Goal: Communication & Community: Answer question/provide support

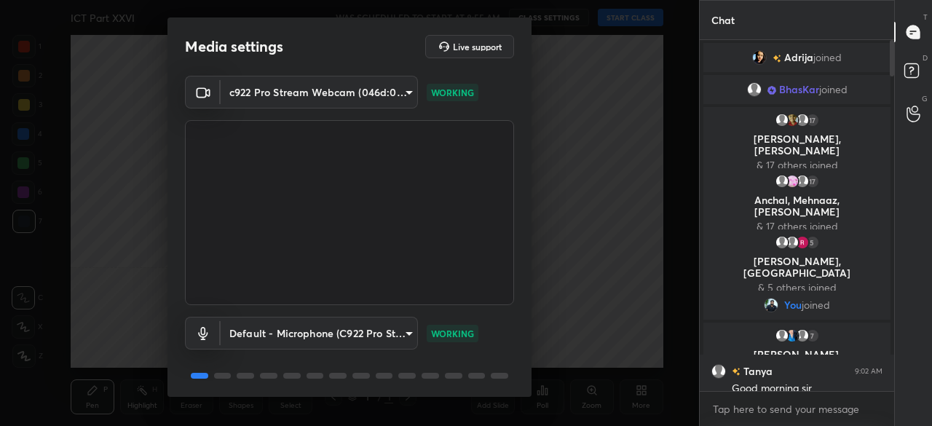
scroll to position [51, 0]
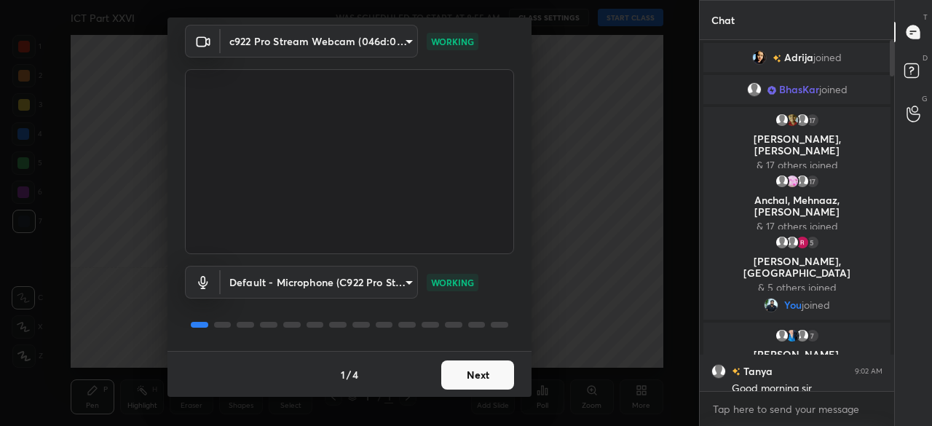
click at [476, 370] on button "Next" at bounding box center [477, 375] width 73 height 29
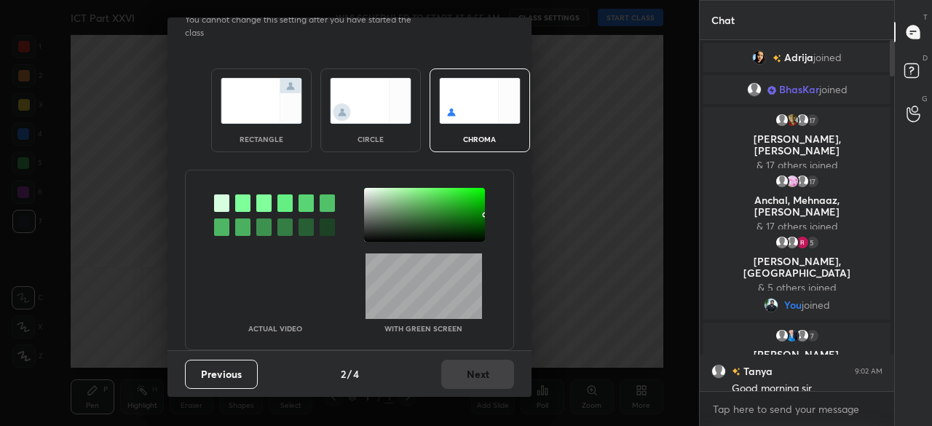
scroll to position [0, 0]
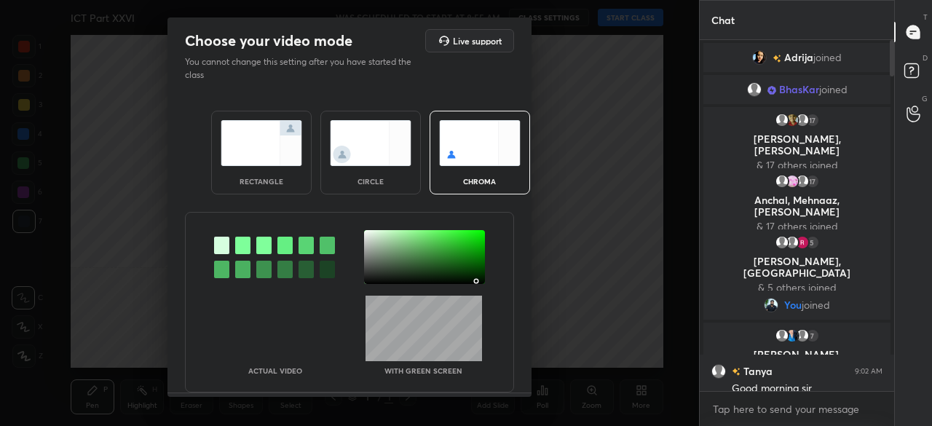
click at [474, 279] on div at bounding box center [424, 257] width 121 height 54
click at [476, 281] on div at bounding box center [477, 282] width 3 height 3
click at [474, 278] on div at bounding box center [475, 279] width 3 height 3
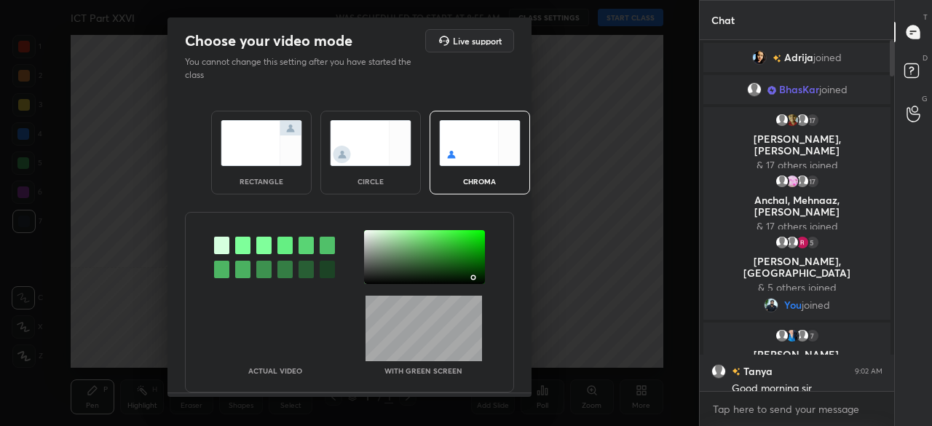
click at [472, 277] on div at bounding box center [473, 277] width 3 height 3
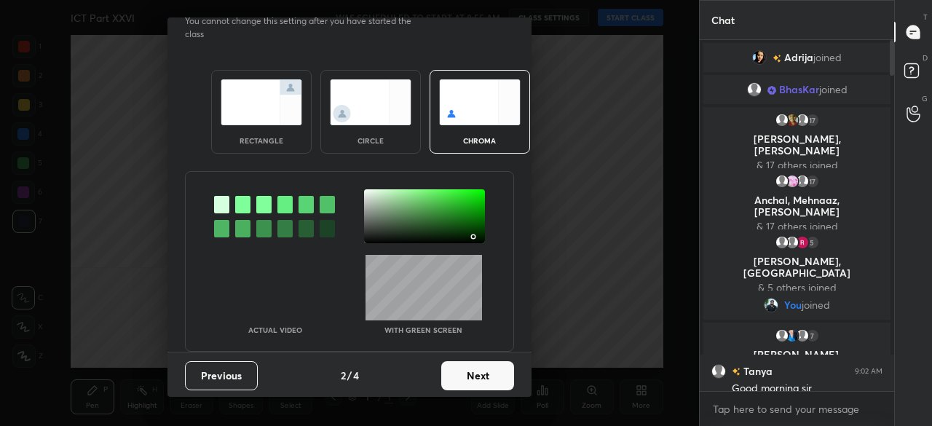
click at [484, 363] on button "Next" at bounding box center [477, 375] width 73 height 29
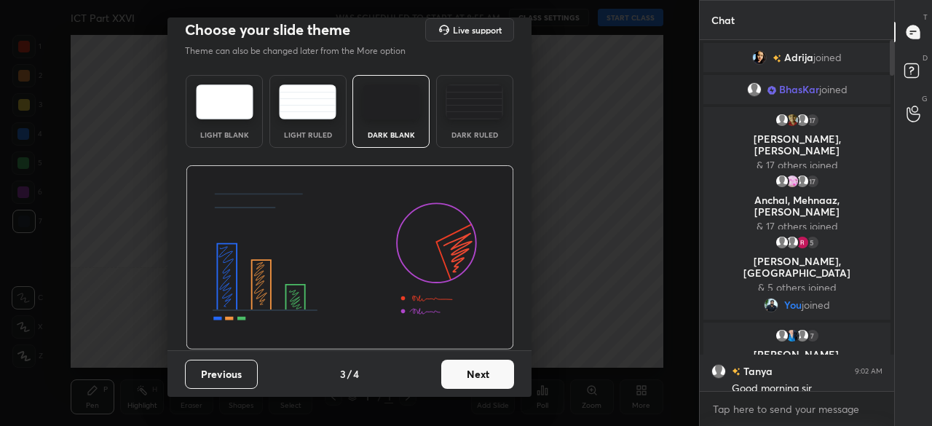
scroll to position [10, 0]
click at [489, 369] on button "Next" at bounding box center [477, 375] width 73 height 29
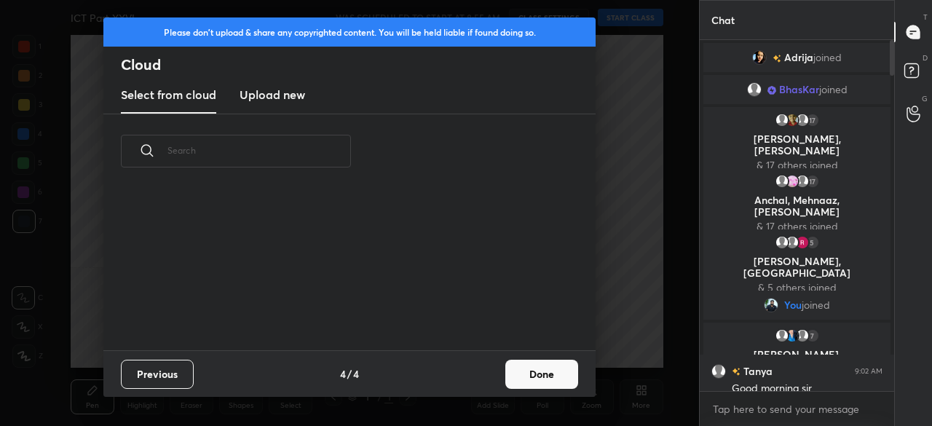
click at [495, 370] on div "Previous 4 / 4 Done" at bounding box center [349, 373] width 492 height 47
click at [541, 375] on button "Done" at bounding box center [542, 374] width 73 height 29
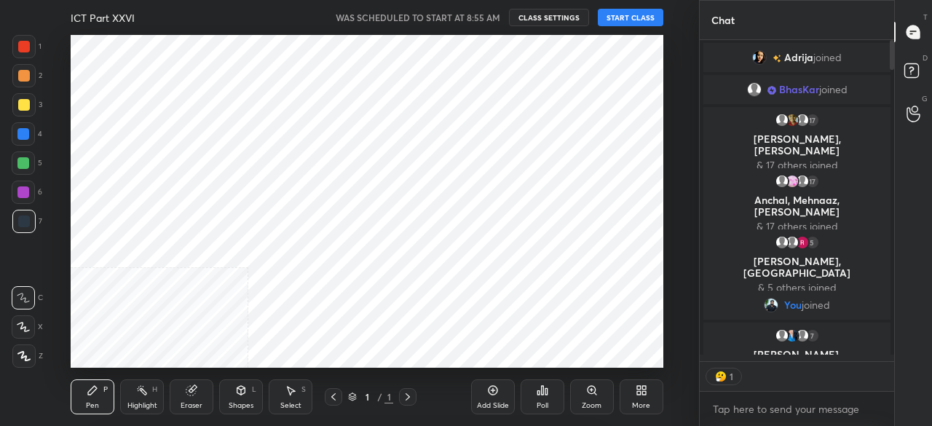
scroll to position [0, 0]
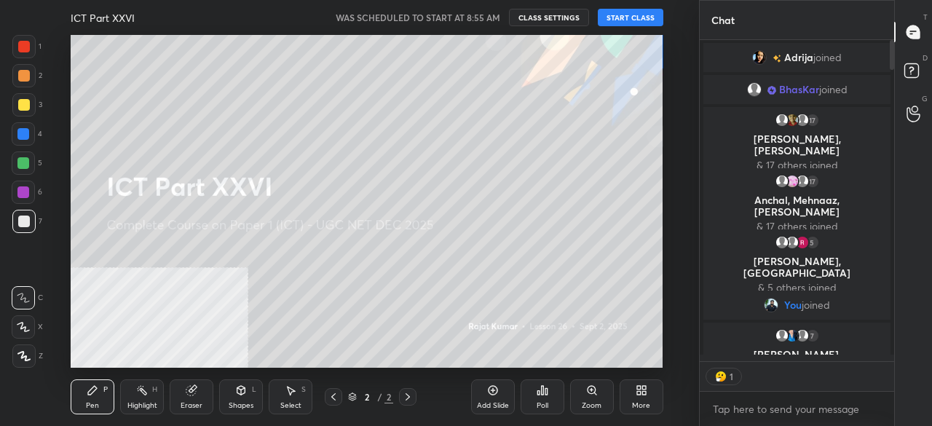
click at [627, 20] on button "START CLASS" at bounding box center [631, 17] width 66 height 17
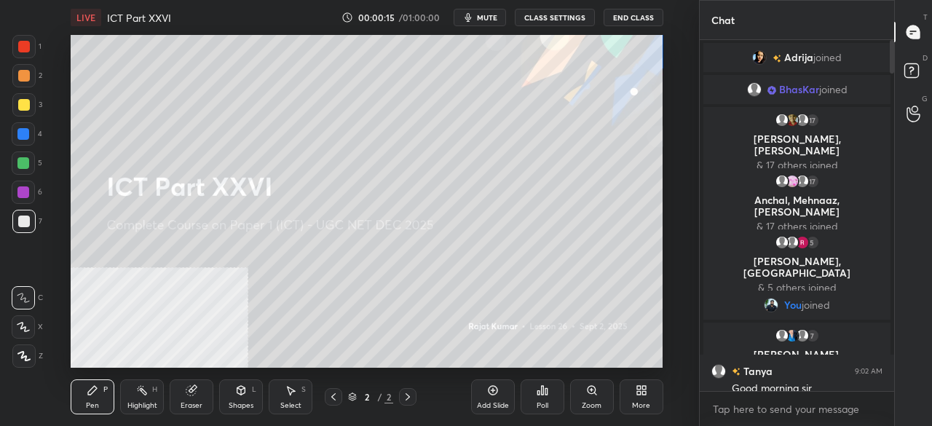
scroll to position [347, 190]
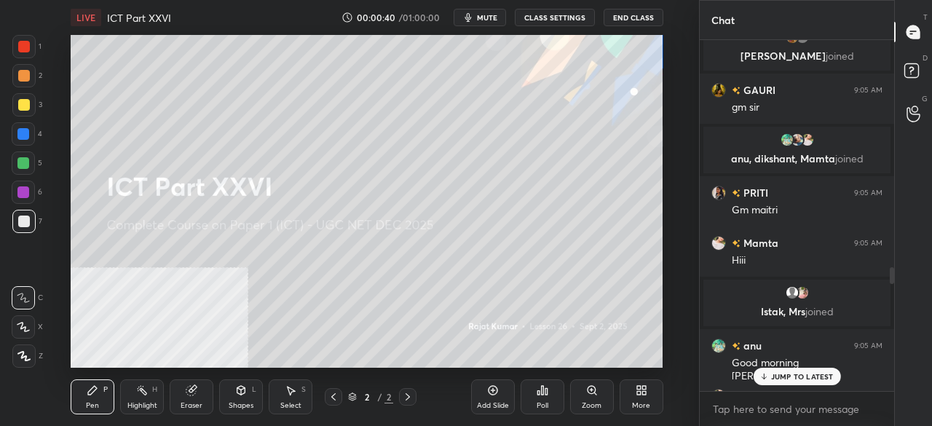
click at [798, 380] on p "JUMP TO LATEST" at bounding box center [802, 376] width 63 height 9
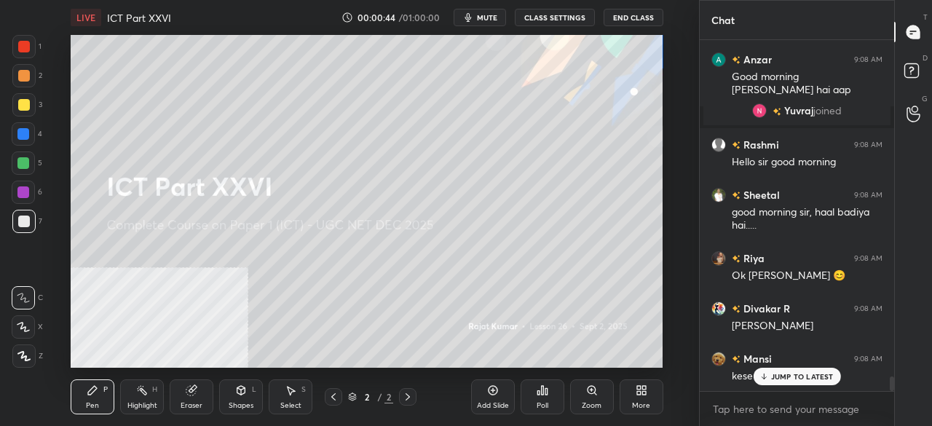
scroll to position [8275, 0]
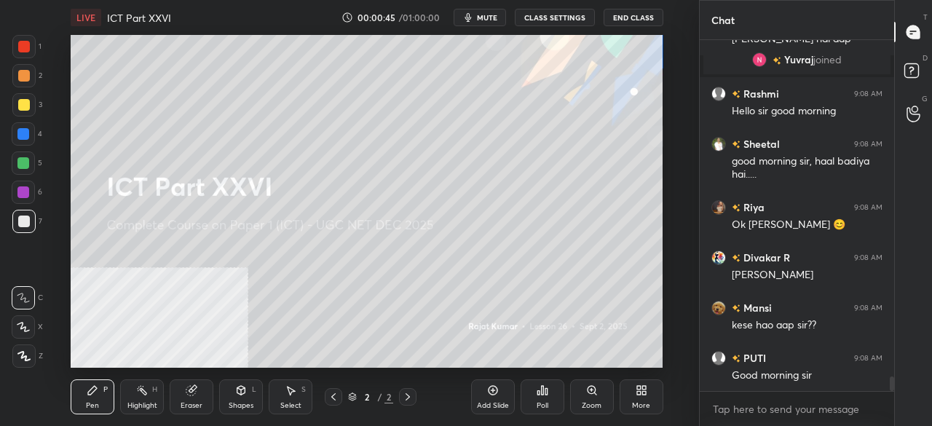
click at [645, 396] on div "More" at bounding box center [642, 397] width 44 height 35
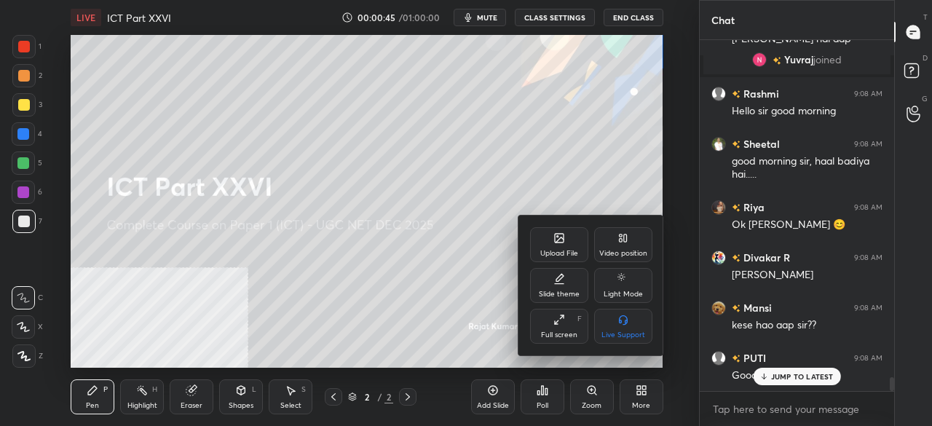
scroll to position [8373, 0]
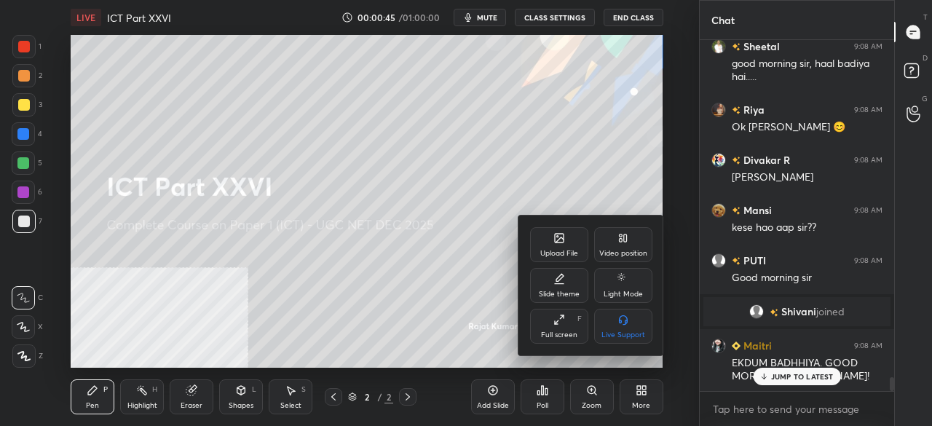
click at [548, 248] on div "Upload File" at bounding box center [559, 244] width 58 height 35
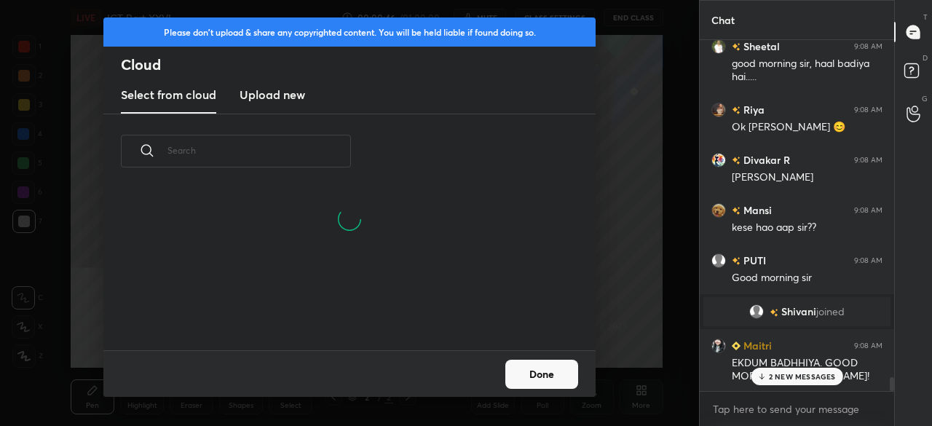
scroll to position [8474, 0]
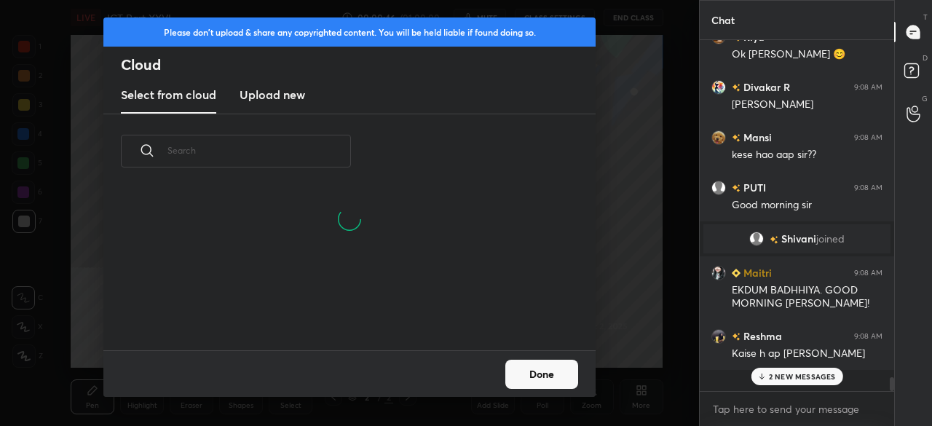
click at [278, 94] on h3 "Upload new" at bounding box center [273, 94] width 66 height 17
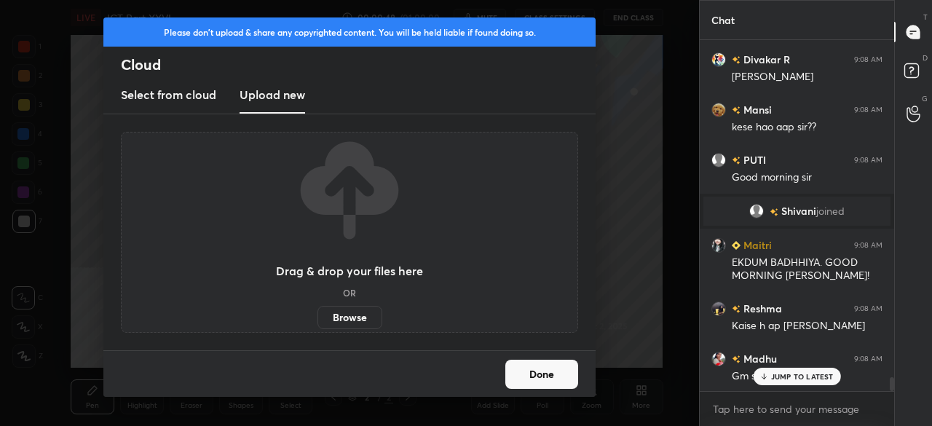
click at [355, 320] on label "Browse" at bounding box center [350, 317] width 65 height 23
click at [318, 320] on input "Browse" at bounding box center [318, 317] width 0 height 23
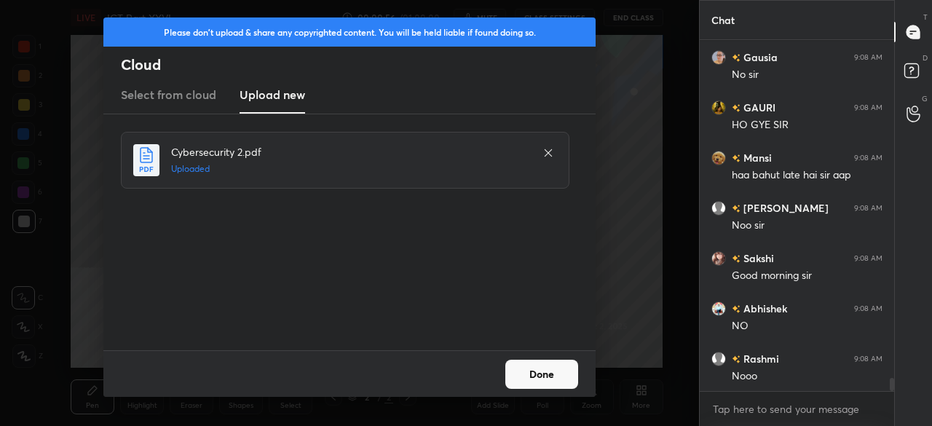
scroll to position [8979, 0]
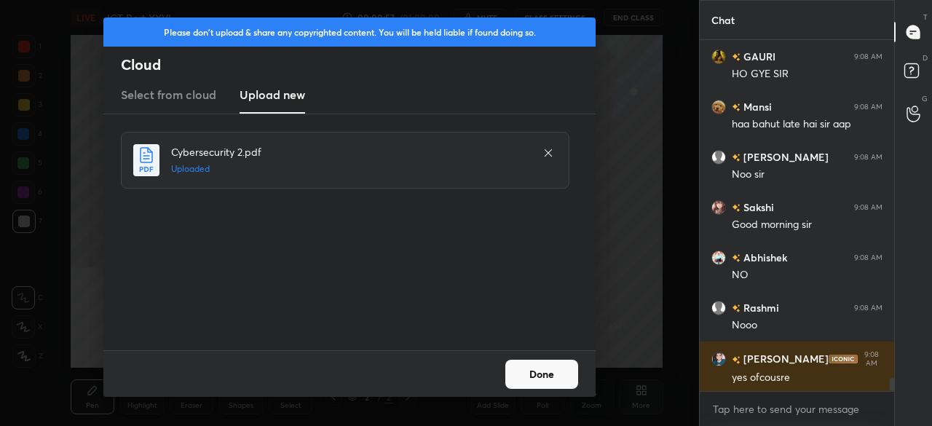
click at [550, 375] on button "Done" at bounding box center [542, 374] width 73 height 29
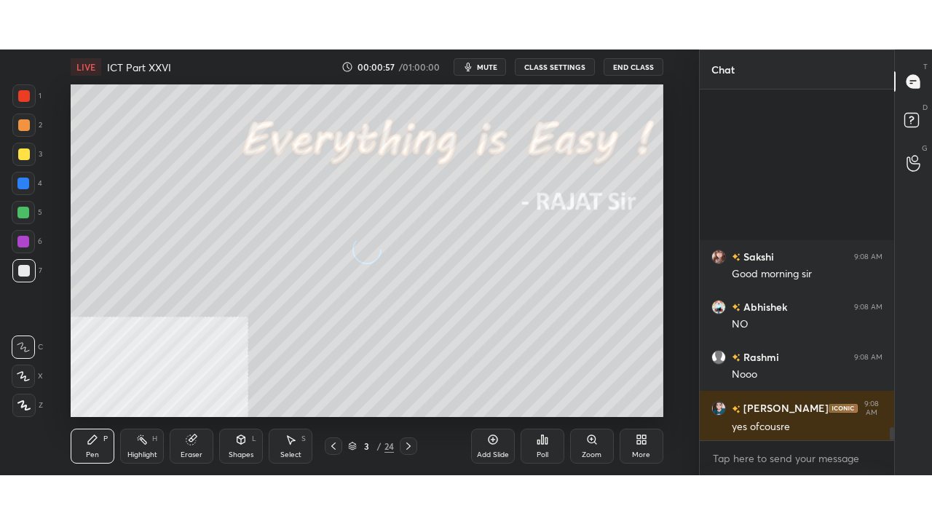
scroll to position [9180, 0]
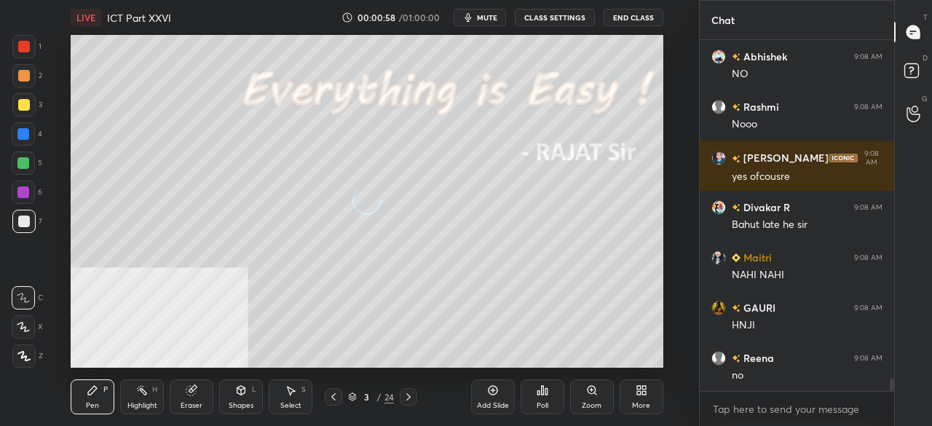
click at [636, 392] on icon at bounding box center [642, 391] width 12 height 12
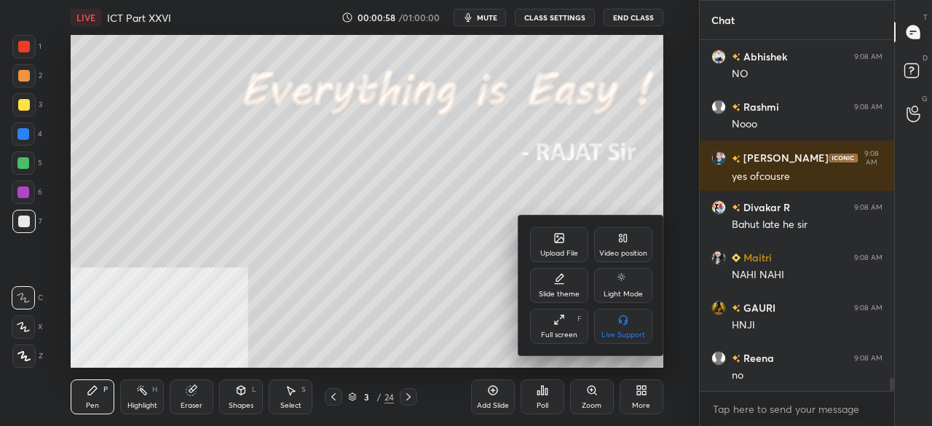
click at [562, 336] on div "Full screen" at bounding box center [559, 334] width 36 height 7
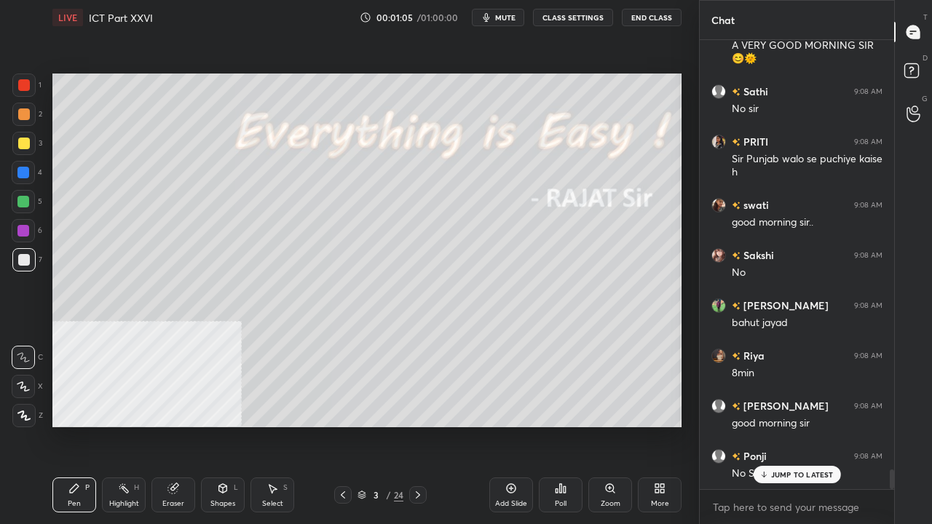
scroll to position [9997, 0]
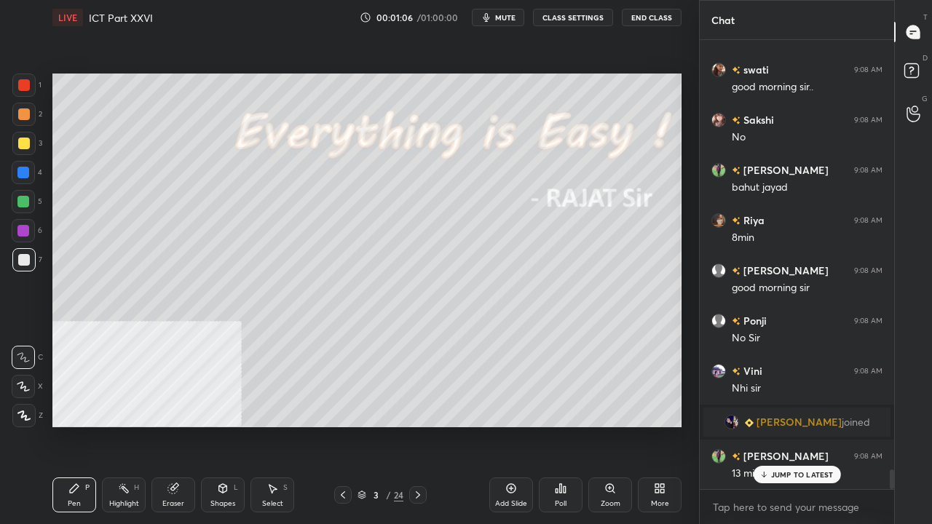
click at [22, 418] on icon at bounding box center [24, 416] width 12 height 9
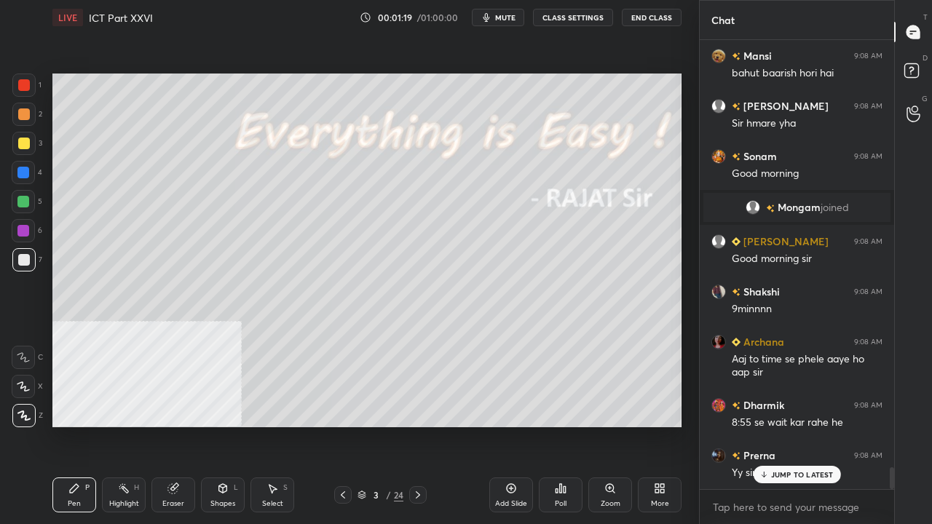
scroll to position [8864, 0]
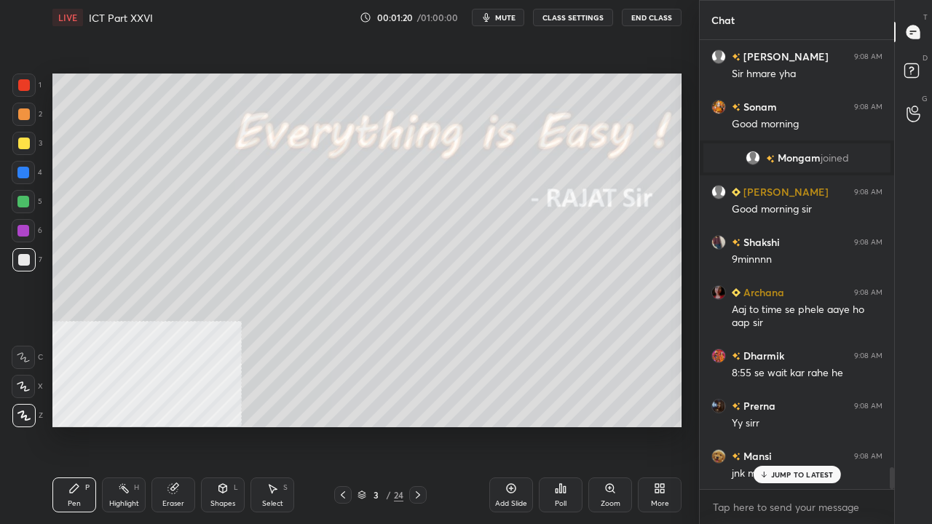
click at [668, 425] on div "More" at bounding box center [660, 495] width 44 height 35
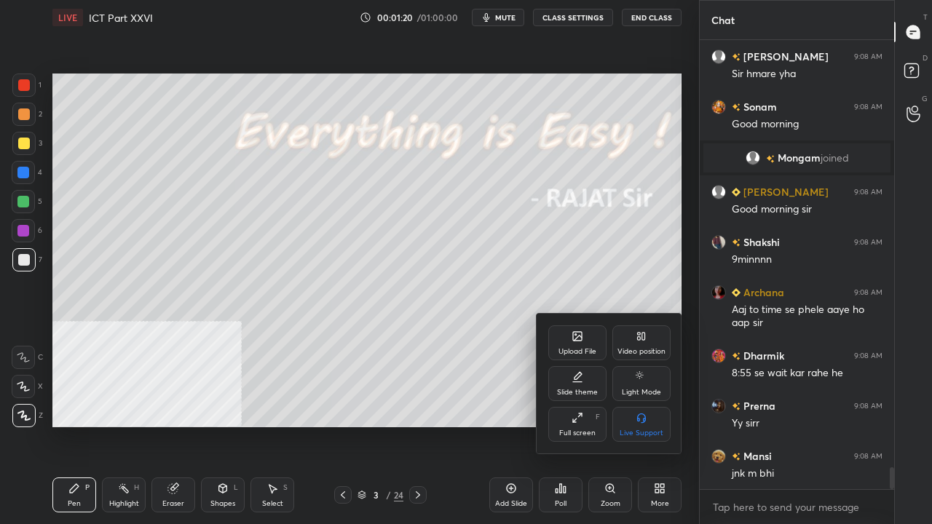
scroll to position [0, 0]
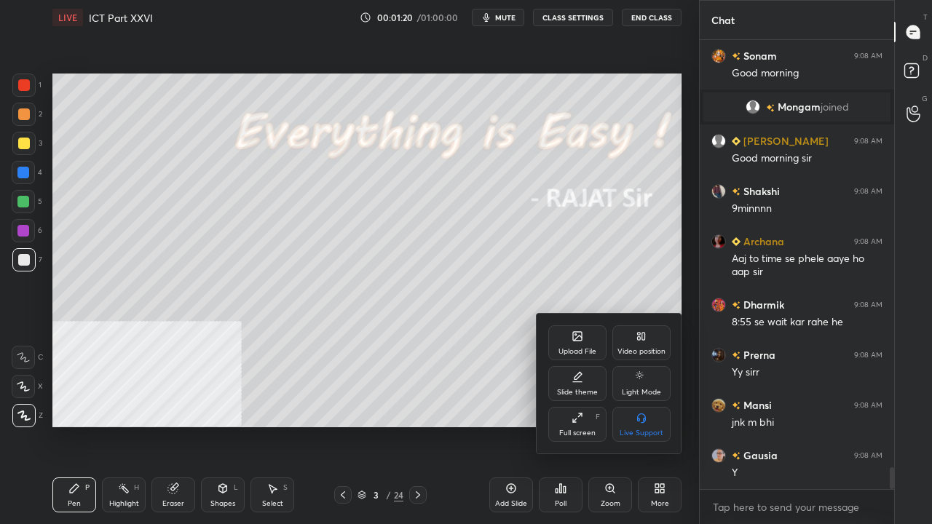
drag, startPoint x: 649, startPoint y: 339, endPoint x: 651, endPoint y: 374, distance: 35.0
click at [649, 341] on div "Video position" at bounding box center [642, 343] width 58 height 35
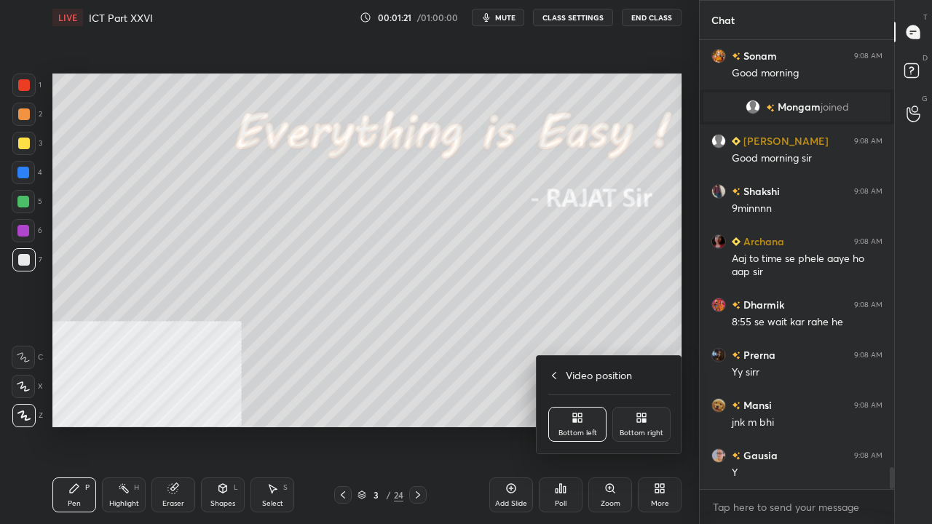
click at [651, 425] on div "Bottom right" at bounding box center [642, 433] width 44 height 7
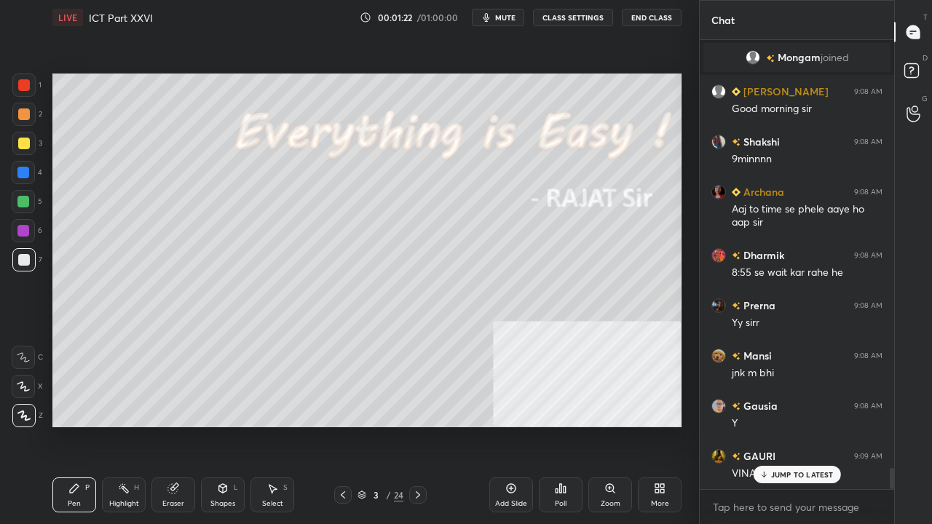
click at [417, 425] on icon at bounding box center [418, 496] width 12 height 12
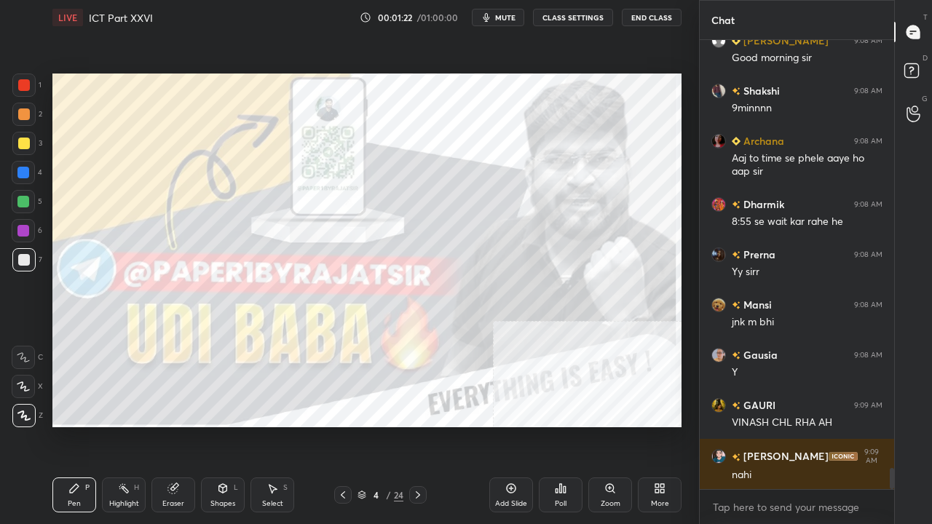
click at [420, 425] on icon at bounding box center [418, 496] width 12 height 12
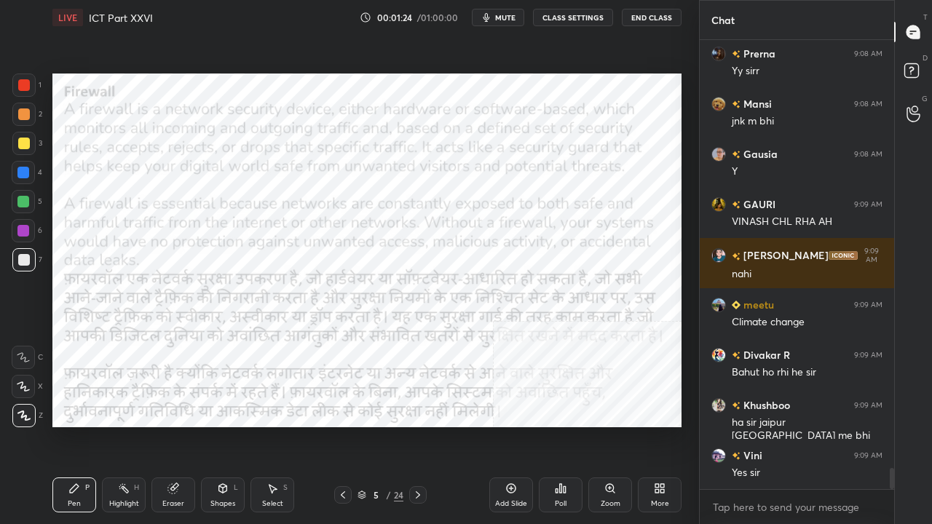
click at [25, 83] on div at bounding box center [24, 85] width 12 height 12
click at [25, 81] on div at bounding box center [24, 85] width 12 height 12
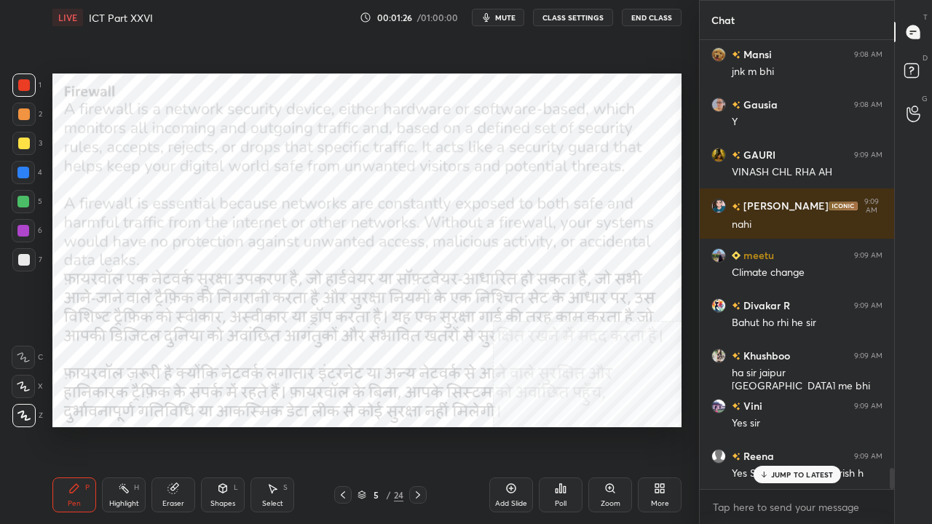
drag, startPoint x: 372, startPoint y: 498, endPoint x: 379, endPoint y: 470, distance: 29.3
click at [373, 425] on div "5" at bounding box center [376, 495] width 15 height 9
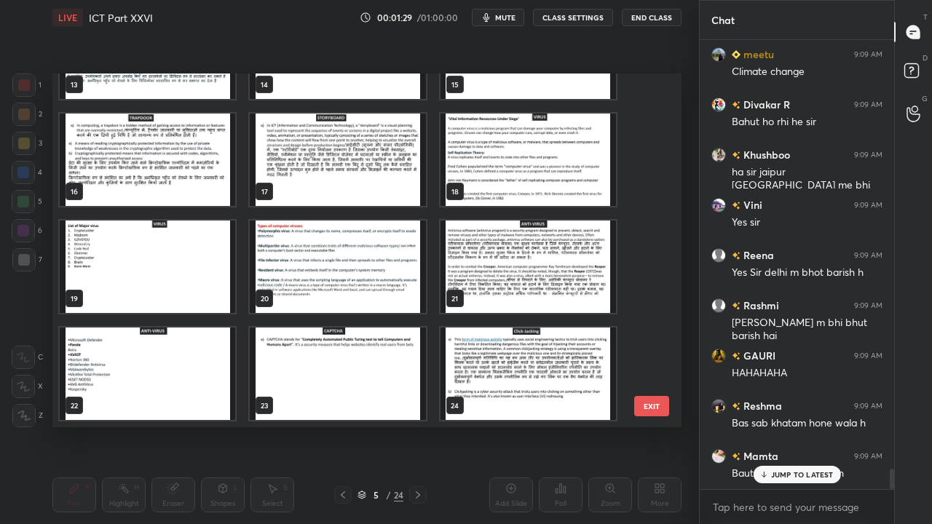
click at [487, 136] on img "grid" at bounding box center [529, 160] width 176 height 93
click at [487, 138] on img "grid" at bounding box center [529, 160] width 176 height 93
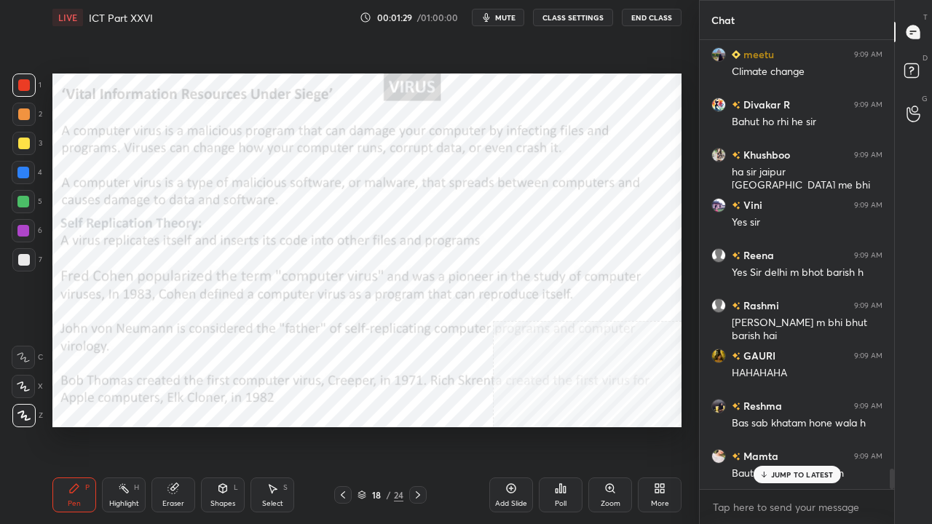
drag, startPoint x: 487, startPoint y: 138, endPoint x: 469, endPoint y: 166, distance: 33.4
click at [488, 138] on img "grid" at bounding box center [529, 160] width 176 height 93
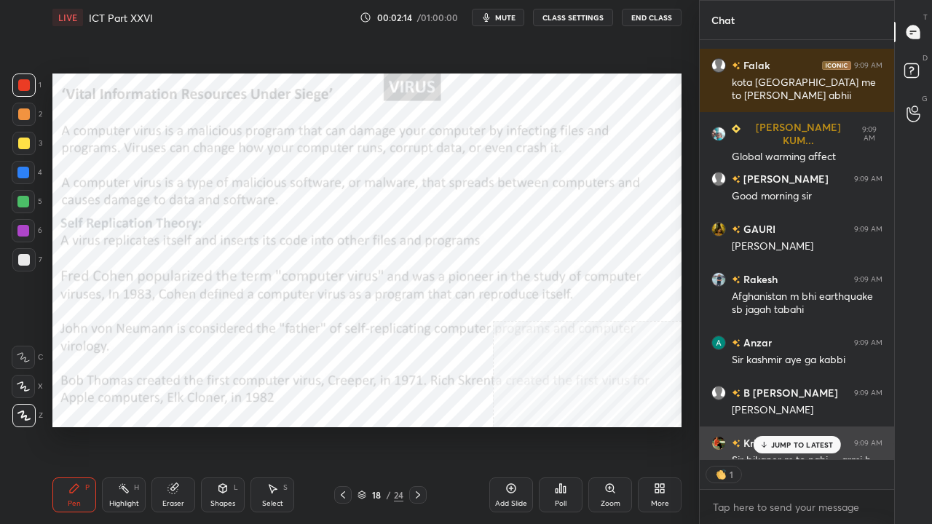
click at [800, 425] on p "JUMP TO LATEST" at bounding box center [802, 445] width 63 height 9
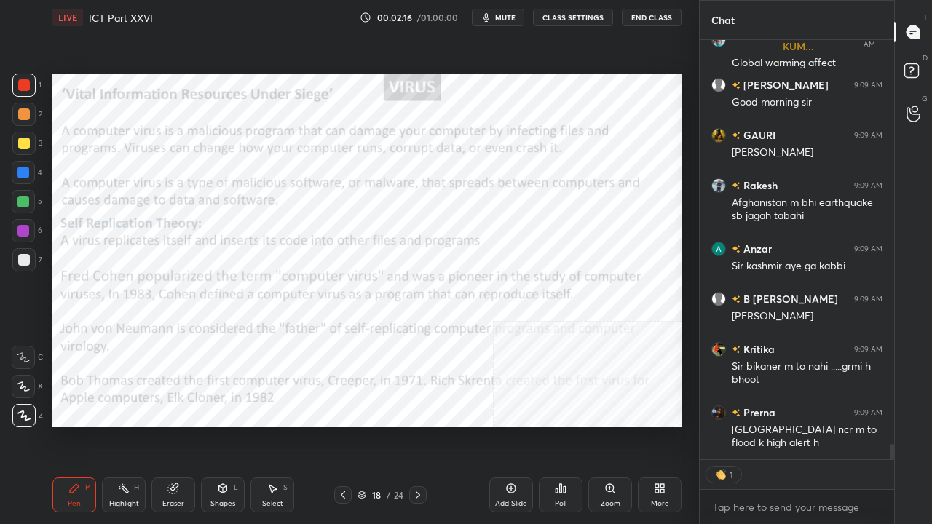
click at [224, 425] on div "Shapes L" at bounding box center [223, 495] width 44 height 35
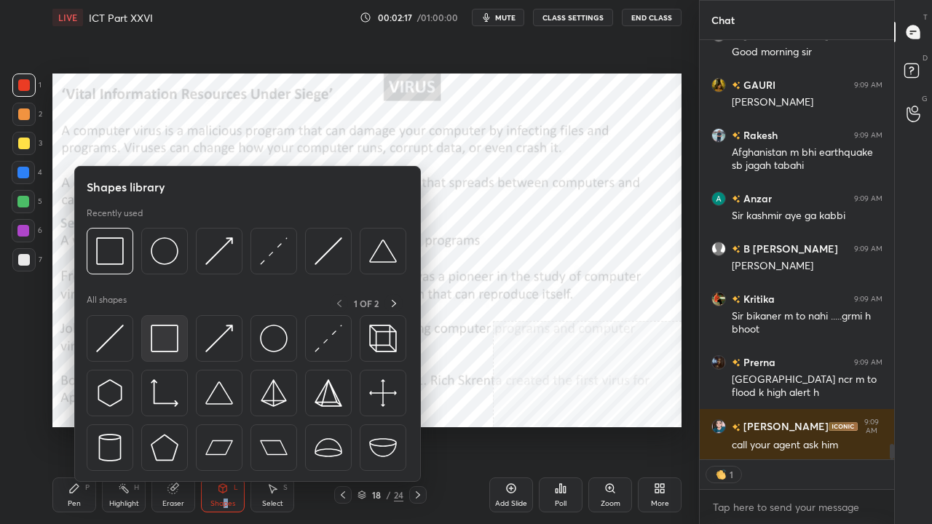
click at [165, 348] on img at bounding box center [165, 339] width 28 height 28
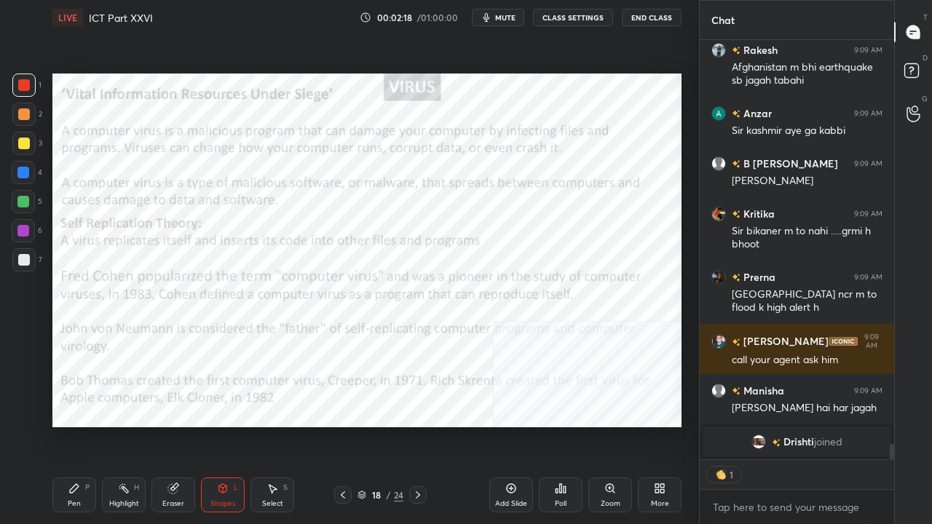
click at [21, 176] on div at bounding box center [23, 173] width 12 height 12
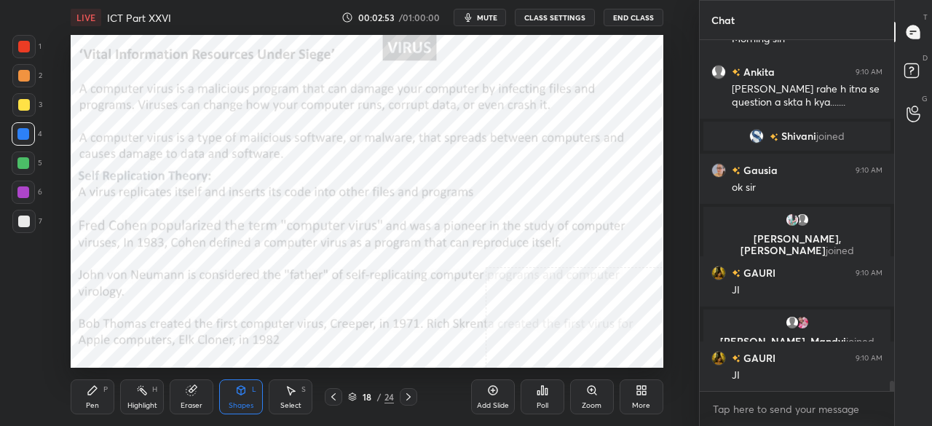
click at [20, 44] on div at bounding box center [24, 47] width 12 height 12
click at [20, 46] on div at bounding box center [24, 47] width 12 height 12
drag, startPoint x: 95, startPoint y: 397, endPoint x: 111, endPoint y: 380, distance: 23.2
click at [98, 396] on div "Pen P" at bounding box center [93, 397] width 44 height 35
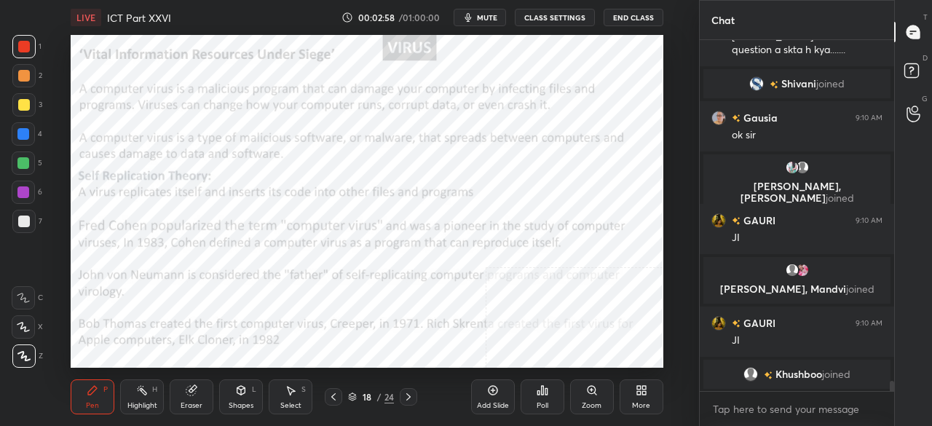
click at [629, 394] on div "More" at bounding box center [642, 397] width 44 height 35
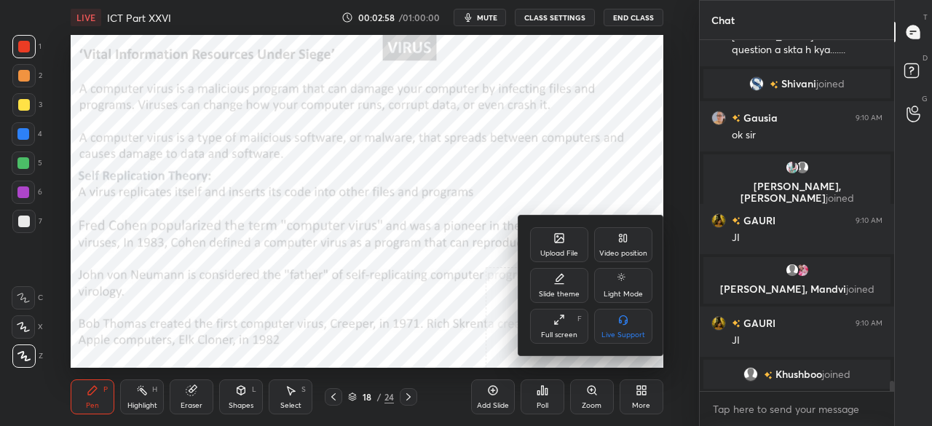
click at [571, 333] on div "Full screen" at bounding box center [559, 334] width 36 height 7
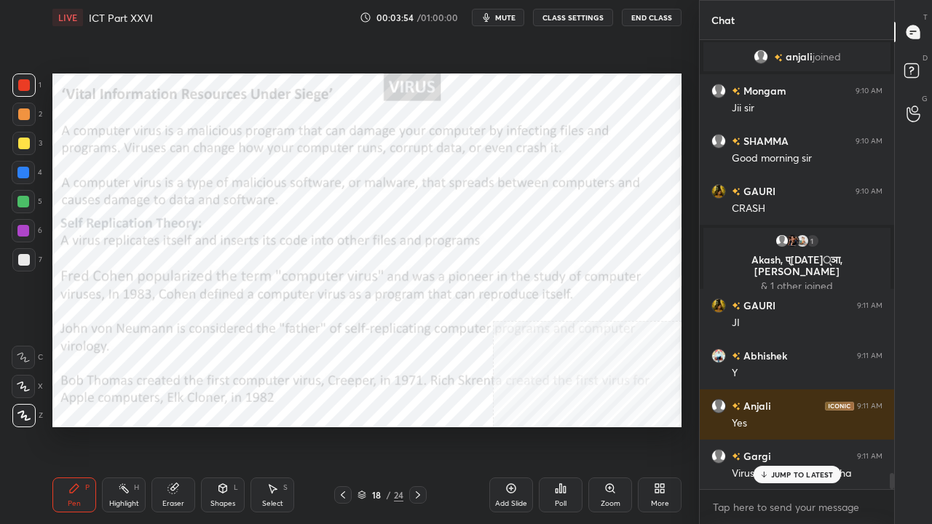
scroll to position [12197, 0]
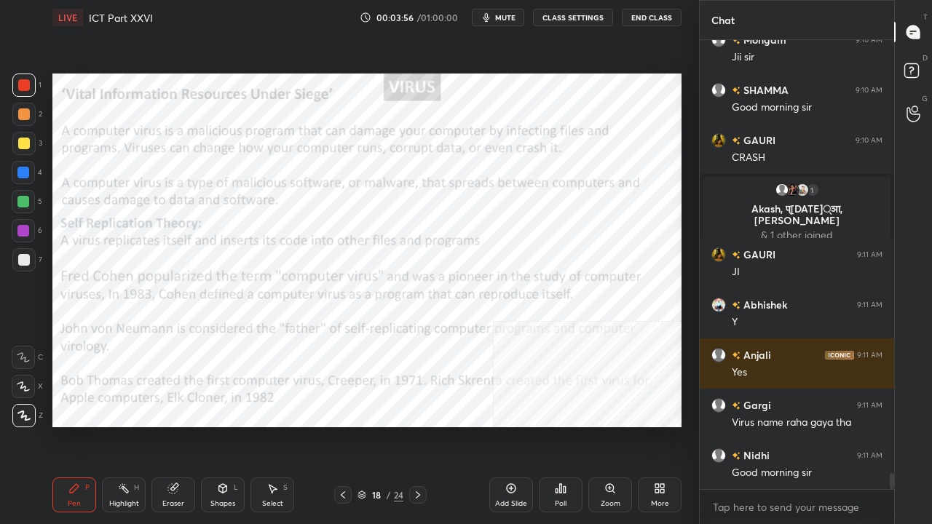
click at [666, 425] on div "More" at bounding box center [660, 495] width 44 height 35
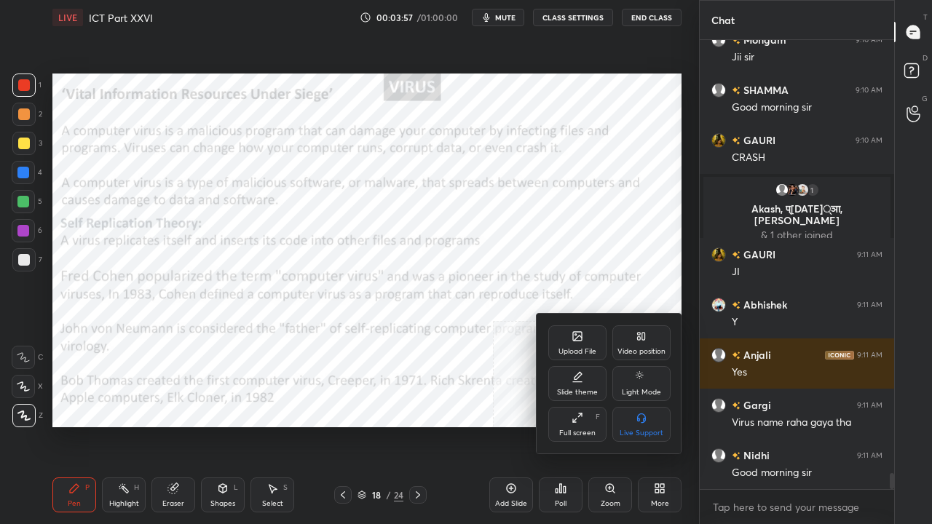
click at [634, 343] on div "Video position" at bounding box center [642, 343] width 58 height 35
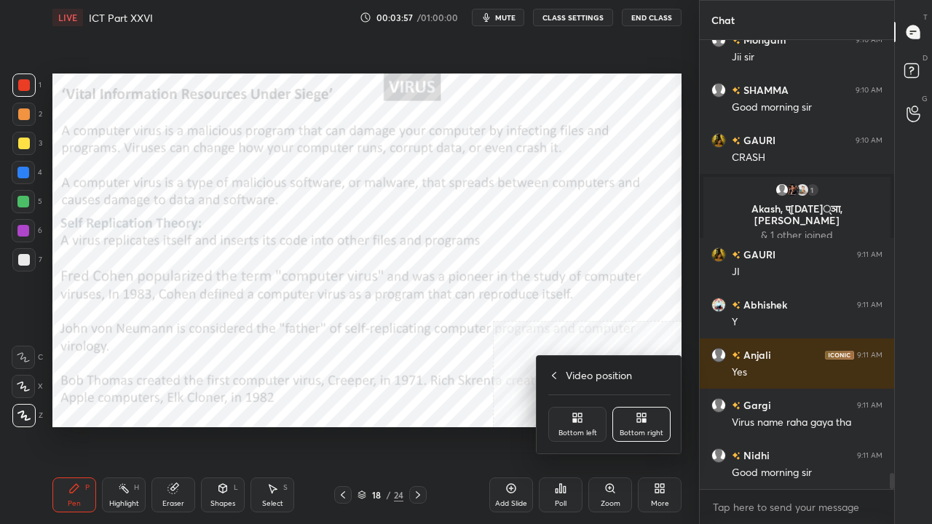
click at [577, 425] on div "Bottom left" at bounding box center [578, 424] width 58 height 35
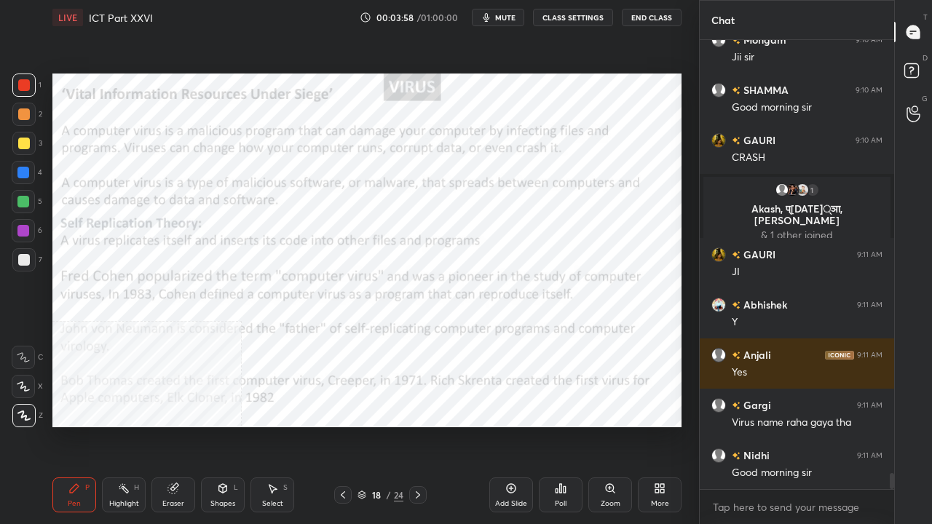
click at [661, 425] on icon at bounding box center [660, 489] width 12 height 12
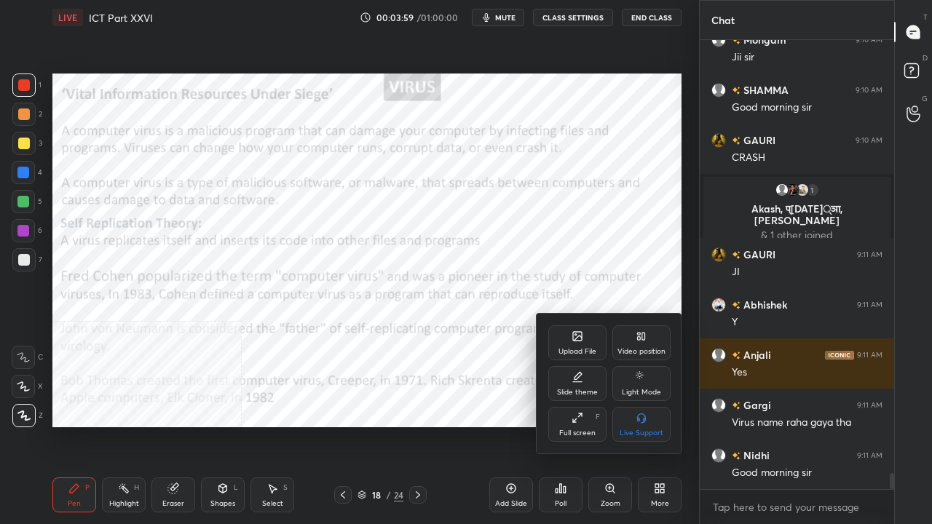
click at [639, 347] on div "Video position" at bounding box center [642, 343] width 58 height 35
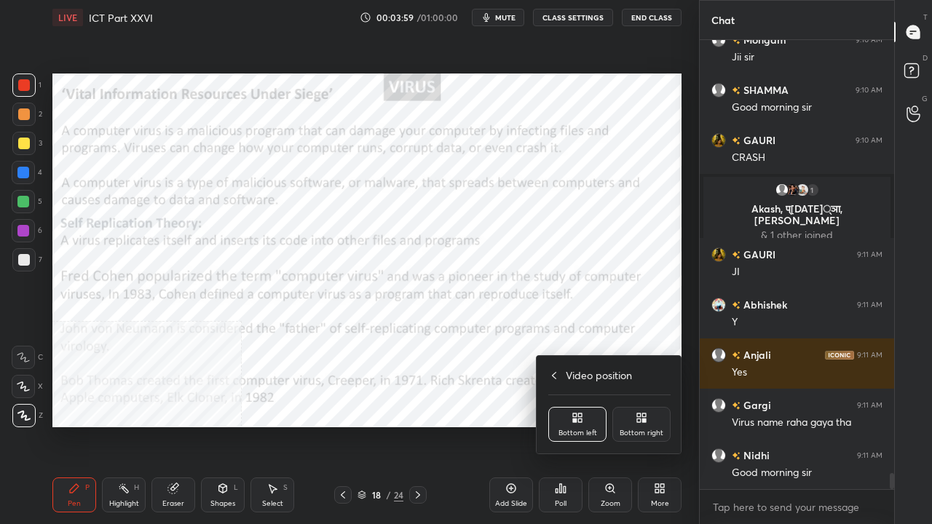
click at [637, 425] on div "Bottom right" at bounding box center [642, 424] width 58 height 35
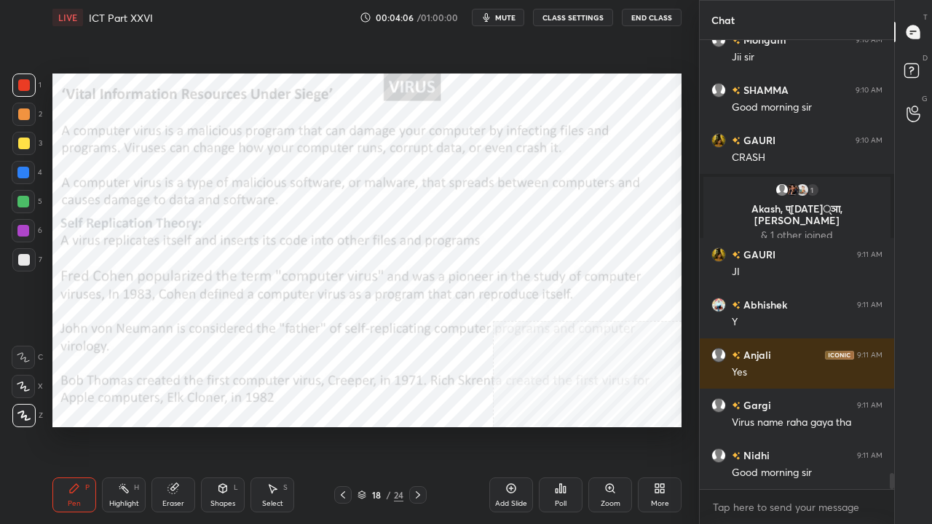
scroll to position [4, 4]
click at [417, 425] on icon at bounding box center [418, 496] width 12 height 12
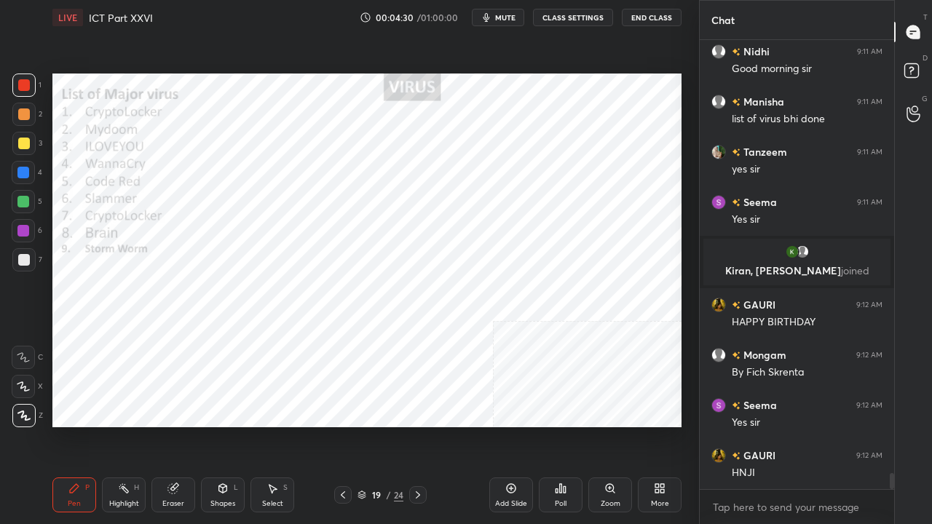
scroll to position [12470, 0]
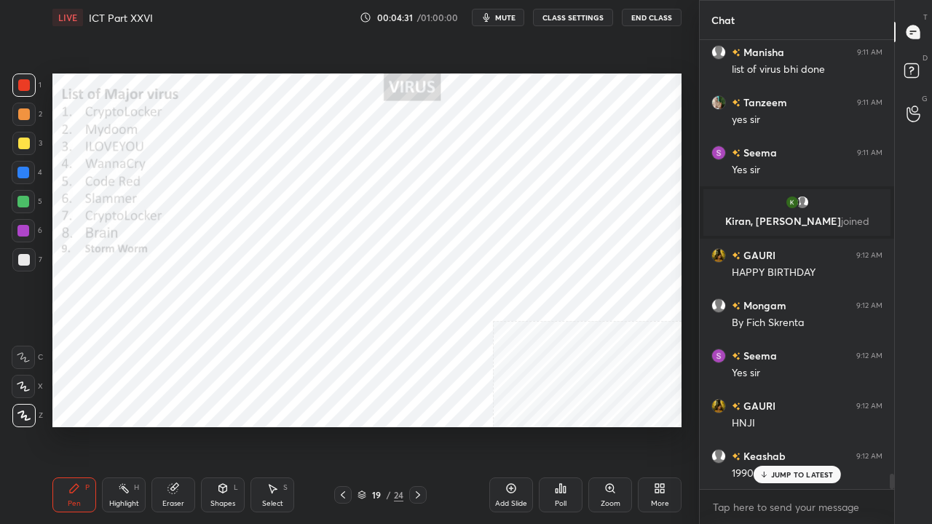
click at [346, 425] on icon at bounding box center [343, 496] width 12 height 12
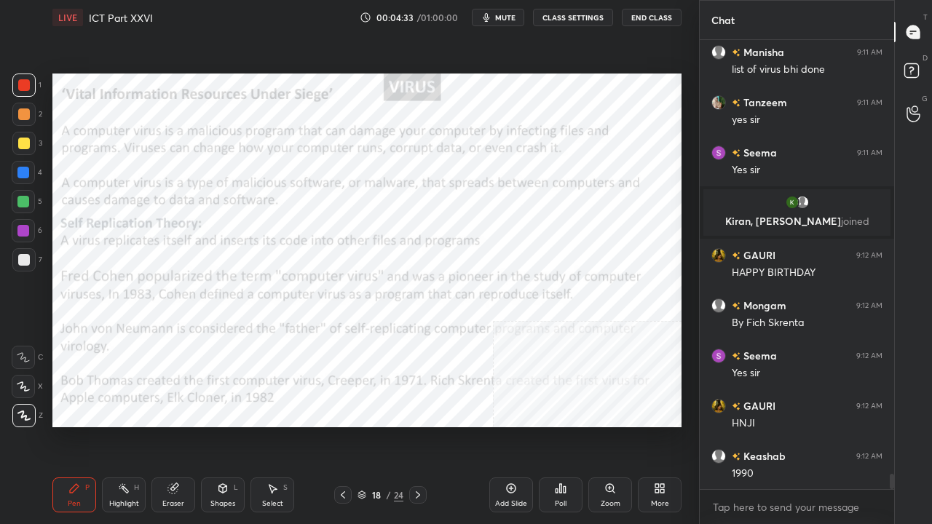
scroll to position [12521, 0]
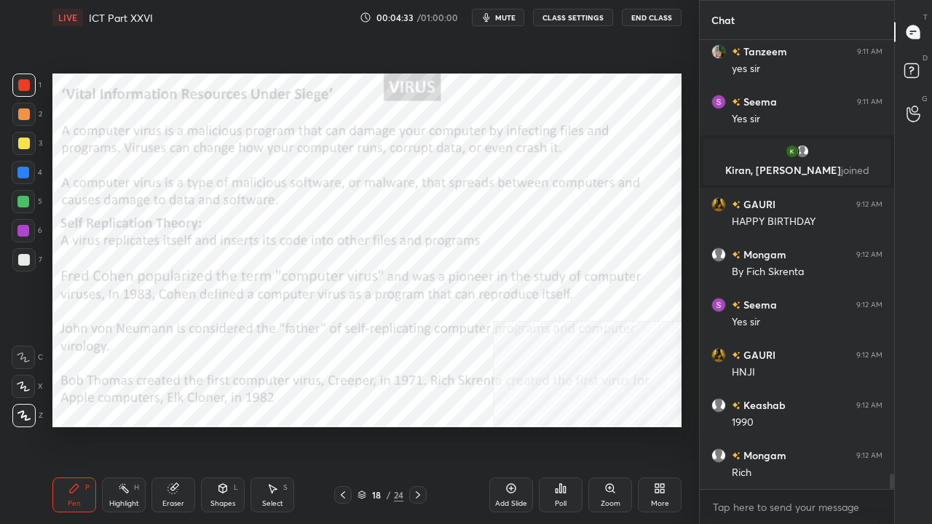
click at [420, 425] on icon at bounding box center [418, 496] width 12 height 12
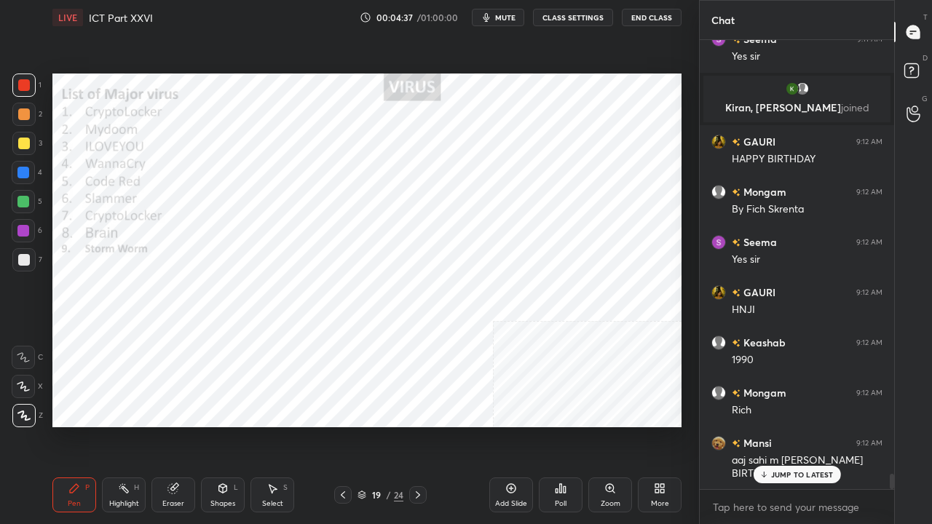
scroll to position [12635, 0]
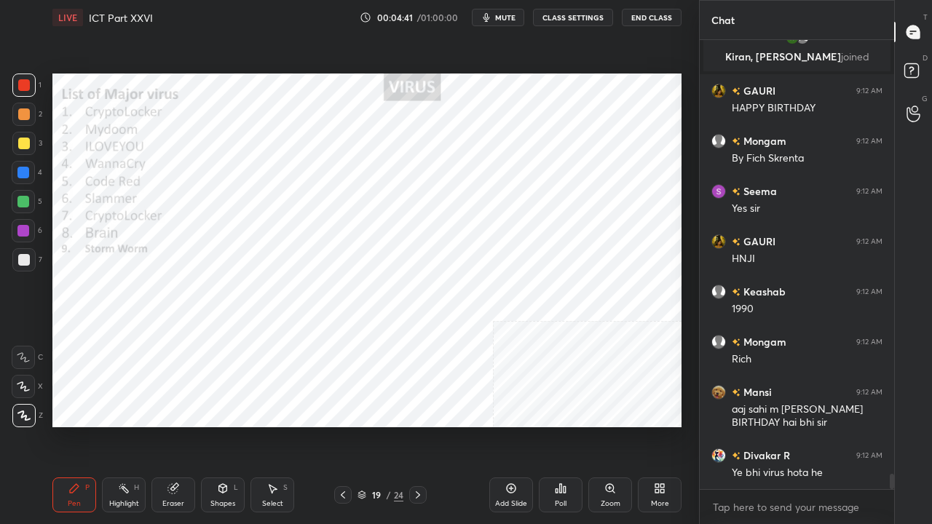
click at [20, 174] on div at bounding box center [23, 173] width 12 height 12
click at [342, 425] on icon at bounding box center [343, 496] width 12 height 12
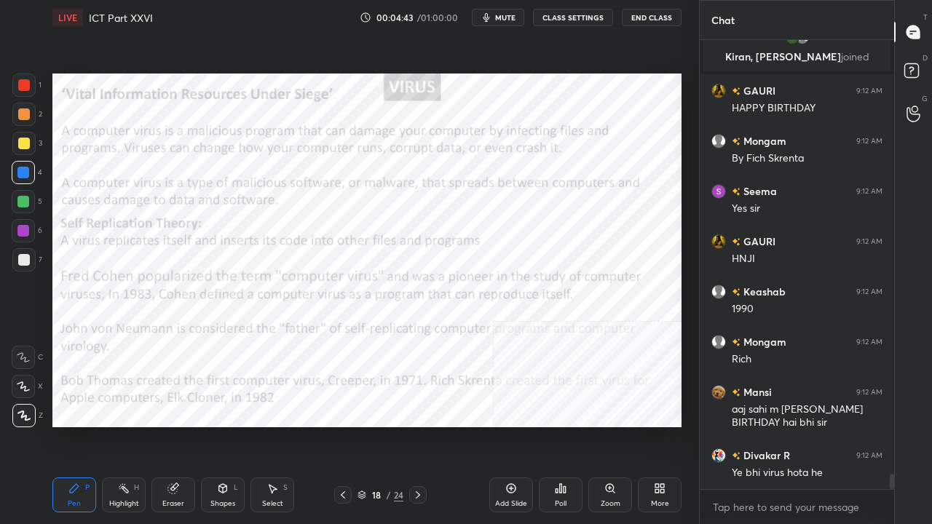
click at [422, 425] on icon at bounding box center [418, 496] width 12 height 12
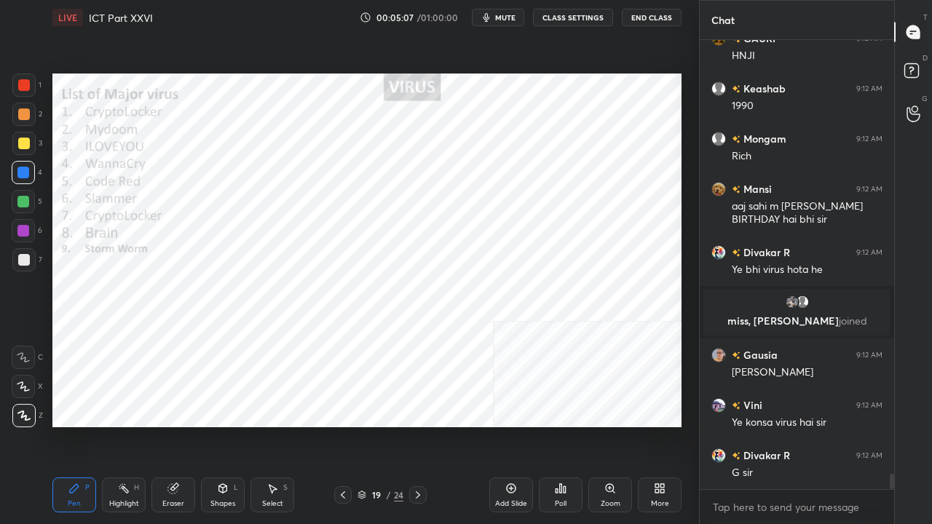
scroll to position [12821, 0]
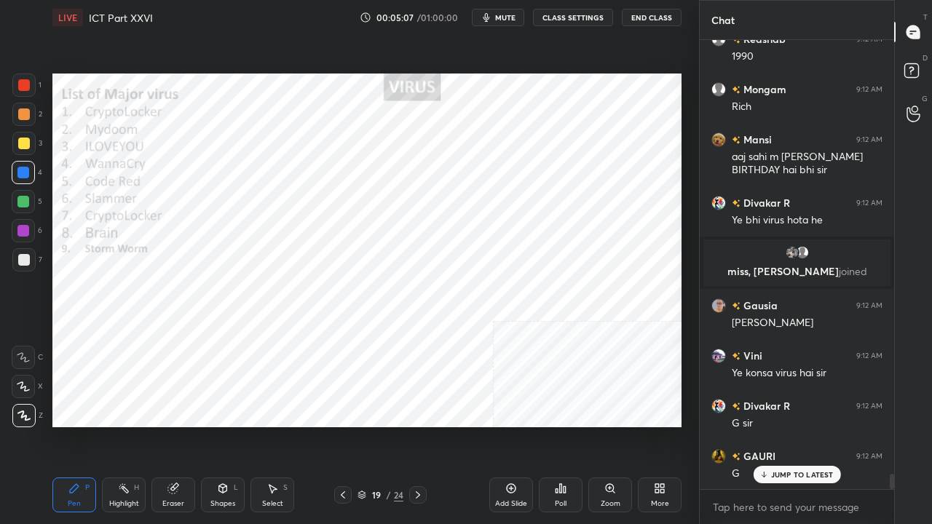
drag, startPoint x: 25, startPoint y: 85, endPoint x: 44, endPoint y: 85, distance: 18.9
click at [26, 85] on div at bounding box center [24, 85] width 12 height 12
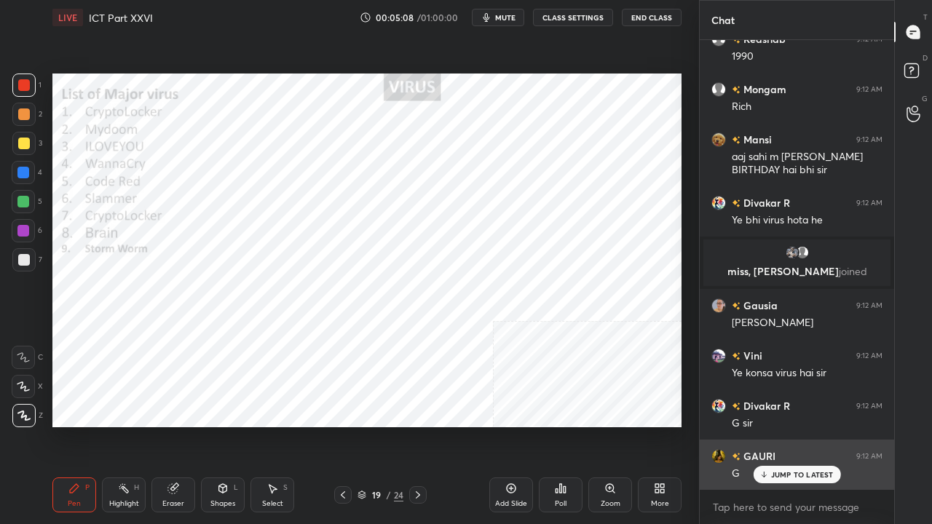
scroll to position [12885, 0]
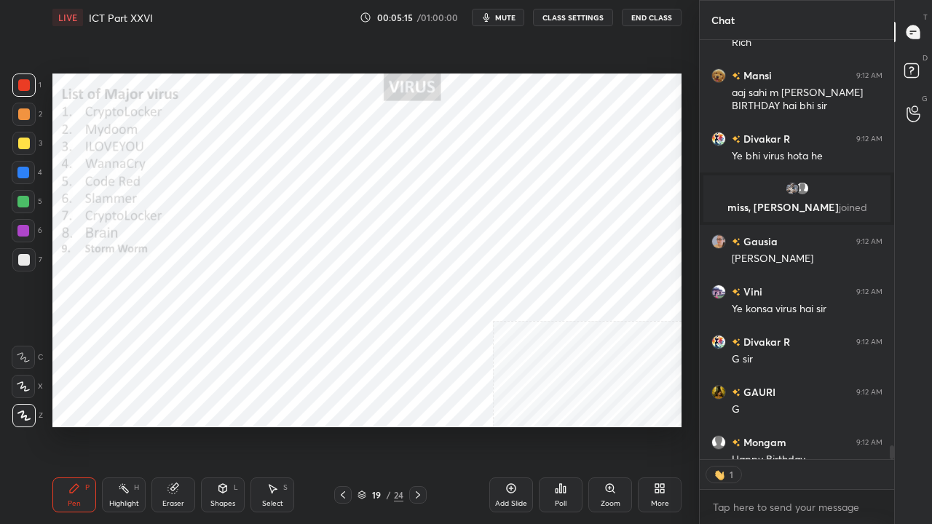
click at [345, 425] on icon at bounding box center [343, 496] width 12 height 12
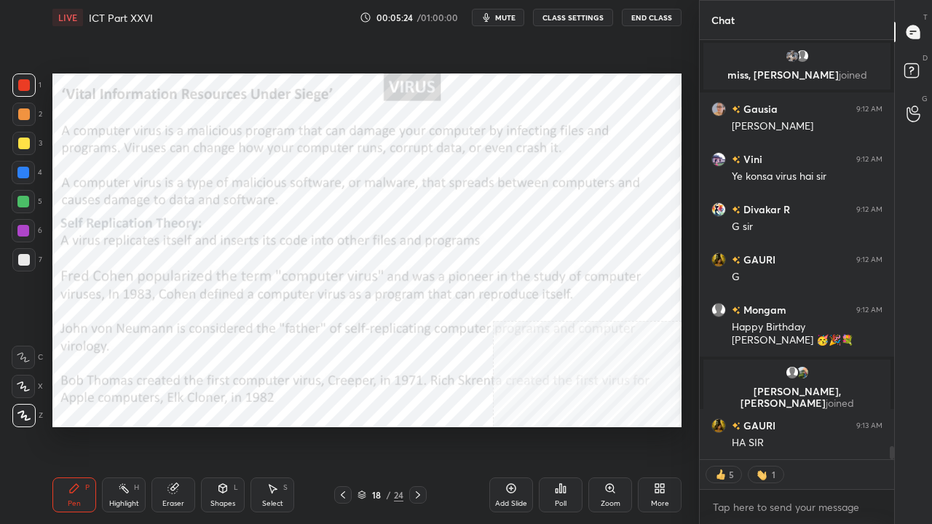
scroll to position [12957, 0]
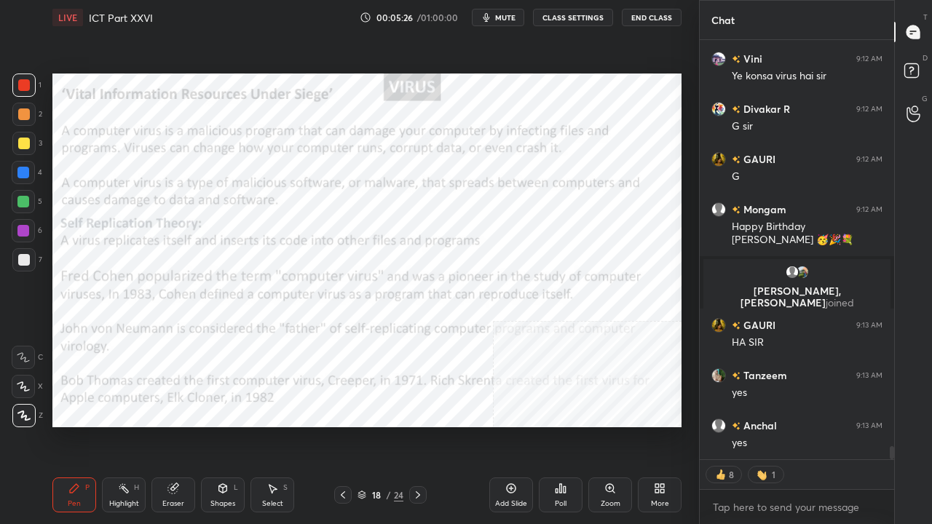
click at [418, 425] on icon at bounding box center [418, 496] width 12 height 12
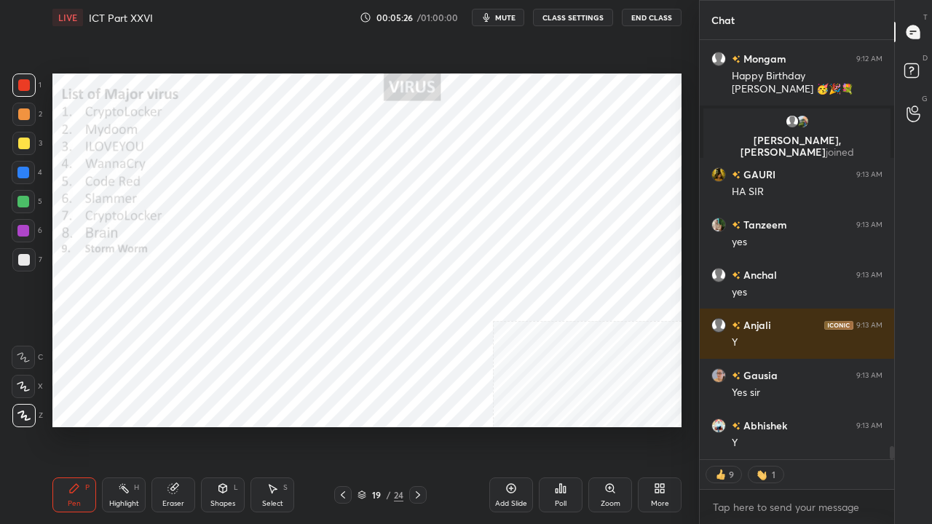
click at [418, 425] on icon at bounding box center [418, 496] width 12 height 12
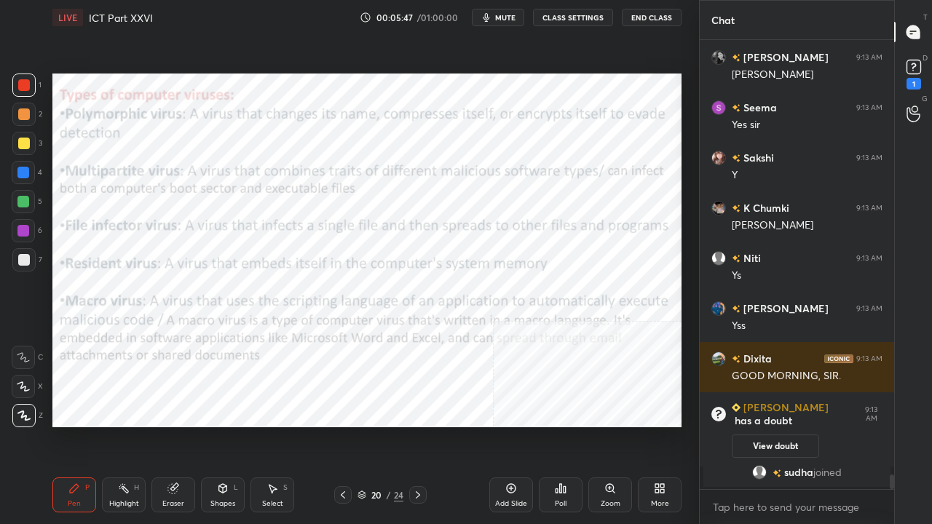
scroll to position [13619, 0]
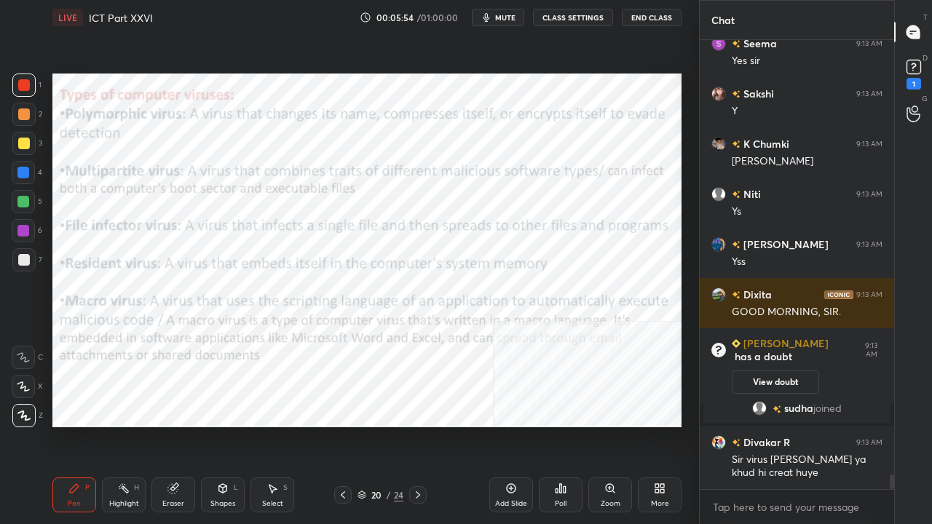
click at [345, 425] on icon at bounding box center [343, 496] width 12 height 12
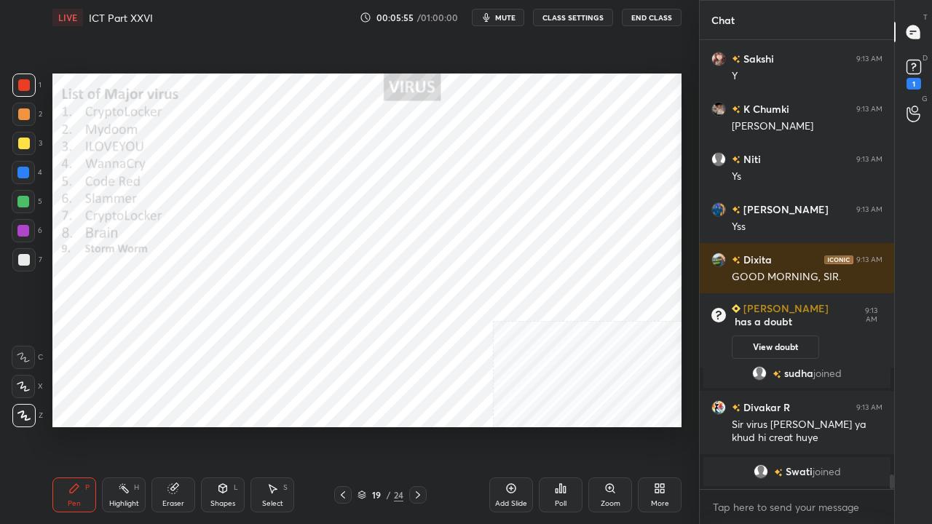
click at [342, 425] on icon at bounding box center [343, 496] width 12 height 12
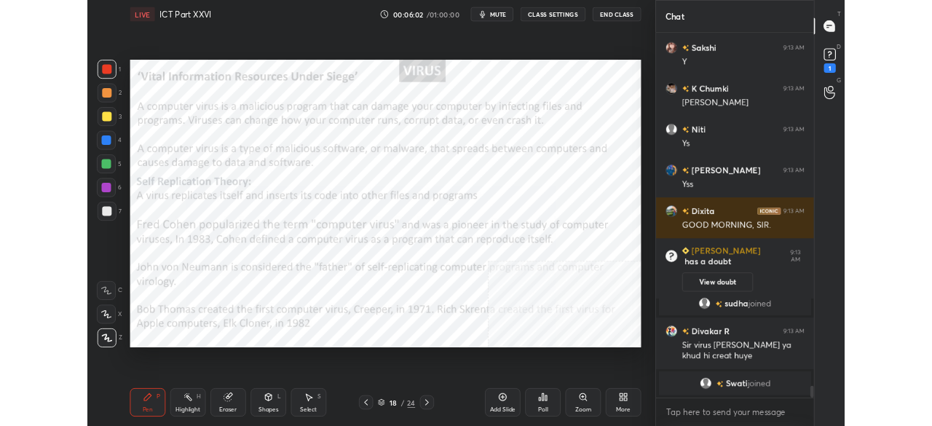
scroll to position [13672, 0]
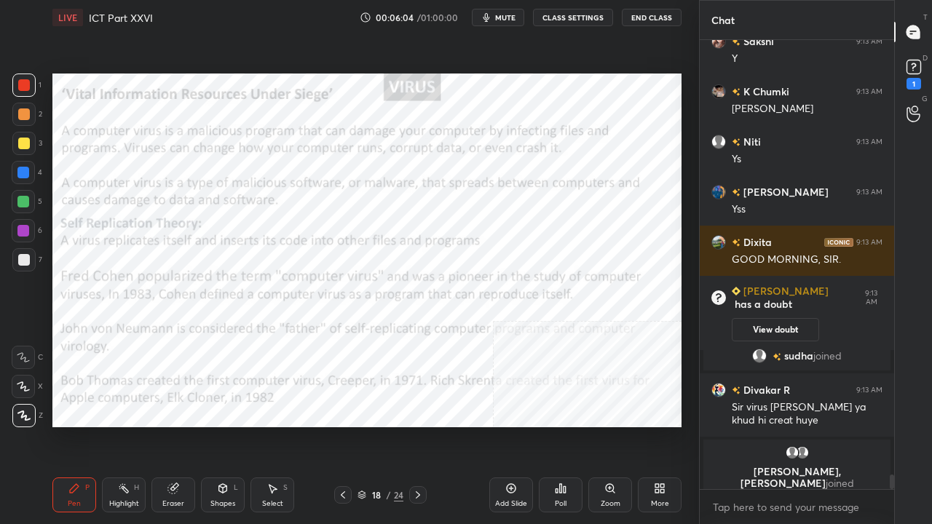
click at [423, 425] on icon at bounding box center [418, 496] width 12 height 12
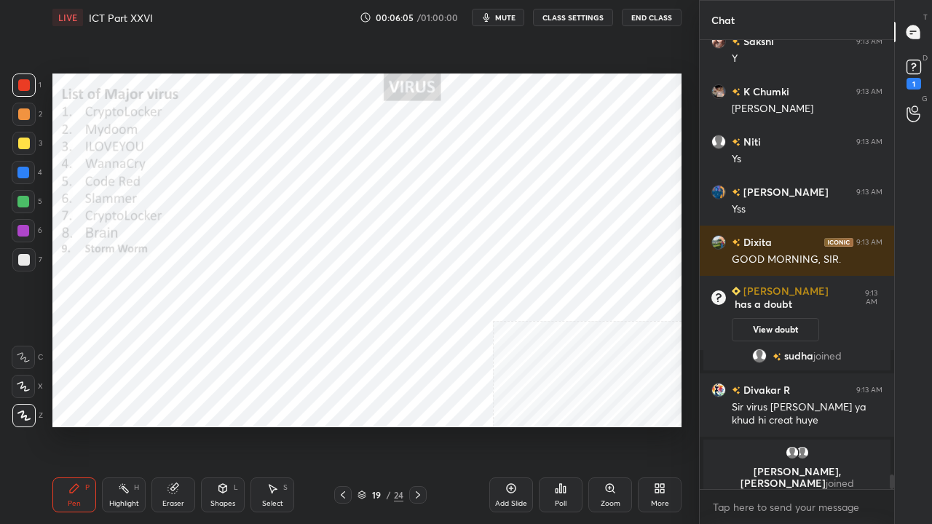
click at [422, 425] on icon at bounding box center [418, 496] width 12 height 12
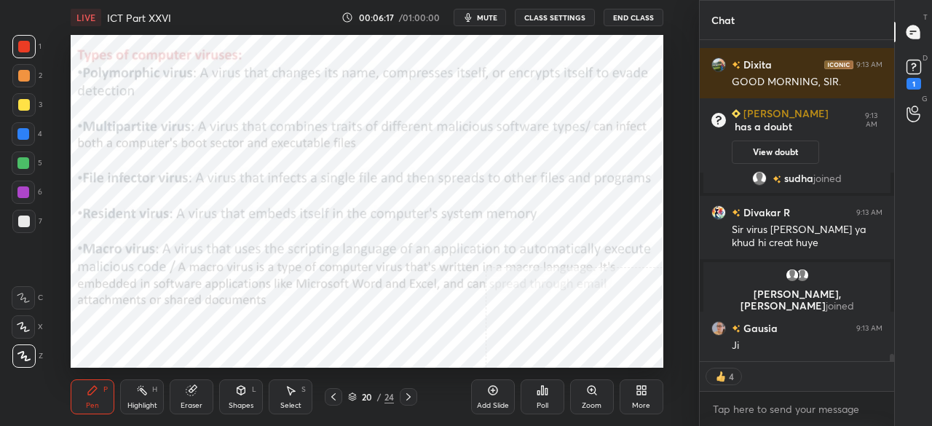
scroll to position [13732, 0]
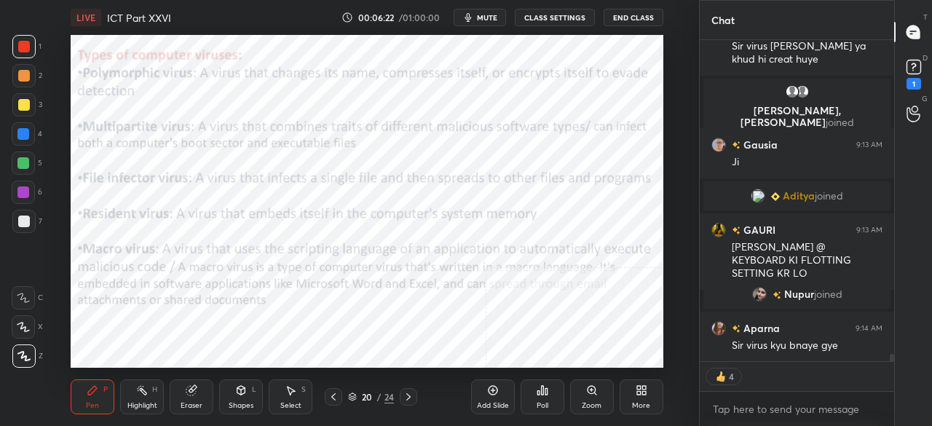
click at [22, 135] on div at bounding box center [23, 134] width 12 height 12
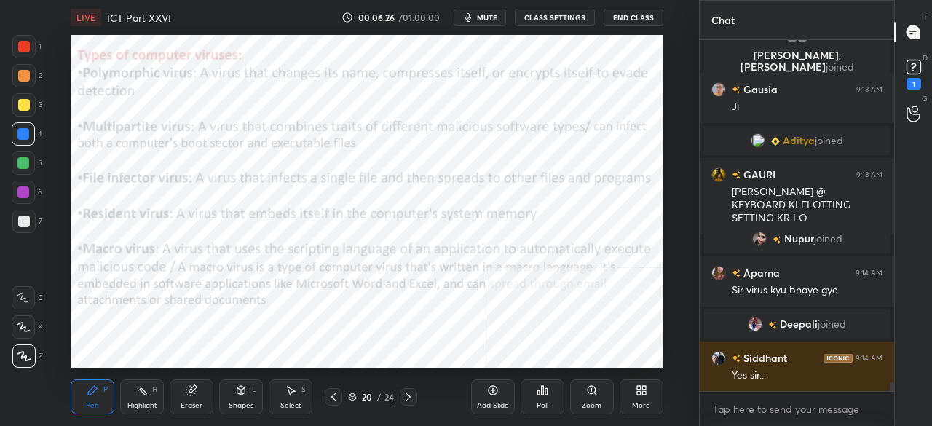
click at [28, 45] on div at bounding box center [24, 47] width 12 height 12
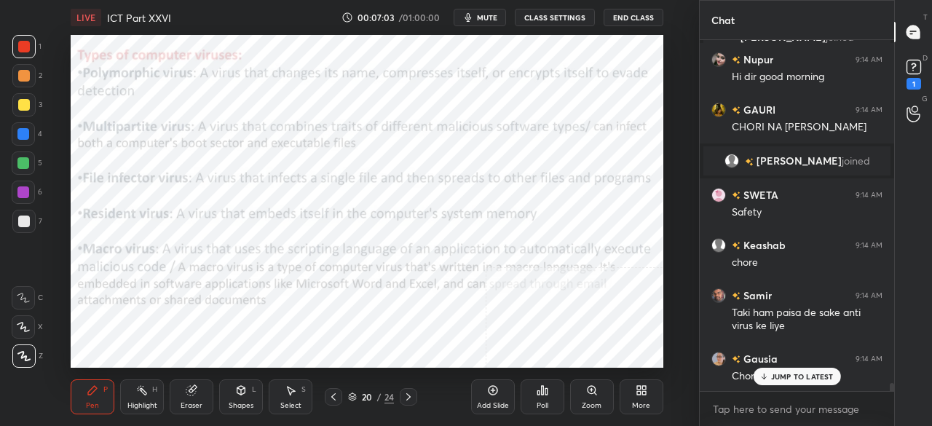
scroll to position [14416, 0]
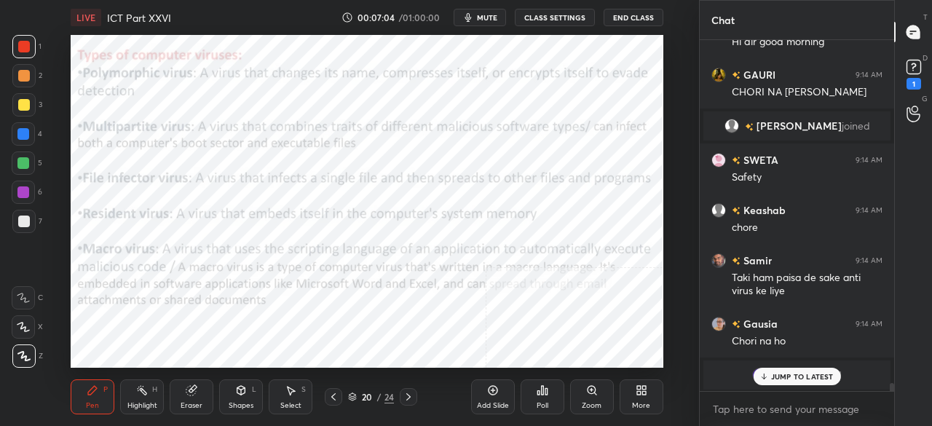
click at [812, 377] on p "JUMP TO LATEST" at bounding box center [802, 376] width 63 height 9
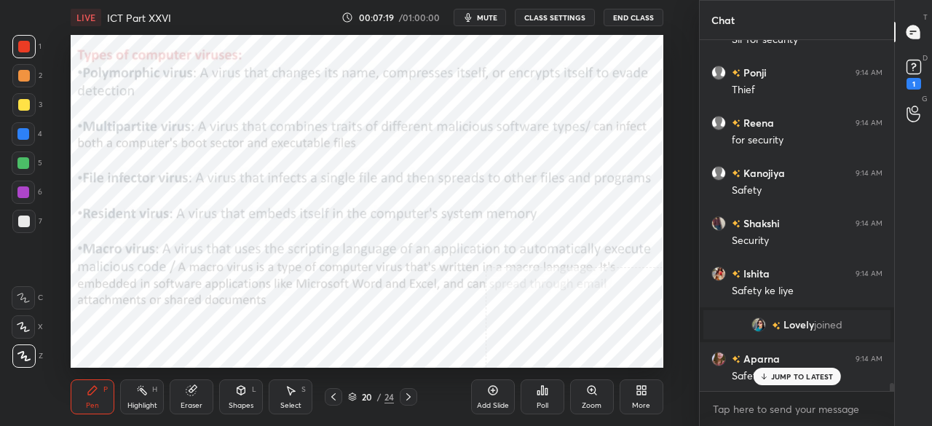
scroll to position [14928, 0]
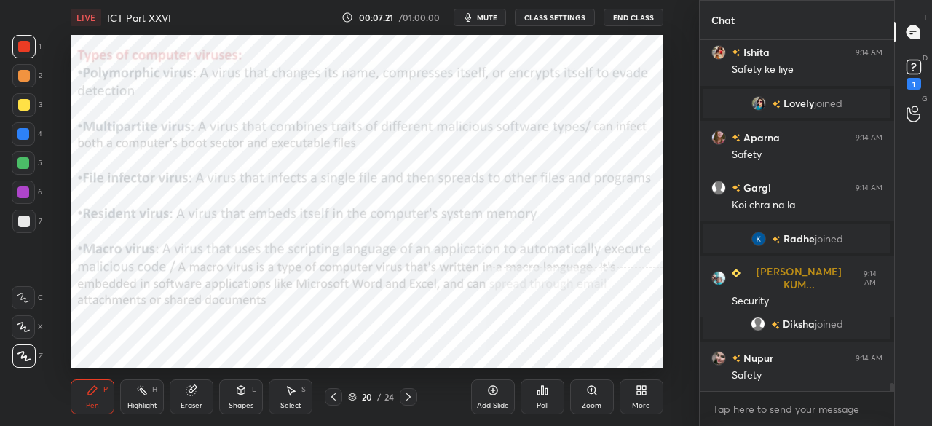
click at [23, 141] on div at bounding box center [23, 133] width 23 height 23
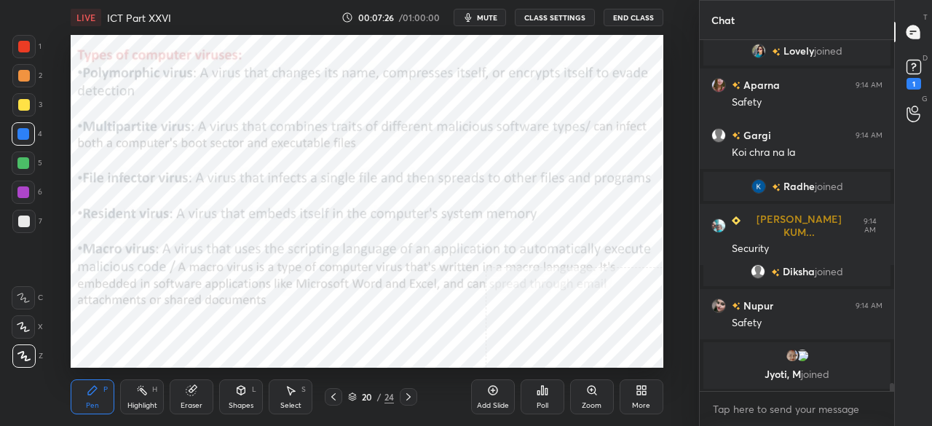
scroll to position [15119, 0]
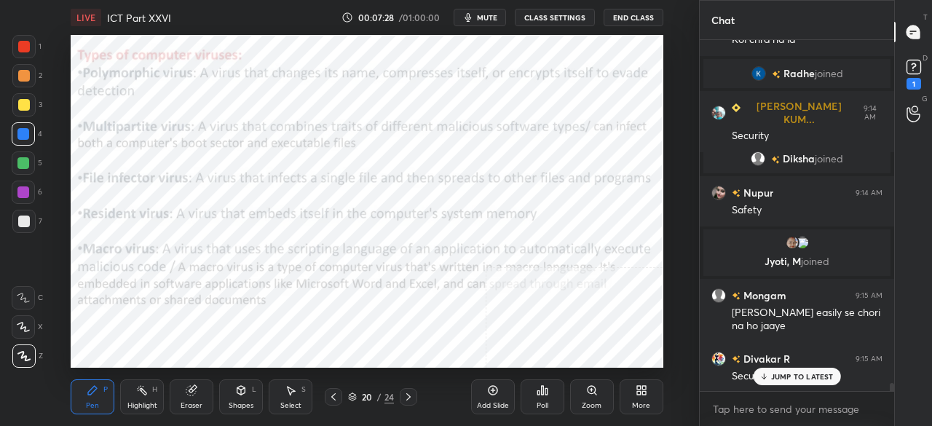
click at [22, 44] on div at bounding box center [24, 47] width 12 height 12
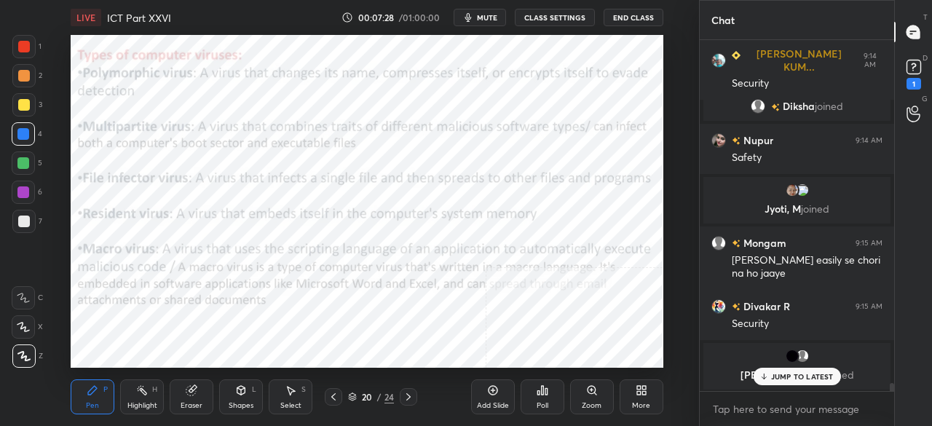
drag, startPoint x: 23, startPoint y: 42, endPoint x: 31, endPoint y: 43, distance: 8.0
click at [24, 43] on div at bounding box center [24, 47] width 12 height 12
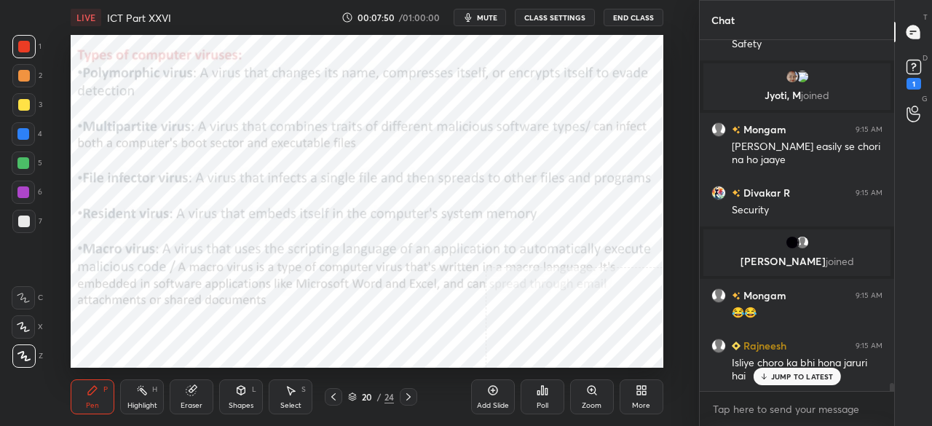
scroll to position [15320, 0]
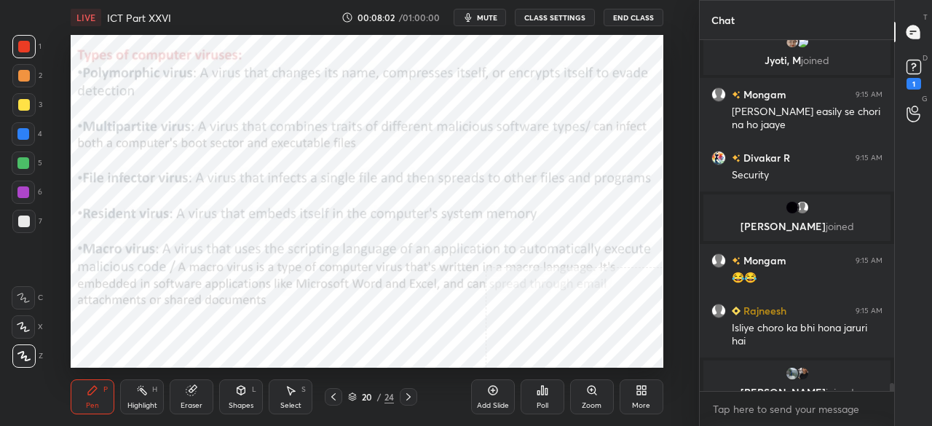
click at [25, 130] on div at bounding box center [23, 134] width 12 height 12
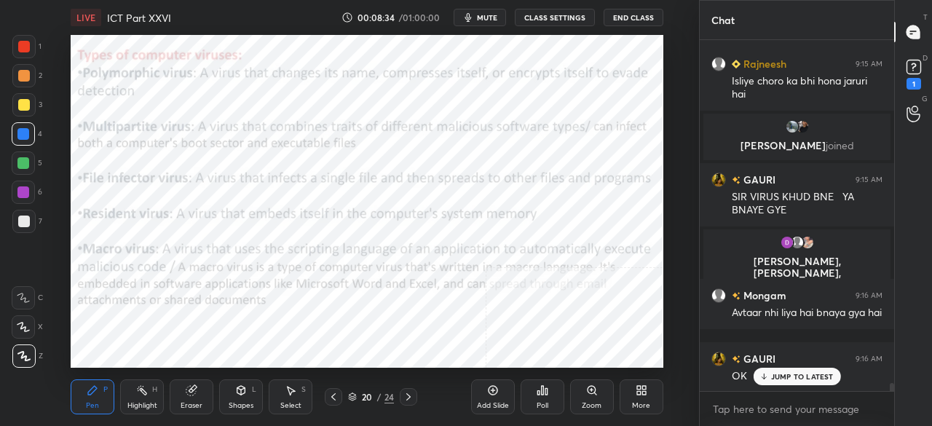
scroll to position [15477, 0]
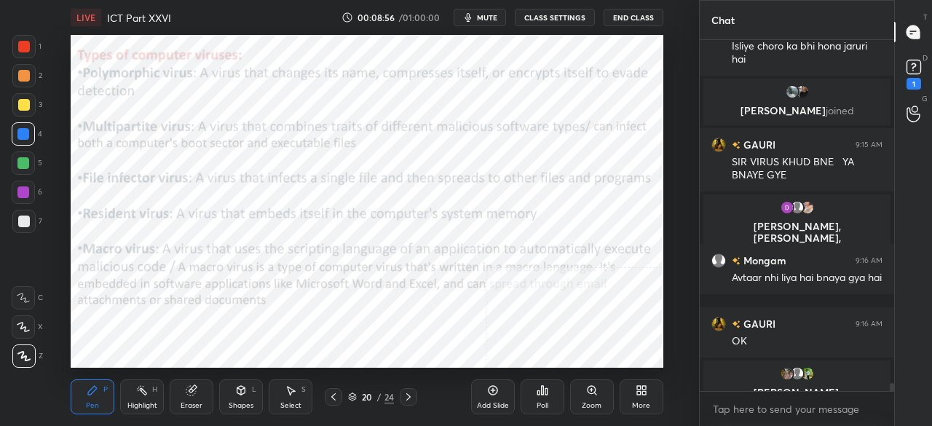
drag, startPoint x: 14, startPoint y: 50, endPoint x: 36, endPoint y: 52, distance: 22.0
click at [14, 49] on div at bounding box center [23, 46] width 23 height 23
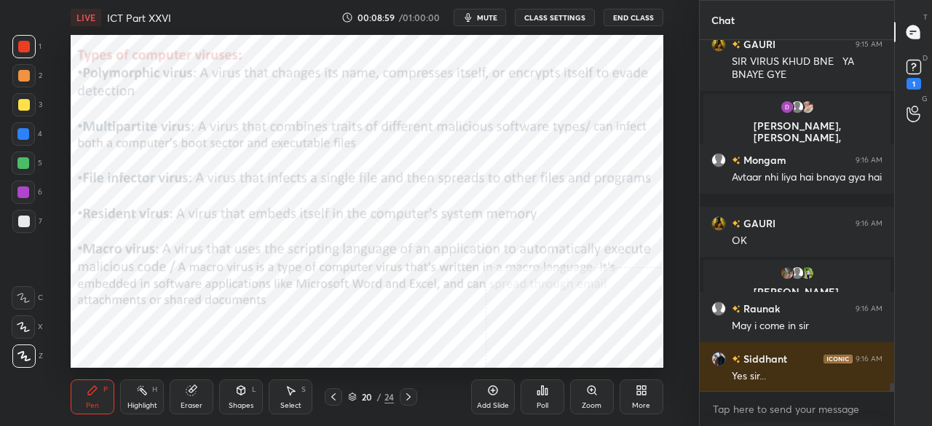
scroll to position [15628, 0]
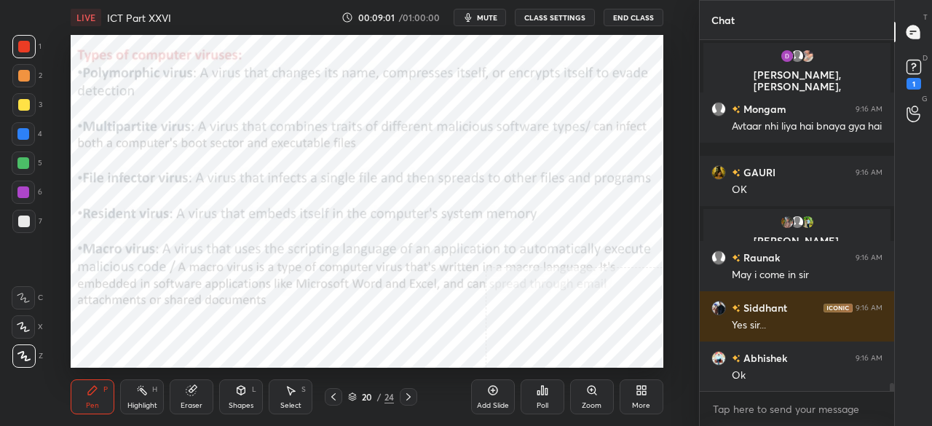
click at [23, 137] on div at bounding box center [23, 134] width 12 height 12
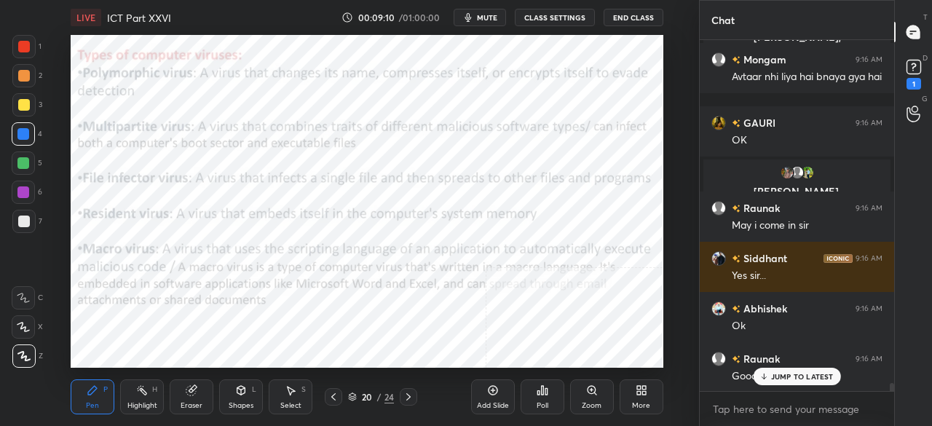
drag, startPoint x: 23, startPoint y: 43, endPoint x: 60, endPoint y: 53, distance: 37.8
click at [26, 43] on div at bounding box center [24, 47] width 12 height 12
click at [768, 374] on icon at bounding box center [763, 376] width 9 height 9
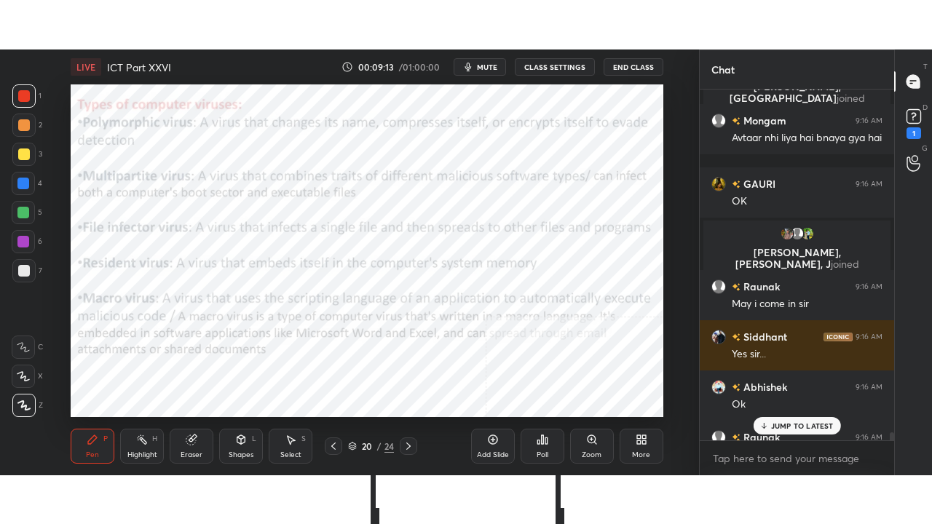
scroll to position [15742, 0]
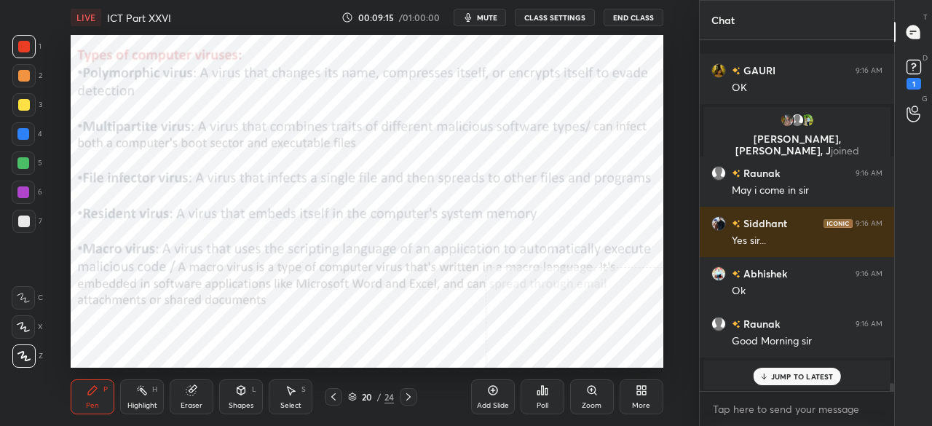
click at [651, 401] on div "More" at bounding box center [642, 397] width 44 height 35
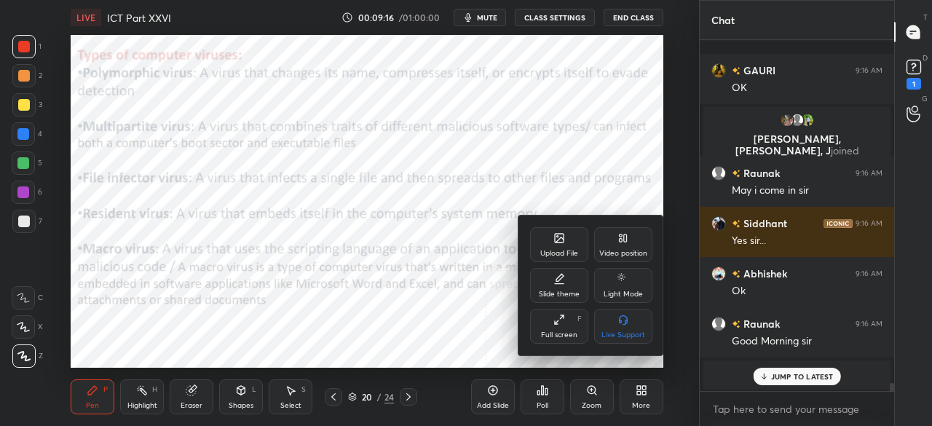
click at [561, 336] on div "Full screen" at bounding box center [559, 334] width 36 height 7
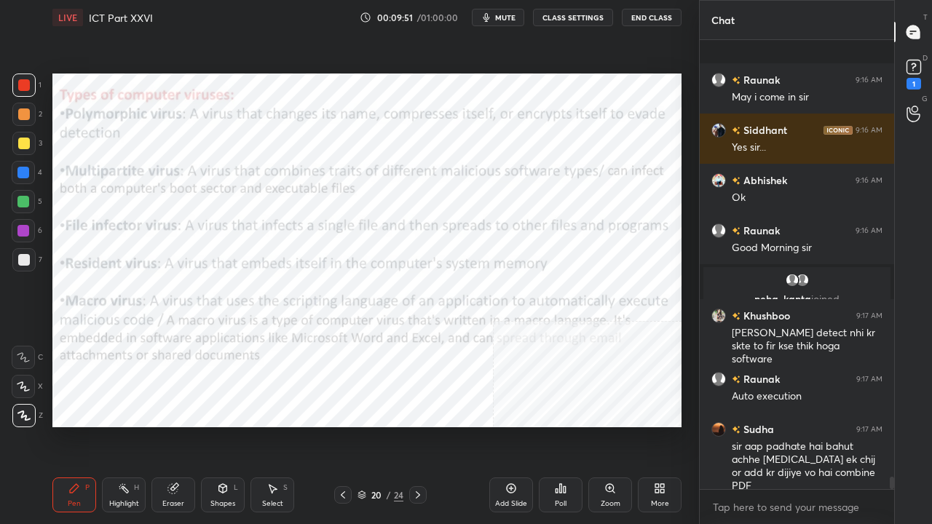
scroll to position [15883, 0]
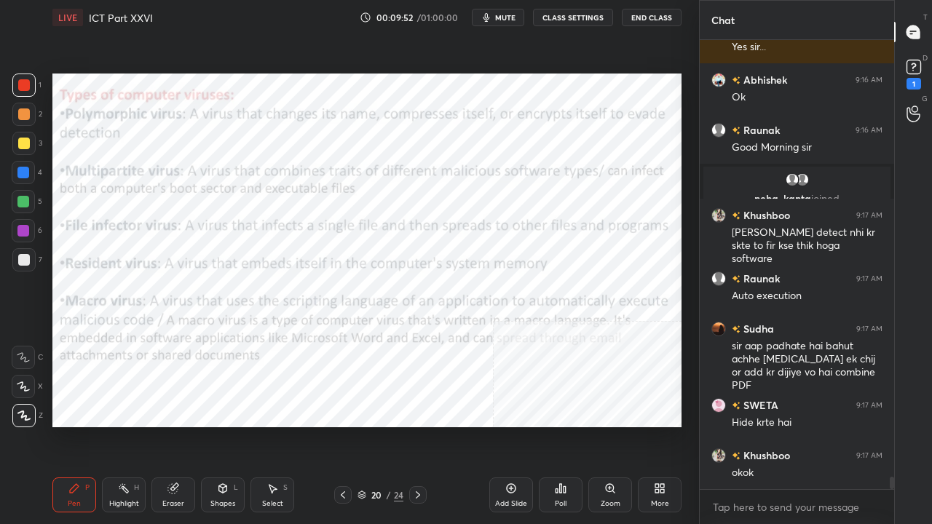
click at [21, 230] on div at bounding box center [23, 231] width 12 height 12
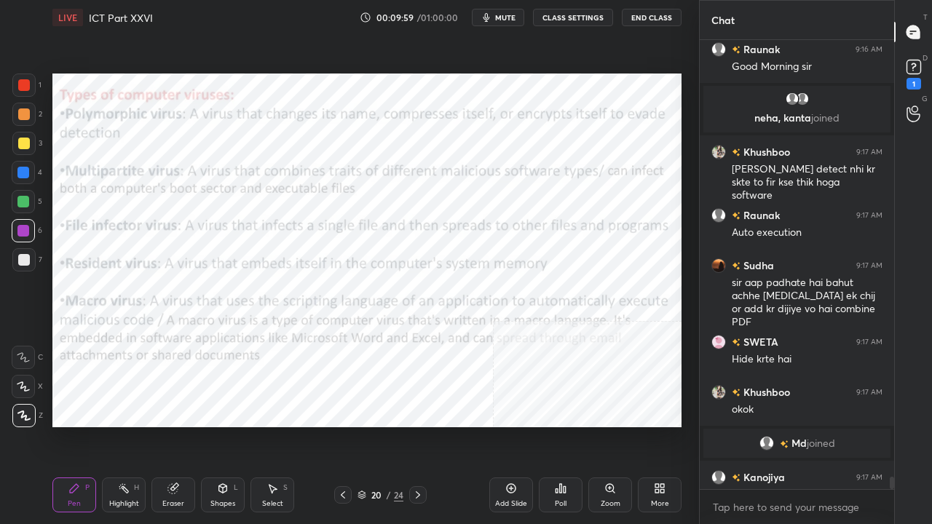
scroll to position [15958, 0]
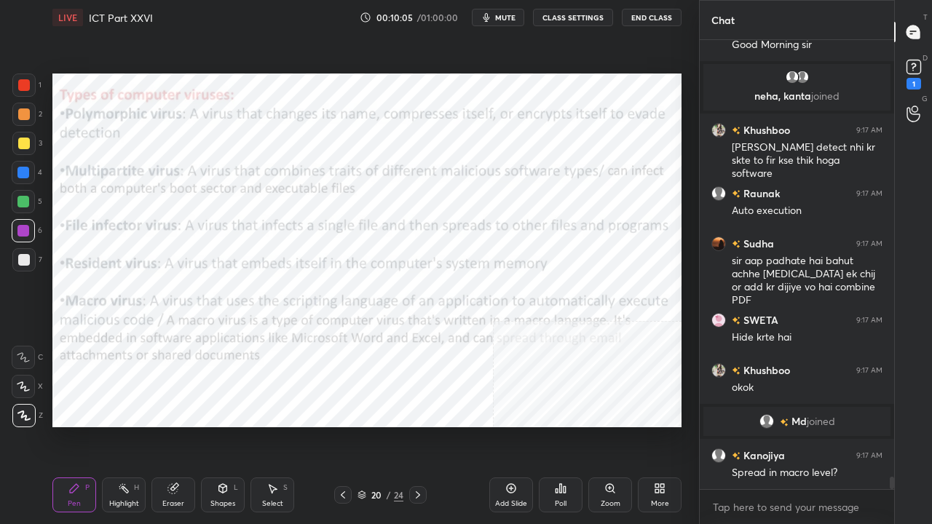
click at [417, 425] on icon at bounding box center [418, 496] width 12 height 12
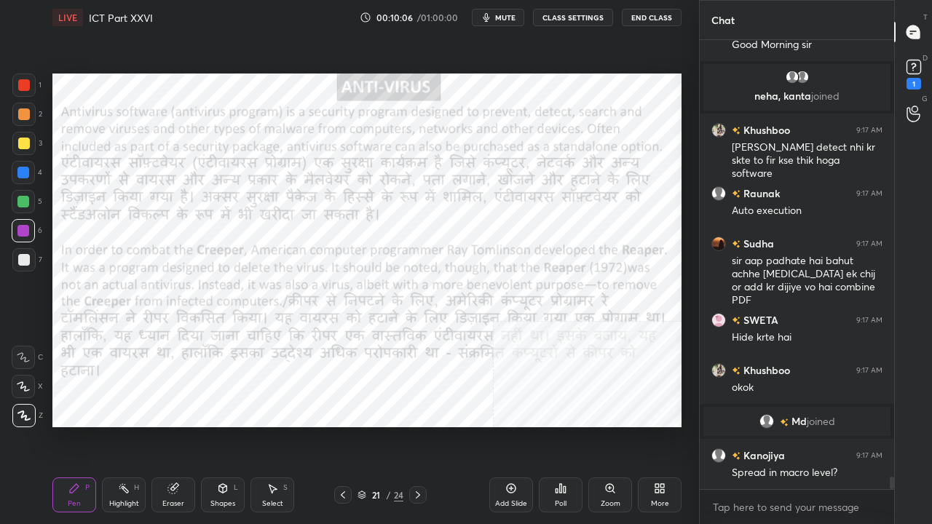
click at [423, 425] on icon at bounding box center [418, 496] width 12 height 12
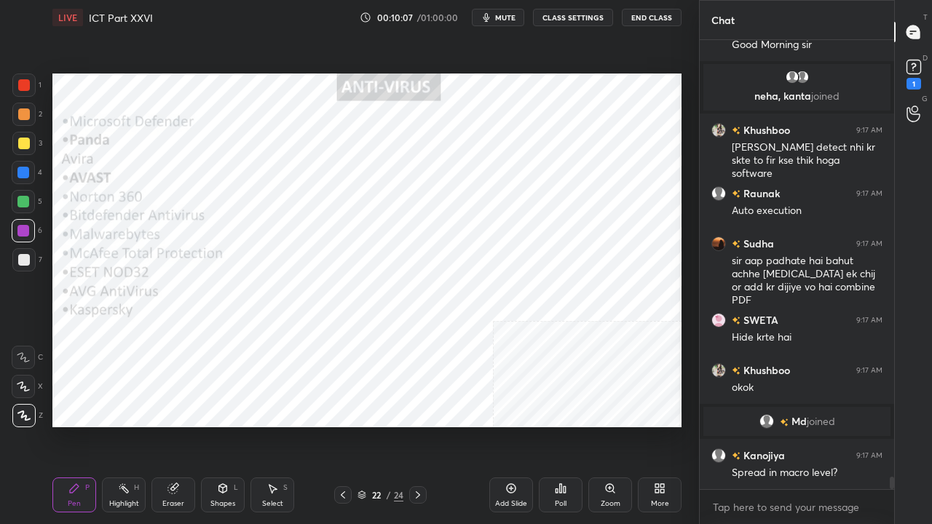
click at [339, 425] on icon at bounding box center [343, 496] width 12 height 12
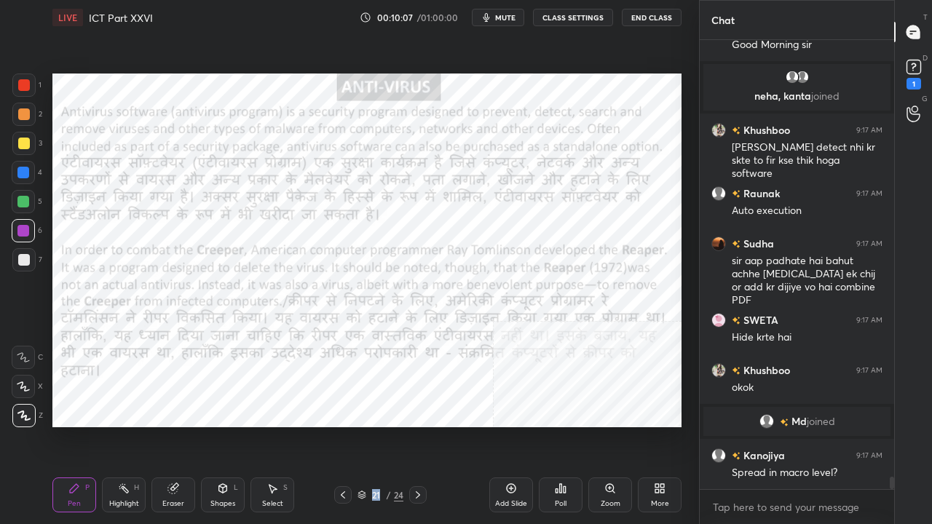
click at [339, 425] on icon at bounding box center [343, 496] width 12 height 12
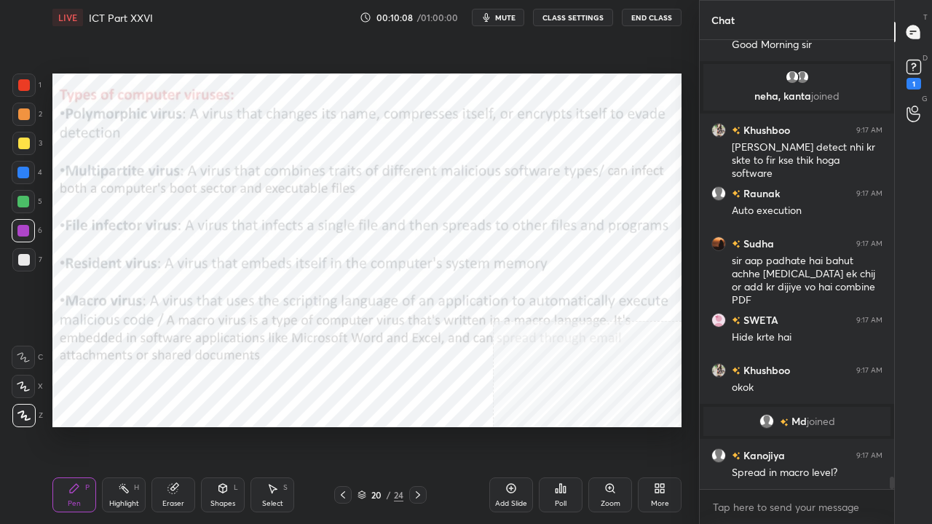
click at [339, 425] on icon at bounding box center [343, 496] width 12 height 12
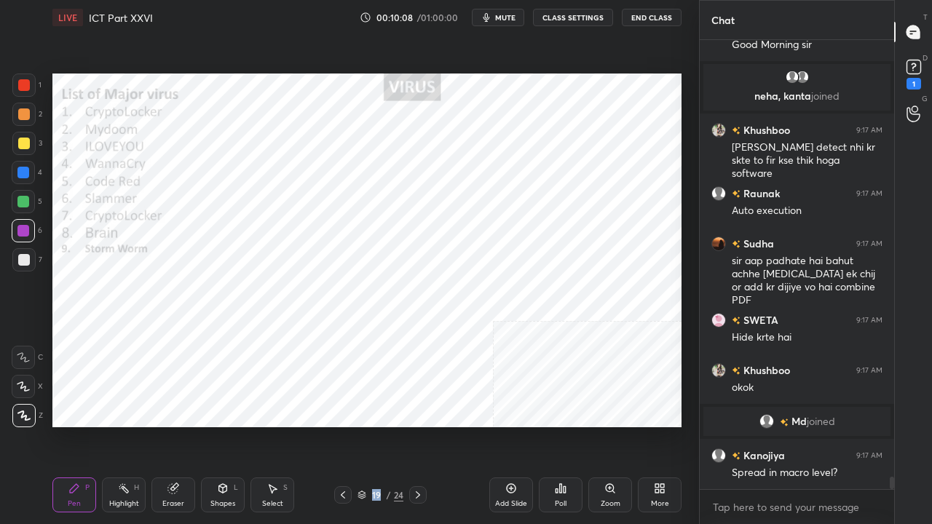
click at [339, 425] on icon at bounding box center [343, 496] width 12 height 12
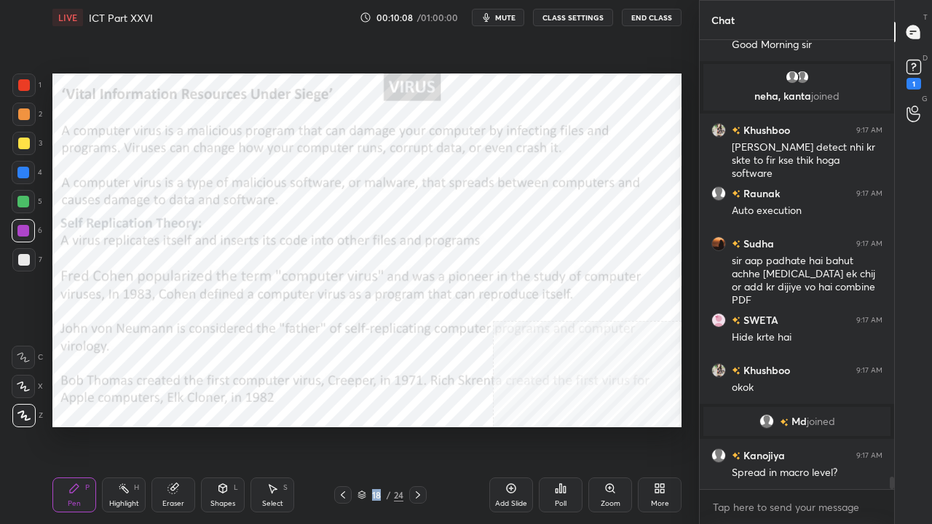
click at [341, 425] on icon at bounding box center [343, 496] width 12 height 12
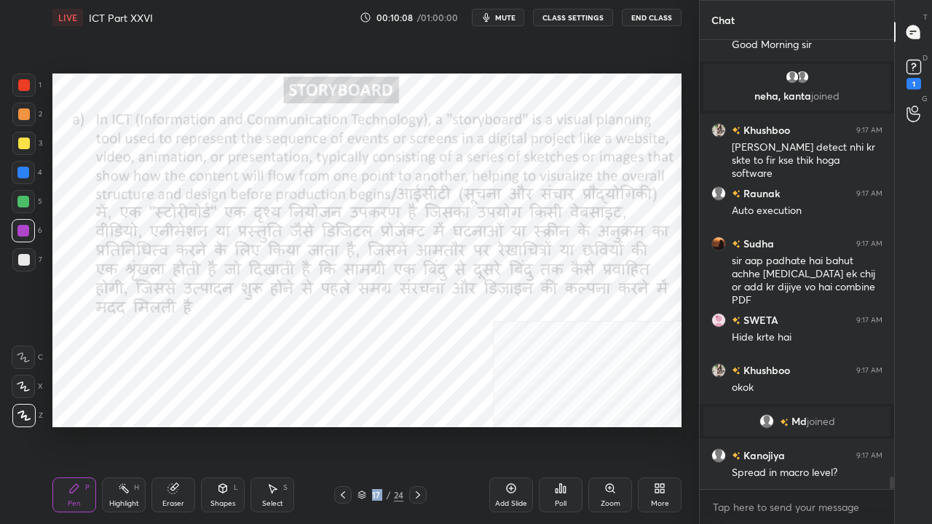
click at [341, 425] on icon at bounding box center [343, 496] width 12 height 12
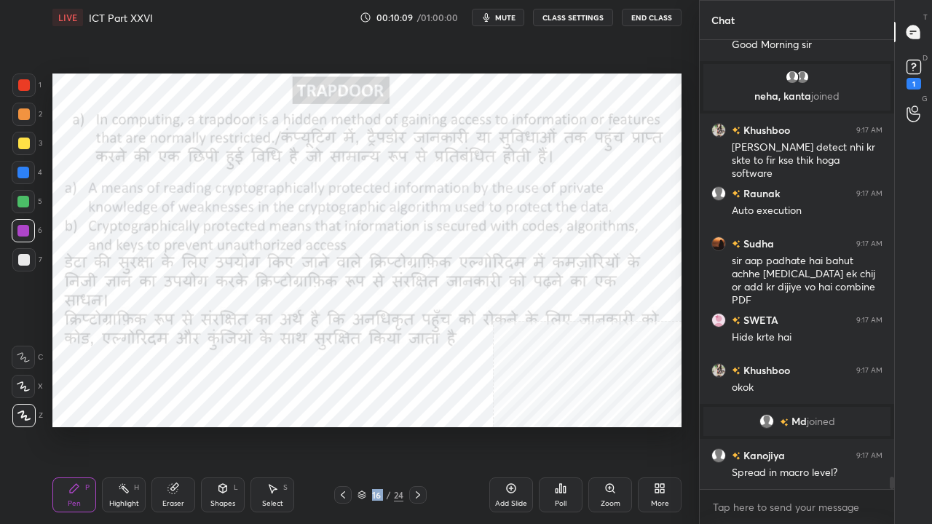
click at [341, 425] on icon at bounding box center [343, 496] width 12 height 12
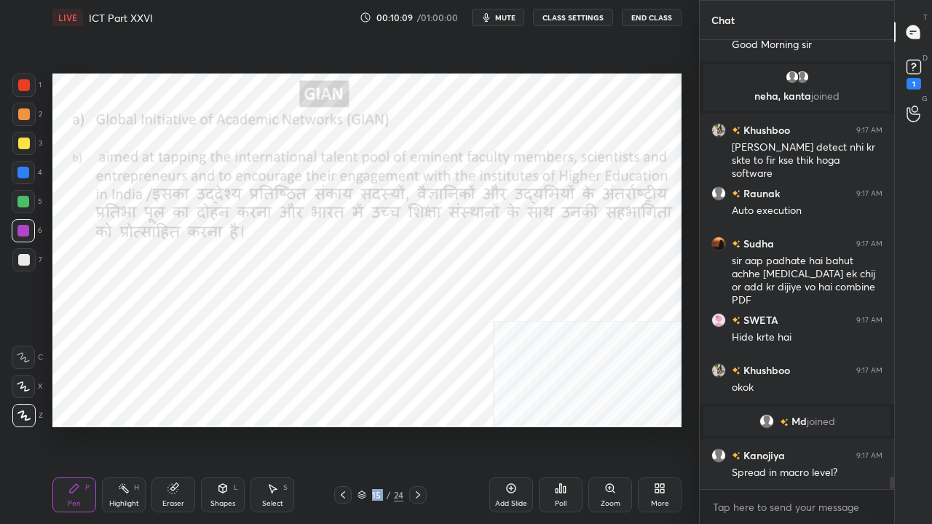
click at [341, 425] on icon at bounding box center [343, 496] width 12 height 12
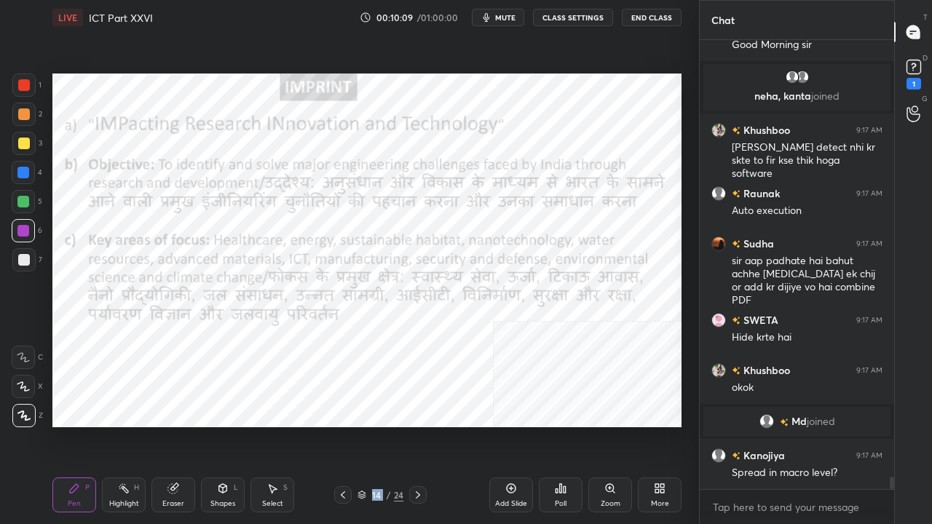
click at [341, 425] on icon at bounding box center [343, 496] width 12 height 12
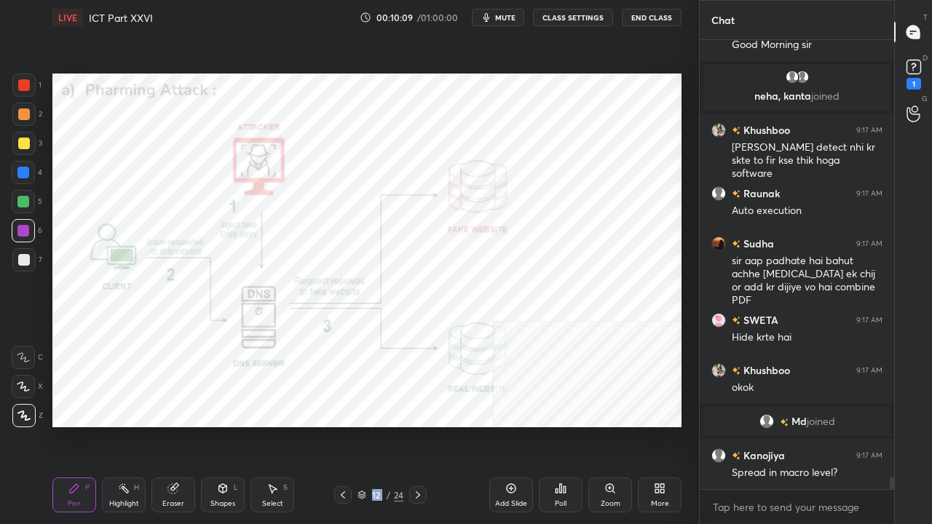
click at [341, 425] on icon at bounding box center [343, 496] width 12 height 12
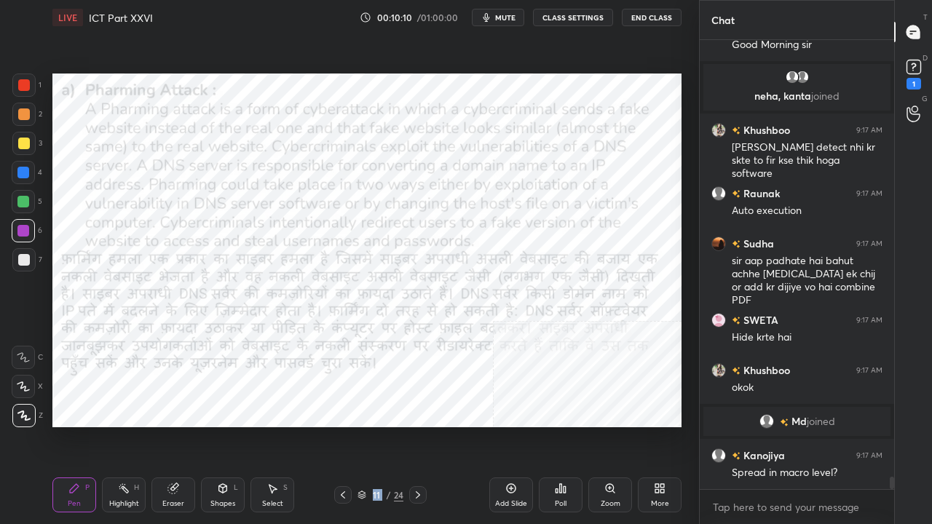
click at [341, 425] on icon at bounding box center [343, 496] width 12 height 12
click at [342, 425] on icon at bounding box center [343, 495] width 4 height 7
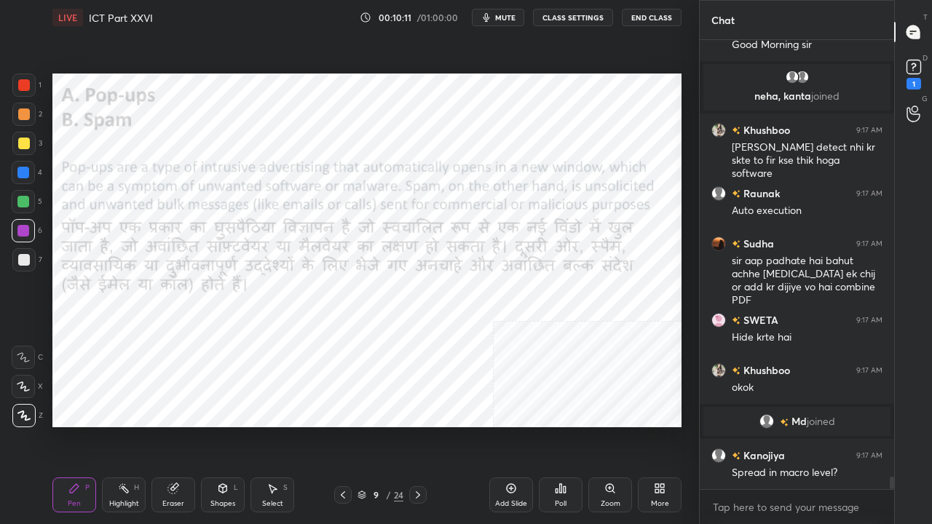
click at [342, 425] on icon at bounding box center [343, 496] width 12 height 12
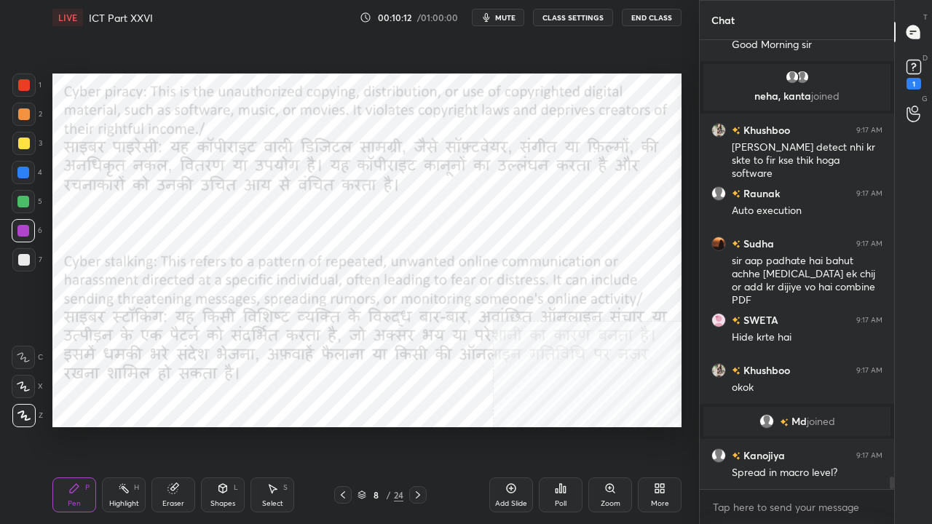
click at [344, 425] on icon at bounding box center [343, 496] width 12 height 12
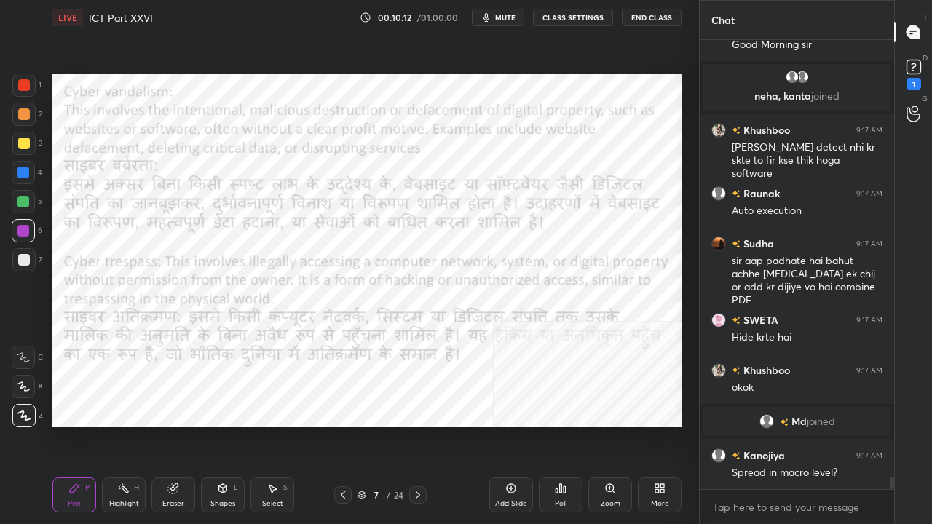
scroll to position [16007, 0]
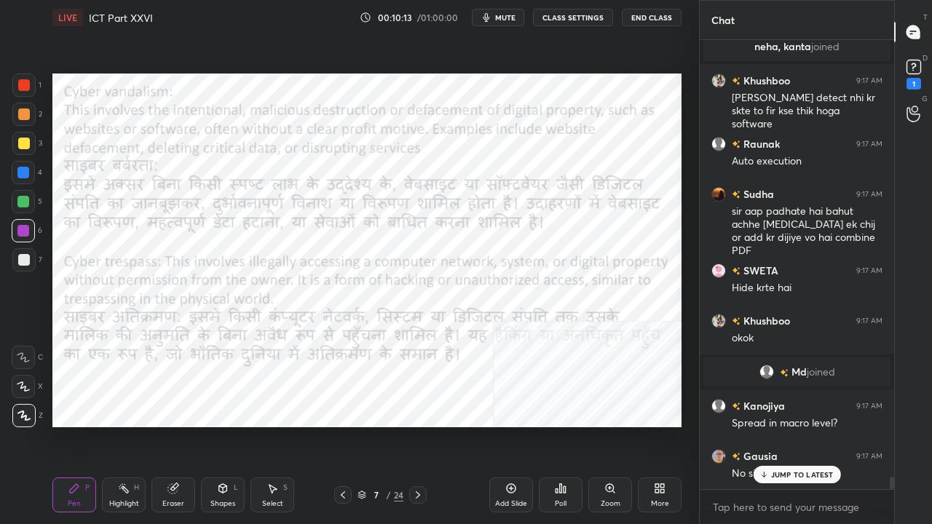
click at [342, 425] on icon at bounding box center [343, 495] width 4 height 7
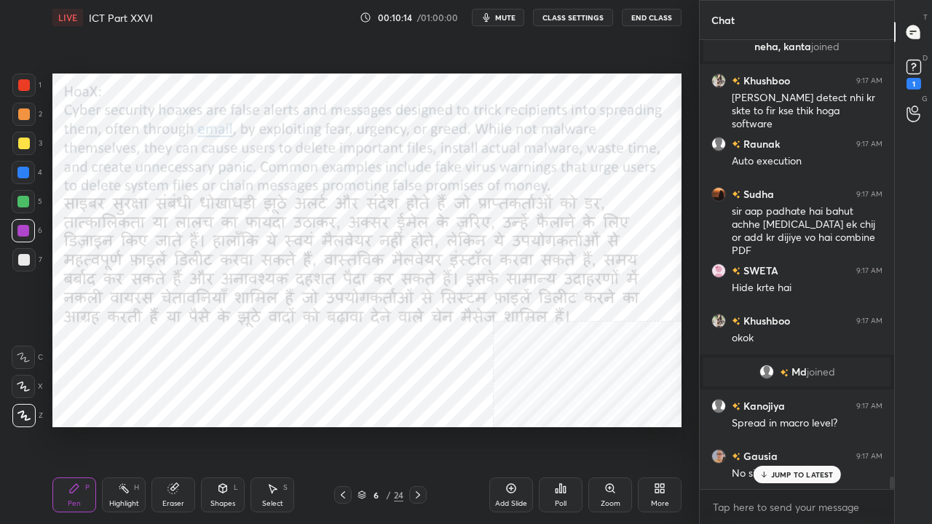
click at [343, 425] on icon at bounding box center [343, 496] width 12 height 12
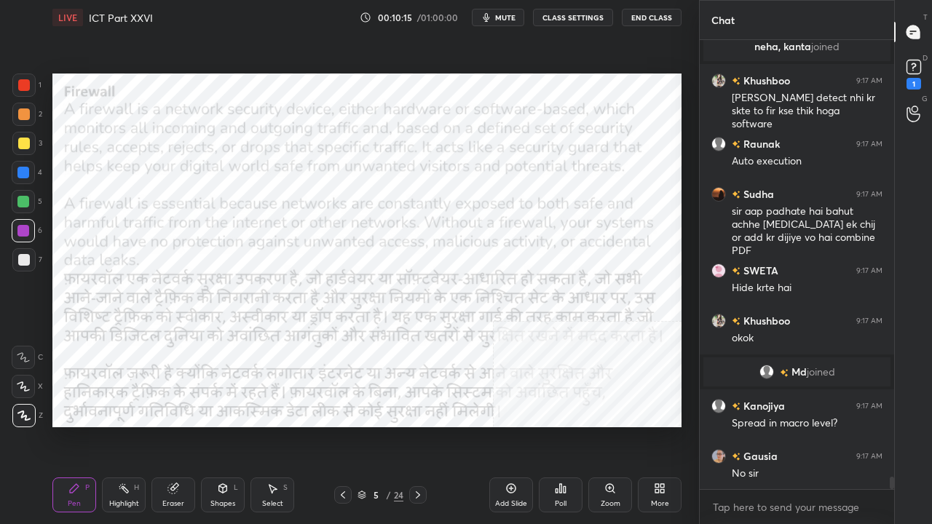
scroll to position [16058, 0]
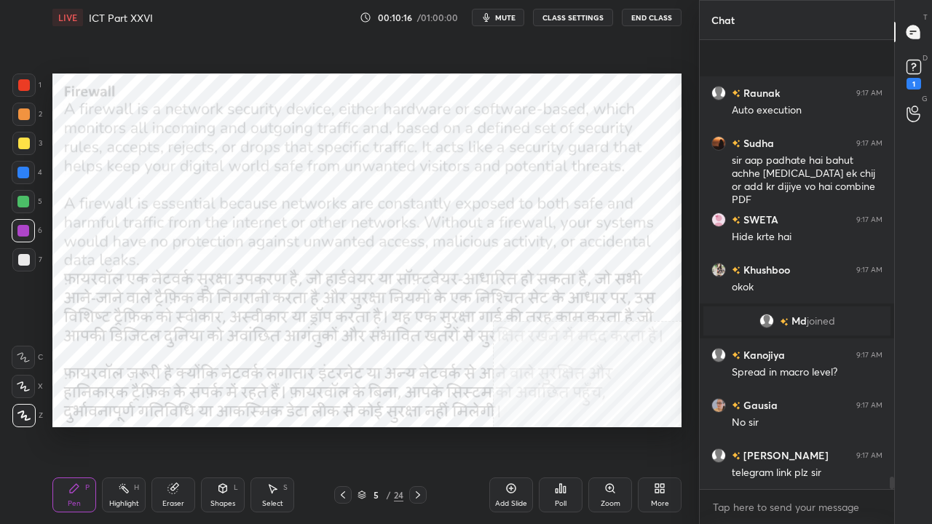
click at [387, 425] on div "/" at bounding box center [389, 495] width 4 height 9
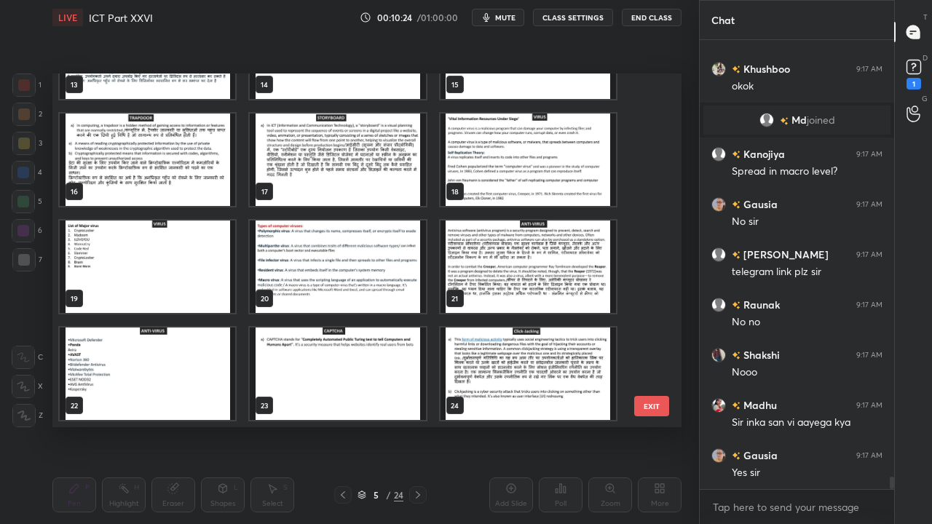
scroll to position [16309, 0]
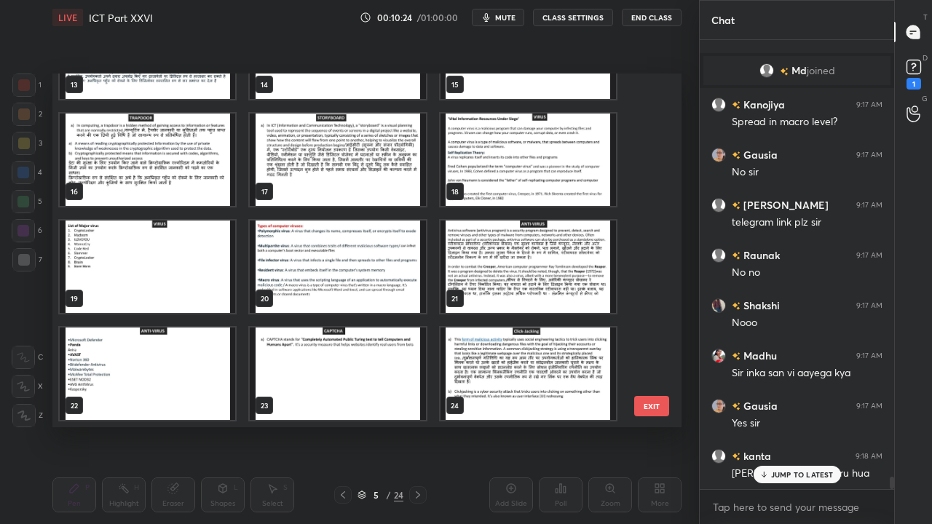
click at [321, 254] on img "grid" at bounding box center [338, 267] width 176 height 93
click at [319, 254] on img "grid" at bounding box center [338, 267] width 176 height 93
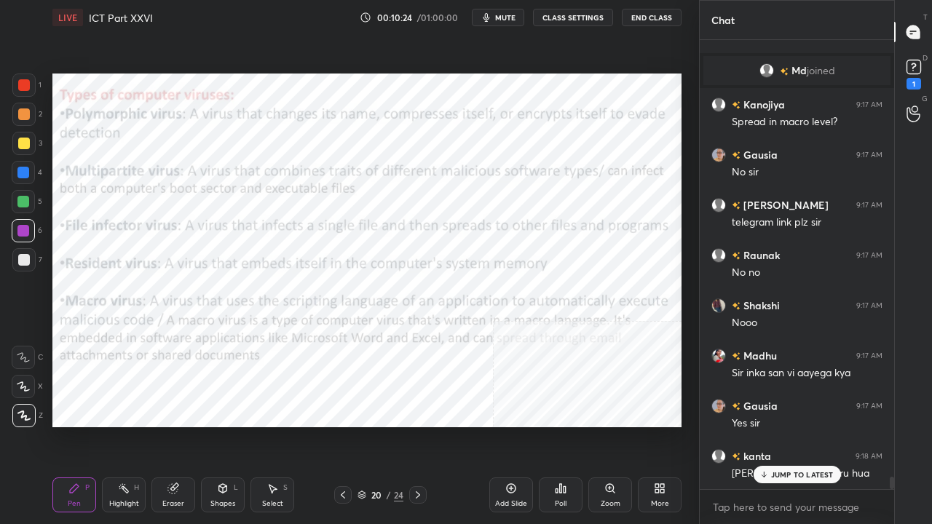
click at [319, 254] on img "grid" at bounding box center [338, 267] width 176 height 93
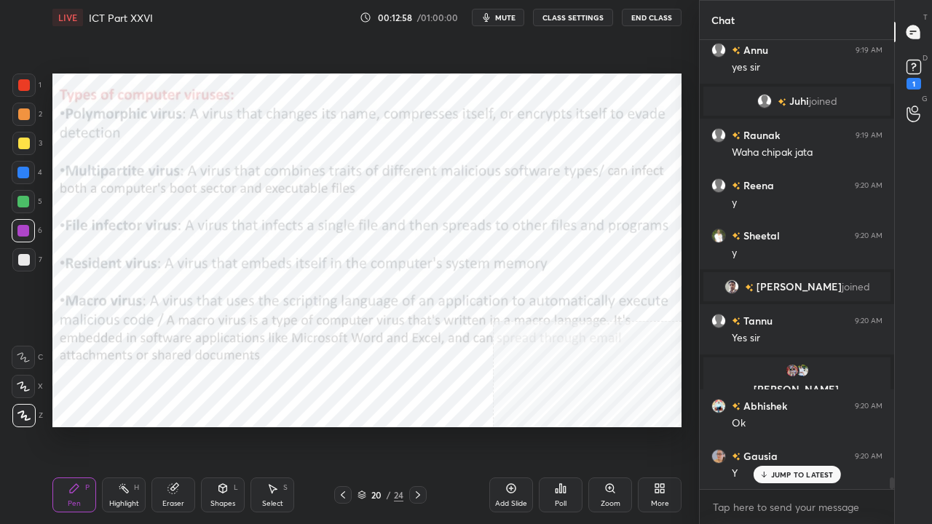
scroll to position [17340, 0]
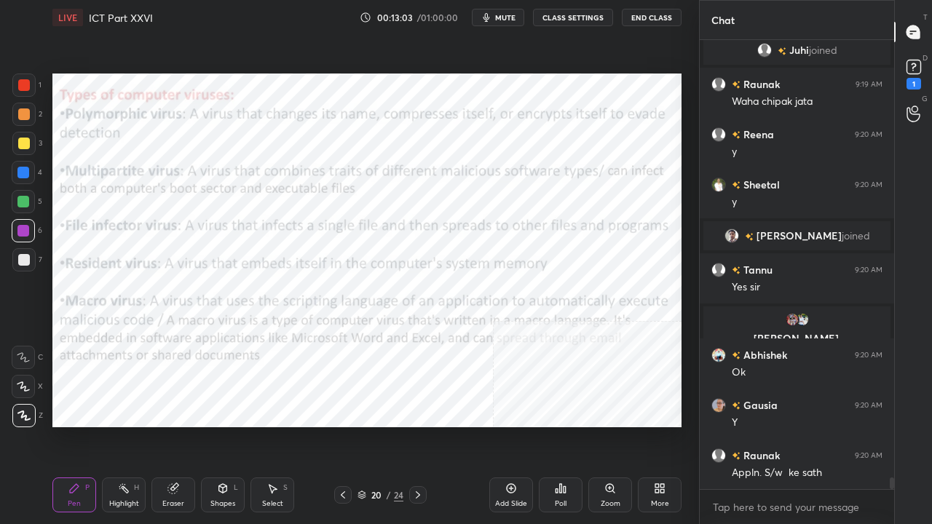
drag, startPoint x: 28, startPoint y: 83, endPoint x: 51, endPoint y: 95, distance: 25.4
click at [29, 83] on div at bounding box center [24, 85] width 12 height 12
click at [26, 228] on div at bounding box center [23, 231] width 12 height 12
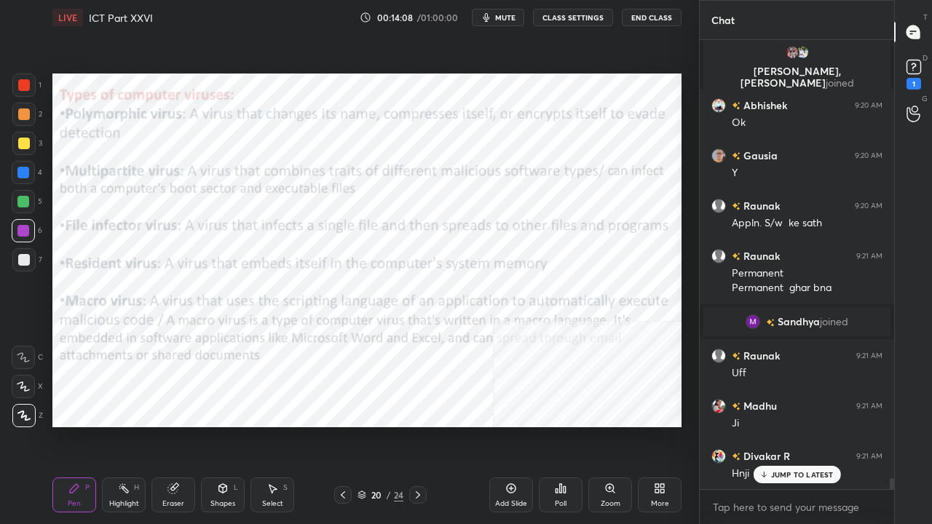
scroll to position [17574, 0]
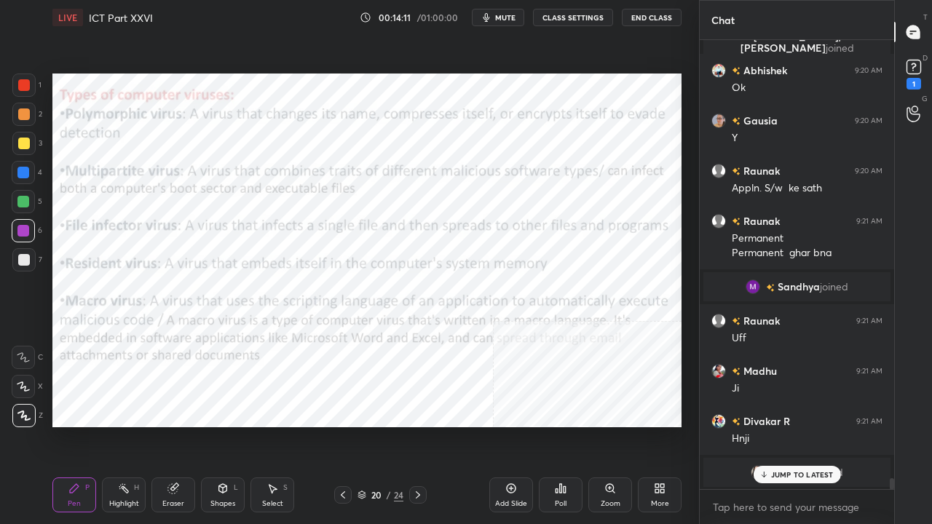
click at [27, 87] on div at bounding box center [24, 85] width 12 height 12
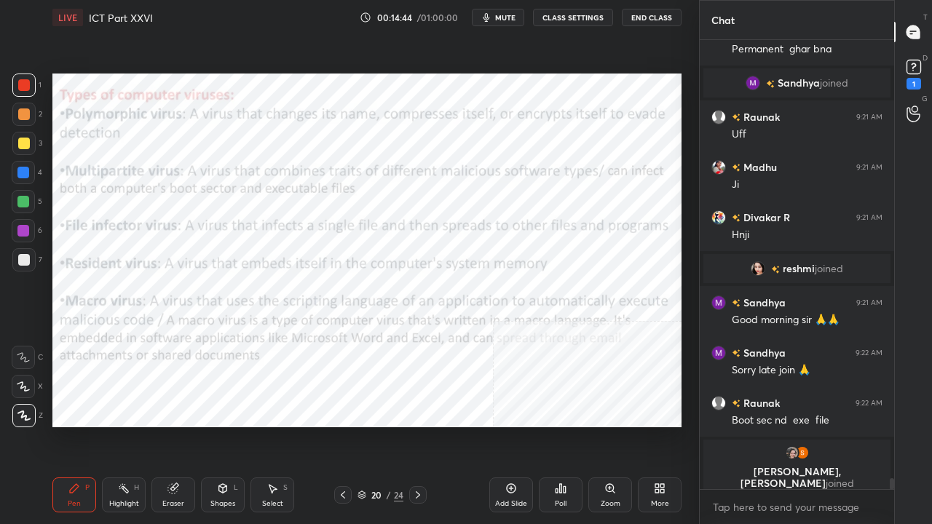
scroll to position [17732, 0]
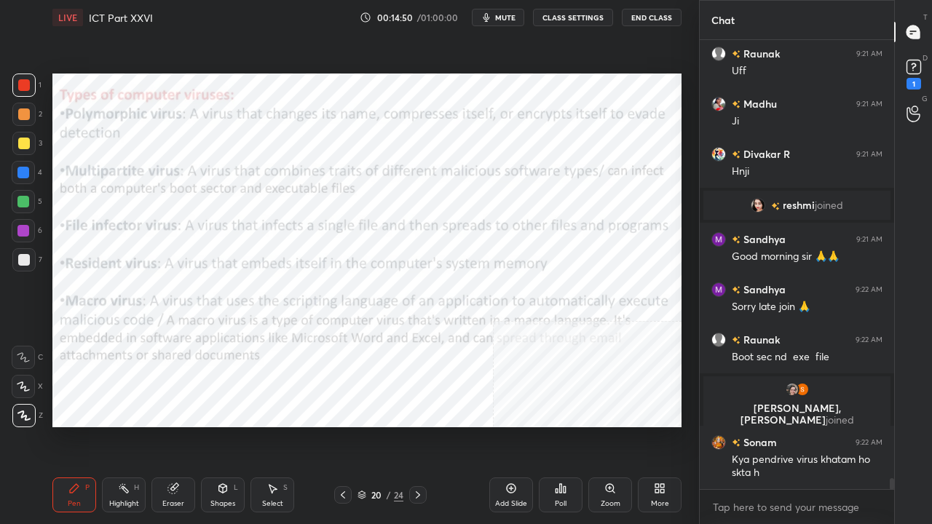
click at [28, 84] on div at bounding box center [24, 85] width 12 height 12
click at [26, 173] on div at bounding box center [23, 173] width 12 height 12
click at [20, 85] on div at bounding box center [24, 85] width 12 height 12
drag, startPoint x: 20, startPoint y: 85, endPoint x: 32, endPoint y: 85, distance: 11.7
click at [22, 85] on div at bounding box center [24, 85] width 12 height 12
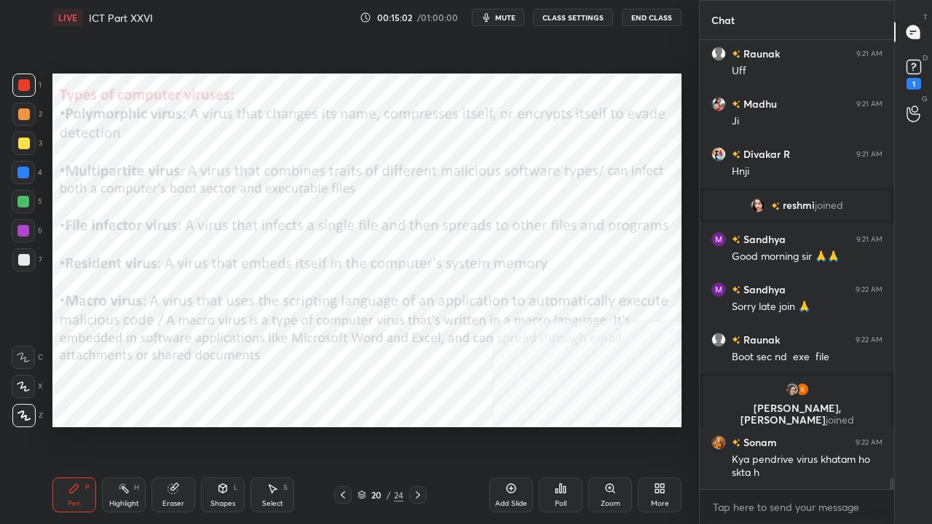
click at [419, 425] on icon at bounding box center [418, 496] width 12 height 12
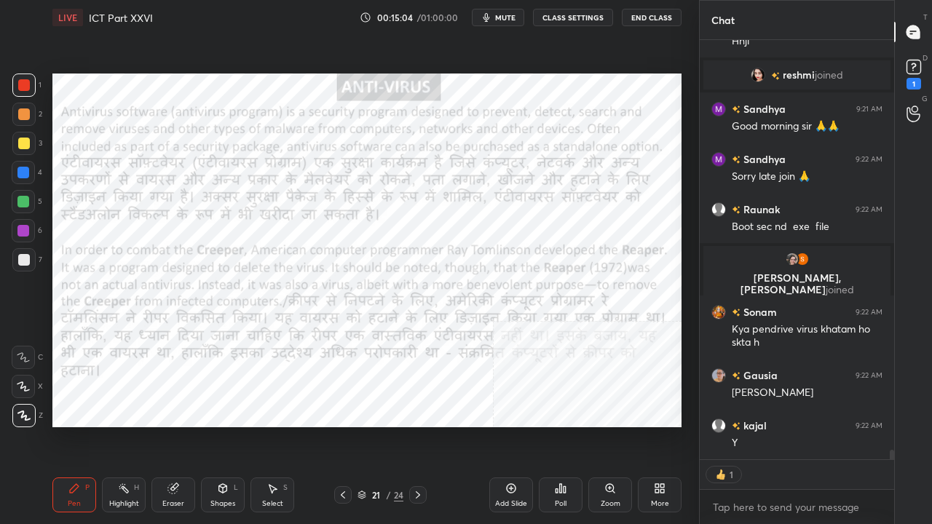
scroll to position [17913, 0]
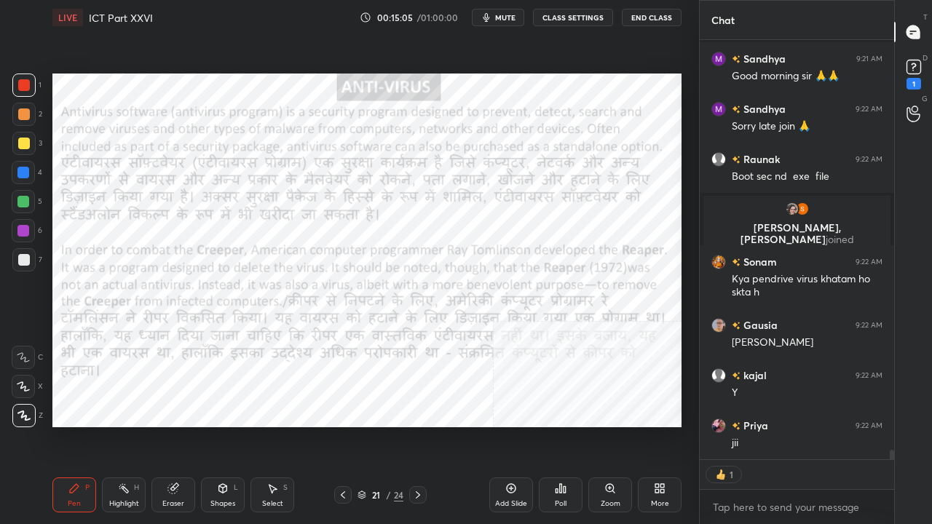
click at [23, 227] on div at bounding box center [23, 231] width 12 height 12
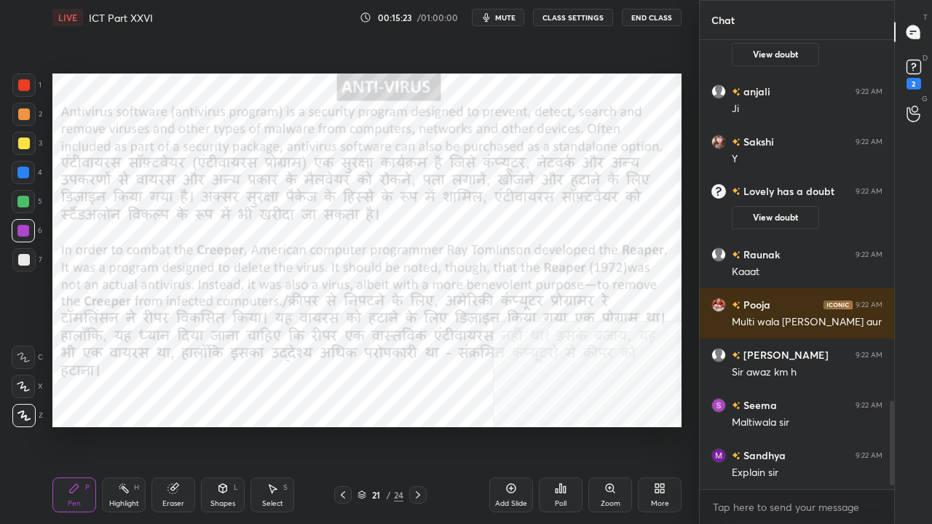
scroll to position [1887, 0]
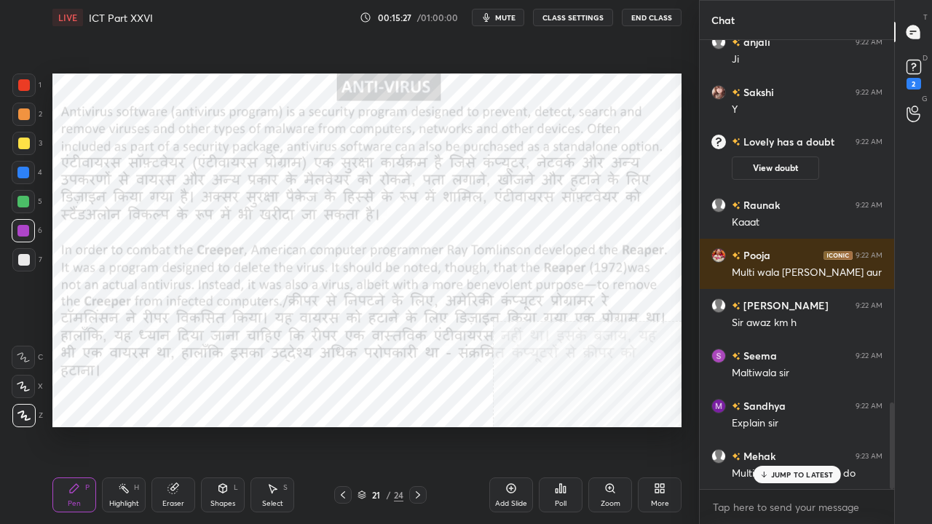
click at [19, 80] on div at bounding box center [24, 85] width 12 height 12
drag, startPoint x: 772, startPoint y: 479, endPoint x: 749, endPoint y: 471, distance: 24.6
click at [772, 425] on p "JUMP TO LATEST" at bounding box center [802, 475] width 63 height 9
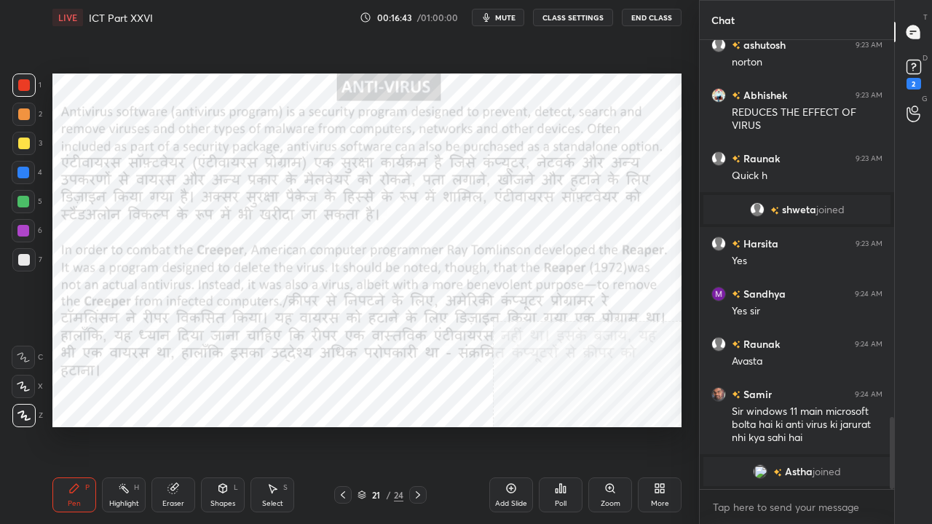
scroll to position [2286, 0]
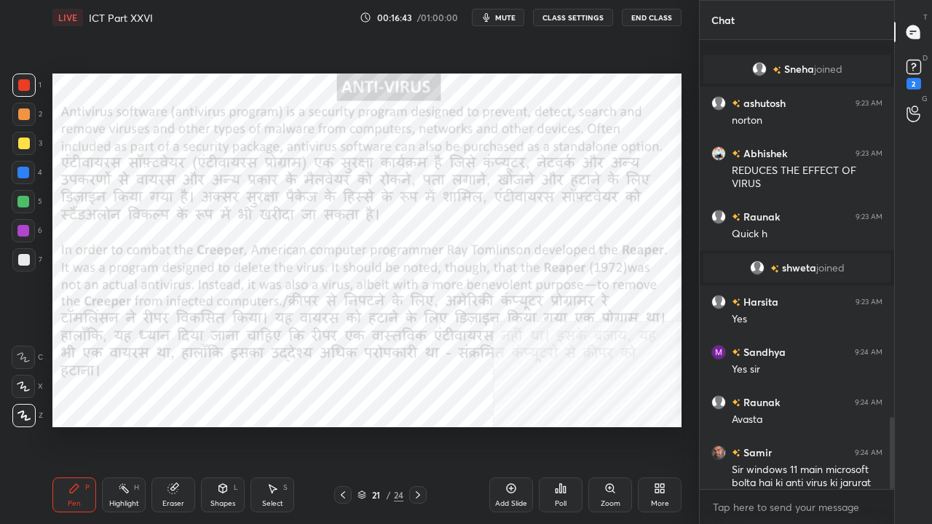
click at [22, 175] on div at bounding box center [23, 173] width 12 height 12
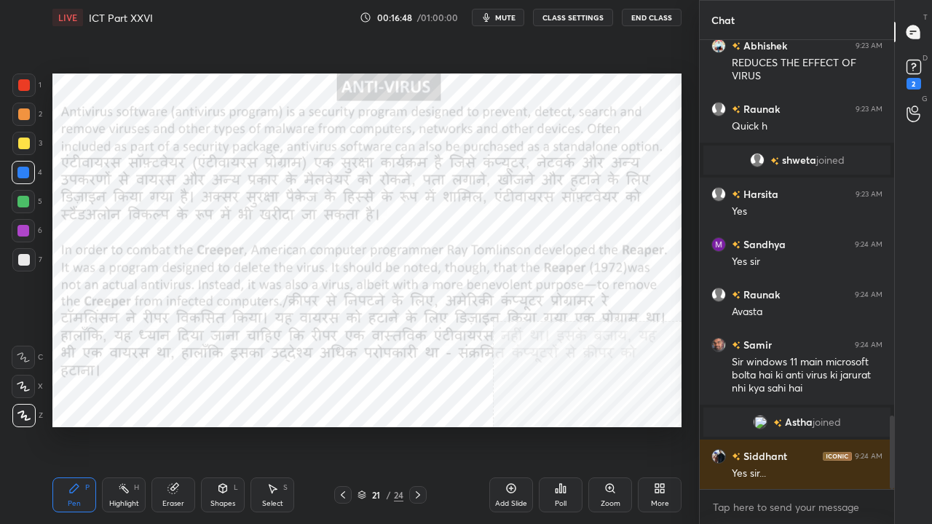
click at [25, 82] on div at bounding box center [24, 85] width 12 height 12
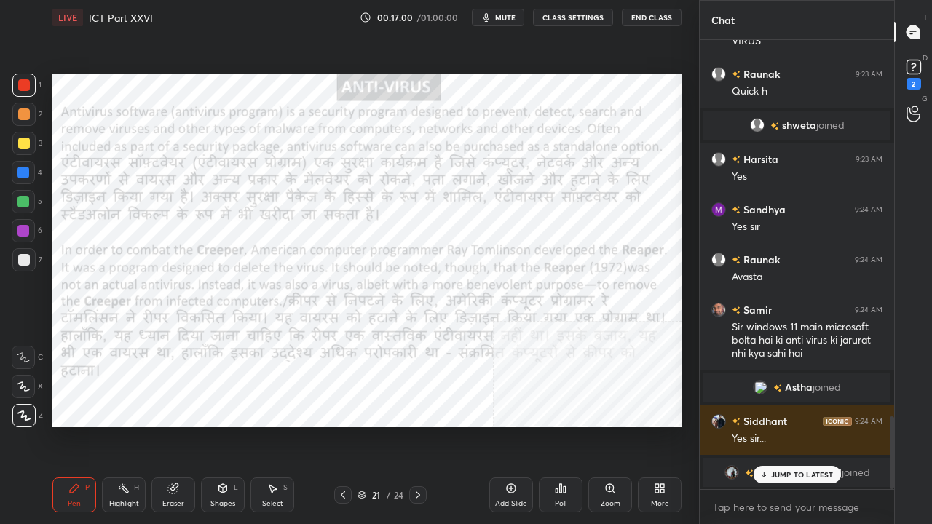
click at [23, 227] on div at bounding box center [23, 231] width 12 height 12
click at [782, 425] on p "JUMP TO LATEST" at bounding box center [802, 475] width 63 height 9
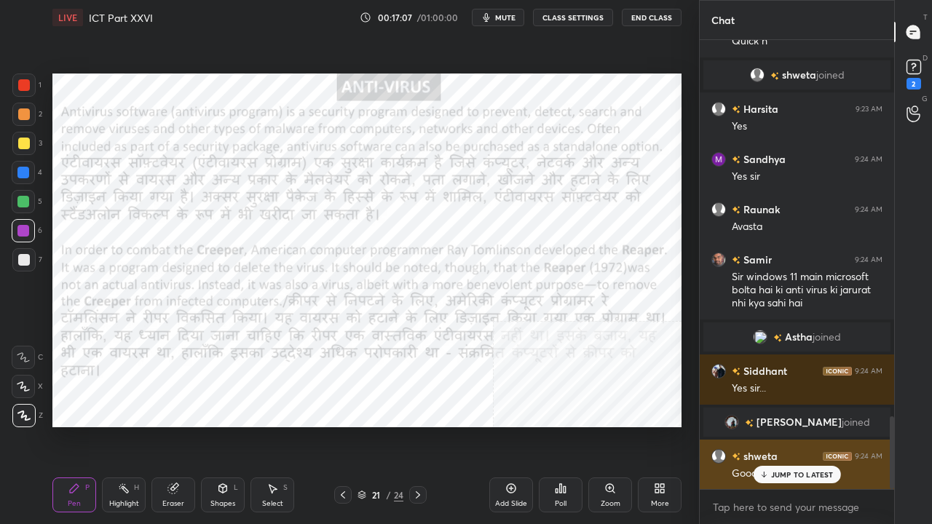
click at [772, 425] on p "JUMP TO LATEST" at bounding box center [802, 475] width 63 height 9
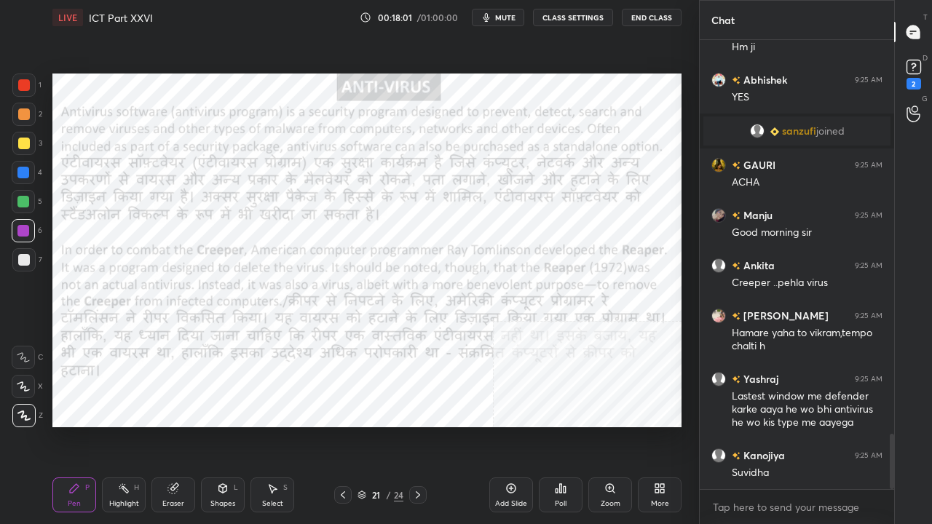
scroll to position [3233, 0]
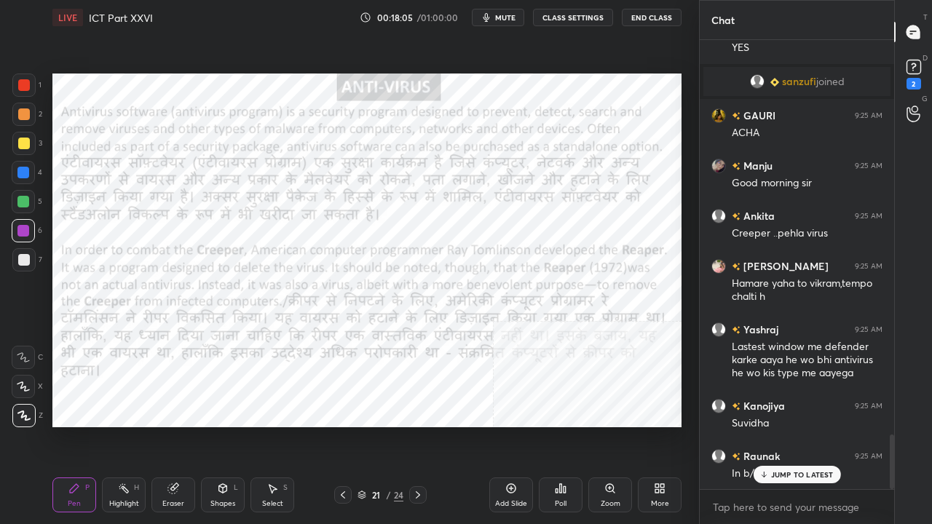
click at [19, 80] on div at bounding box center [23, 85] width 23 height 23
click at [19, 81] on div at bounding box center [24, 85] width 12 height 12
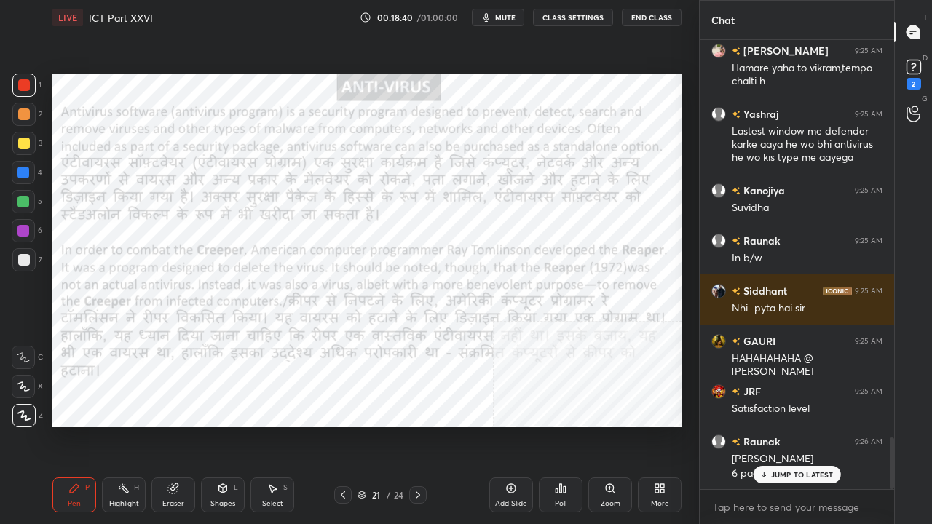
scroll to position [3484, 0]
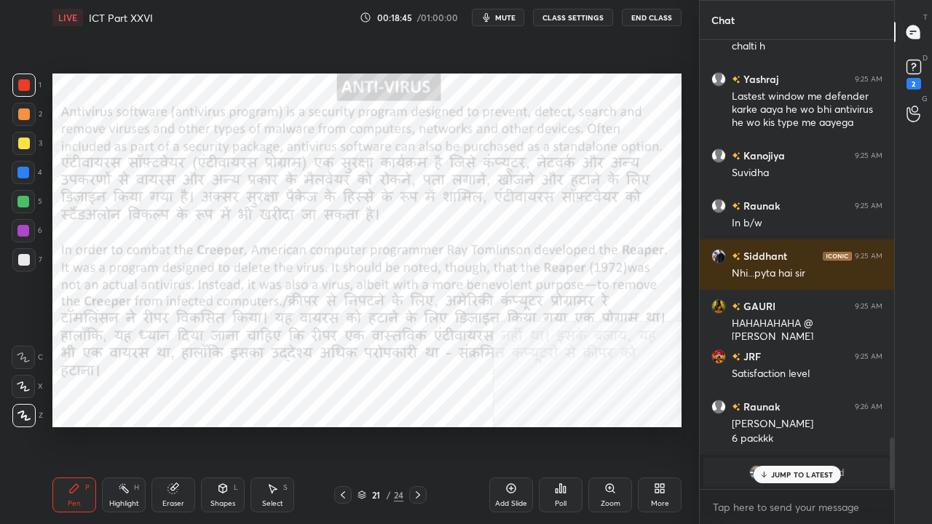
click at [25, 229] on div at bounding box center [23, 231] width 12 height 12
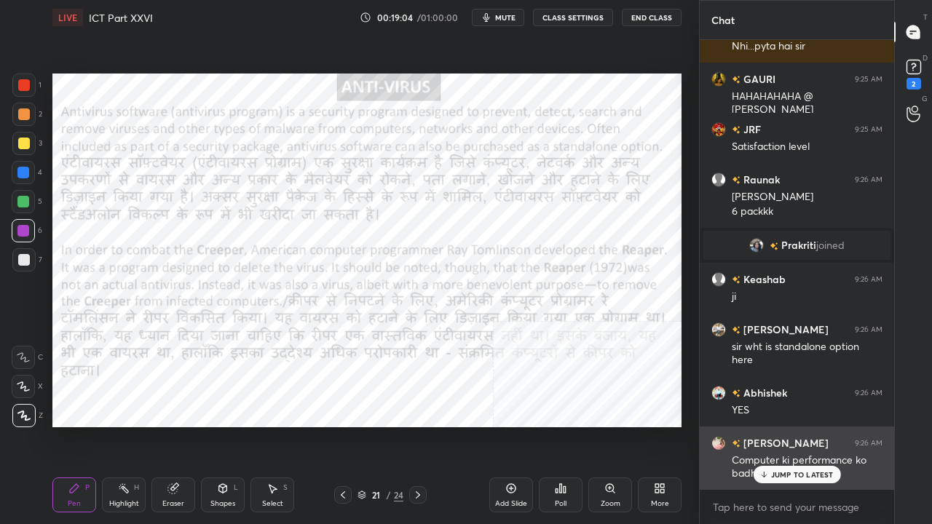
scroll to position [3762, 0]
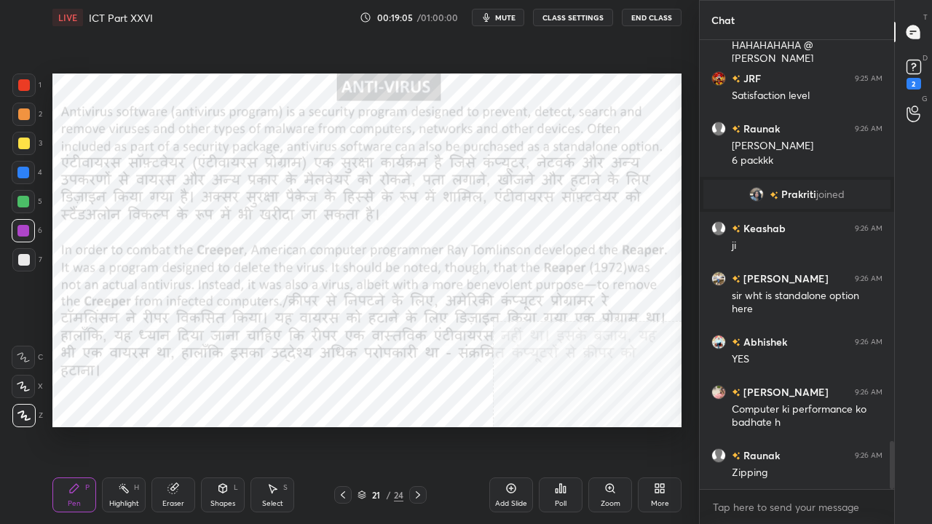
click at [17, 85] on div at bounding box center [23, 85] width 23 height 23
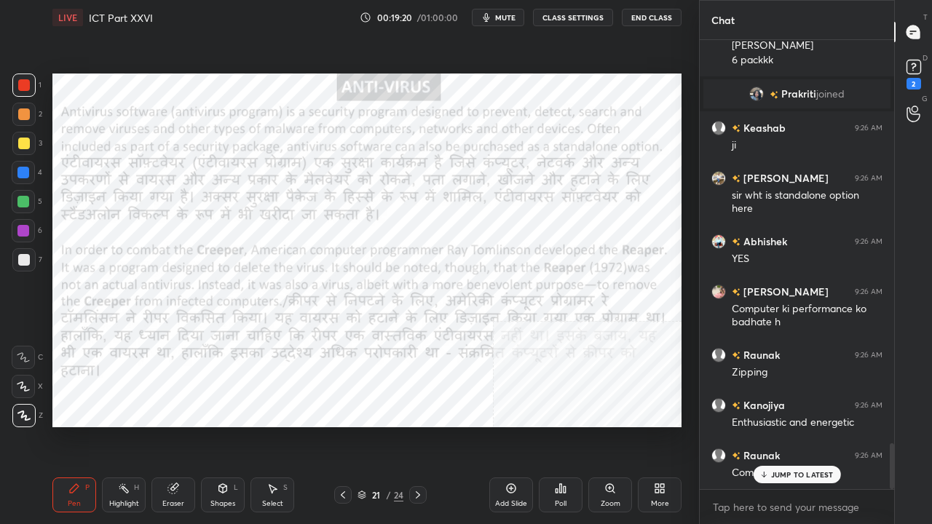
scroll to position [3925, 0]
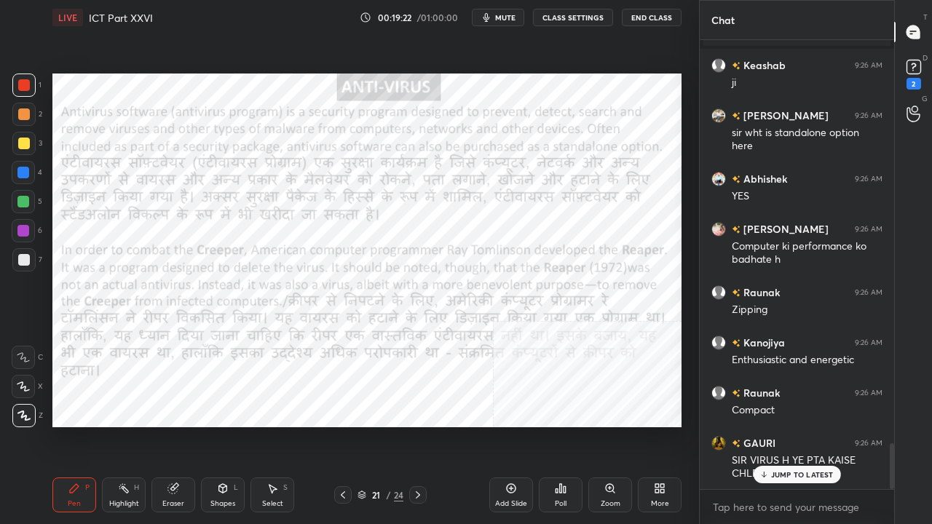
drag, startPoint x: 790, startPoint y: 477, endPoint x: 782, endPoint y: 473, distance: 8.5
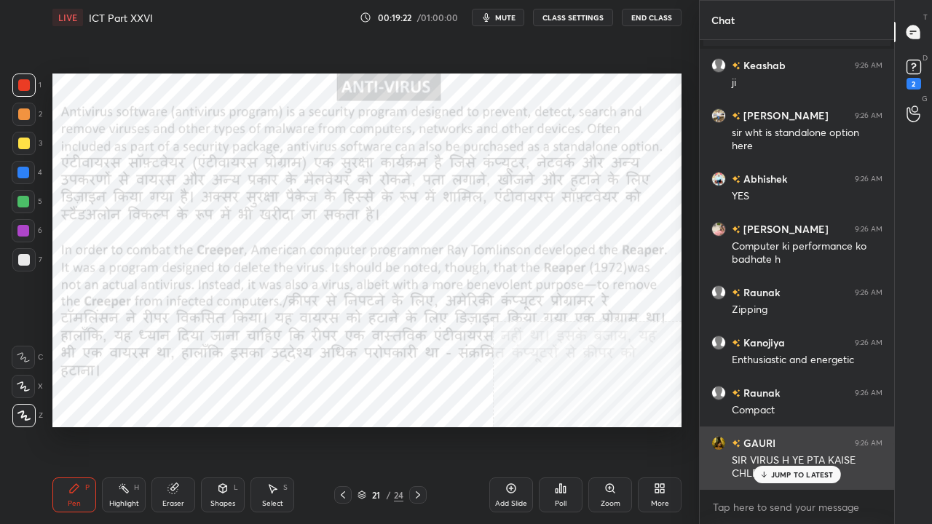
click at [790, 425] on p "JUMP TO LATEST" at bounding box center [802, 475] width 63 height 9
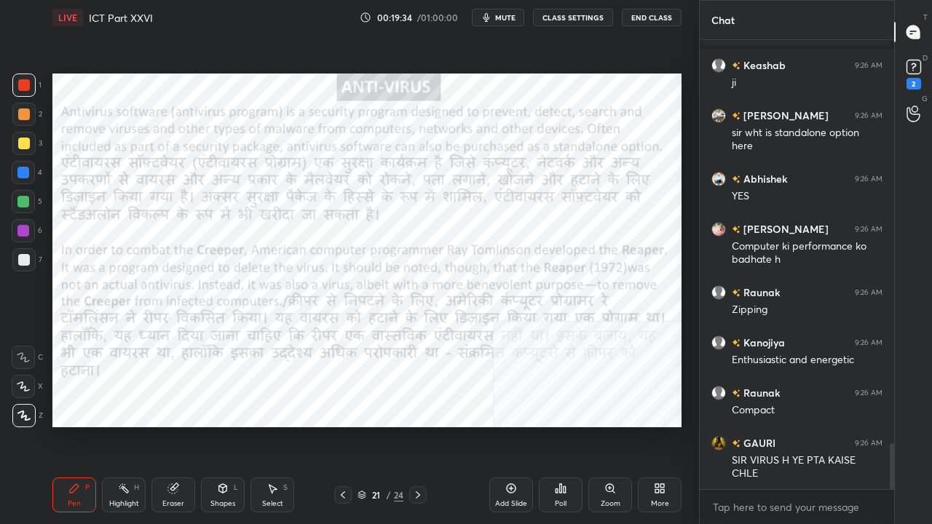
scroll to position [3976, 0]
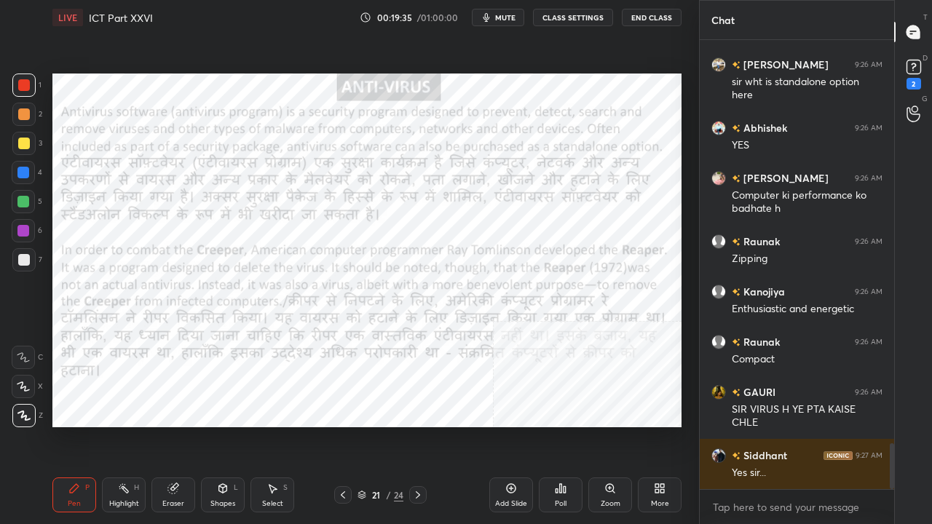
click at [20, 232] on div at bounding box center [23, 231] width 12 height 12
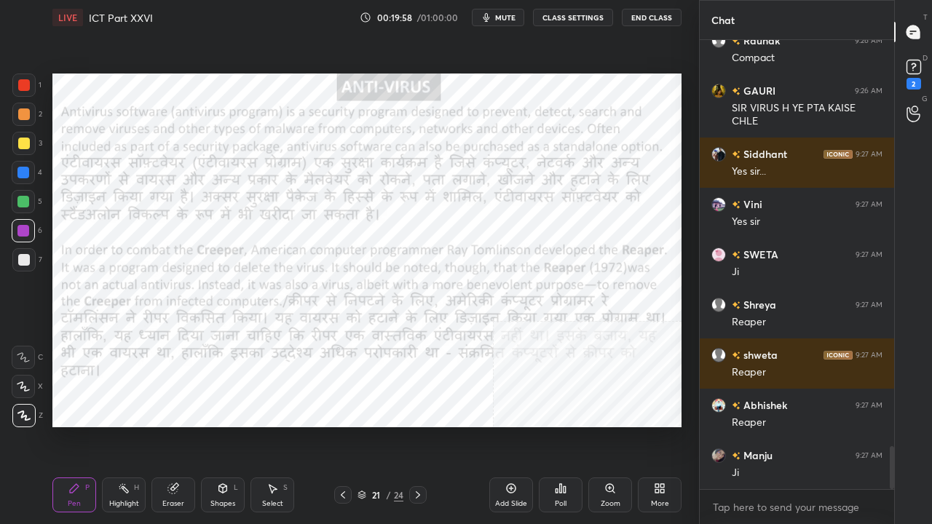
scroll to position [4327, 0]
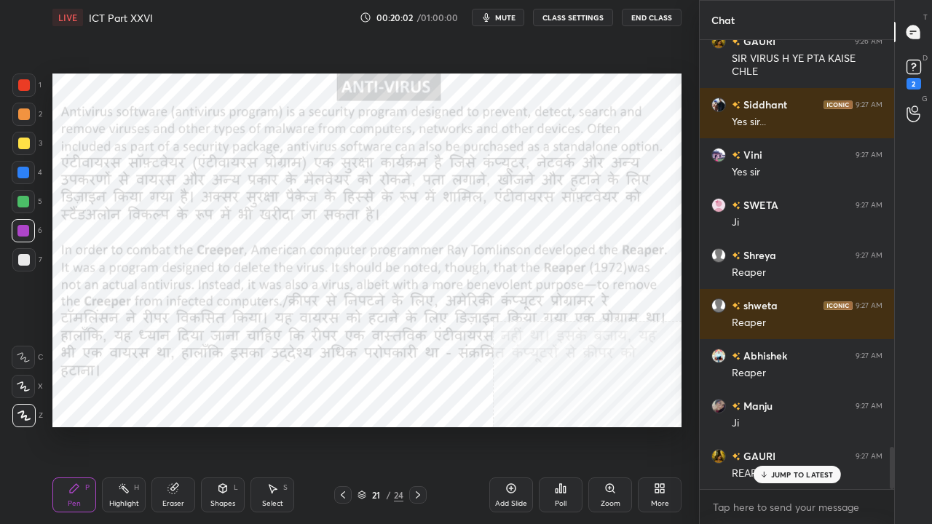
click at [23, 82] on div at bounding box center [24, 85] width 12 height 12
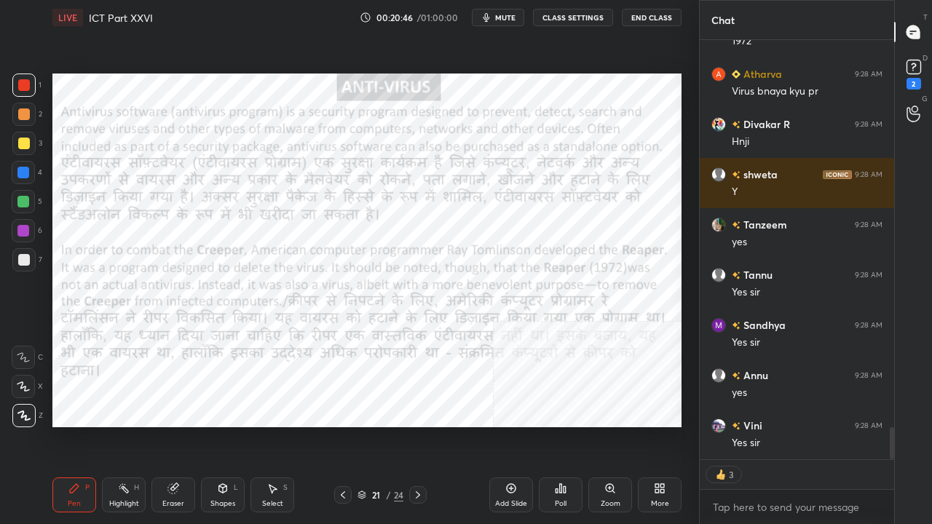
scroll to position [5174, 0]
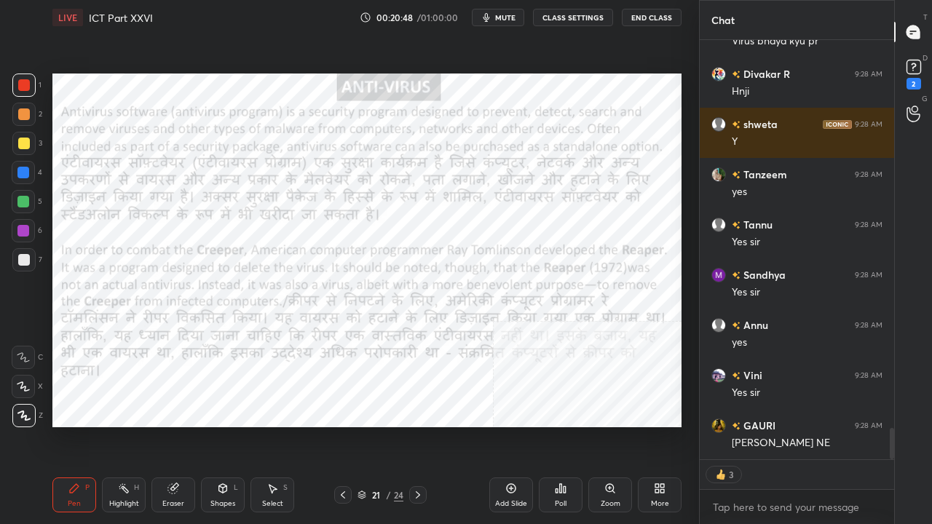
click at [416, 425] on icon at bounding box center [418, 496] width 12 height 12
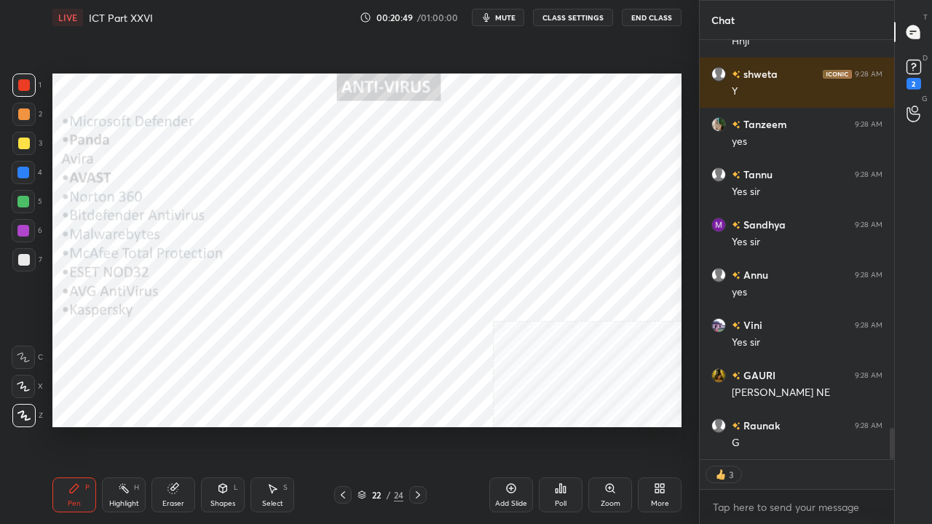
scroll to position [5338, 0]
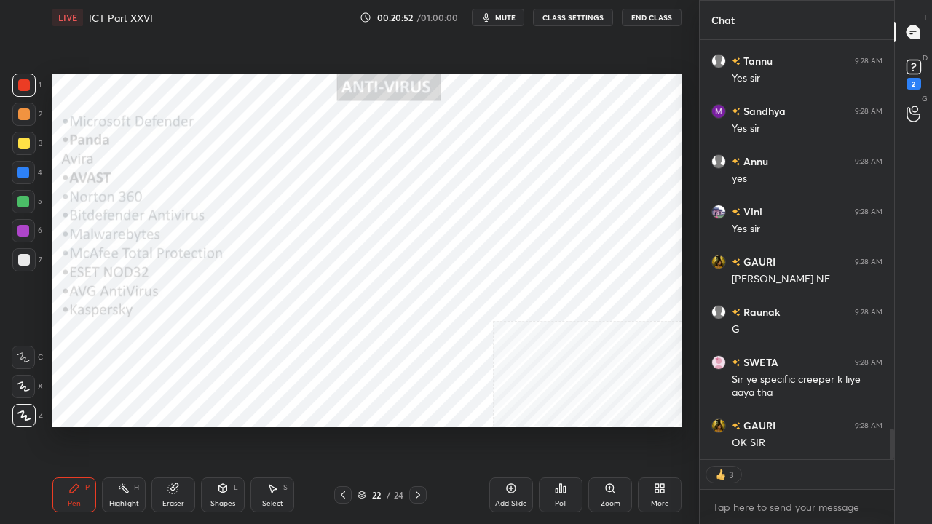
click at [345, 425] on div at bounding box center [342, 495] width 17 height 17
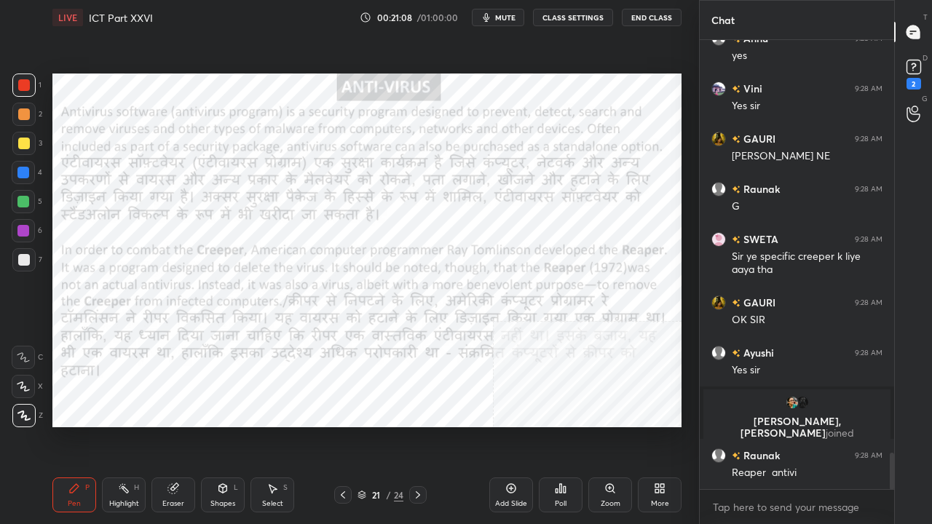
scroll to position [5079, 0]
click at [413, 425] on icon at bounding box center [418, 496] width 12 height 12
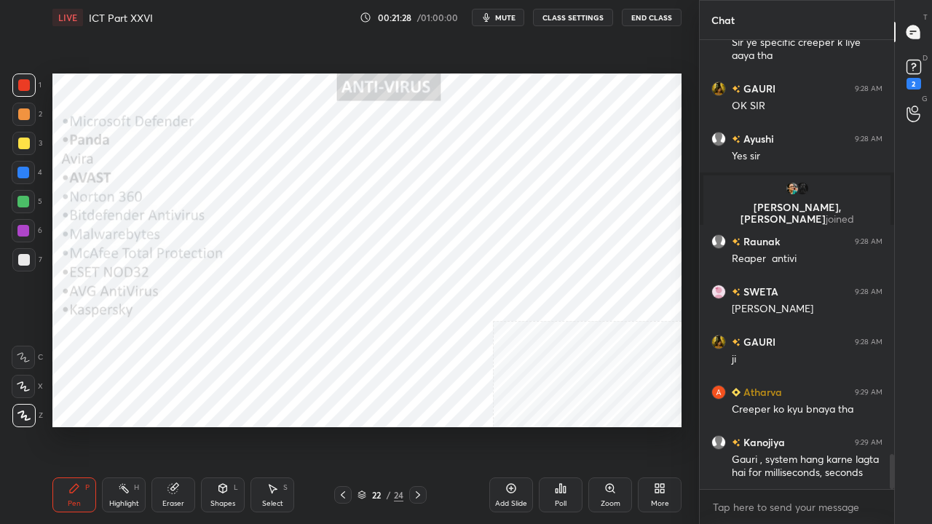
scroll to position [5343, 0]
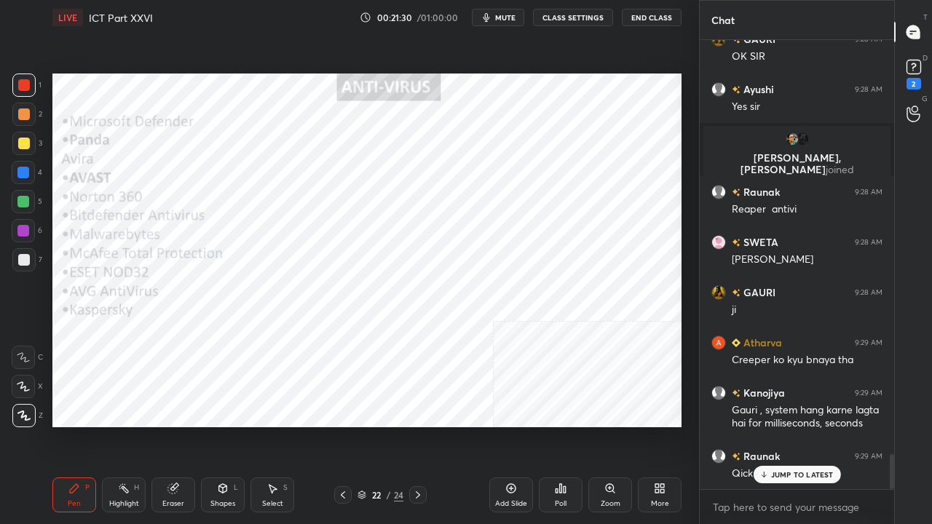
click at [31, 85] on div at bounding box center [23, 85] width 23 height 23
drag, startPoint x: 24, startPoint y: 175, endPoint x: 47, endPoint y: 170, distance: 23.7
click at [25, 175] on div at bounding box center [23, 173] width 12 height 12
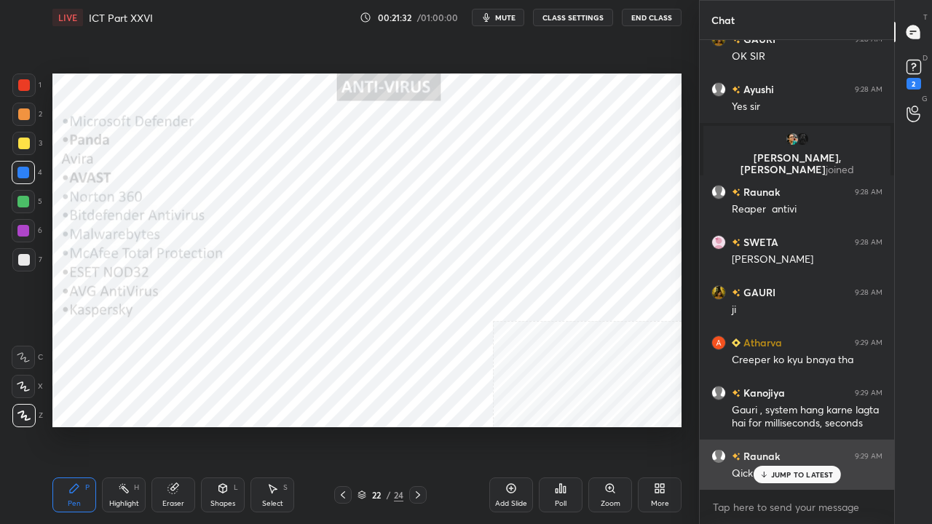
click at [790, 425] on div "JUMP TO LATEST" at bounding box center [796, 474] width 87 height 17
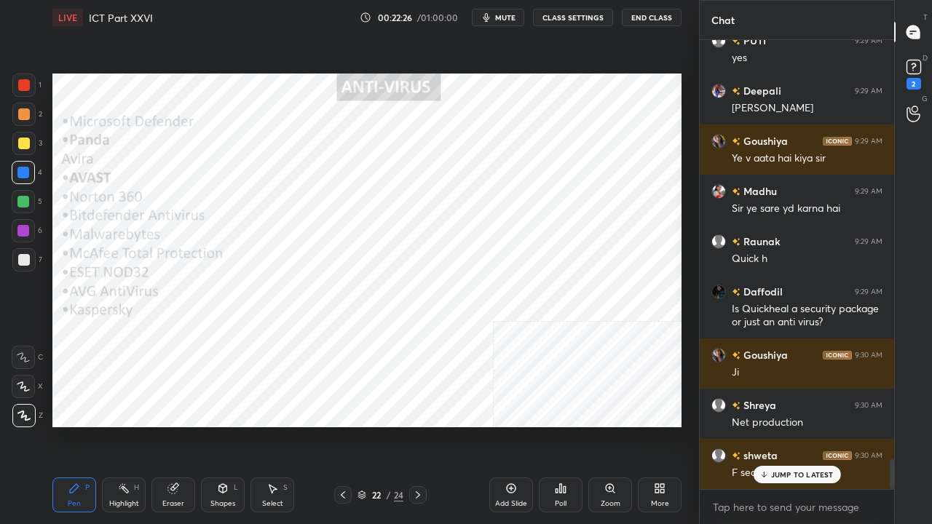
scroll to position [6387, 0]
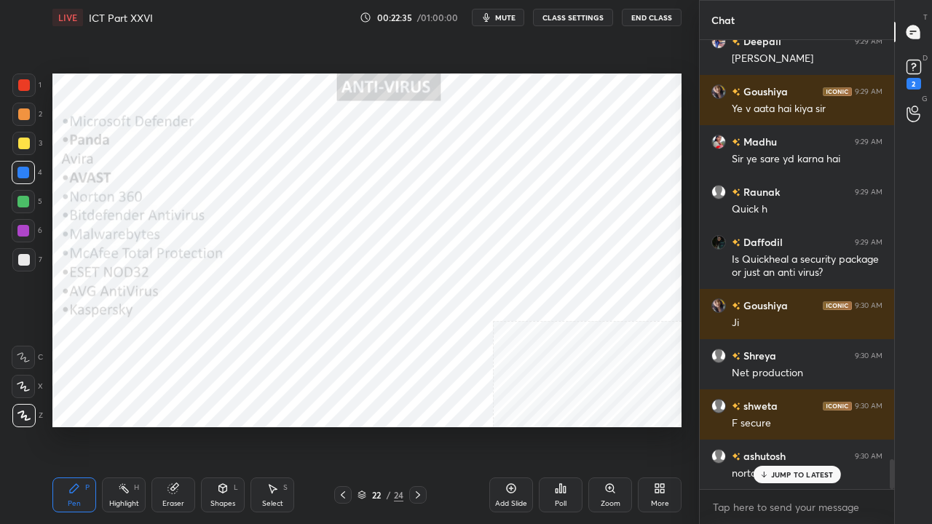
click at [23, 82] on div at bounding box center [24, 85] width 12 height 12
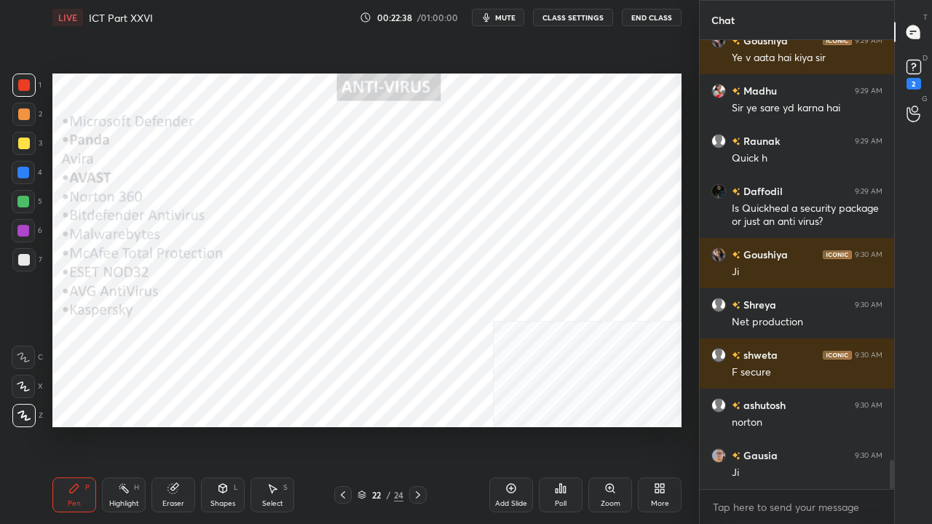
click at [419, 425] on icon at bounding box center [418, 496] width 12 height 12
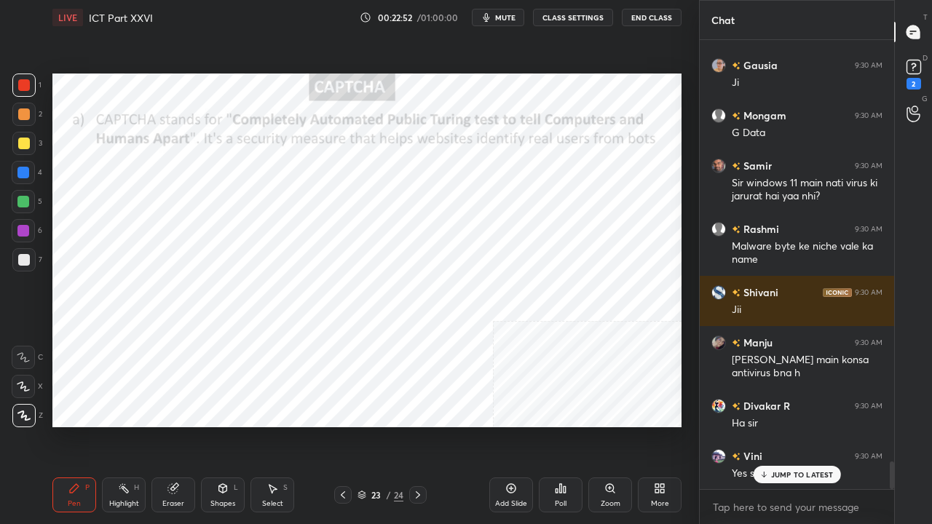
scroll to position [6880, 0]
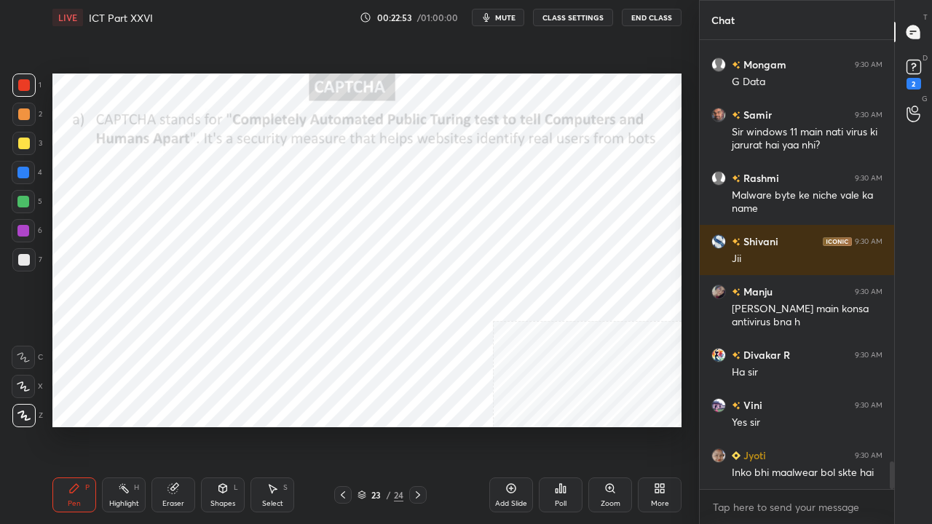
drag, startPoint x: 21, startPoint y: 228, endPoint x: 26, endPoint y: 222, distance: 7.7
click at [23, 226] on div at bounding box center [23, 231] width 12 height 12
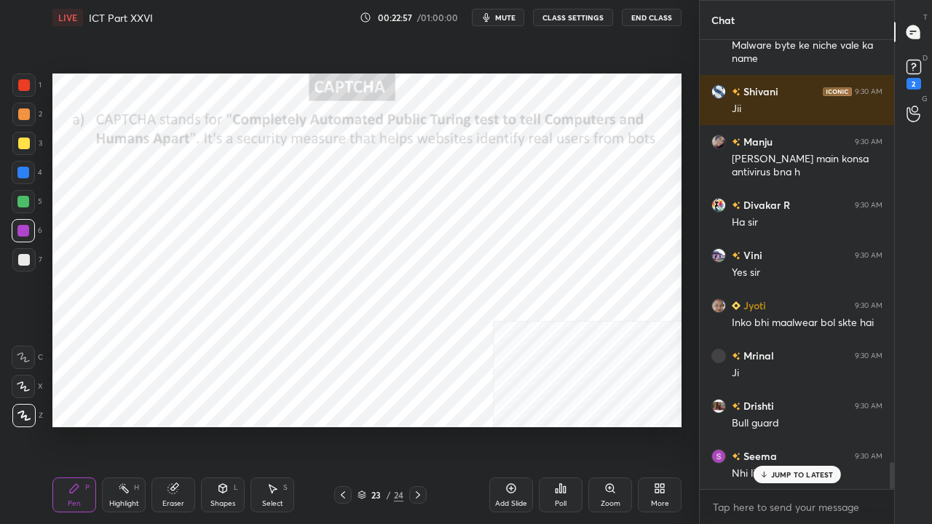
scroll to position [7081, 0]
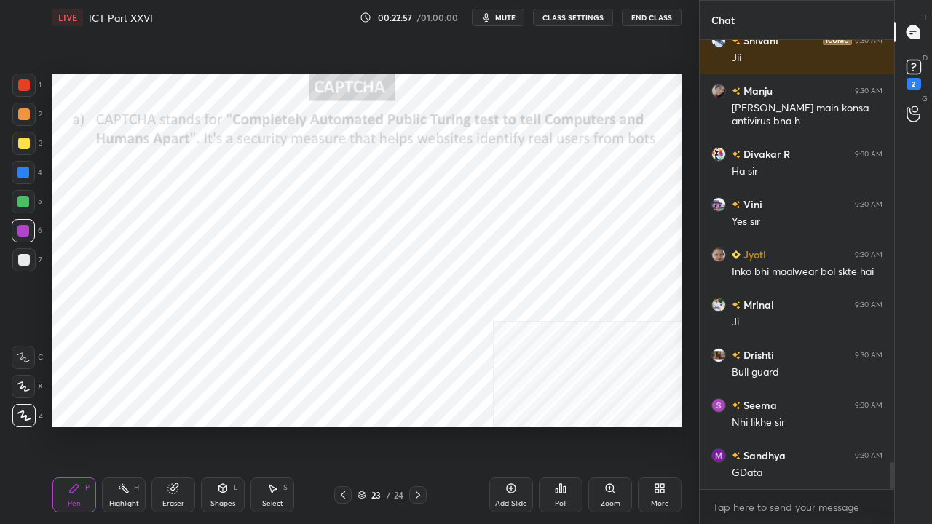
drag, startPoint x: 345, startPoint y: 498, endPoint x: 351, endPoint y: 484, distance: 15.0
click at [345, 425] on icon at bounding box center [343, 496] width 12 height 12
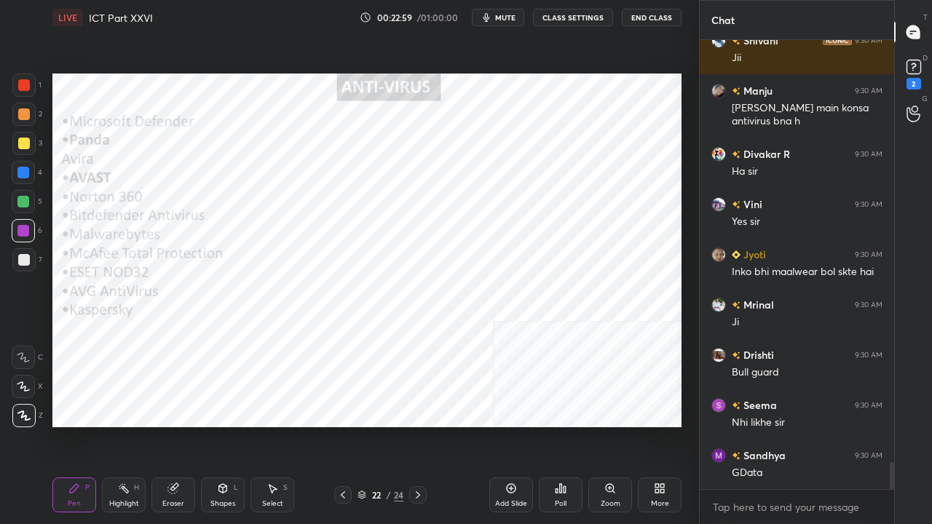
click at [339, 425] on icon at bounding box center [343, 496] width 12 height 12
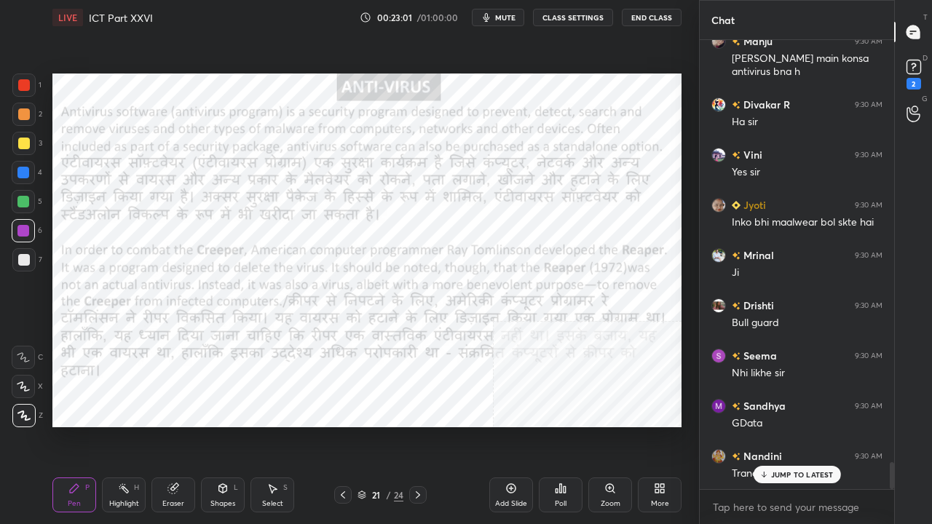
scroll to position [7181, 0]
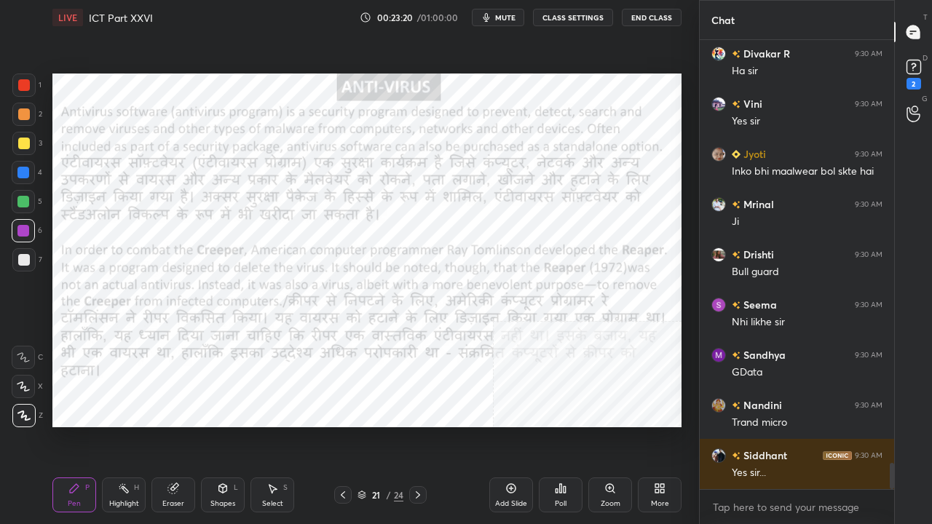
click at [417, 425] on icon at bounding box center [418, 496] width 12 height 12
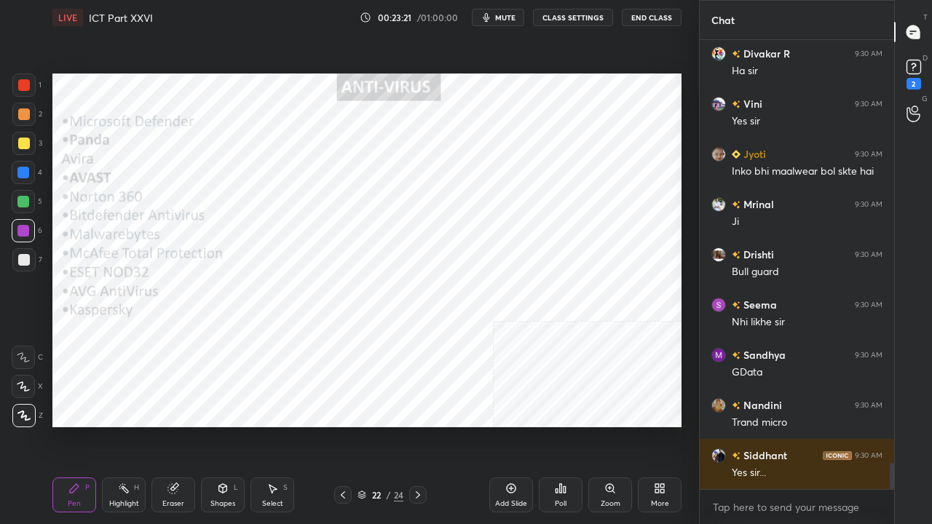
click at [417, 425] on icon at bounding box center [418, 496] width 12 height 12
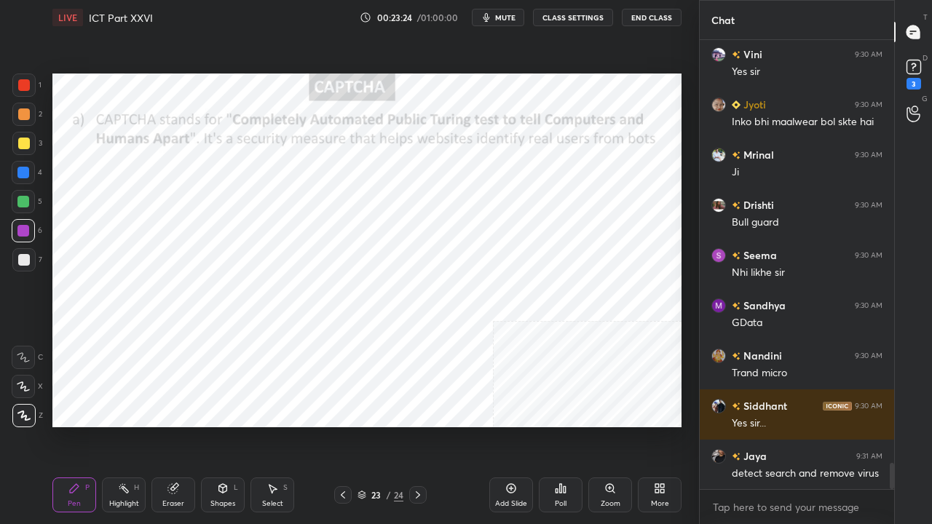
scroll to position [7293, 0]
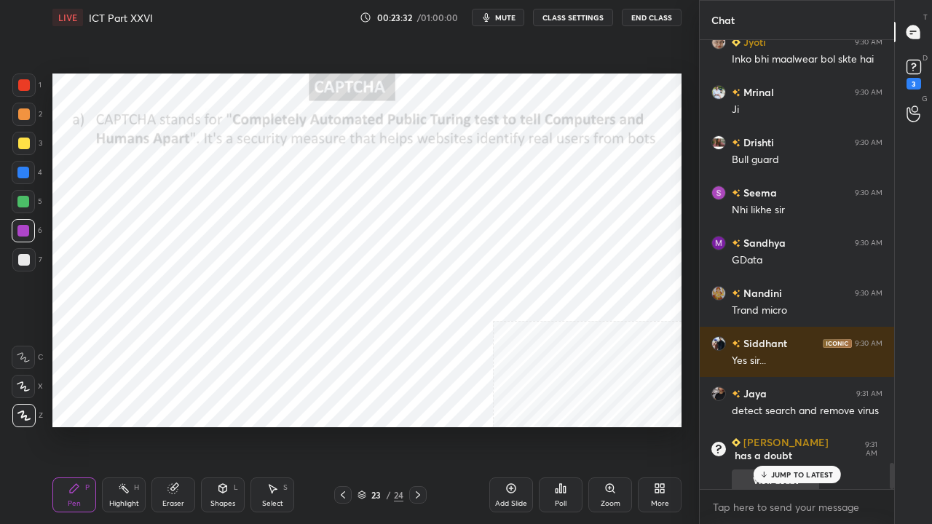
click at [808, 425] on p "JUMP TO LATEST" at bounding box center [802, 475] width 63 height 9
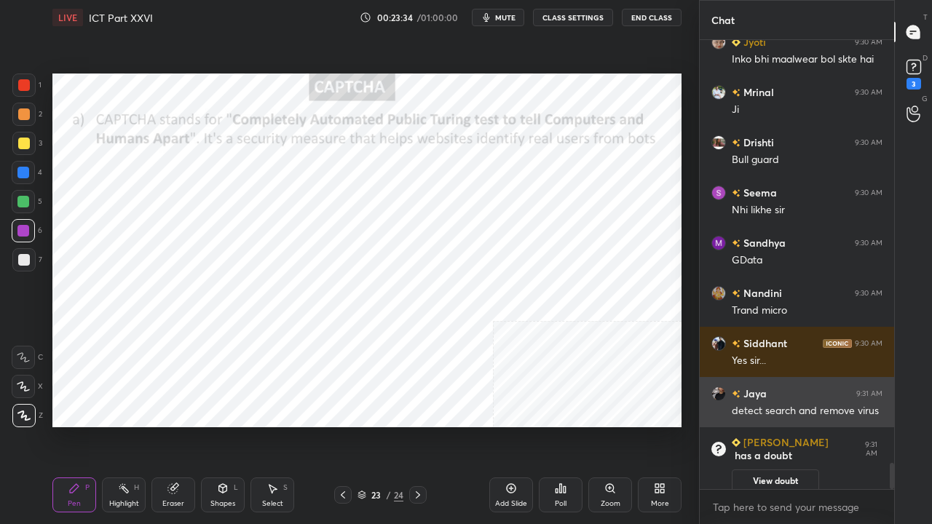
scroll to position [6667, 0]
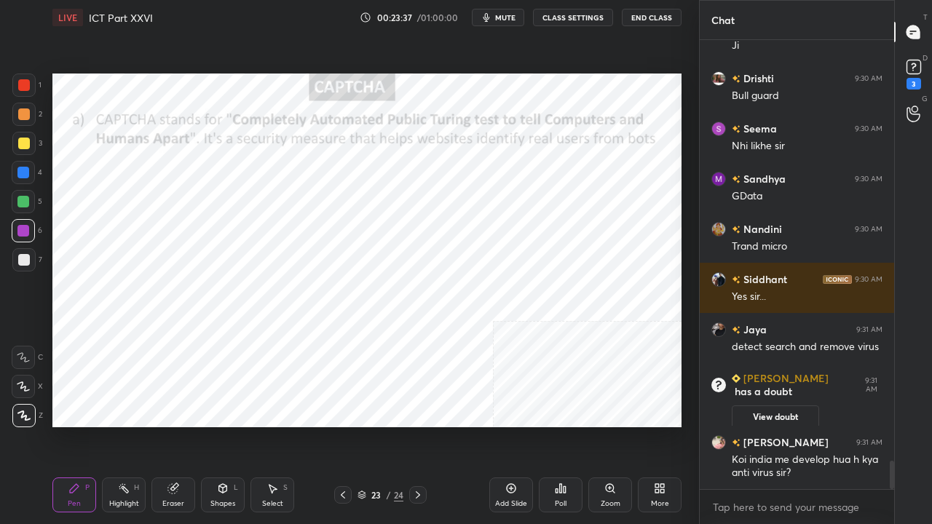
click at [21, 77] on div at bounding box center [23, 85] width 23 height 23
drag, startPoint x: 21, startPoint y: 77, endPoint x: 42, endPoint y: 90, distance: 24.9
click at [22, 81] on div at bounding box center [23, 85] width 23 height 23
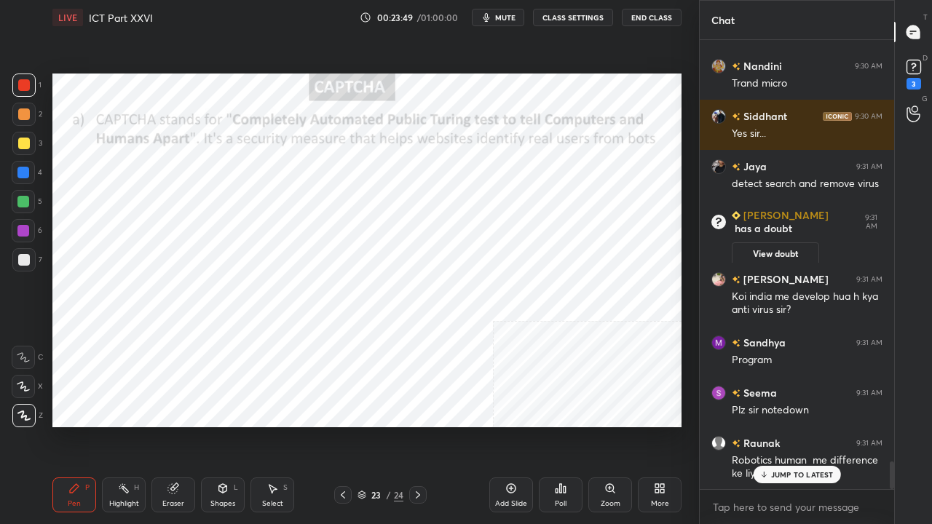
scroll to position [6865, 0]
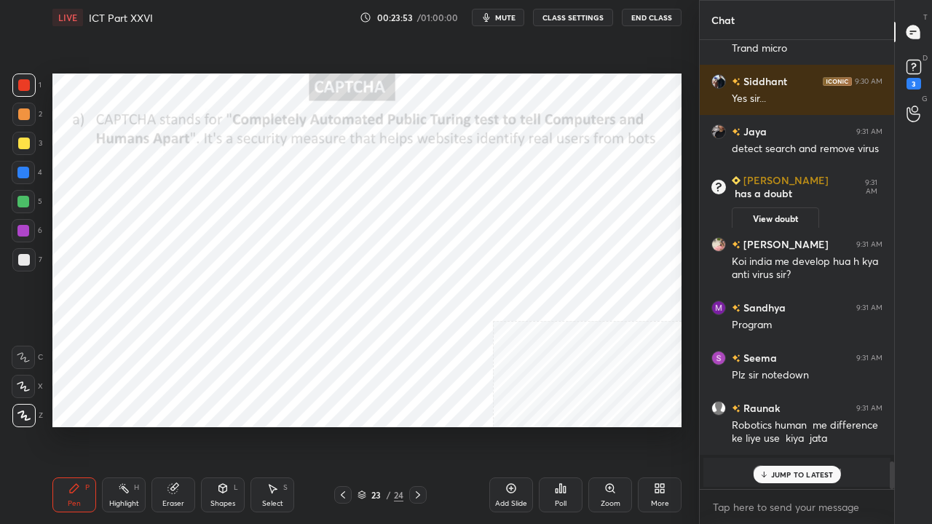
click at [22, 87] on div at bounding box center [24, 85] width 12 height 12
click at [347, 425] on icon at bounding box center [343, 496] width 12 height 12
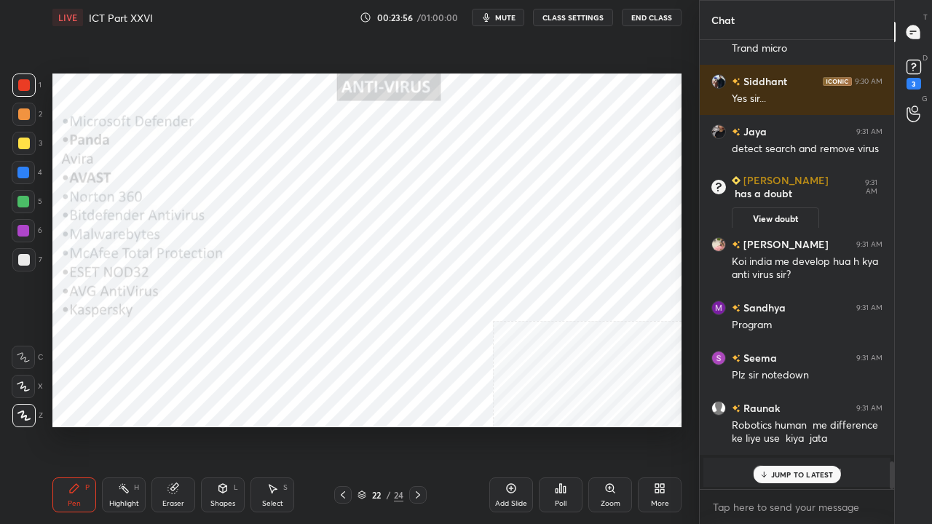
drag, startPoint x: 25, startPoint y: 233, endPoint x: 46, endPoint y: 232, distance: 21.2
click at [25, 233] on div at bounding box center [23, 231] width 12 height 12
click at [418, 425] on icon at bounding box center [418, 496] width 12 height 12
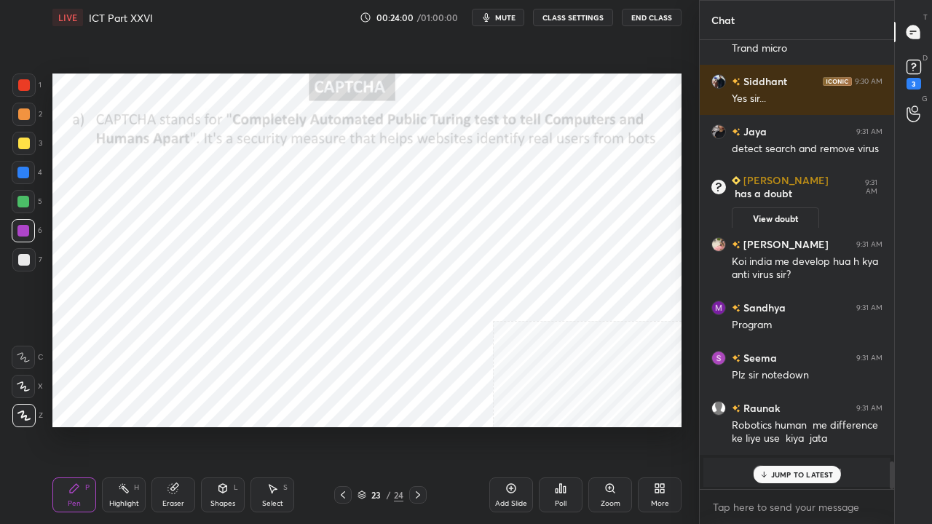
scroll to position [6916, 0]
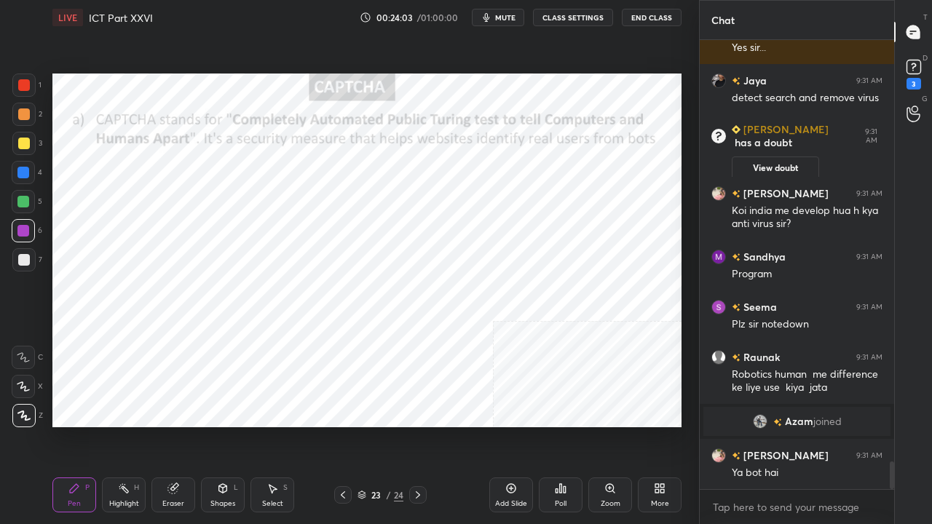
click at [22, 85] on div at bounding box center [24, 85] width 12 height 12
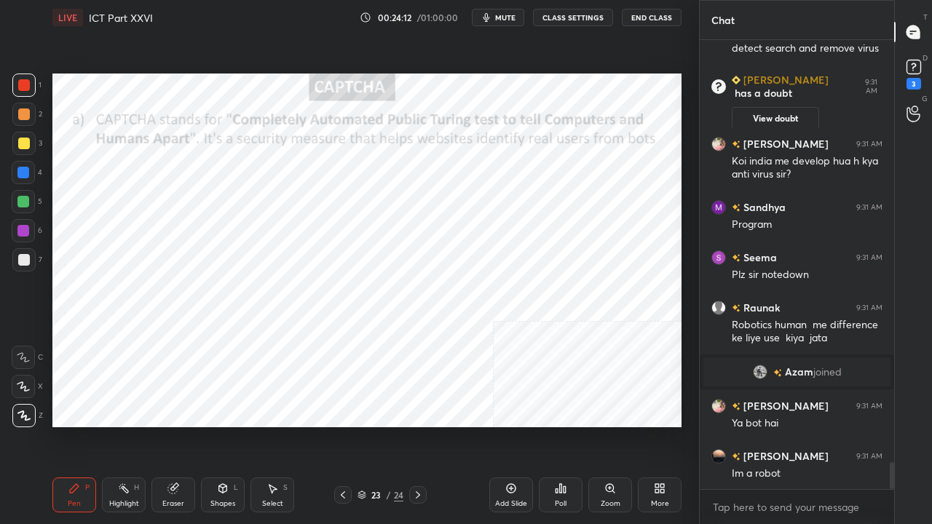
scroll to position [7017, 0]
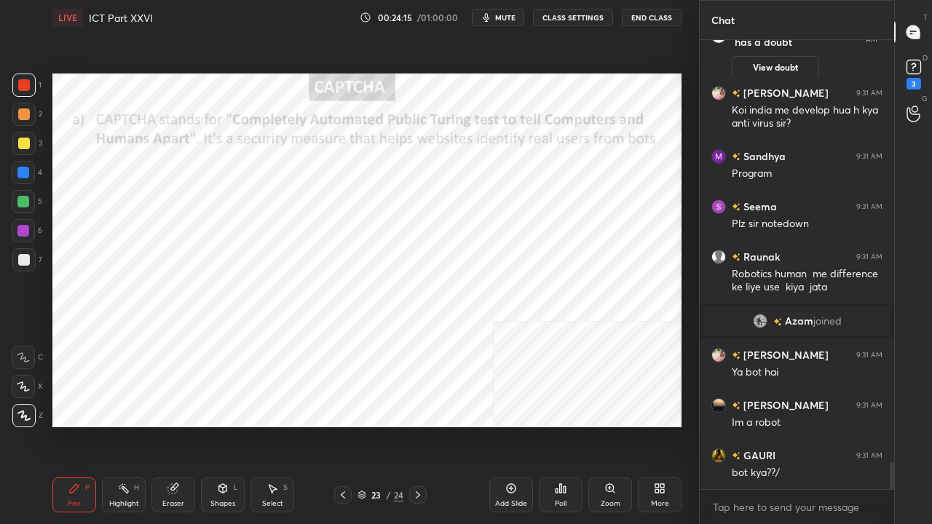
click at [173, 425] on div "Eraser" at bounding box center [174, 495] width 44 height 35
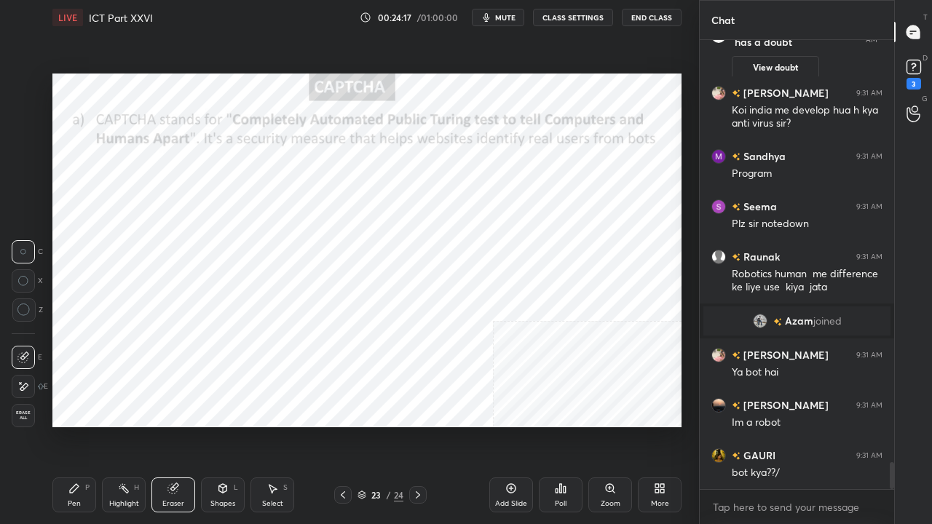
drag, startPoint x: 25, startPoint y: 312, endPoint x: 38, endPoint y: 374, distance: 63.3
click at [25, 312] on icon at bounding box center [23, 310] width 13 height 13
drag, startPoint x: 67, startPoint y: 468, endPoint x: 69, endPoint y: 478, distance: 10.4
click at [68, 425] on div "Pen P Highlight H Eraser Shapes L Select S 23 / 24 Add Slide Poll Zoom More" at bounding box center [366, 495] width 629 height 58
click at [70, 425] on icon at bounding box center [74, 489] width 12 height 12
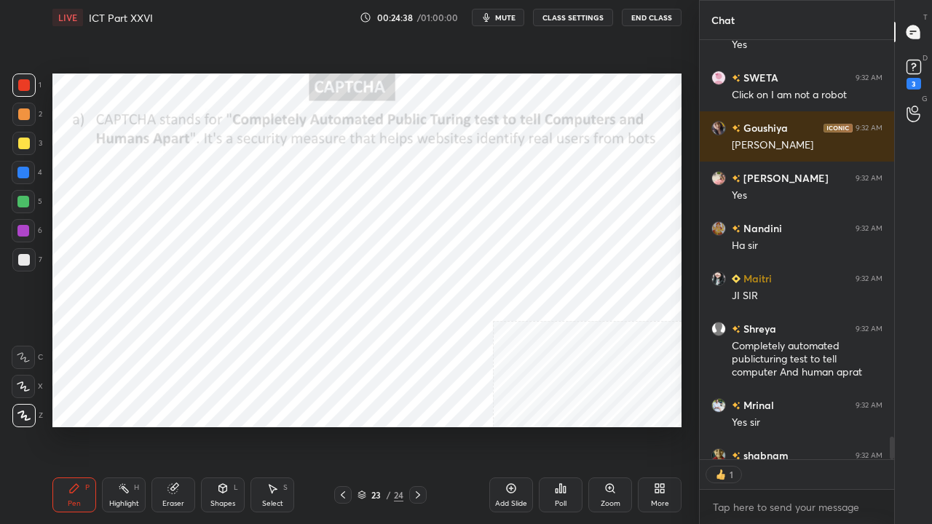
scroll to position [4, 4]
click at [371, 425] on div "23" at bounding box center [376, 495] width 15 height 9
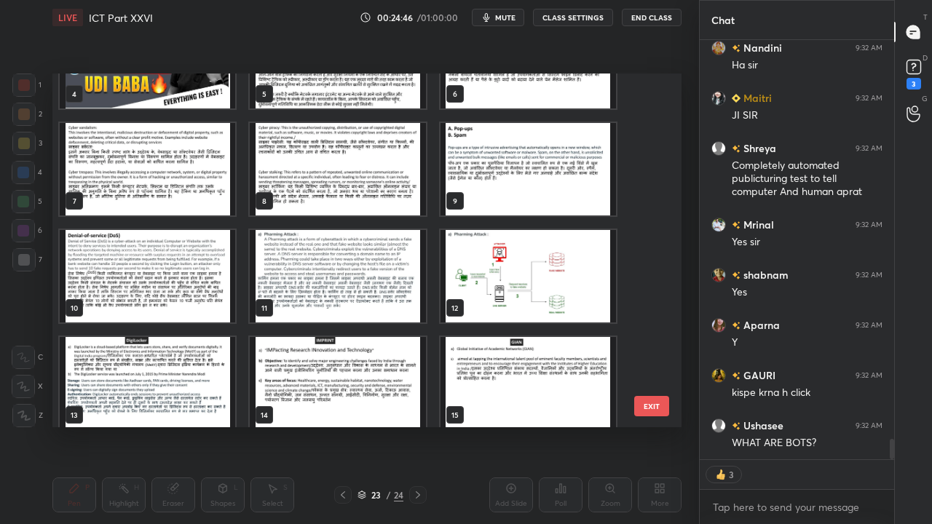
scroll to position [8117, 0]
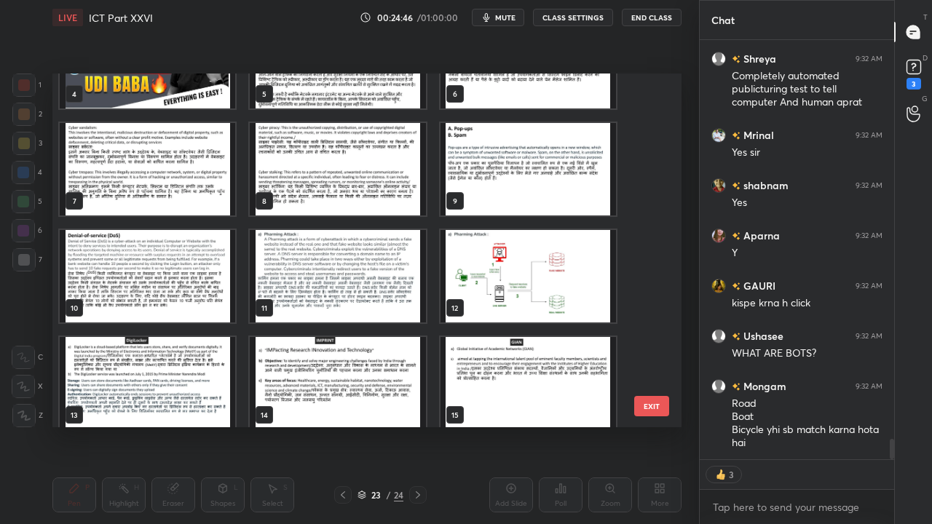
click at [482, 146] on img "grid" at bounding box center [529, 169] width 176 height 93
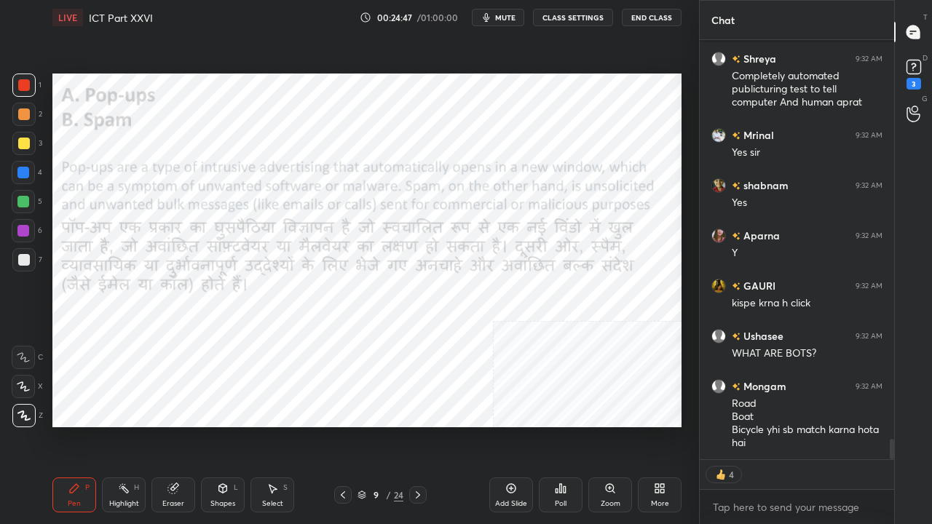
scroll to position [8218, 0]
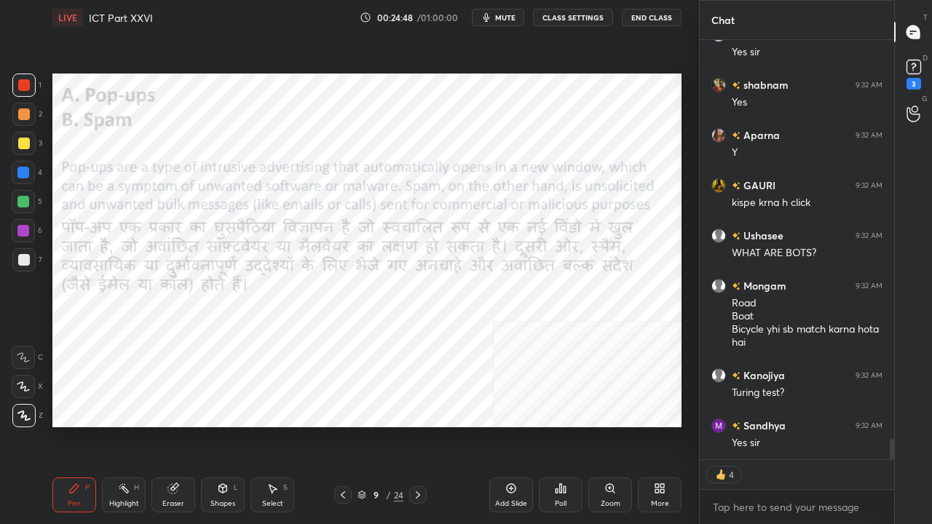
click at [22, 83] on div at bounding box center [24, 85] width 12 height 12
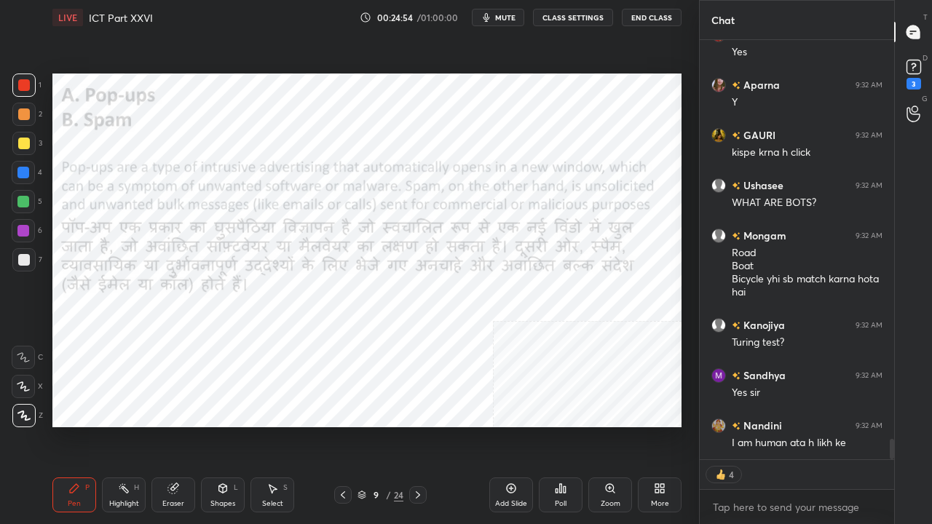
click at [26, 172] on div at bounding box center [23, 173] width 12 height 12
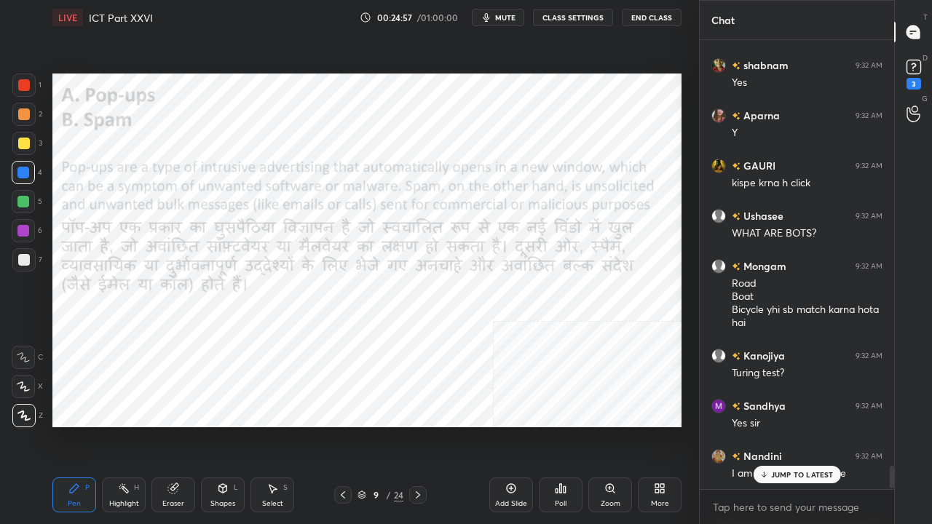
scroll to position [445, 190]
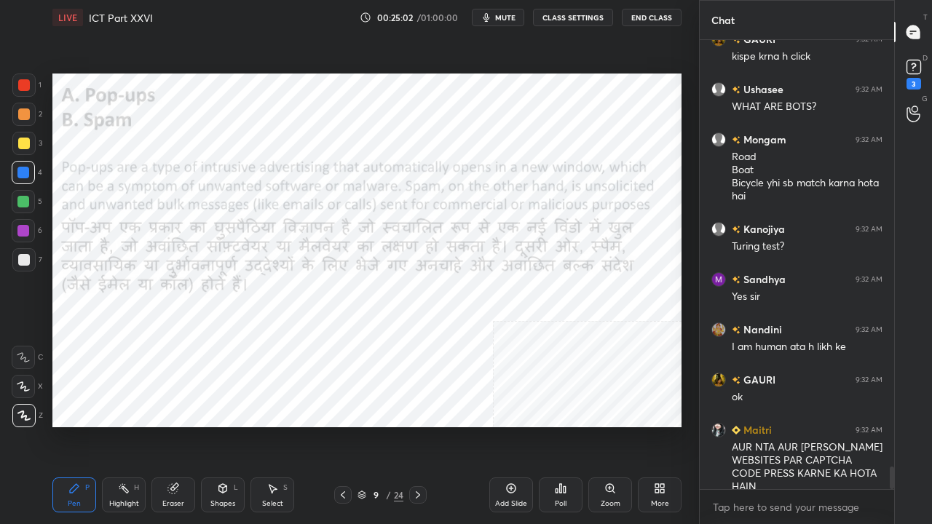
drag, startPoint x: 374, startPoint y: 496, endPoint x: 383, endPoint y: 474, distance: 24.5
click at [374, 425] on div "9" at bounding box center [376, 495] width 15 height 9
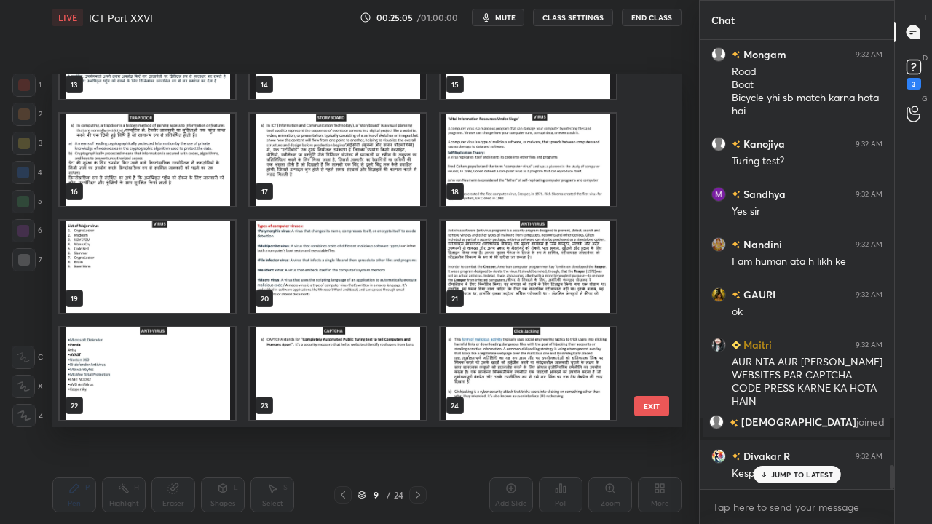
click at [313, 350] on img "grid" at bounding box center [338, 374] width 176 height 93
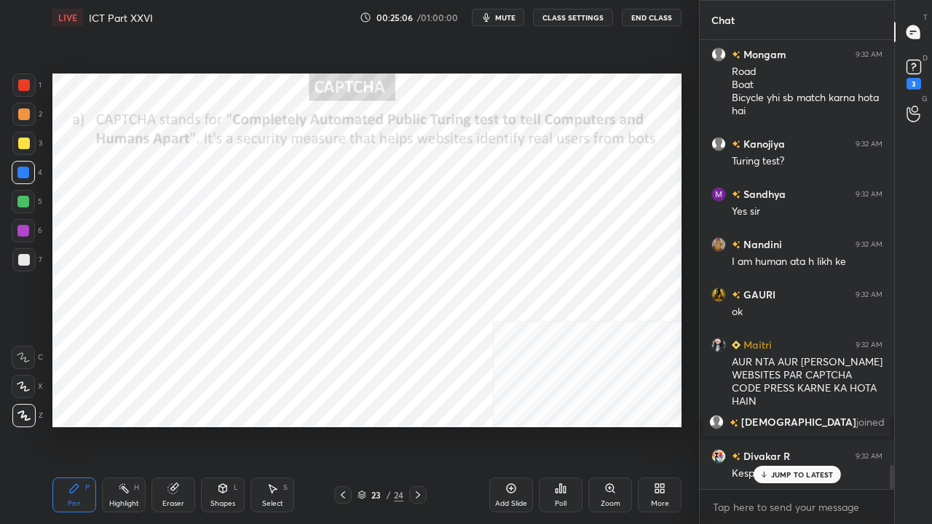
click at [313, 350] on img "grid" at bounding box center [338, 374] width 176 height 93
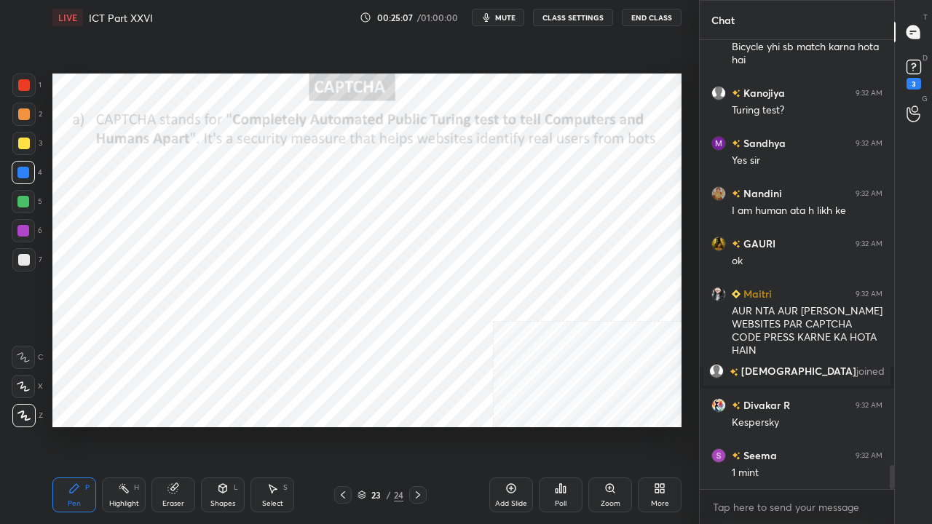
drag, startPoint x: 171, startPoint y: 492, endPoint x: 200, endPoint y: 431, distance: 68.1
click at [174, 425] on icon at bounding box center [172, 488] width 9 height 9
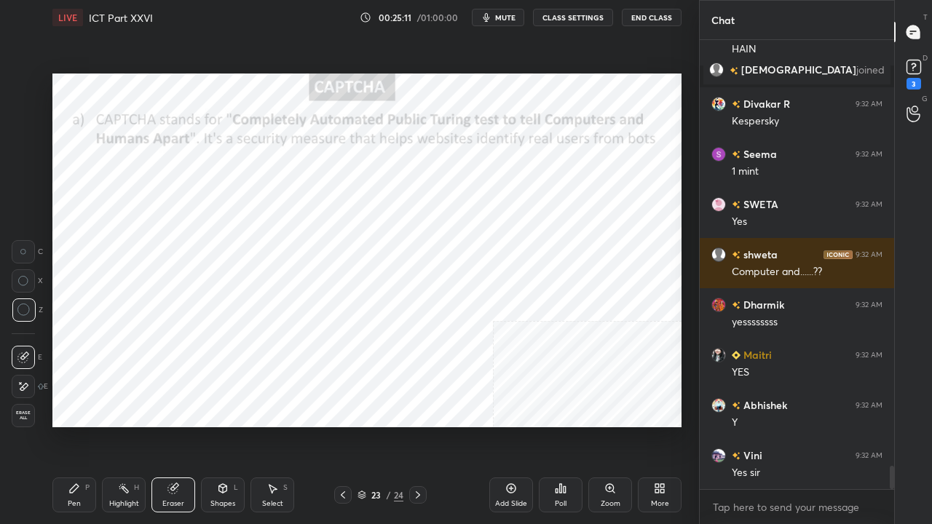
click at [67, 425] on div "Pen P" at bounding box center [74, 495] width 44 height 35
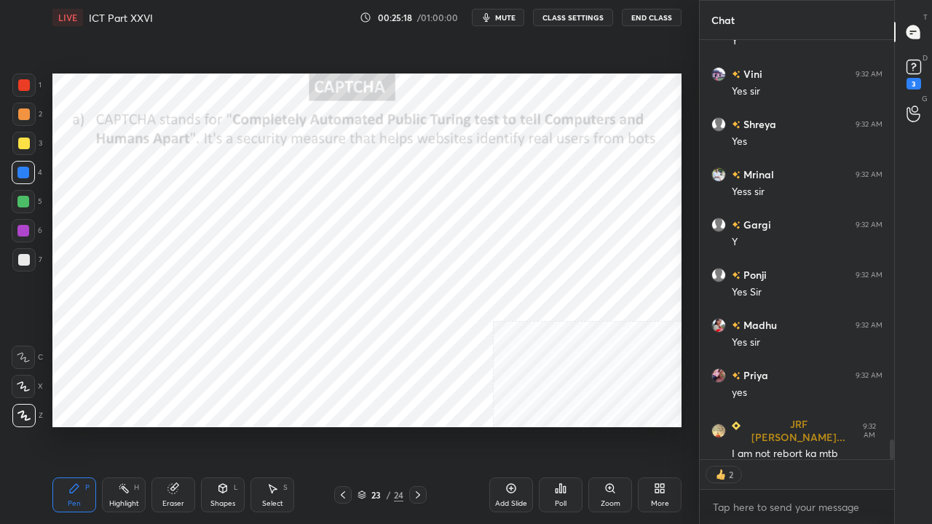
click at [386, 425] on div "23 / 24" at bounding box center [381, 495] width 46 height 13
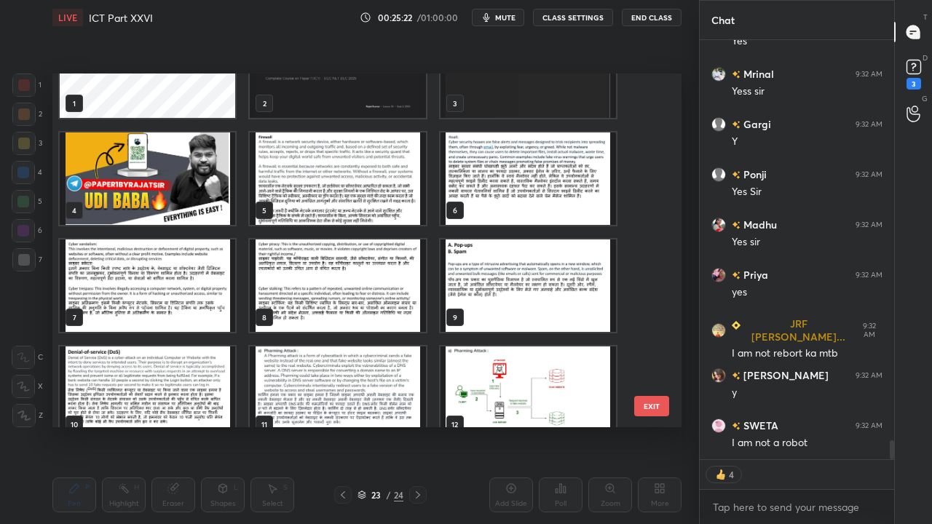
click at [477, 264] on img "grid" at bounding box center [529, 286] width 176 height 93
click at [478, 264] on img "grid" at bounding box center [529, 286] width 176 height 93
click at [479, 264] on img "grid" at bounding box center [529, 286] width 176 height 93
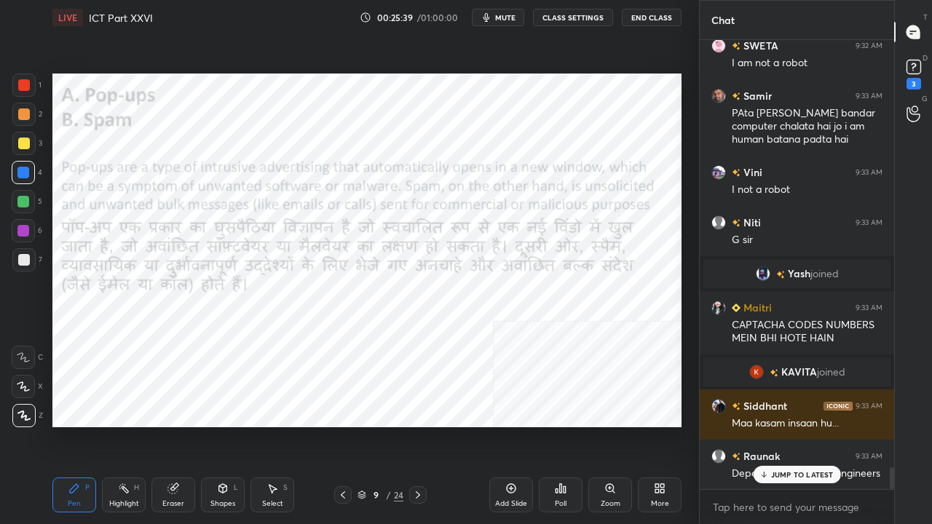
click at [22, 82] on div at bounding box center [24, 85] width 12 height 12
click at [22, 83] on div at bounding box center [24, 85] width 12 height 12
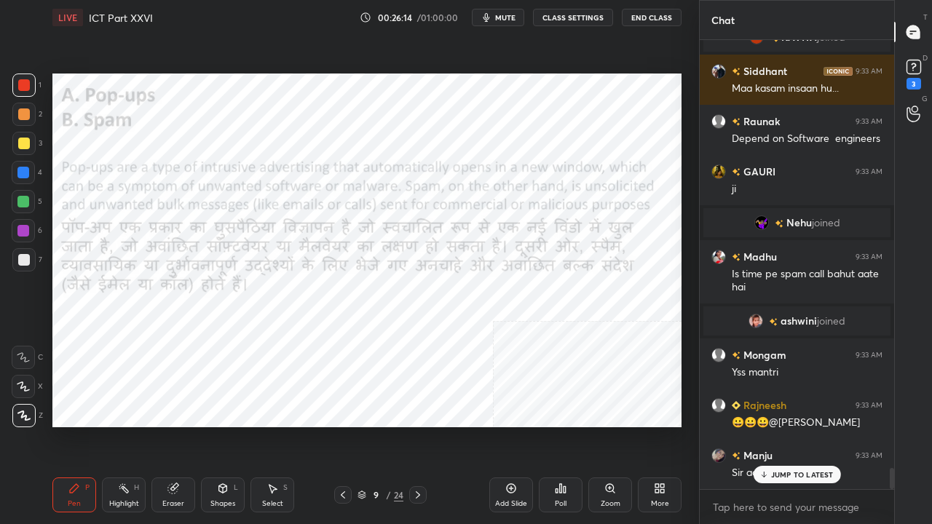
scroll to position [9093, 0]
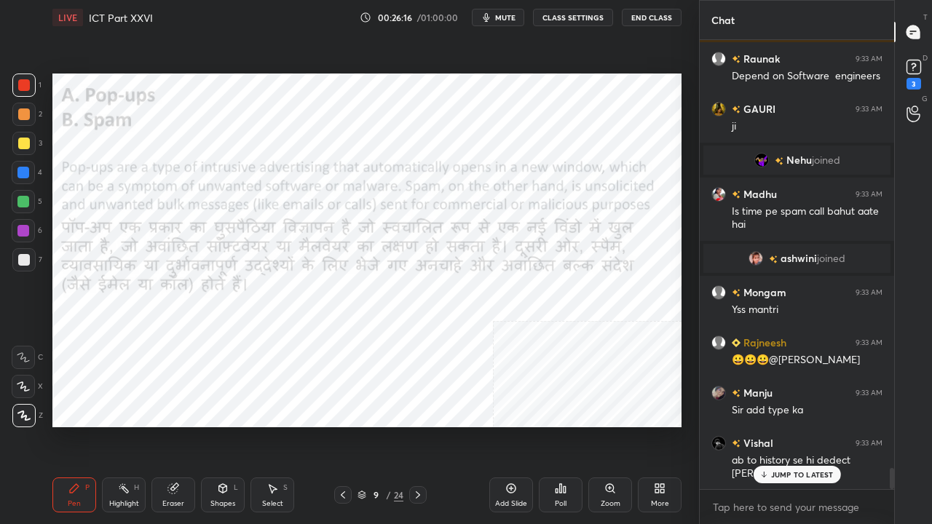
drag, startPoint x: 22, startPoint y: 167, endPoint x: 39, endPoint y: 160, distance: 18.7
click at [22, 167] on div at bounding box center [23, 173] width 12 height 12
click at [25, 82] on div at bounding box center [24, 85] width 12 height 12
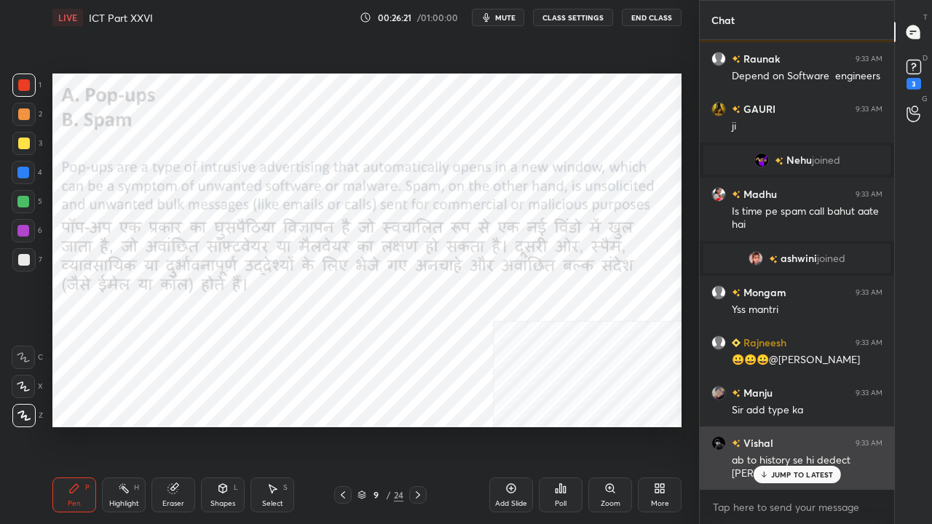
click at [784, 425] on p "JUMP TO LATEST" at bounding box center [802, 475] width 63 height 9
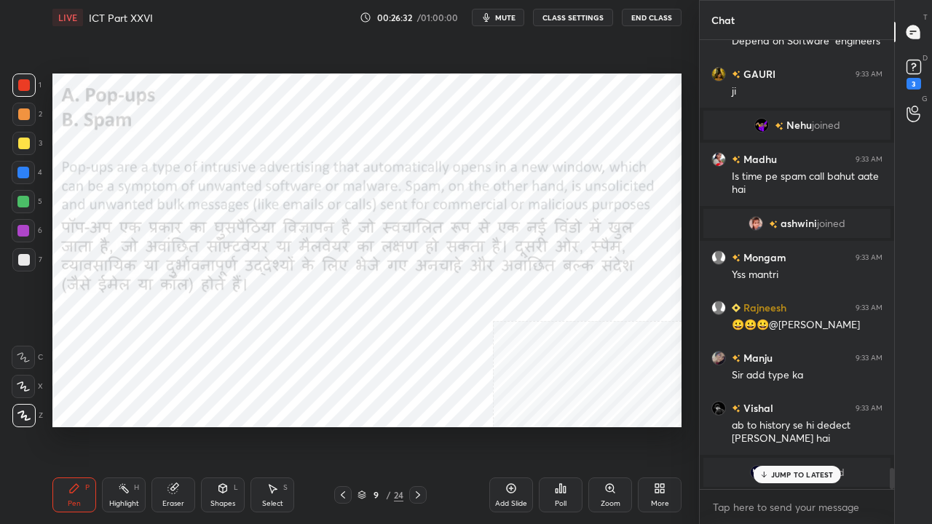
scroll to position [9094, 0]
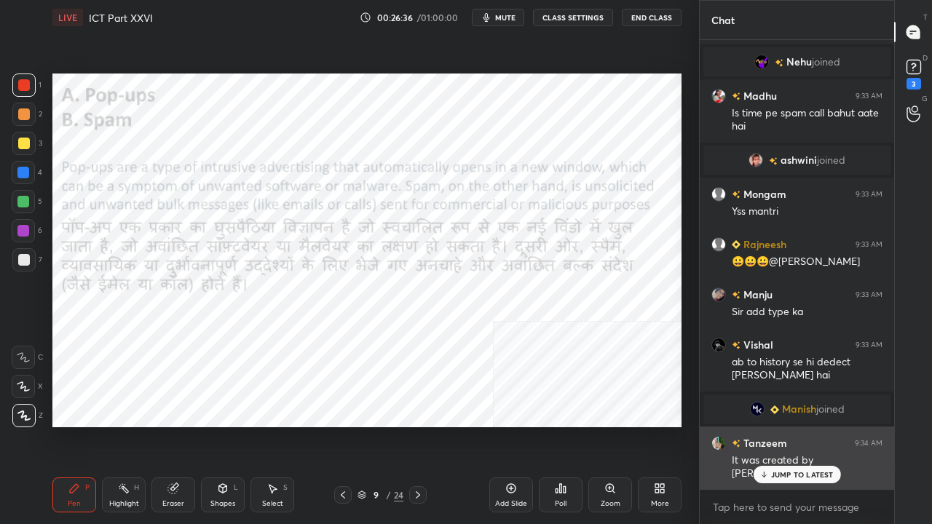
drag, startPoint x: 781, startPoint y: 469, endPoint x: 749, endPoint y: 452, distance: 36.5
click at [781, 425] on div "JUMP TO LATEST" at bounding box center [796, 474] width 87 height 17
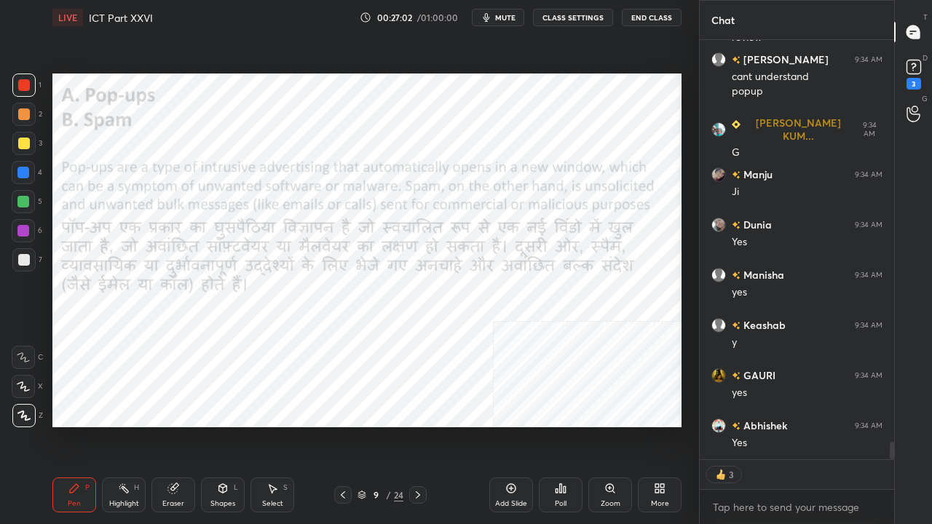
scroll to position [9817, 0]
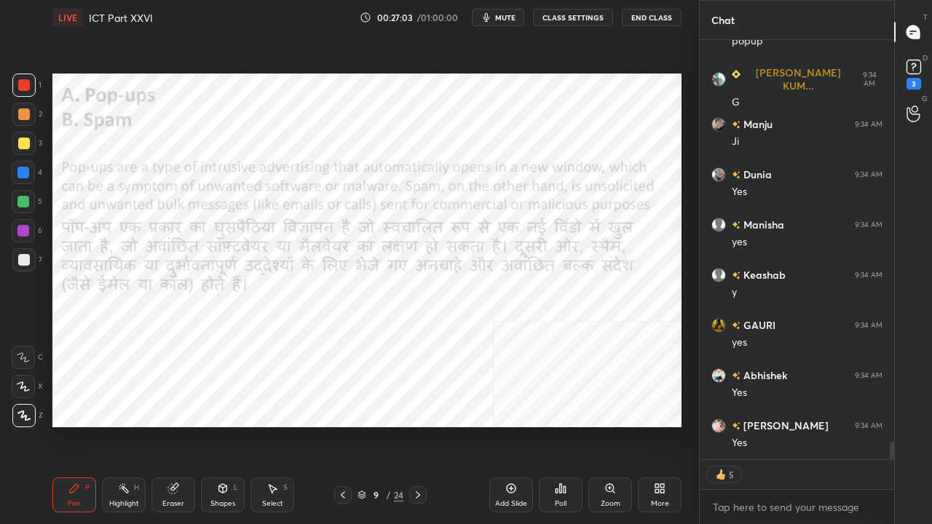
click at [186, 425] on div "Eraser" at bounding box center [174, 495] width 44 height 35
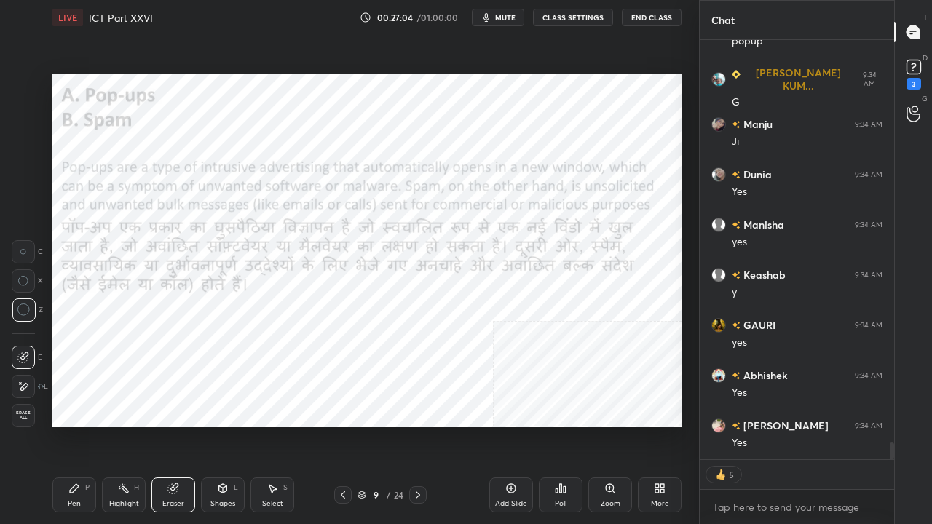
scroll to position [9867, 0]
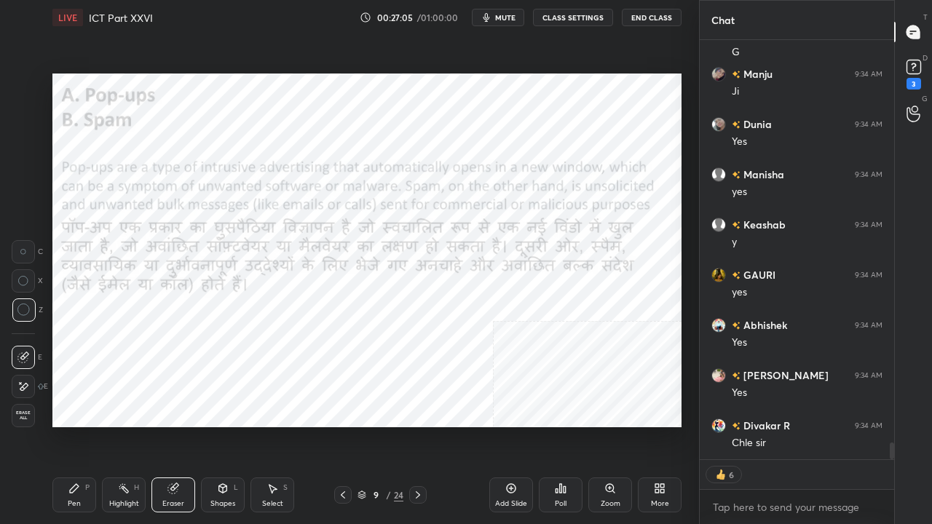
drag, startPoint x: 28, startPoint y: 386, endPoint x: 50, endPoint y: 376, distance: 24.1
click at [29, 386] on div at bounding box center [23, 386] width 23 height 23
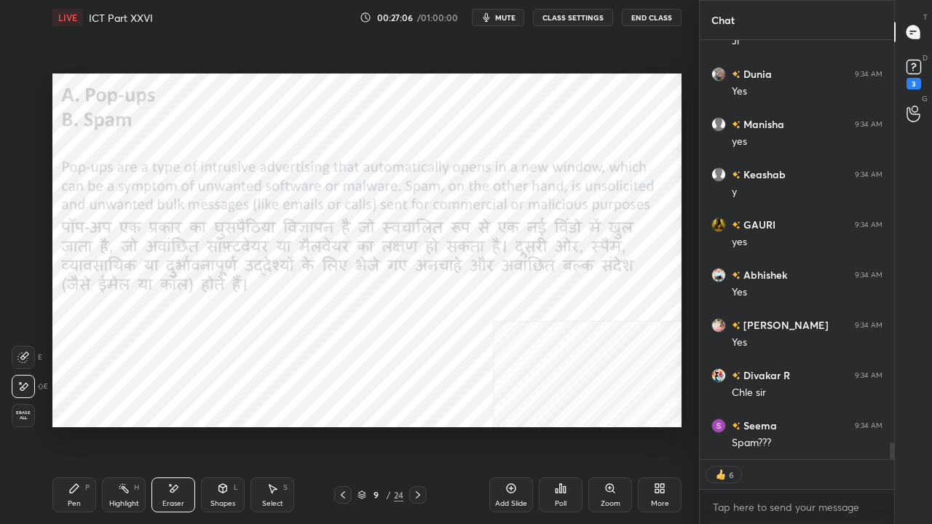
scroll to position [9968, 0]
click at [84, 425] on div "Pen P" at bounding box center [74, 495] width 44 height 35
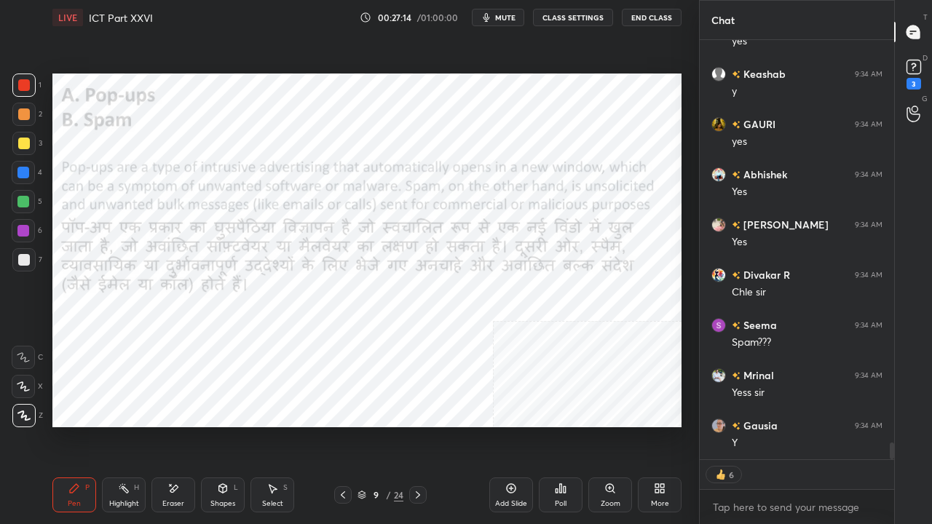
scroll to position [9987, 0]
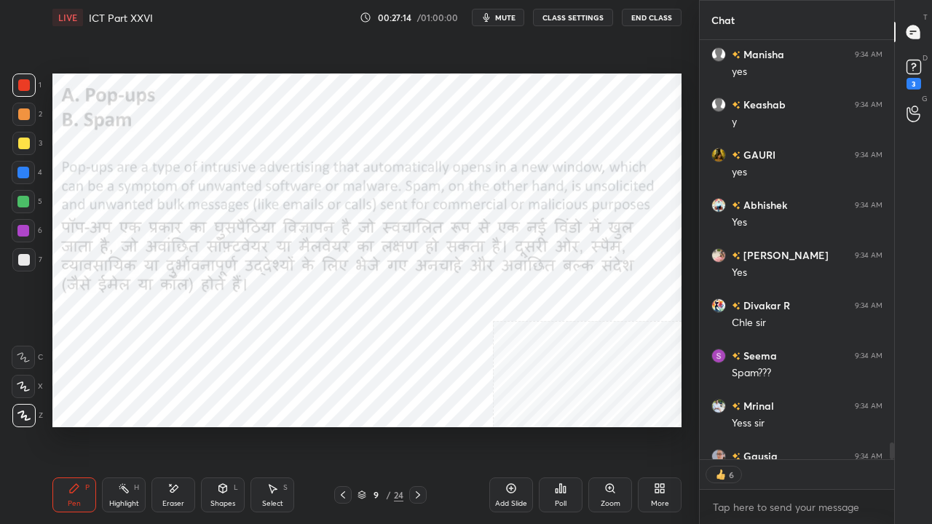
click at [25, 233] on div at bounding box center [23, 231] width 12 height 12
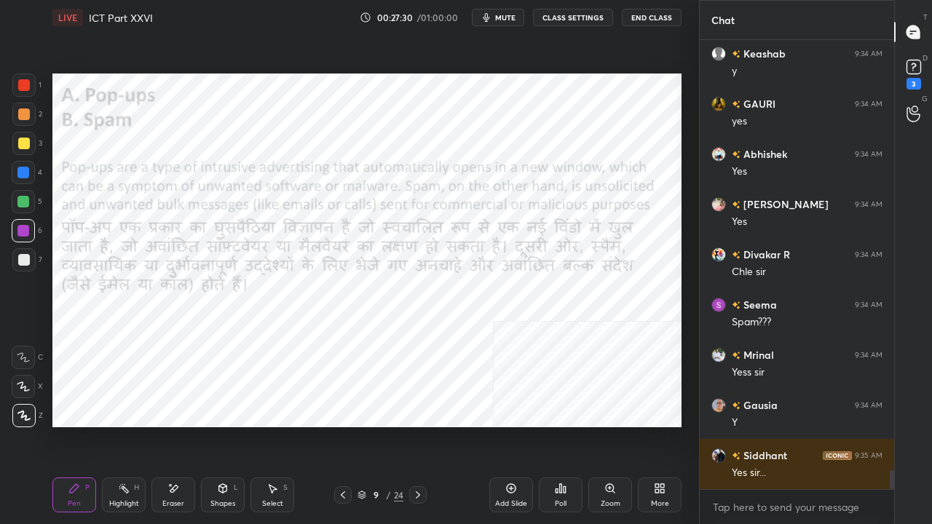
click at [23, 82] on div at bounding box center [24, 85] width 12 height 12
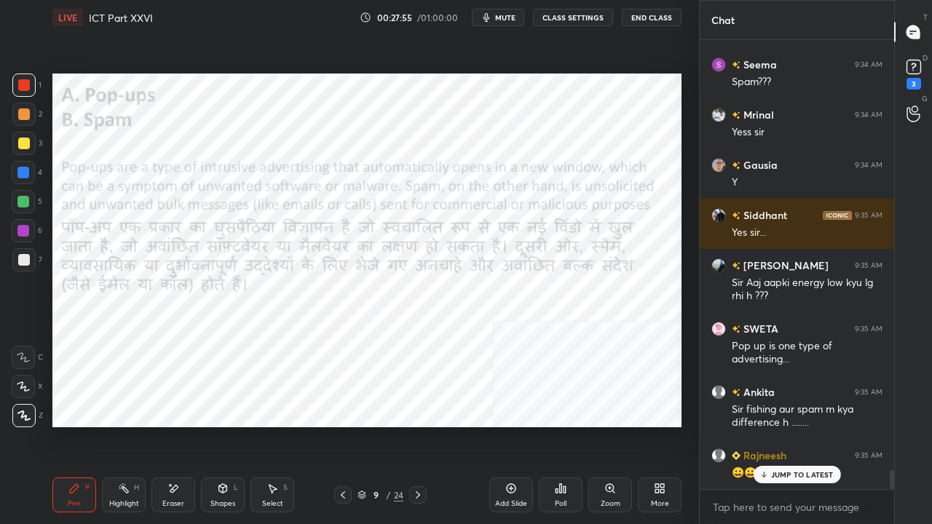
scroll to position [10341, 0]
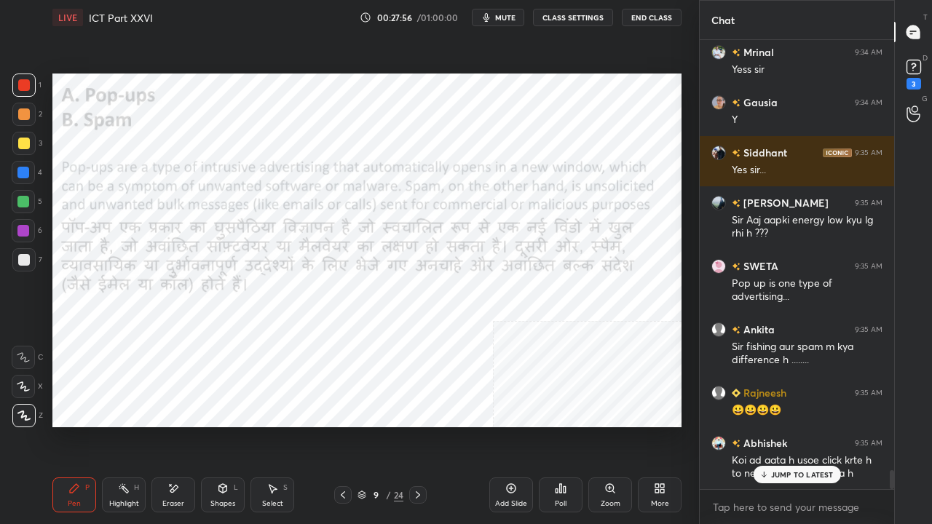
click at [23, 236] on div at bounding box center [23, 231] width 12 height 12
click at [795, 425] on div "[PERSON_NAME] KUM... 9:34 AM G Manju 9:34 AM Ji Dunia 9:34 AM Yes [PERSON_NAME]…" at bounding box center [797, 264] width 195 height 449
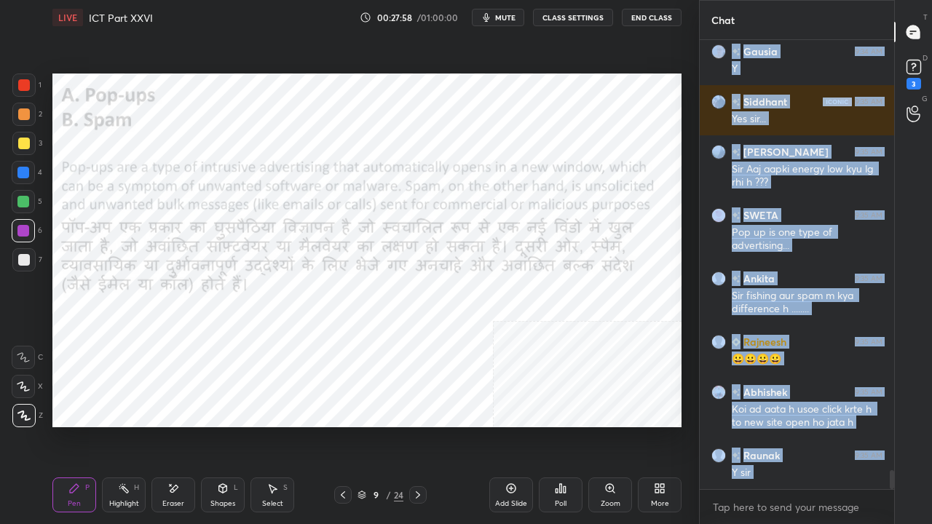
scroll to position [10442, 0]
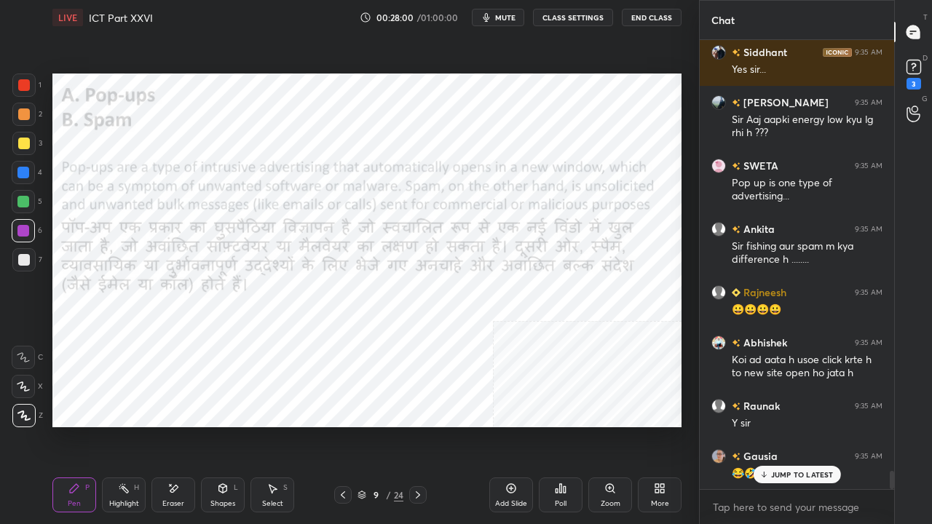
click at [679, 425] on div "Add Slide Poll Zoom More" at bounding box center [586, 496] width 192 height 82
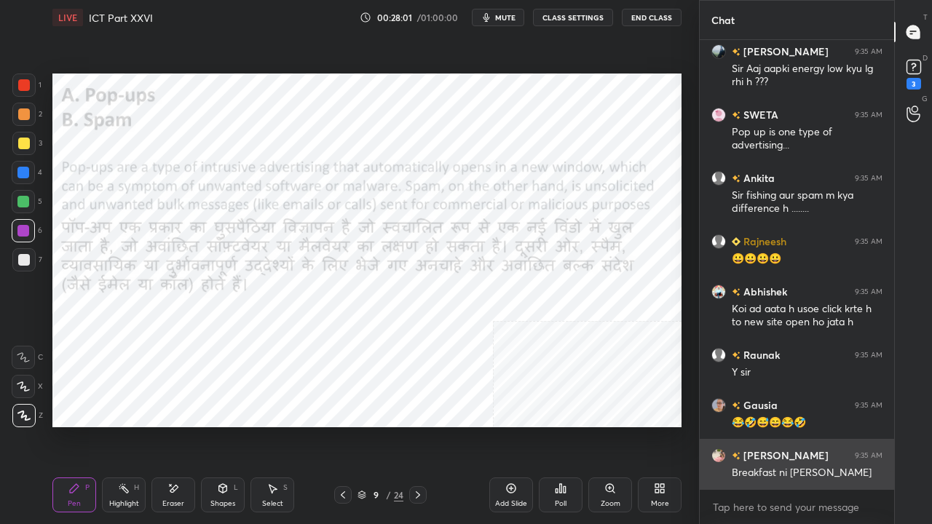
click at [773, 425] on div "Breakfast ni [PERSON_NAME]" at bounding box center [807, 473] width 151 height 15
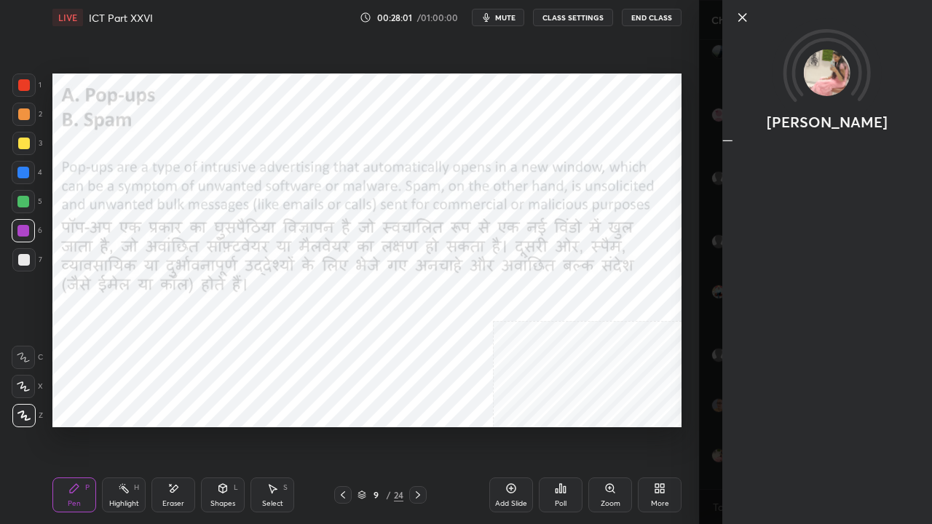
click at [608, 425] on div "LIVE ICT Part XXVI 00:28:01 / 01:00:00 mute CLASS SETTINGS End Class Setting up…" at bounding box center [367, 262] width 641 height 524
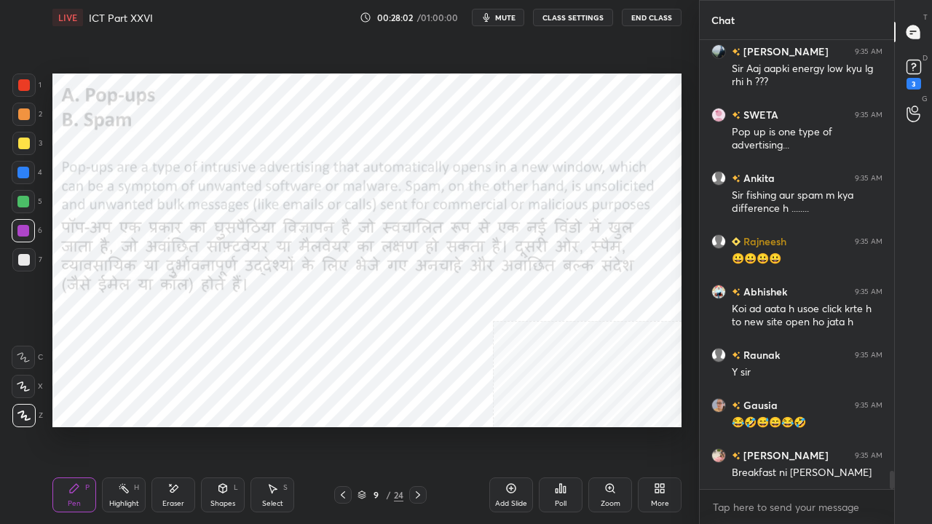
click at [632, 425] on div "Setting up your live class Poll for secs No correct answer Start poll" at bounding box center [367, 250] width 641 height 431
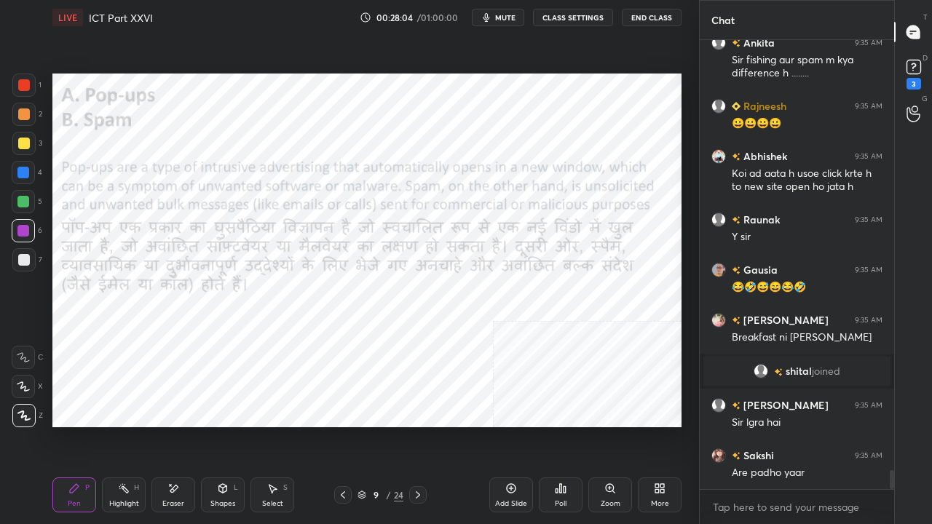
scroll to position [10185, 0]
click at [804, 425] on div "GAURI 9:34 AM yes Abhishek 9:34 AM Yes [PERSON_NAME] 9:34 AM Yes [PERSON_NAME] …" at bounding box center [797, 264] width 195 height 449
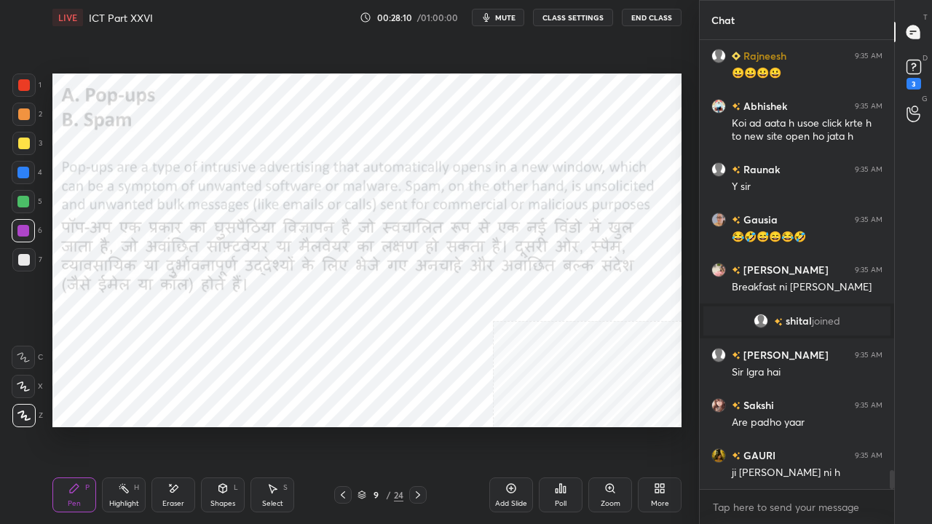
scroll to position [10299, 0]
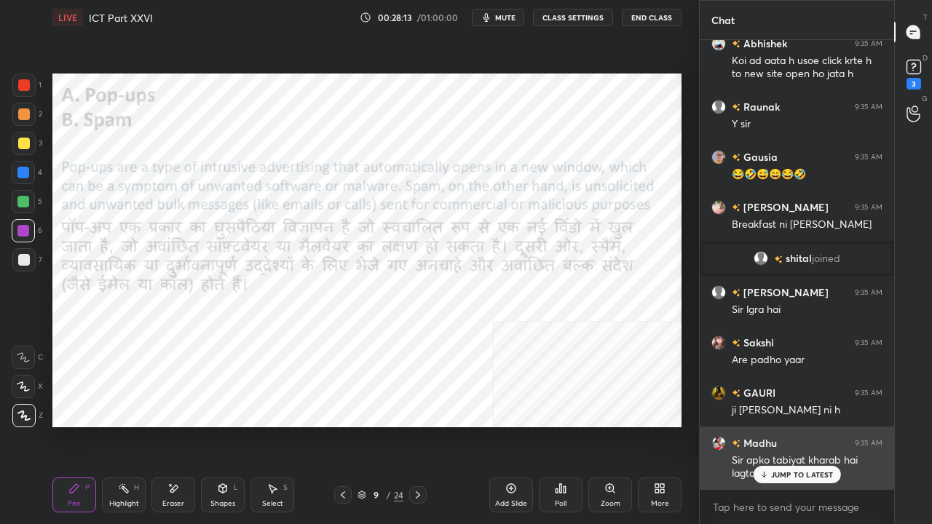
click at [793, 425] on p "JUMP TO LATEST" at bounding box center [802, 475] width 63 height 9
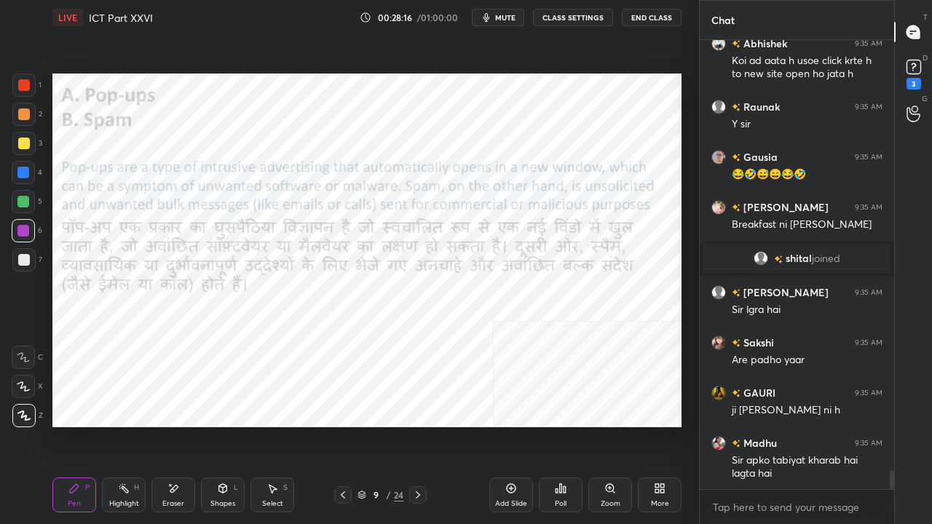
scroll to position [10350, 0]
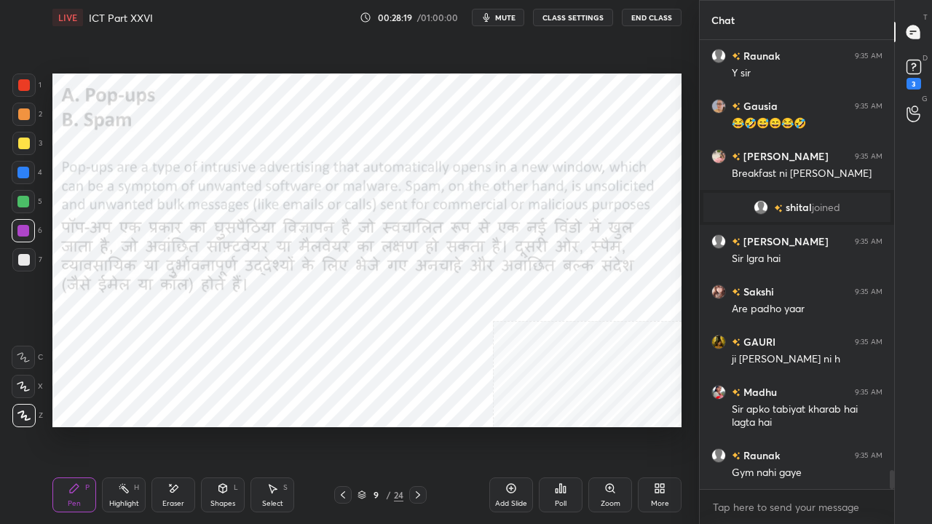
click at [169, 425] on icon at bounding box center [174, 489] width 12 height 12
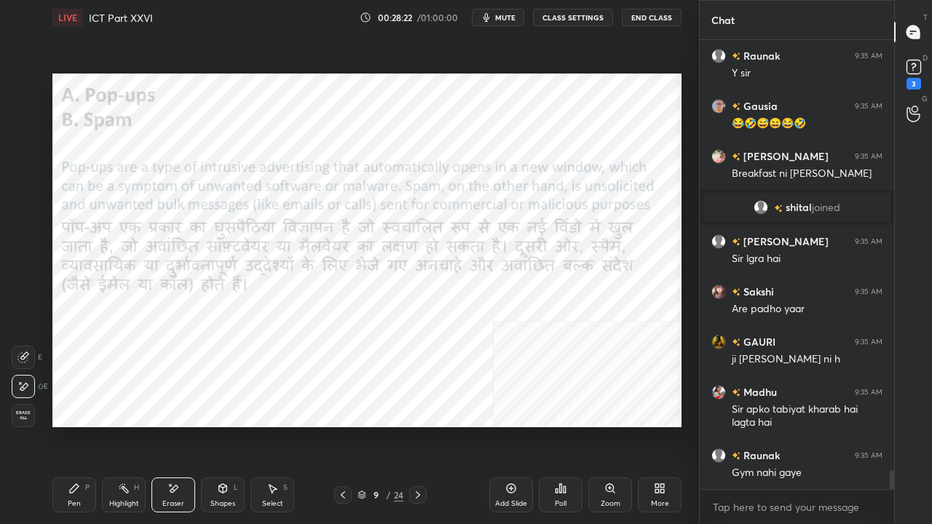
click at [64, 425] on div "Pen P" at bounding box center [74, 495] width 44 height 35
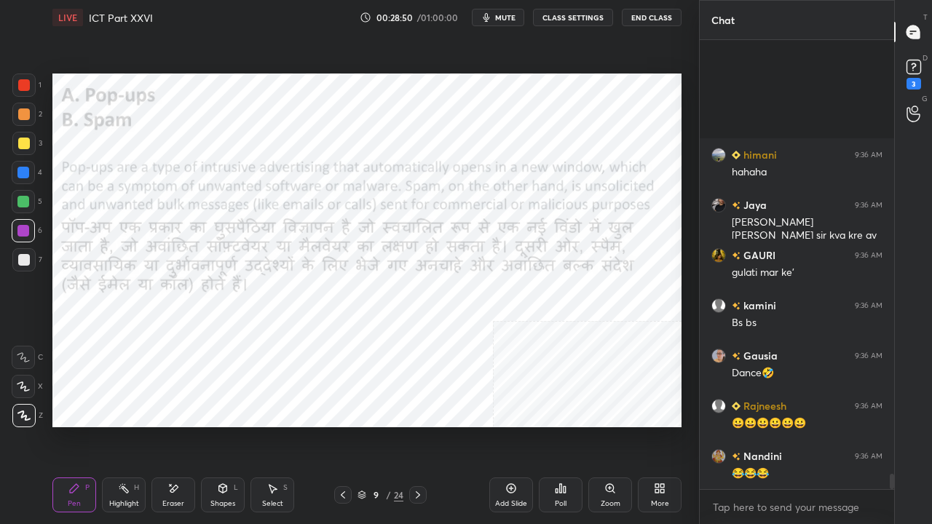
scroll to position [12610, 0]
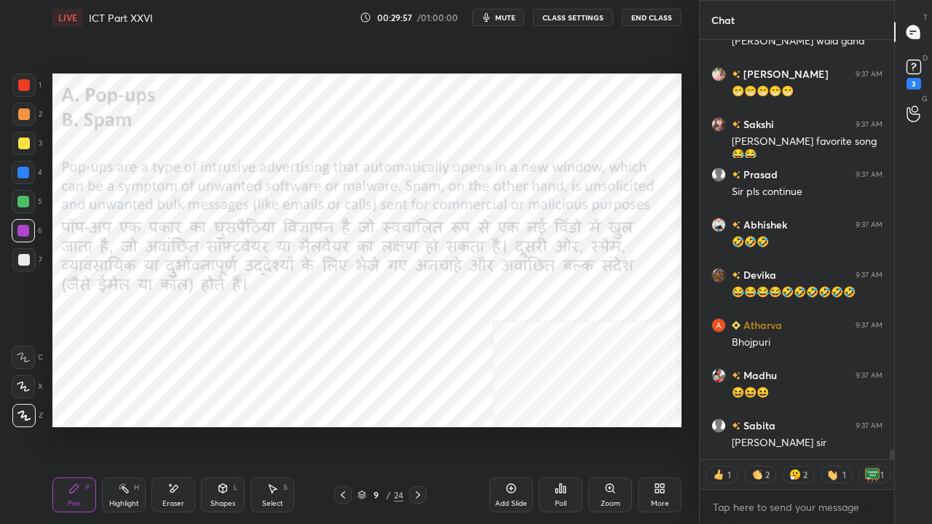
click at [25, 90] on div at bounding box center [24, 85] width 12 height 12
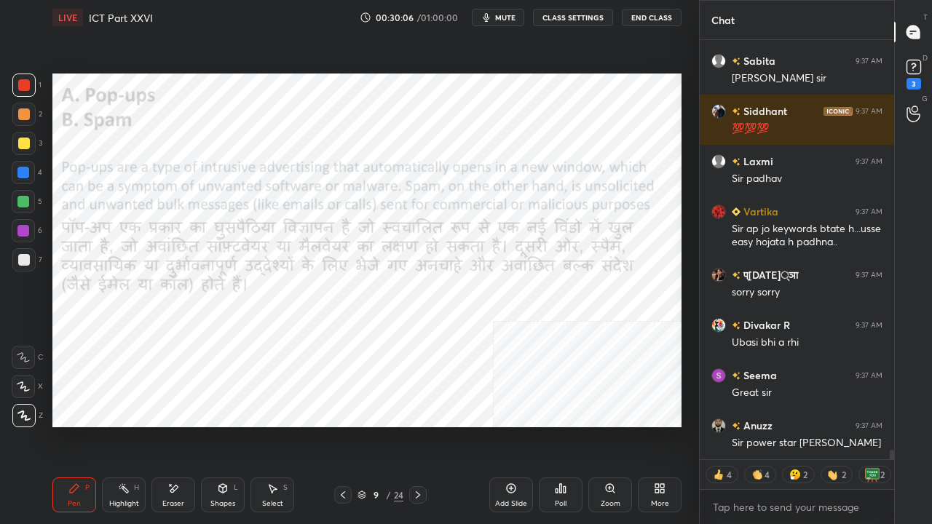
click at [25, 176] on div at bounding box center [23, 173] width 12 height 12
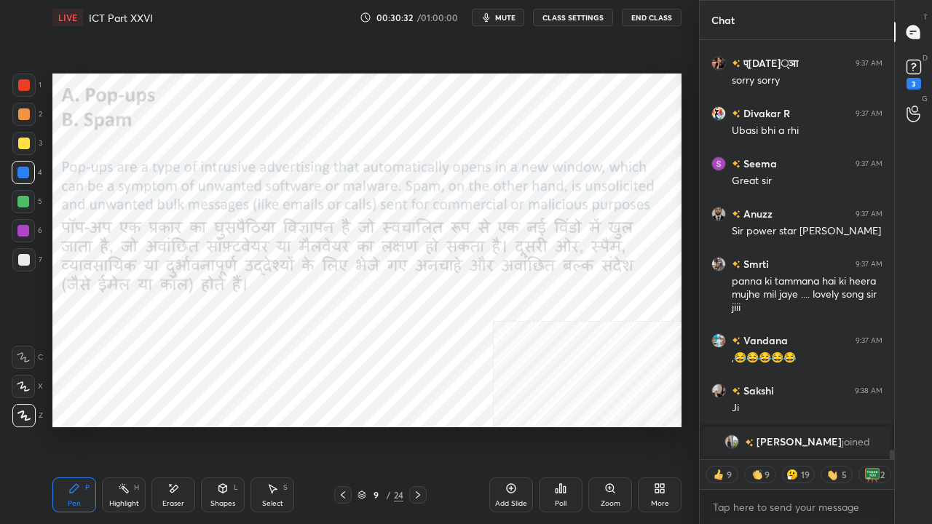
drag, startPoint x: 25, startPoint y: 86, endPoint x: 44, endPoint y: 92, distance: 19.8
click at [26, 87] on div at bounding box center [24, 85] width 12 height 12
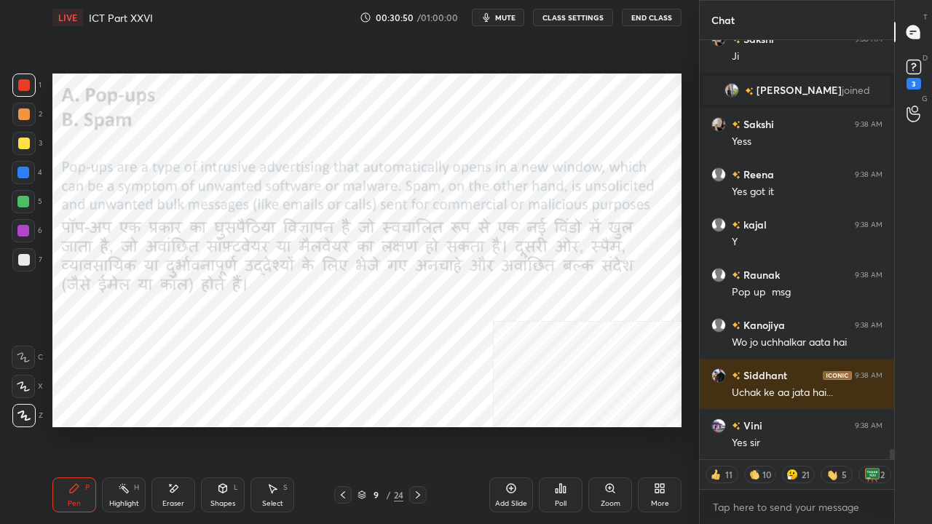
scroll to position [16651, 0]
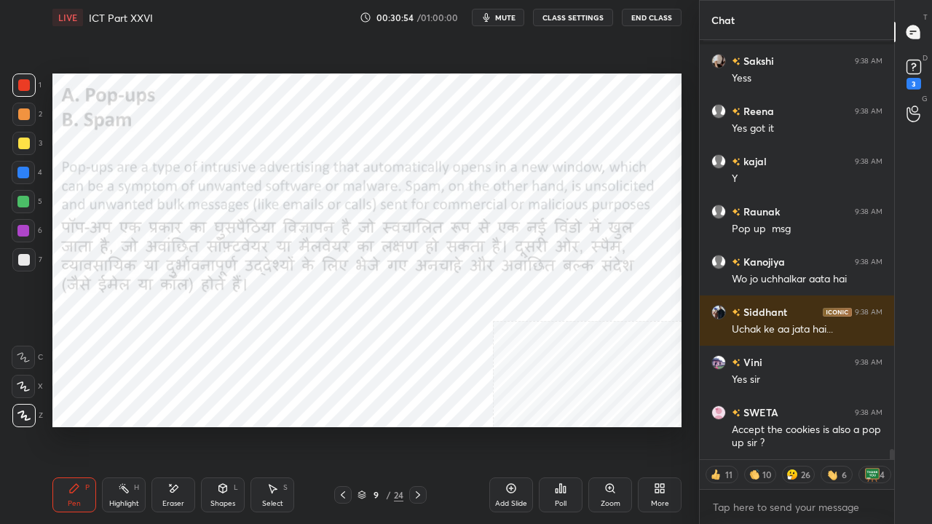
click at [20, 174] on div at bounding box center [23, 173] width 12 height 12
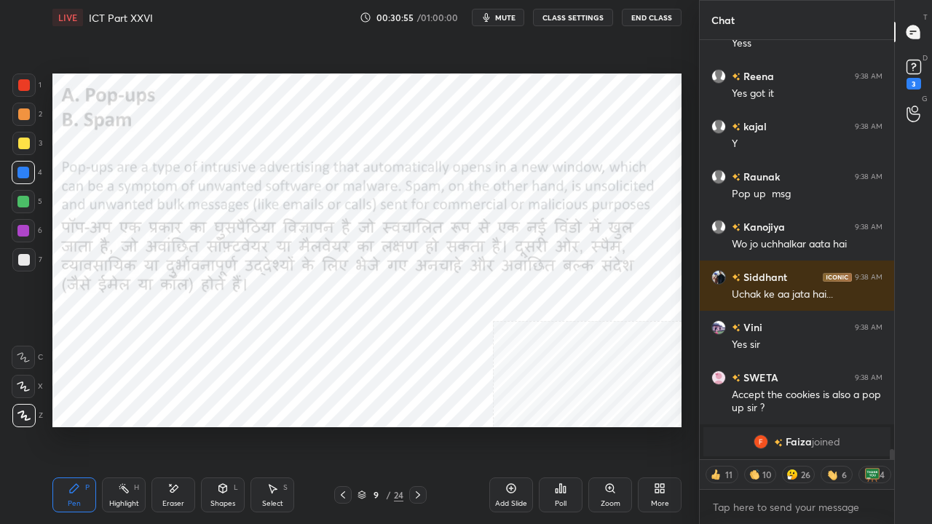
scroll to position [16652, 0]
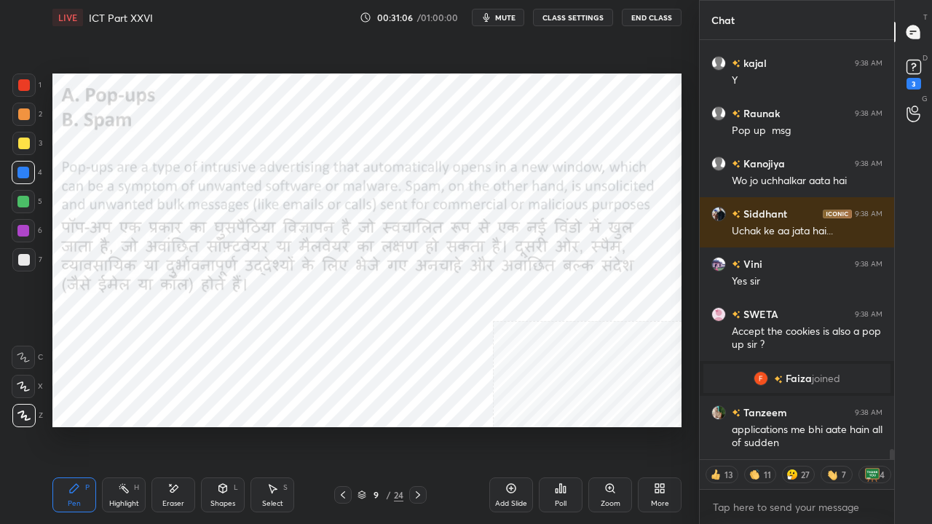
click at [23, 85] on div at bounding box center [24, 85] width 12 height 12
click at [28, 229] on div at bounding box center [23, 231] width 12 height 12
click at [30, 229] on div at bounding box center [23, 230] width 23 height 23
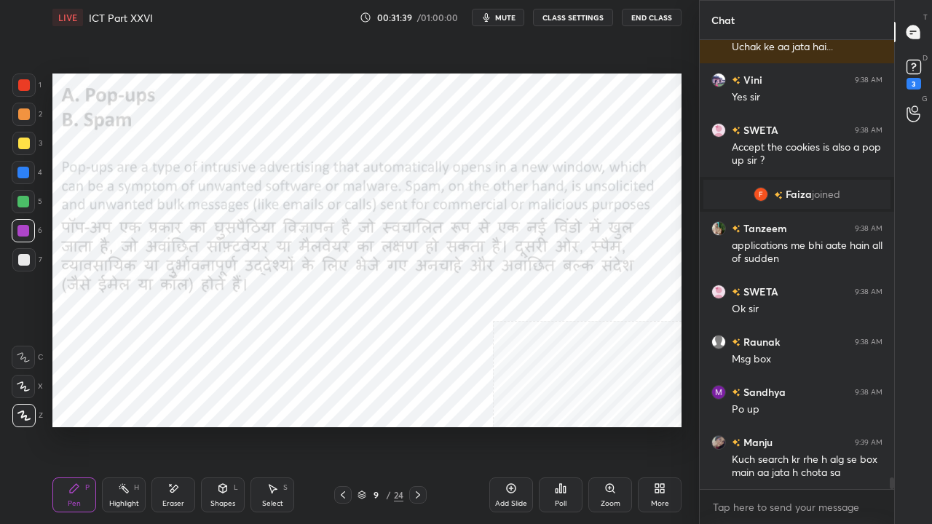
scroll to position [16886, 0]
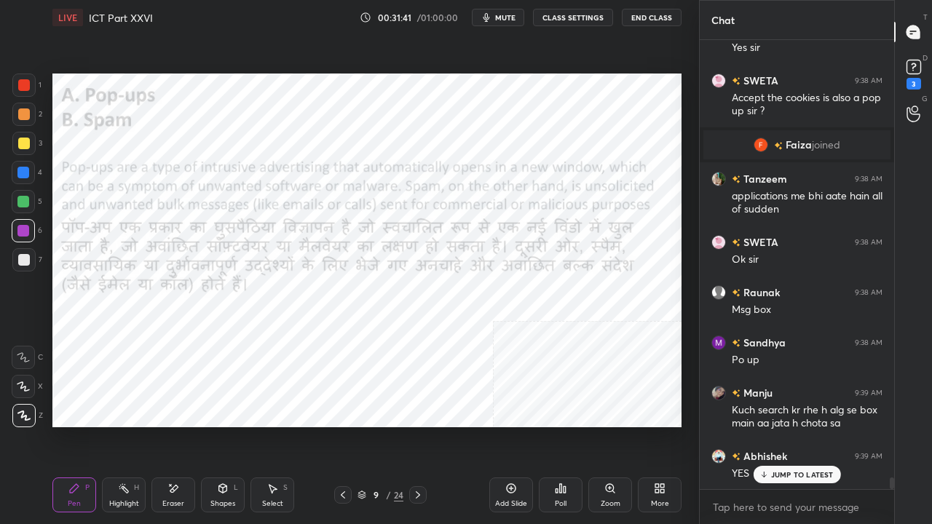
click at [28, 87] on div at bounding box center [24, 85] width 12 height 12
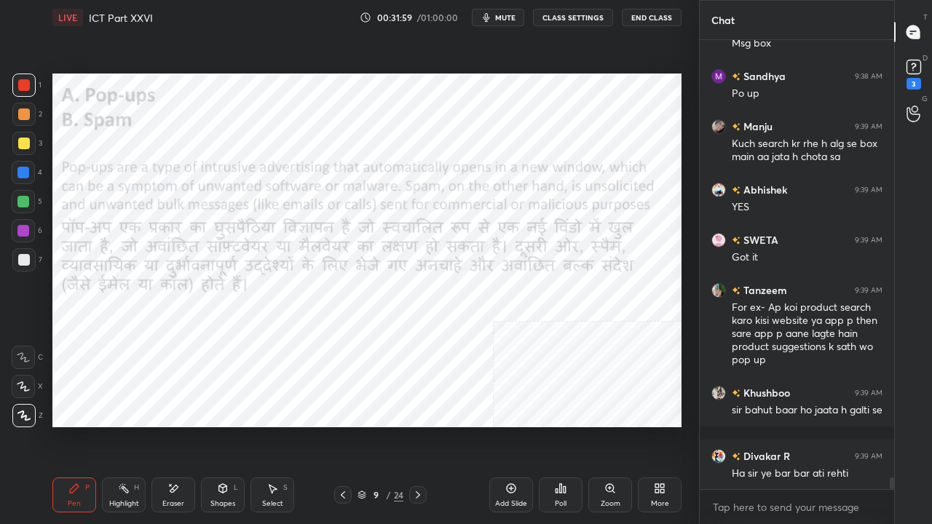
scroll to position [17203, 0]
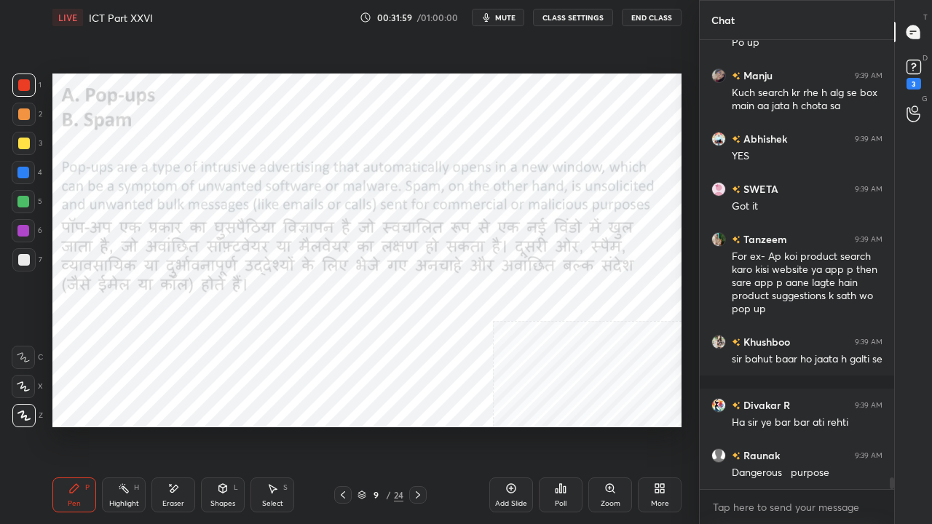
click at [23, 172] on div at bounding box center [23, 173] width 12 height 12
click at [24, 170] on div at bounding box center [23, 173] width 12 height 12
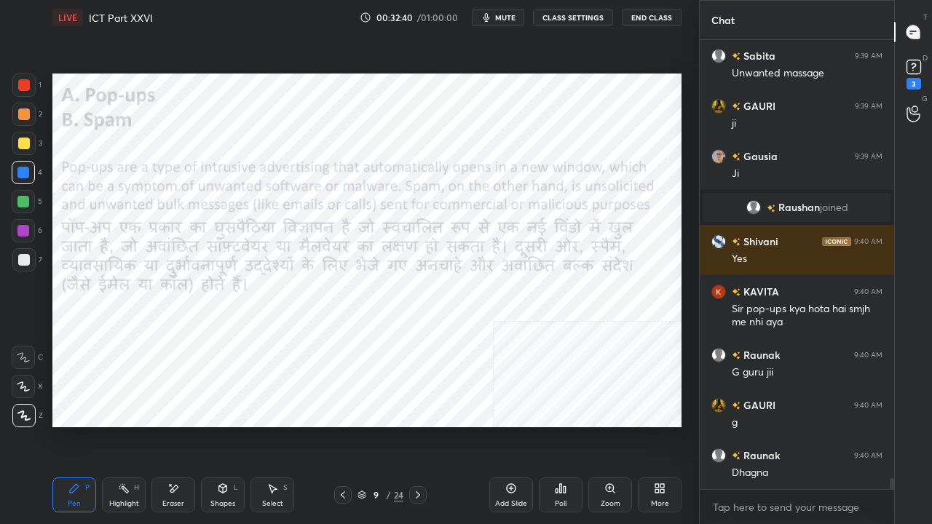
scroll to position [17684, 0]
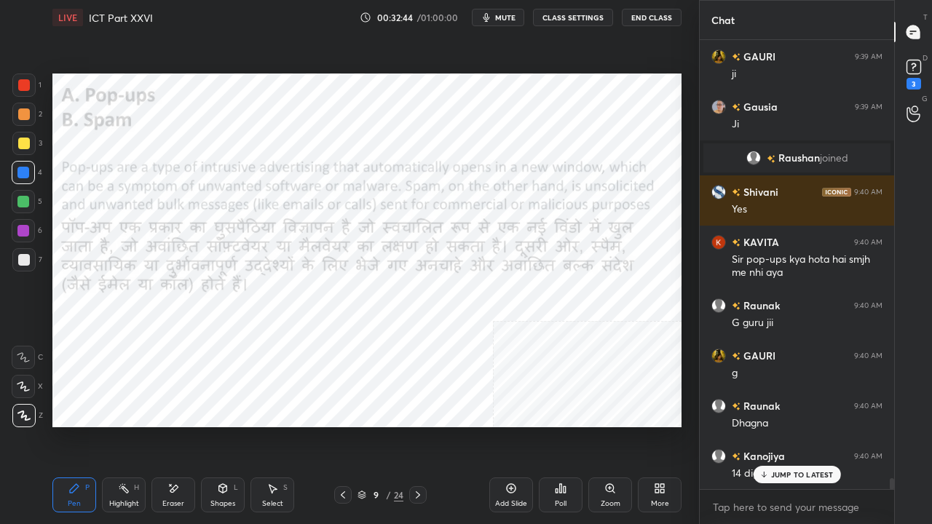
click at [22, 80] on div at bounding box center [24, 85] width 12 height 12
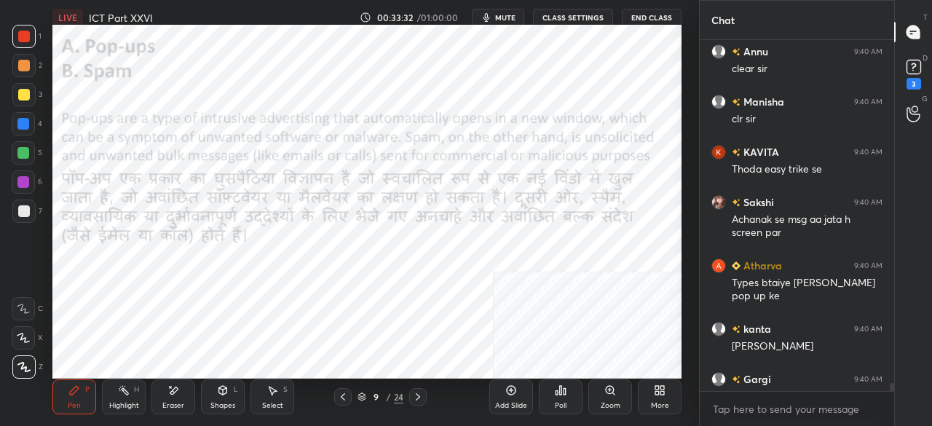
scroll to position [5, 4]
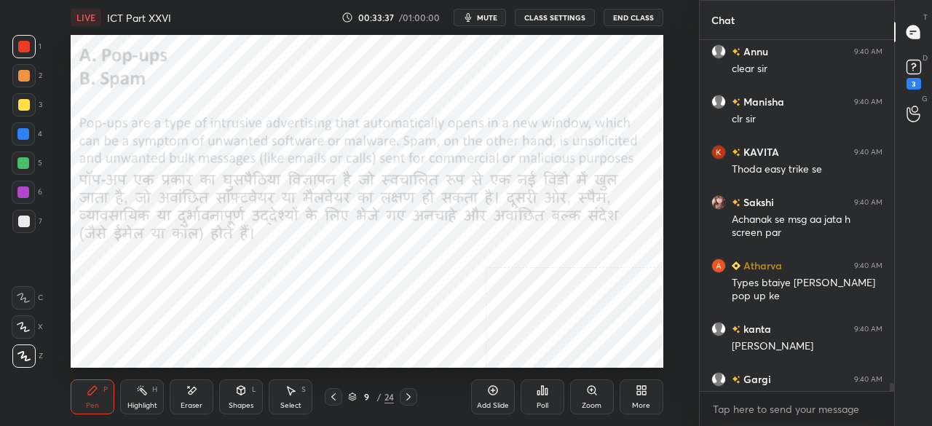
click at [626, 397] on div "More" at bounding box center [642, 397] width 44 height 35
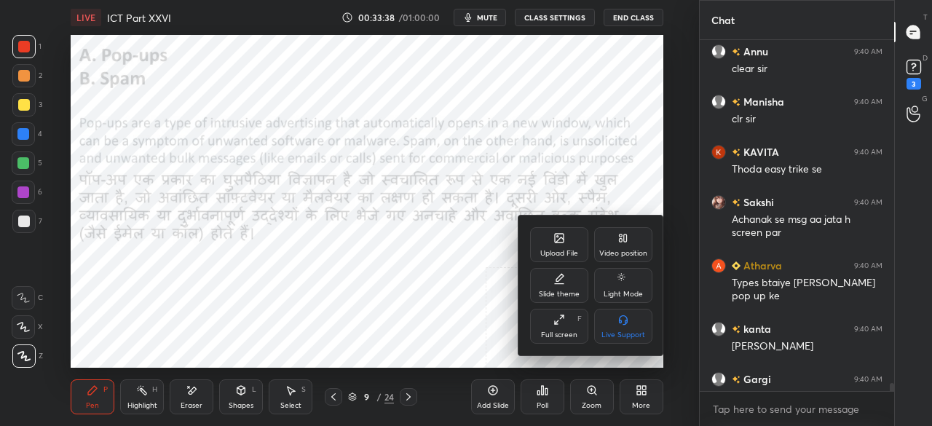
click at [559, 250] on div "Upload File" at bounding box center [560, 253] width 38 height 7
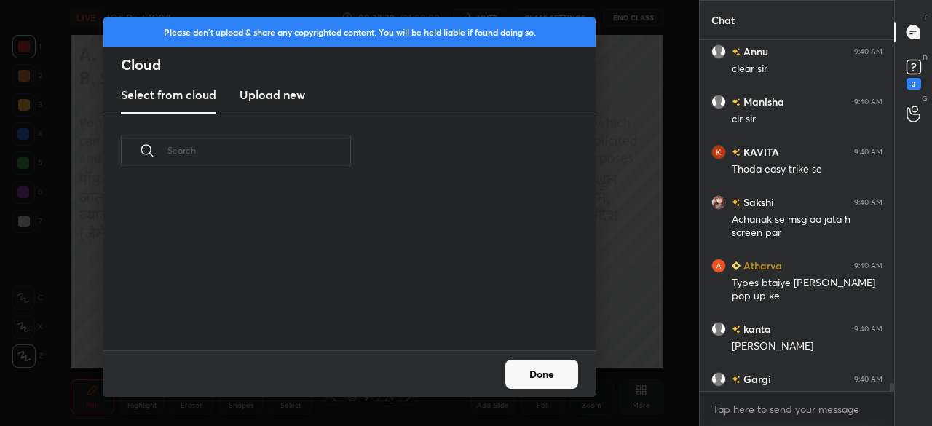
scroll to position [162, 468]
click at [284, 96] on h3 "Upload new" at bounding box center [273, 94] width 66 height 17
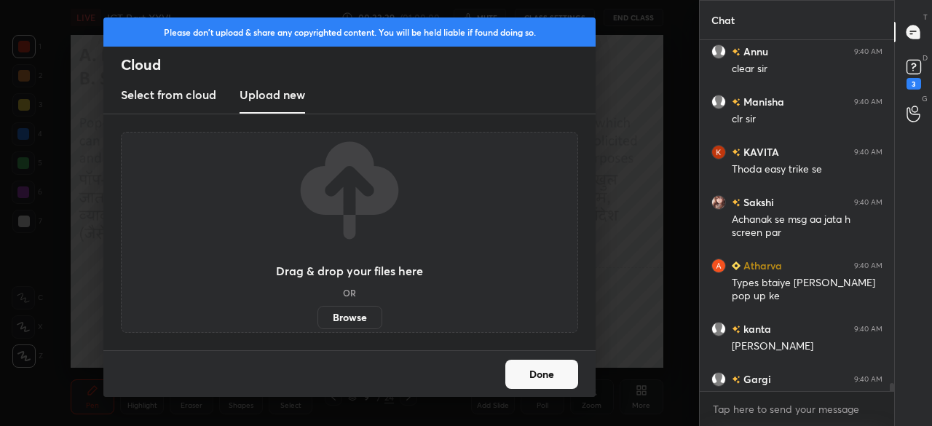
click at [355, 313] on label "Browse" at bounding box center [350, 317] width 65 height 23
click at [318, 313] on input "Browse" at bounding box center [318, 317] width 0 height 23
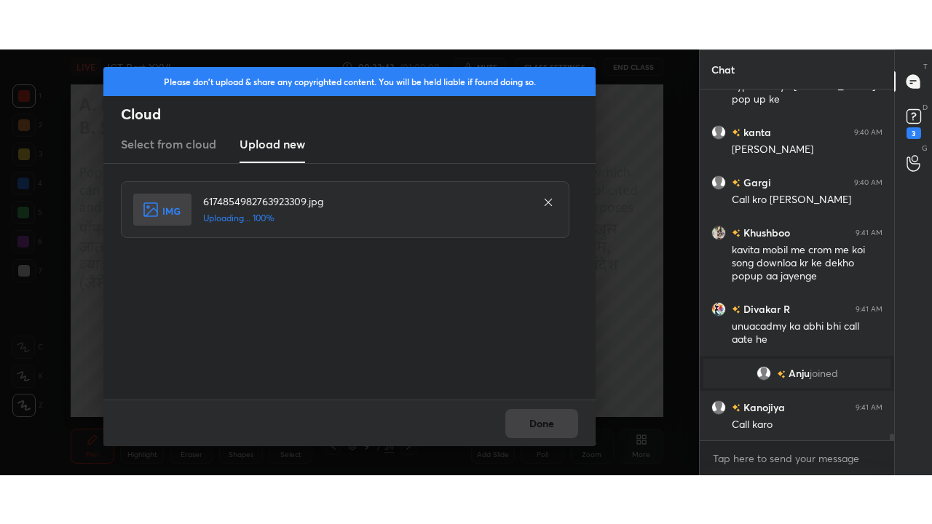
scroll to position [19115, 0]
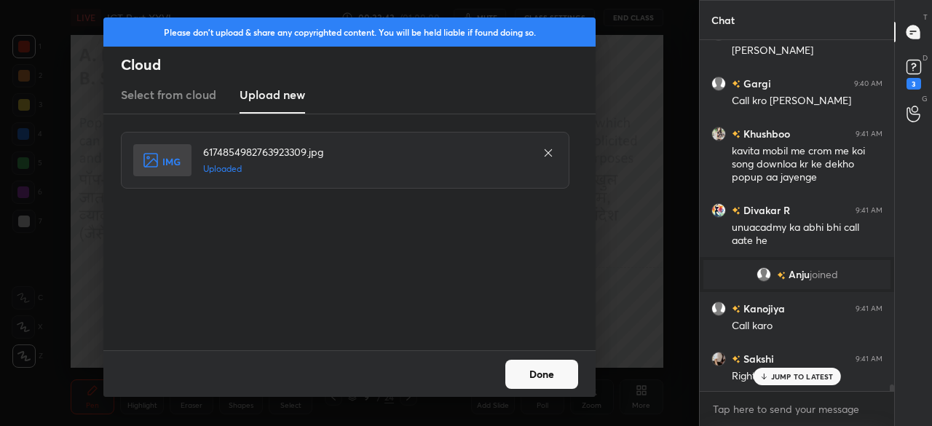
click at [555, 374] on button "Done" at bounding box center [542, 374] width 73 height 29
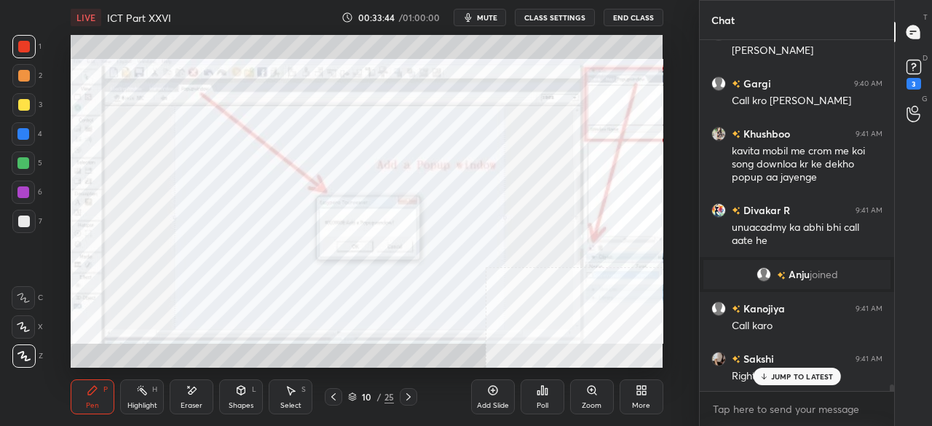
click at [770, 379] on div "JUMP TO LATEST" at bounding box center [796, 376] width 87 height 17
click at [640, 396] on div "More" at bounding box center [642, 397] width 44 height 35
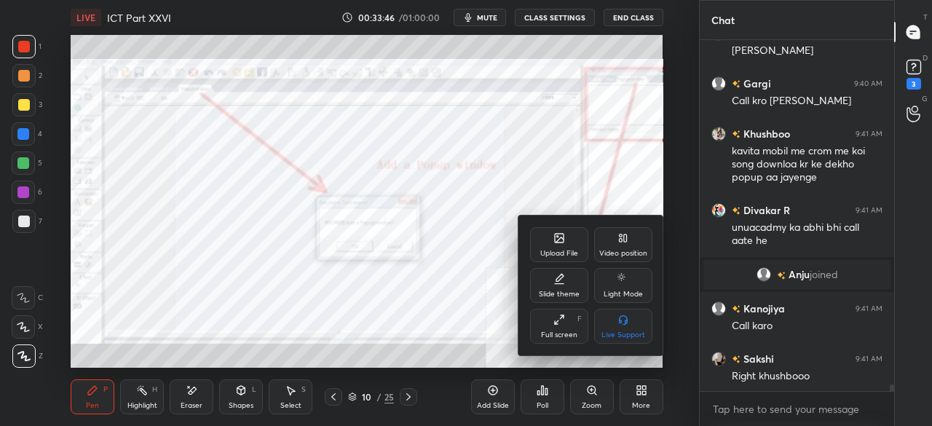
click at [560, 330] on div "Full screen F" at bounding box center [559, 326] width 58 height 35
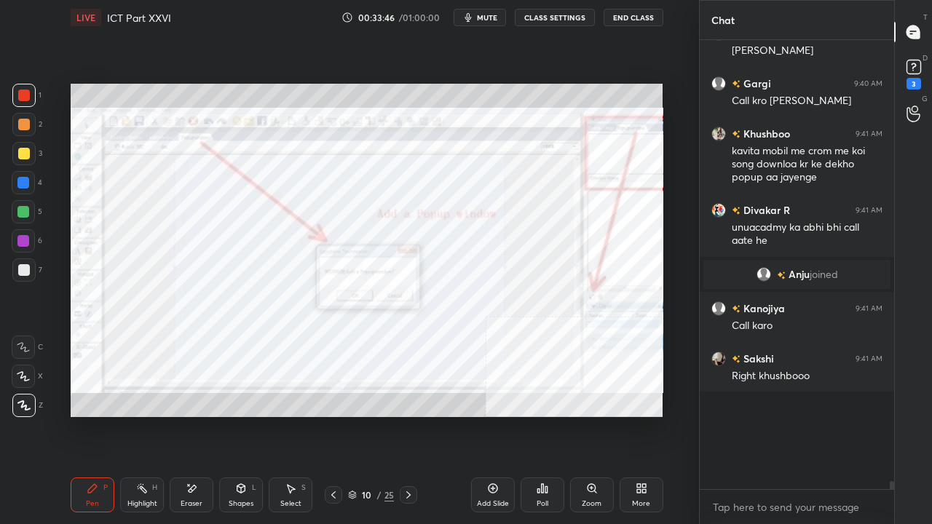
scroll to position [431, 641]
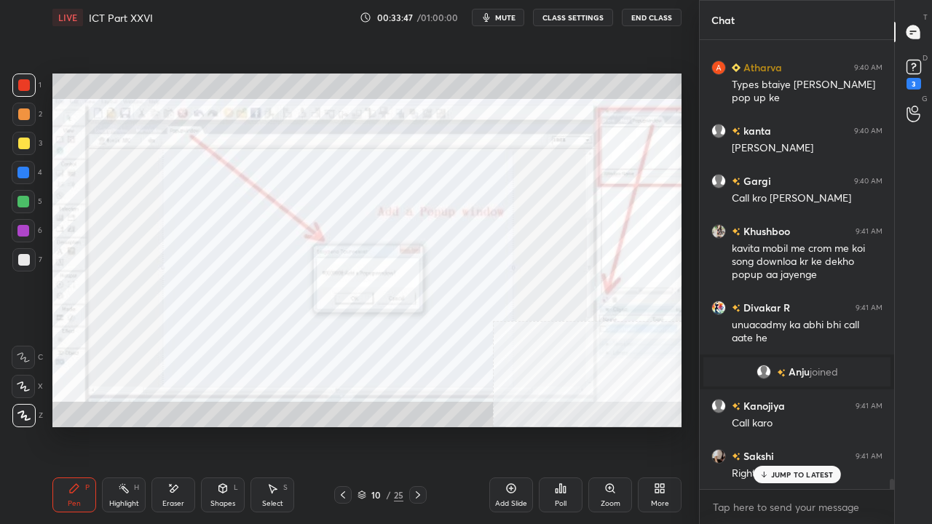
click at [227, 425] on icon at bounding box center [223, 488] width 8 height 9
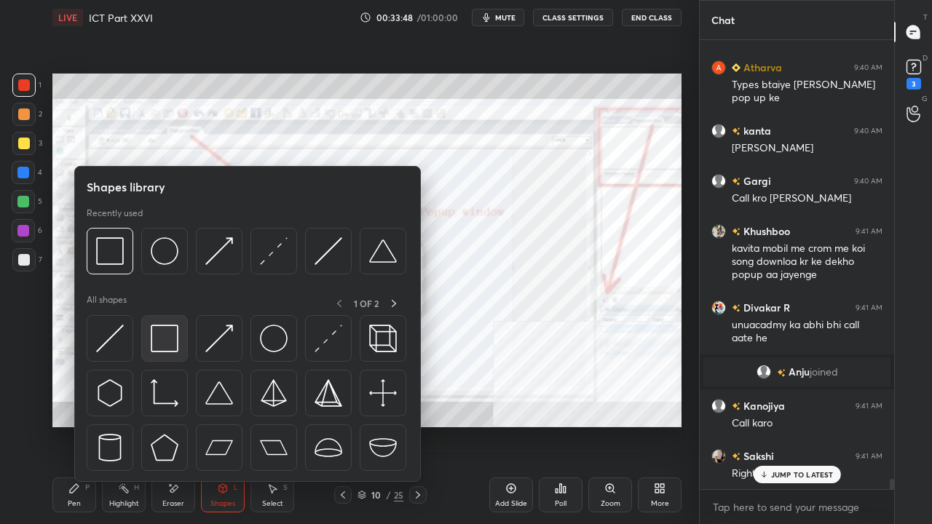
click at [162, 347] on img at bounding box center [165, 339] width 28 height 28
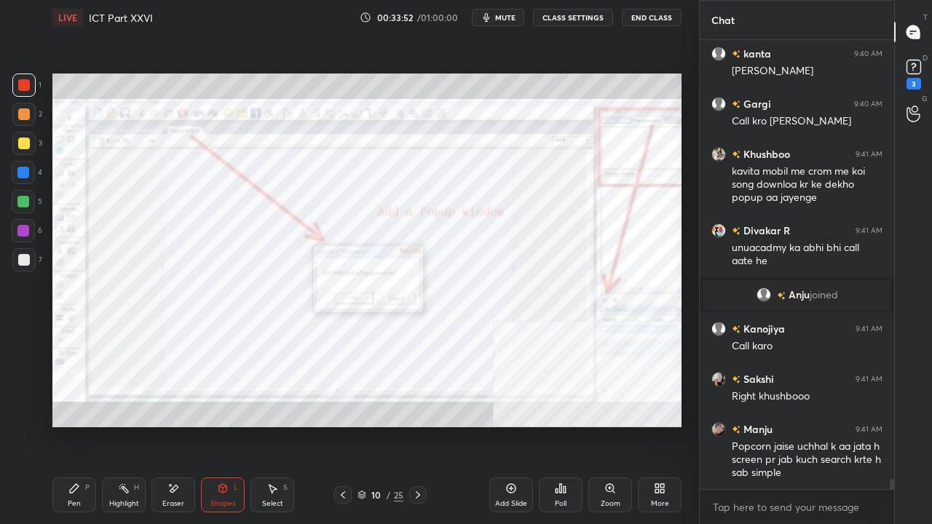
click at [83, 425] on div "Pen P" at bounding box center [74, 495] width 44 height 35
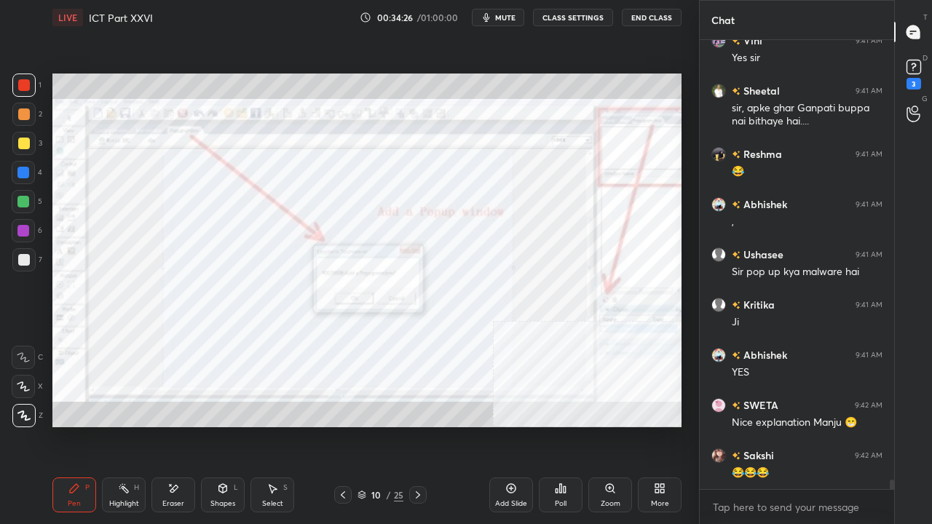
click at [341, 425] on icon at bounding box center [343, 496] width 12 height 12
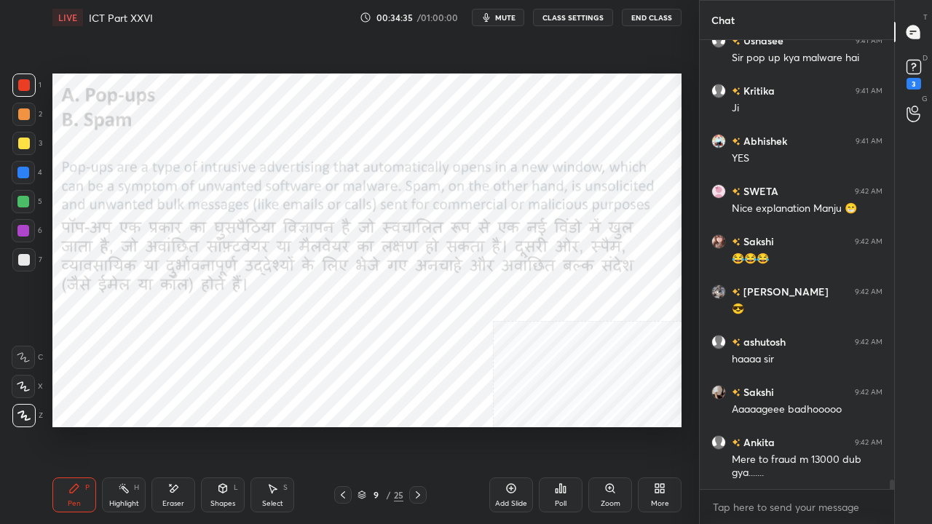
click at [372, 425] on div "9" at bounding box center [376, 495] width 15 height 9
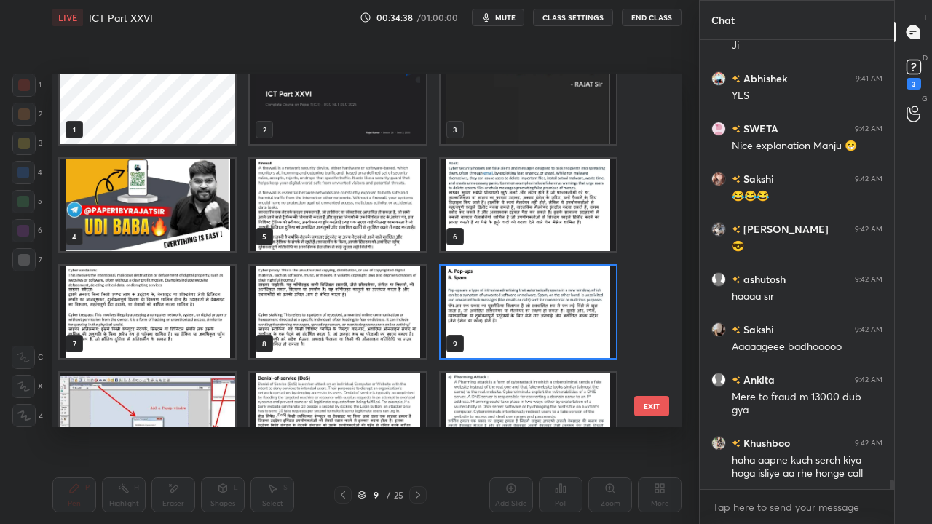
click at [501, 310] on img "grid" at bounding box center [529, 312] width 176 height 93
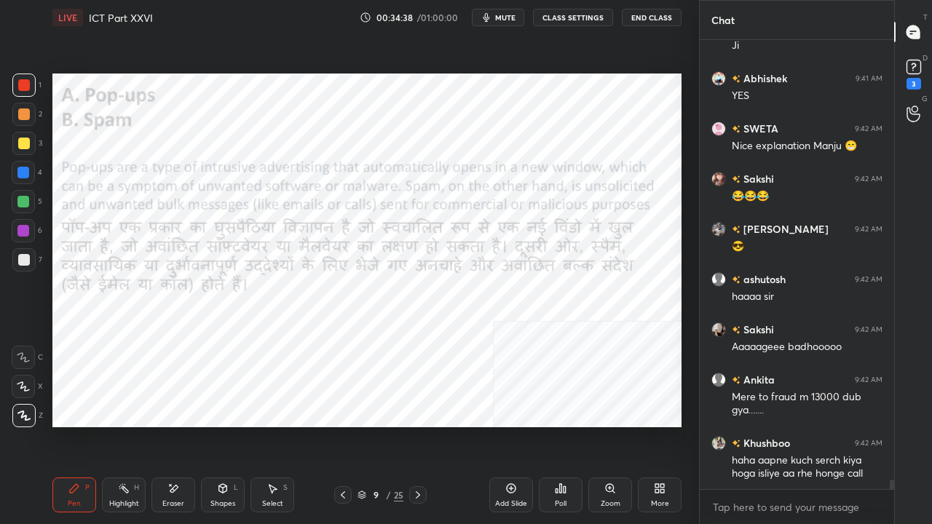
click at [501, 312] on img "grid" at bounding box center [529, 312] width 176 height 93
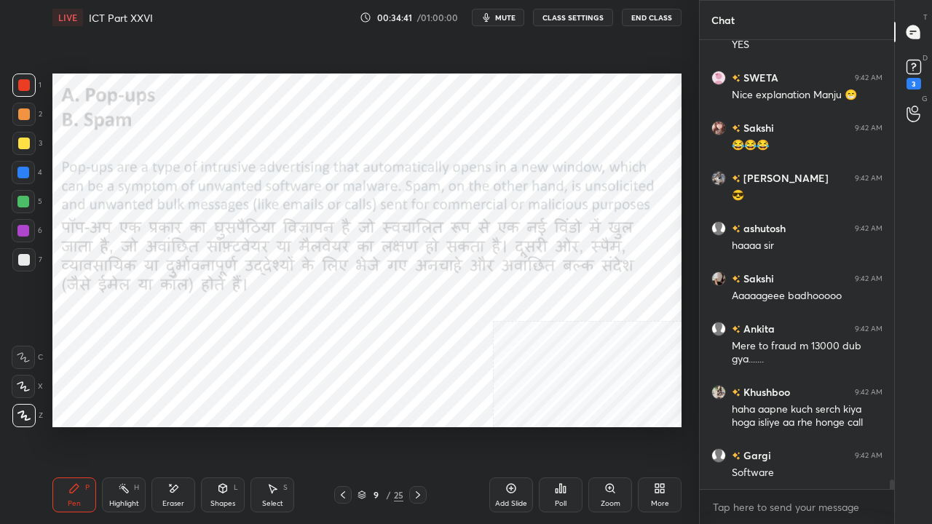
click at [380, 425] on div "9" at bounding box center [376, 495] width 15 height 9
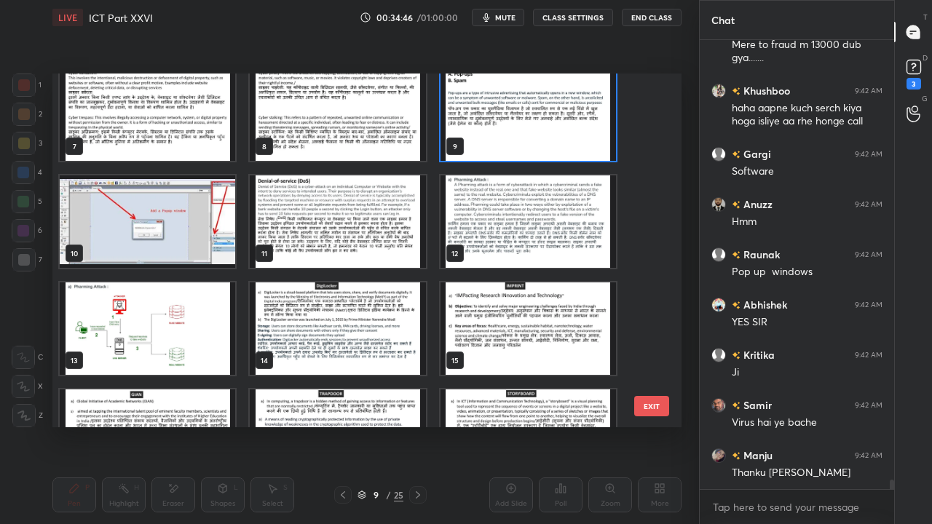
click at [482, 214] on img "grid" at bounding box center [529, 222] width 176 height 93
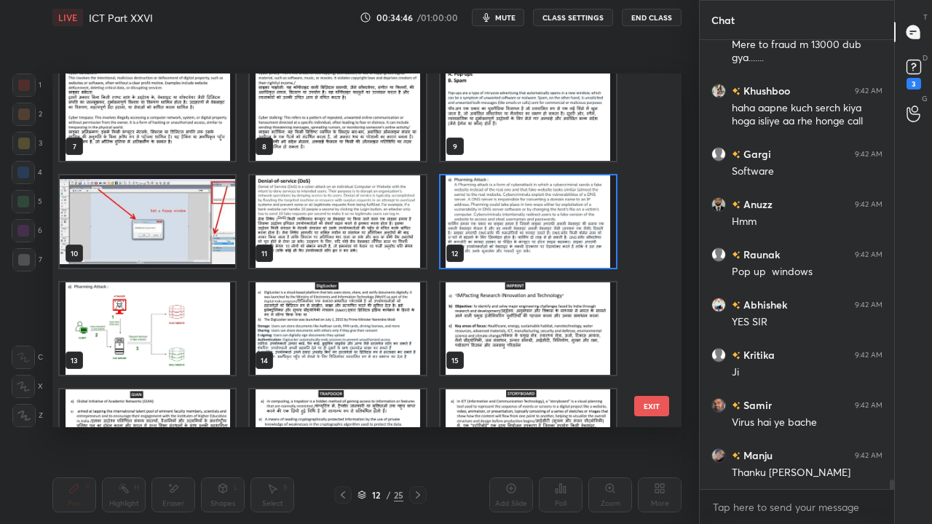
click at [482, 214] on img "grid" at bounding box center [529, 222] width 176 height 93
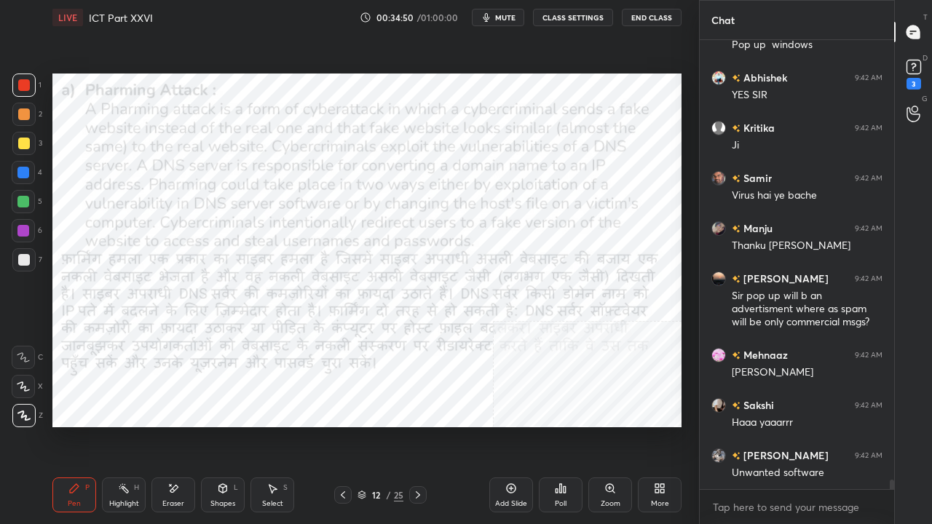
drag, startPoint x: 22, startPoint y: 173, endPoint x: 46, endPoint y: 153, distance: 31.1
click at [21, 171] on div at bounding box center [23, 173] width 12 height 12
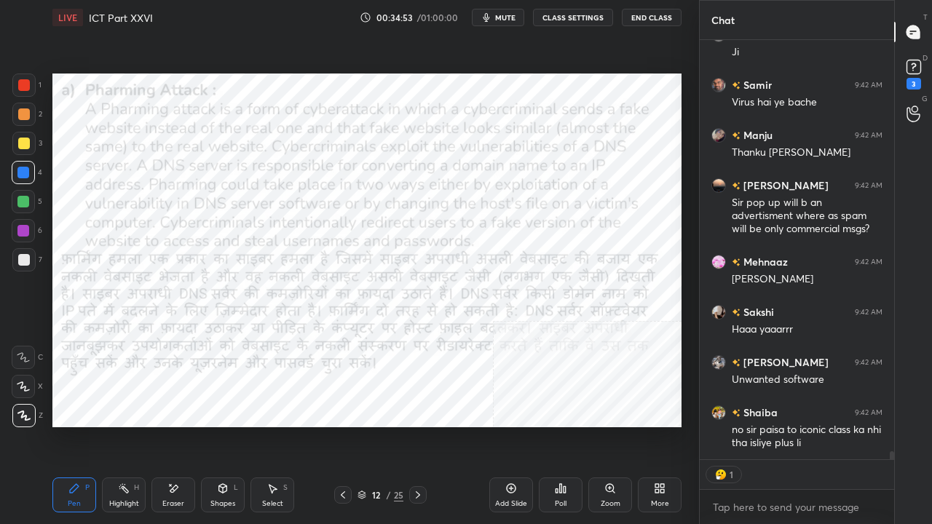
drag, startPoint x: 24, startPoint y: 79, endPoint x: 36, endPoint y: 87, distance: 14.8
click at [25, 81] on div at bounding box center [24, 85] width 12 height 12
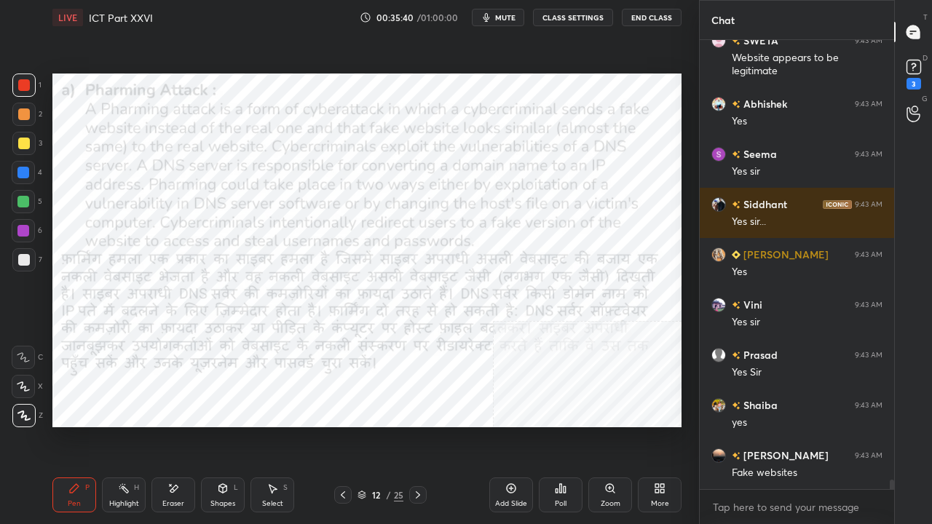
click at [25, 169] on div at bounding box center [23, 173] width 12 height 12
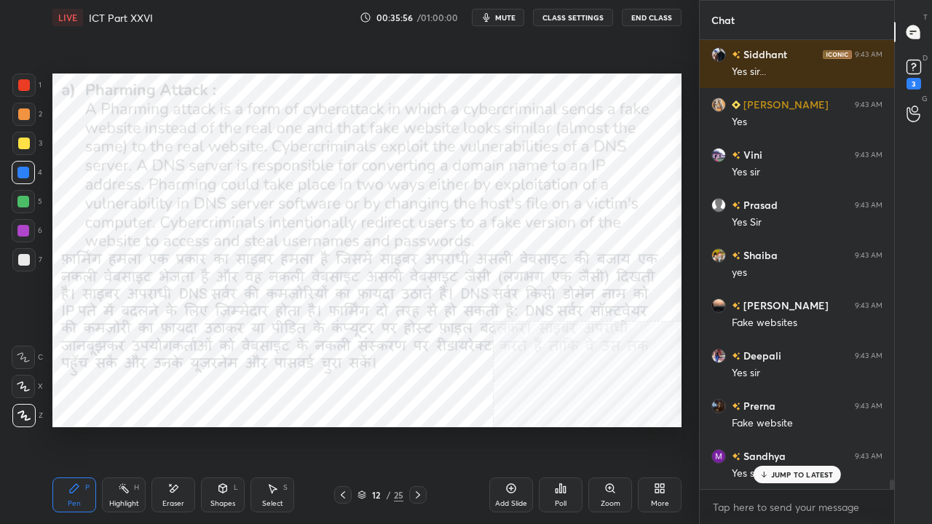
scroll to position [20901, 0]
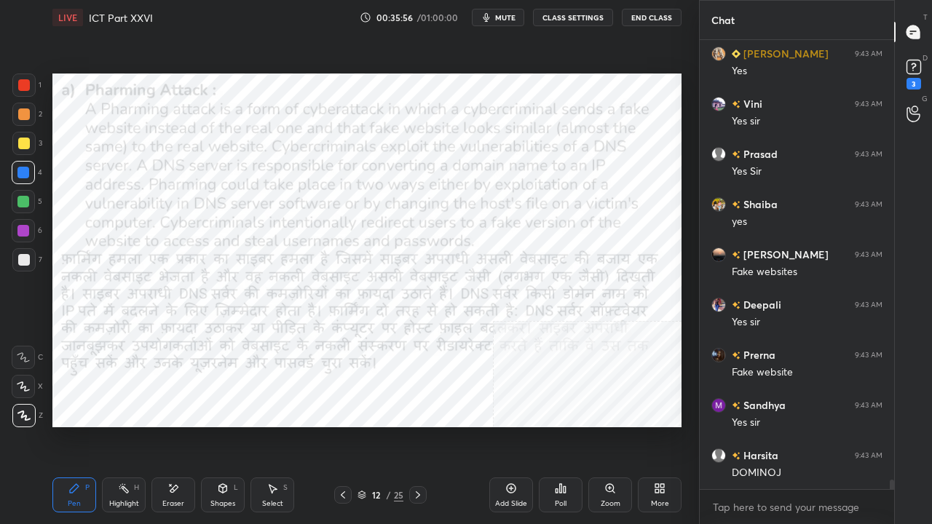
drag, startPoint x: 19, startPoint y: 85, endPoint x: 34, endPoint y: 89, distance: 15.0
click at [20, 85] on div at bounding box center [24, 85] width 12 height 12
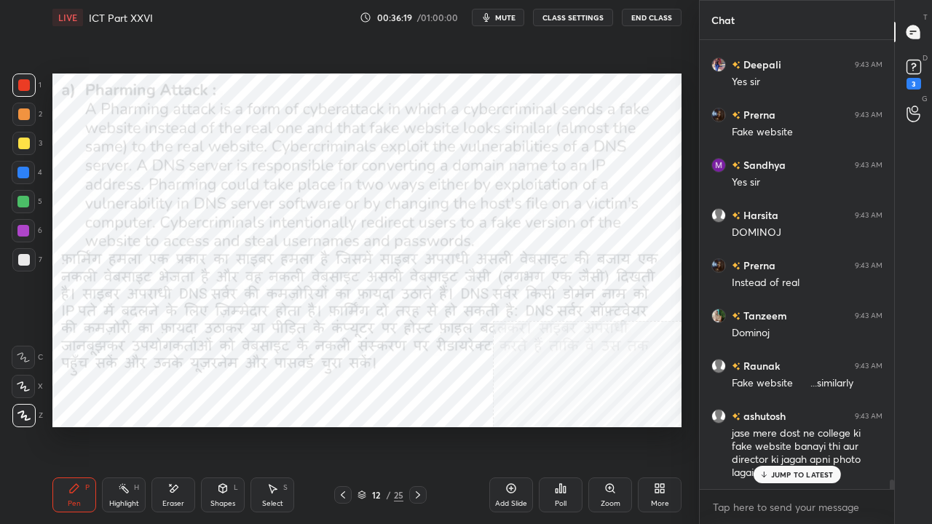
scroll to position [21191, 0]
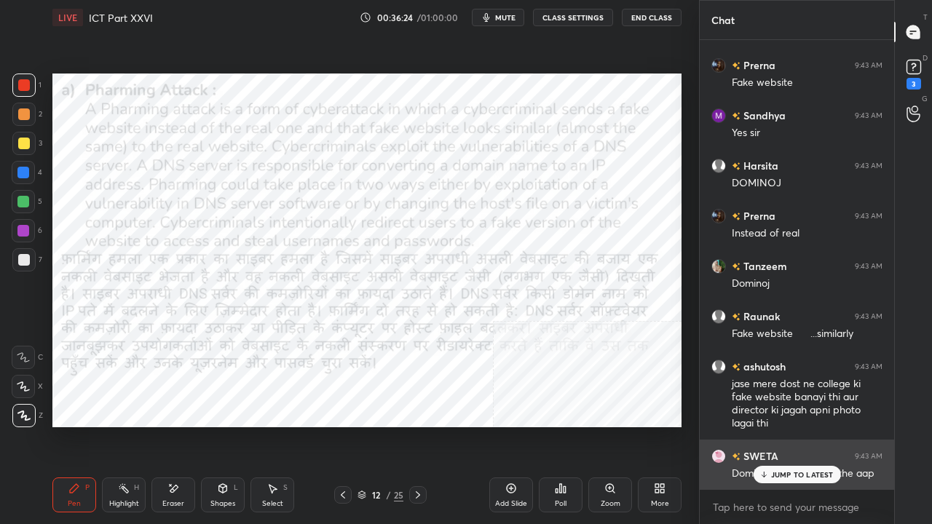
click at [790, 425] on p "JUMP TO LATEST" at bounding box center [802, 475] width 63 height 9
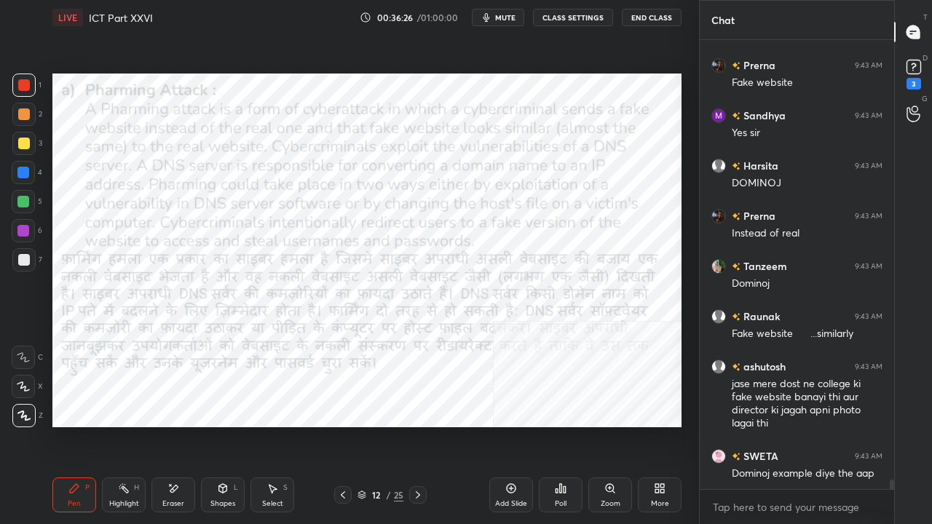
click at [22, 172] on div at bounding box center [23, 173] width 12 height 12
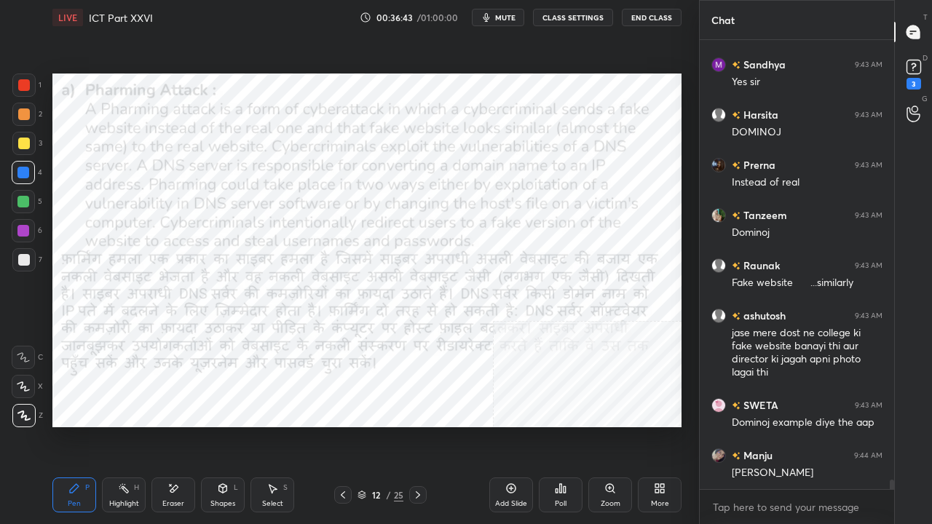
scroll to position [21277, 0]
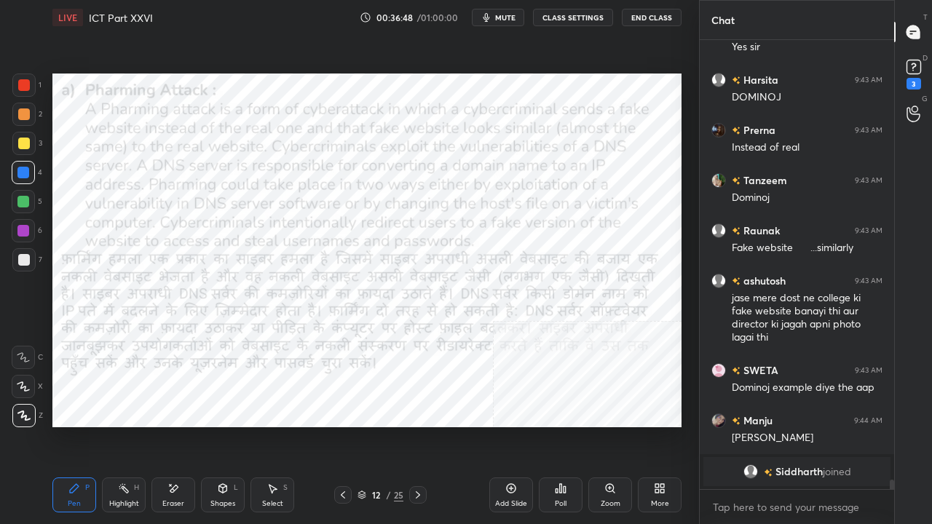
click at [416, 425] on icon at bounding box center [418, 496] width 12 height 12
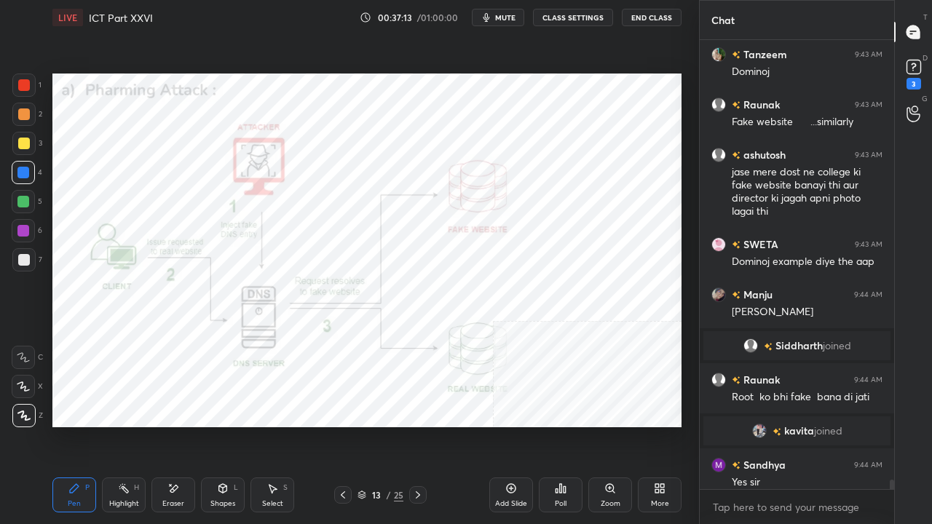
scroll to position [20916, 0]
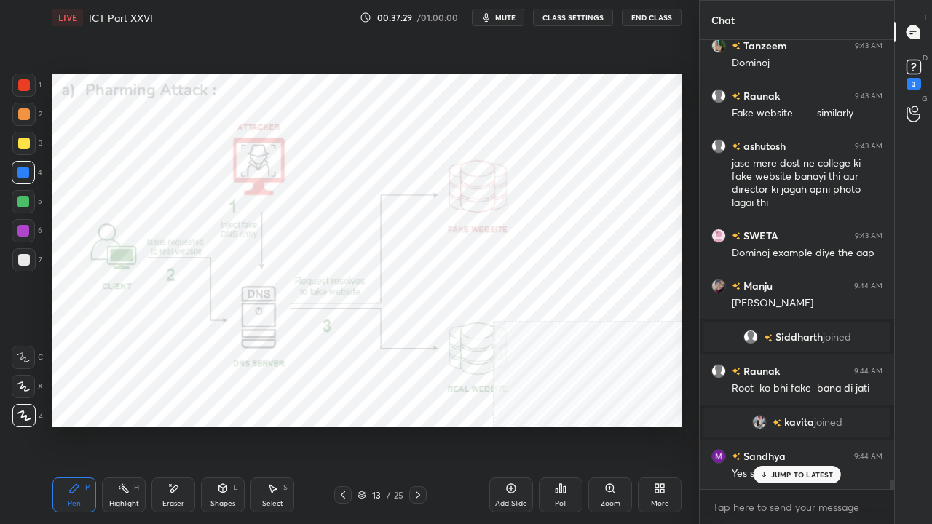
click at [29, 84] on div at bounding box center [24, 85] width 12 height 12
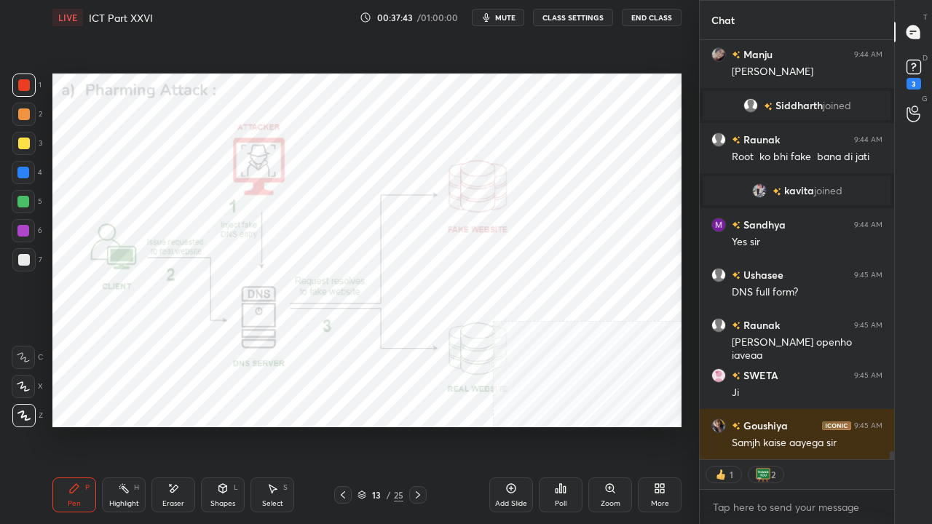
scroll to position [21198, 0]
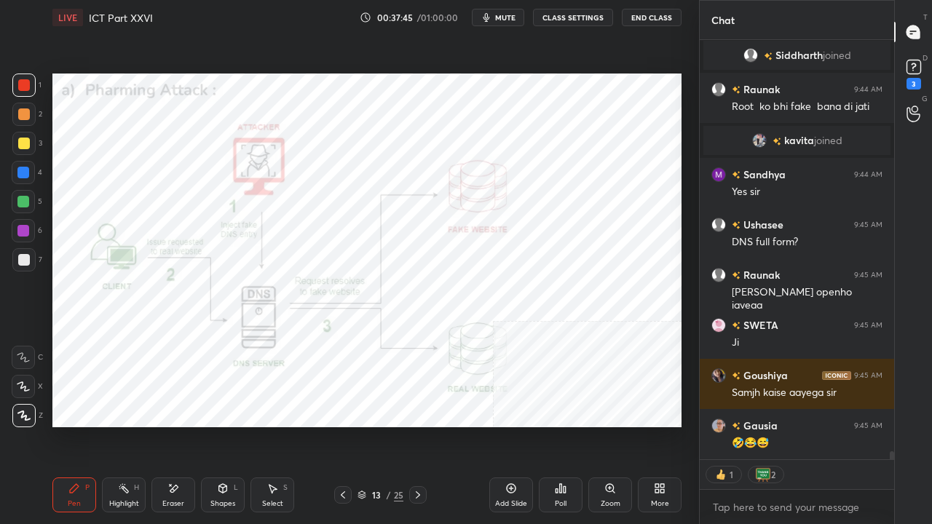
click at [28, 232] on div at bounding box center [23, 231] width 12 height 12
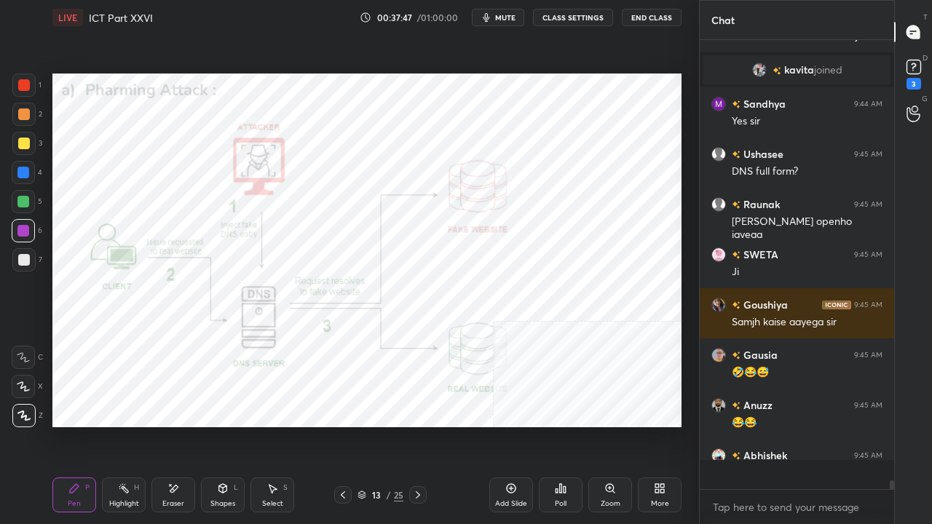
scroll to position [445, 190]
click at [24, 85] on div at bounding box center [24, 85] width 12 height 12
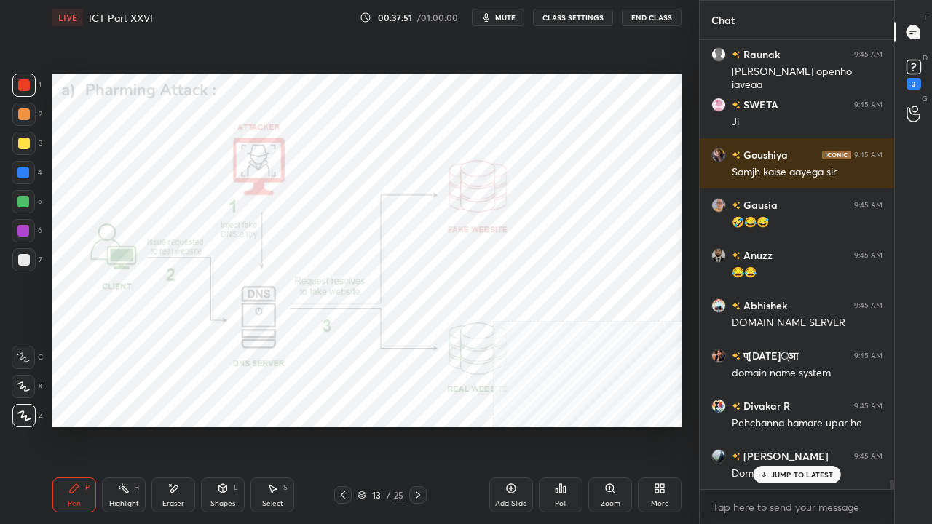
click at [500, 425] on div "Setting up your live class Poll for secs No correct answer Start poll" at bounding box center [367, 250] width 641 height 431
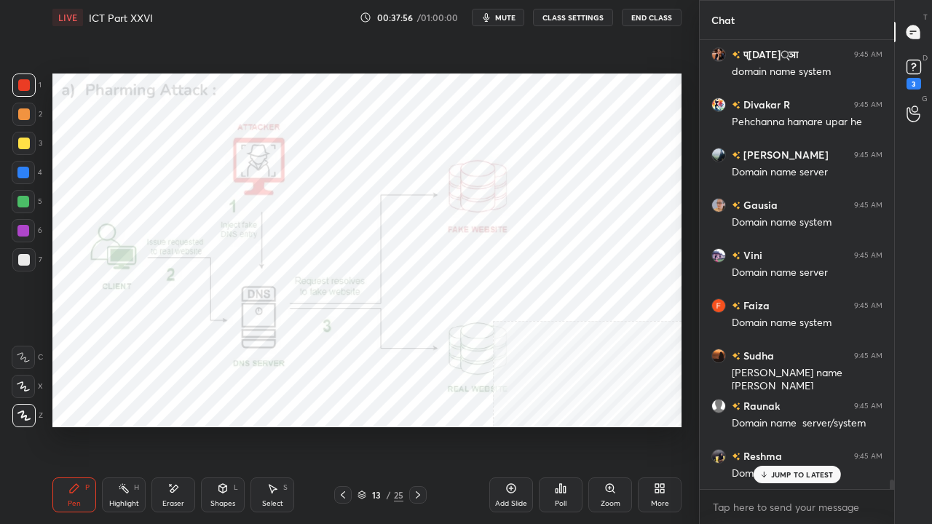
scroll to position [21784, 0]
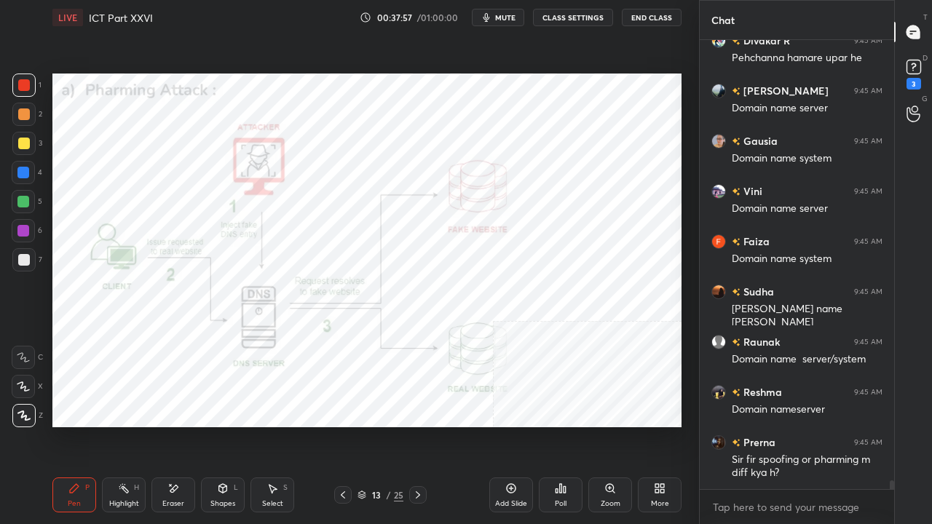
click at [25, 171] on div at bounding box center [23, 173] width 12 height 12
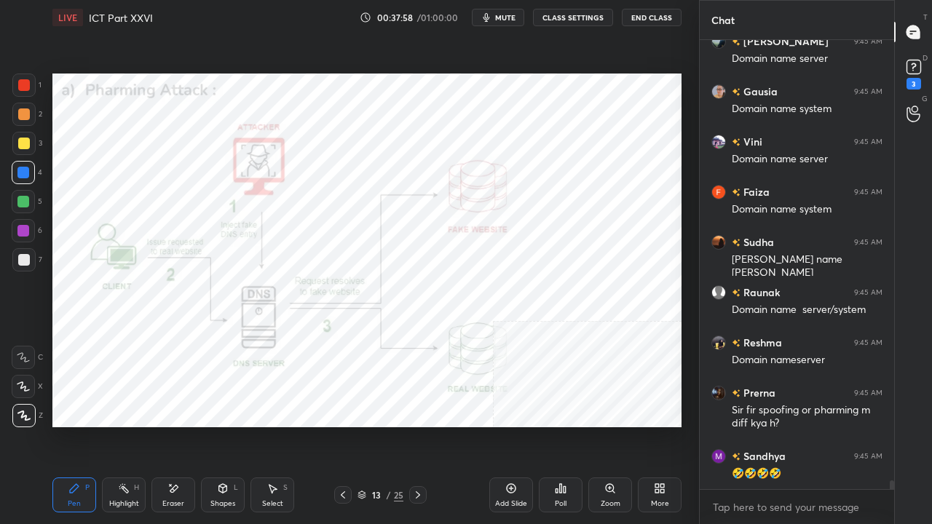
click at [26, 171] on div at bounding box center [23, 173] width 12 height 12
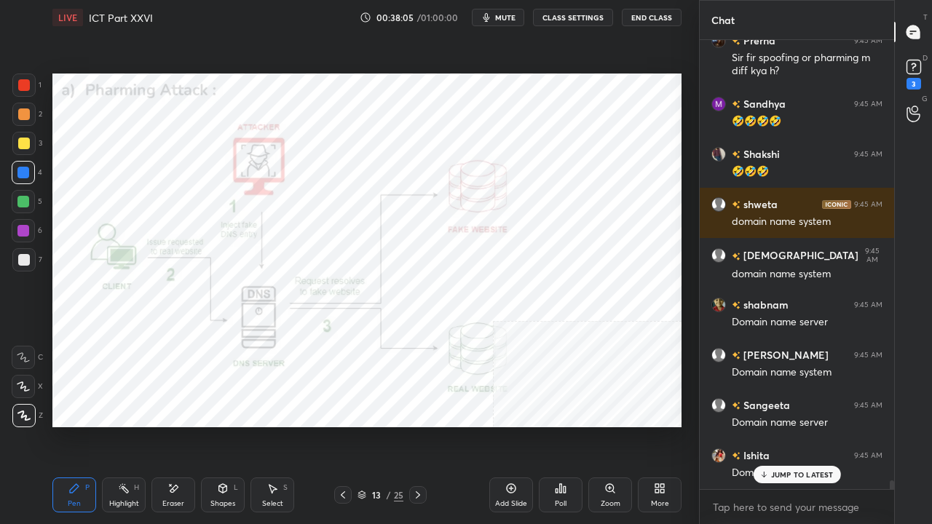
scroll to position [22236, 0]
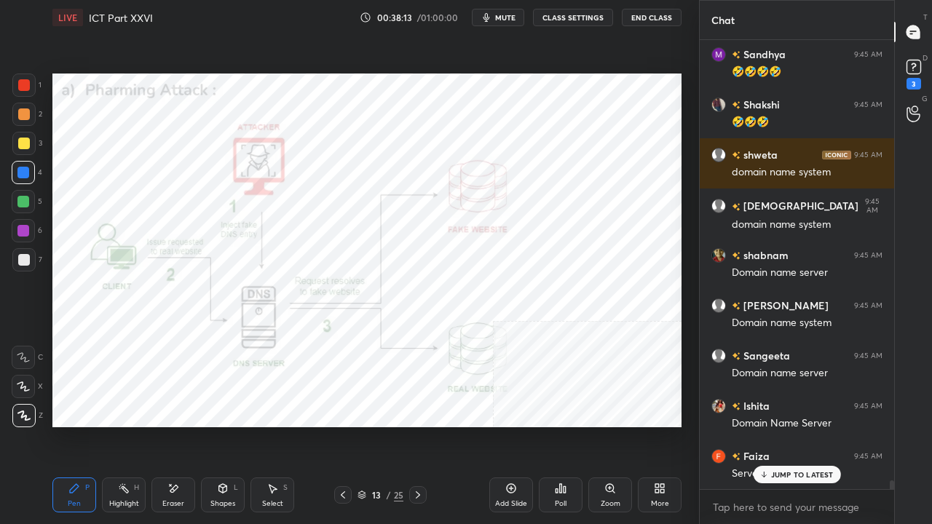
click at [23, 84] on div at bounding box center [24, 85] width 12 height 12
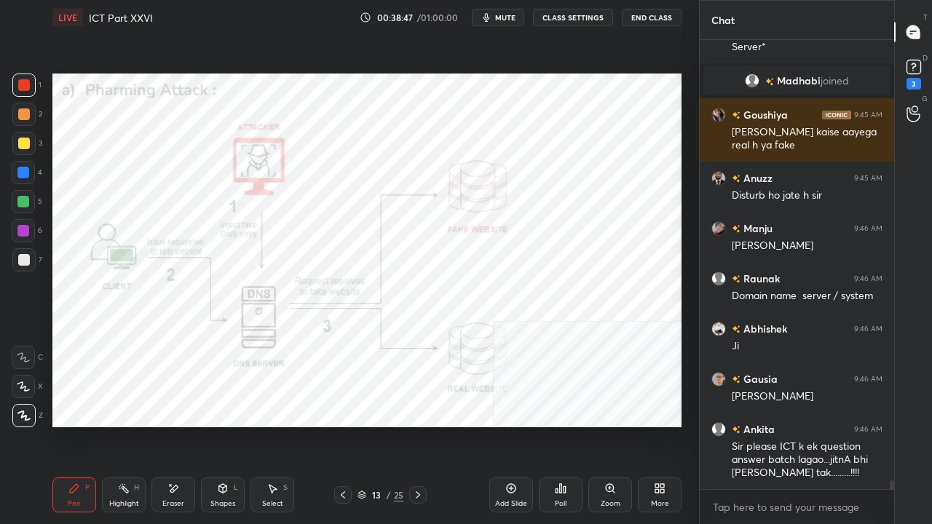
scroll to position [22712, 0]
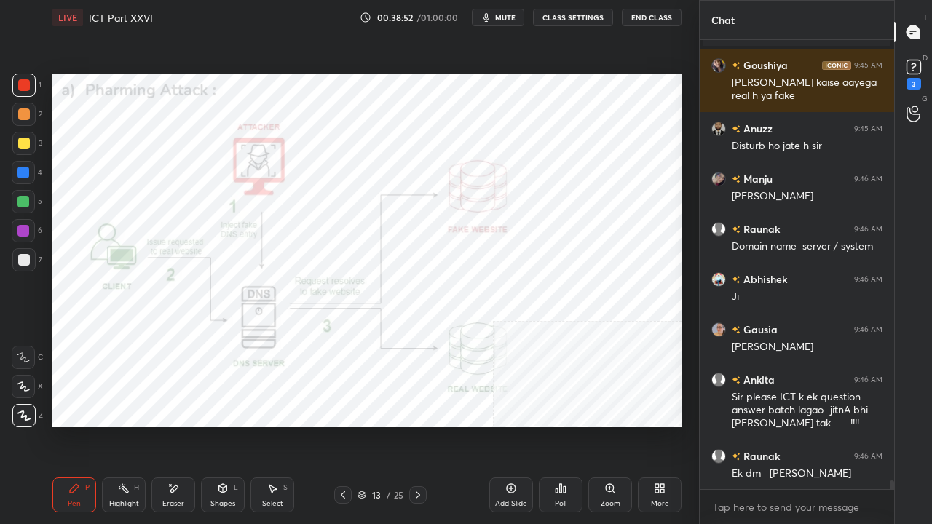
click at [184, 425] on div "Eraser" at bounding box center [174, 495] width 44 height 35
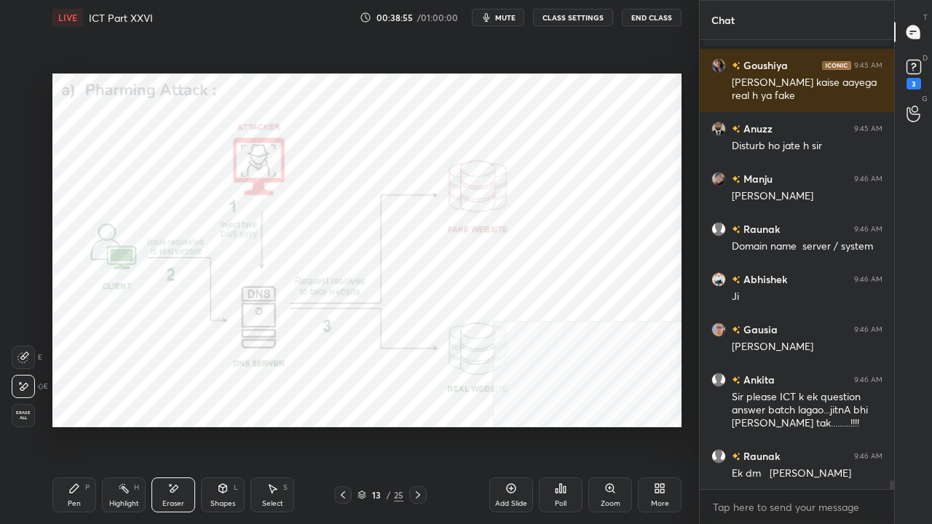
click at [82, 425] on div "Pen P" at bounding box center [74, 495] width 44 height 35
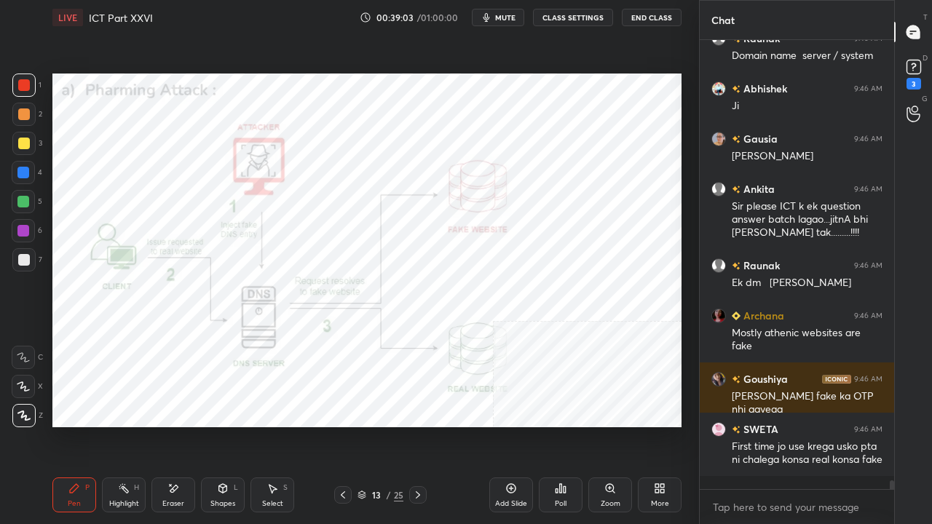
scroll to position [22952, 0]
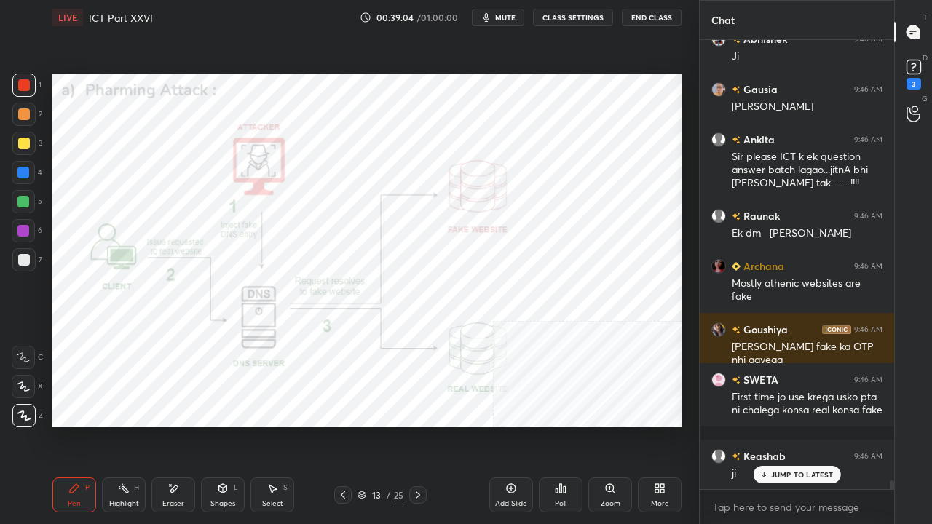
click at [32, 83] on div at bounding box center [23, 85] width 23 height 23
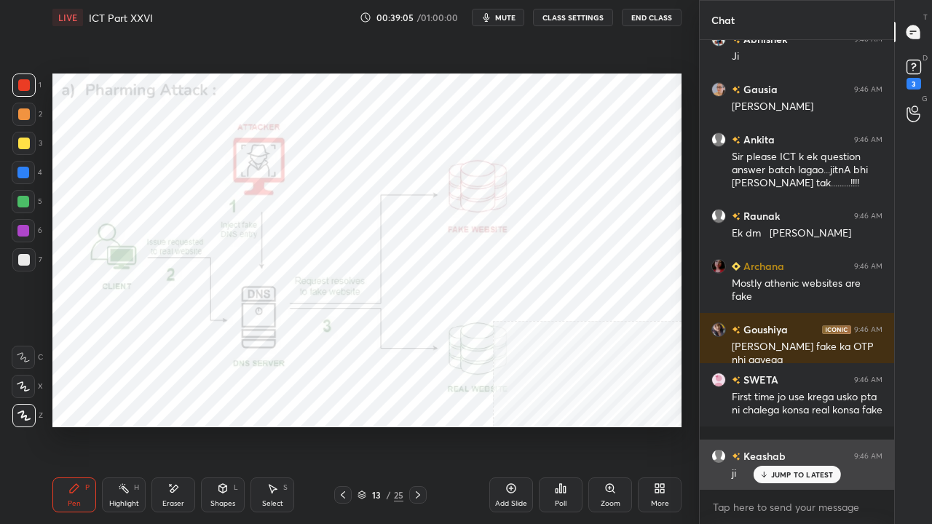
click at [798, 425] on p "JUMP TO LATEST" at bounding box center [802, 475] width 63 height 9
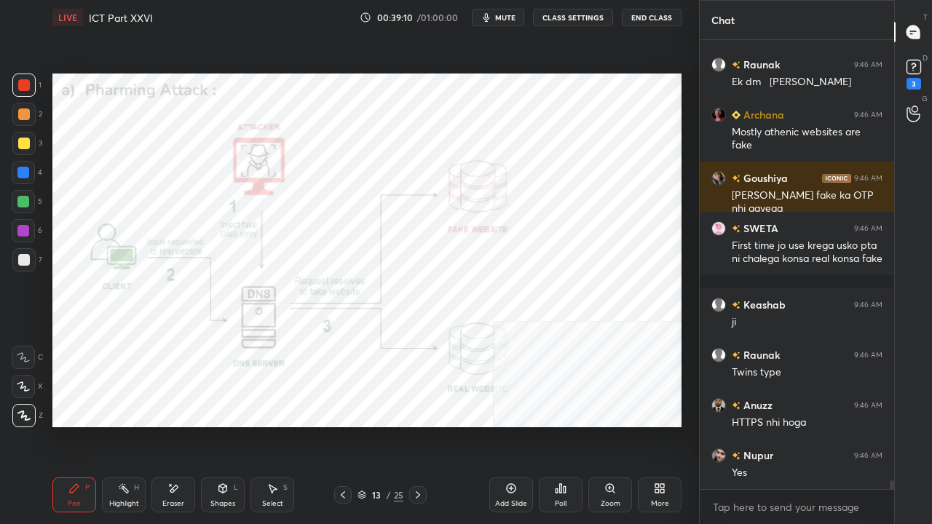
scroll to position [23154, 0]
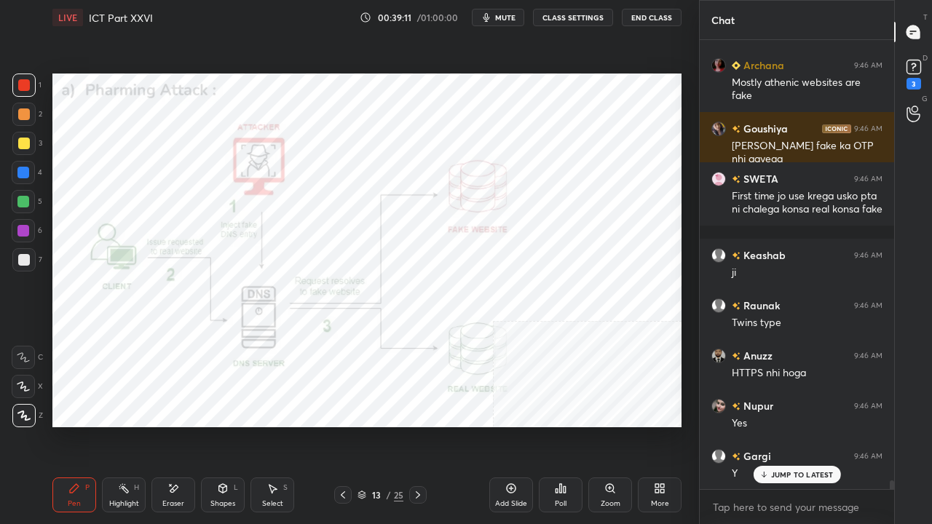
click at [26, 172] on div at bounding box center [23, 173] width 12 height 12
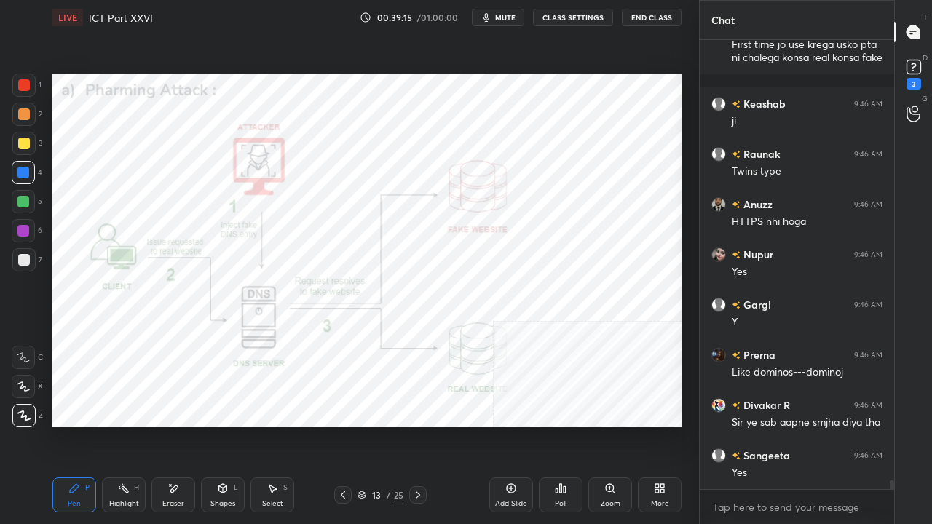
scroll to position [23355, 0]
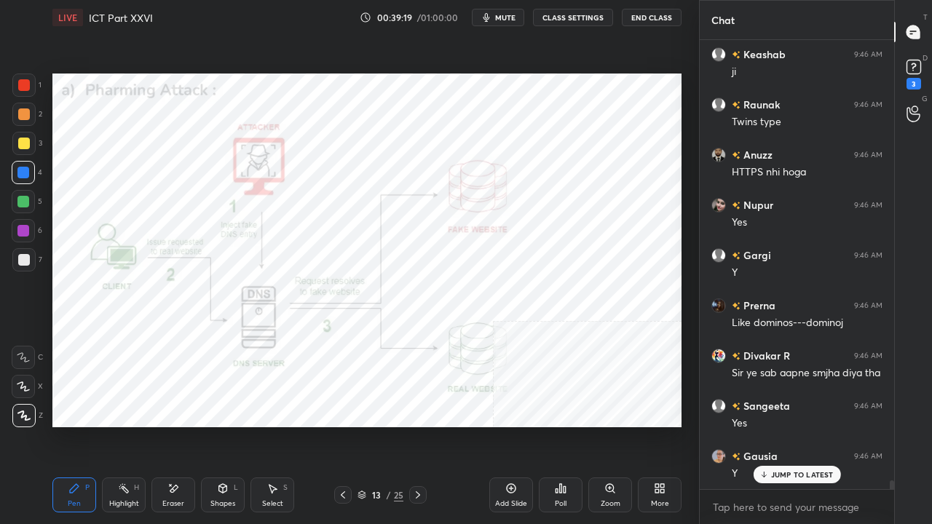
click at [798, 425] on p "JUMP TO LATEST" at bounding box center [802, 475] width 63 height 9
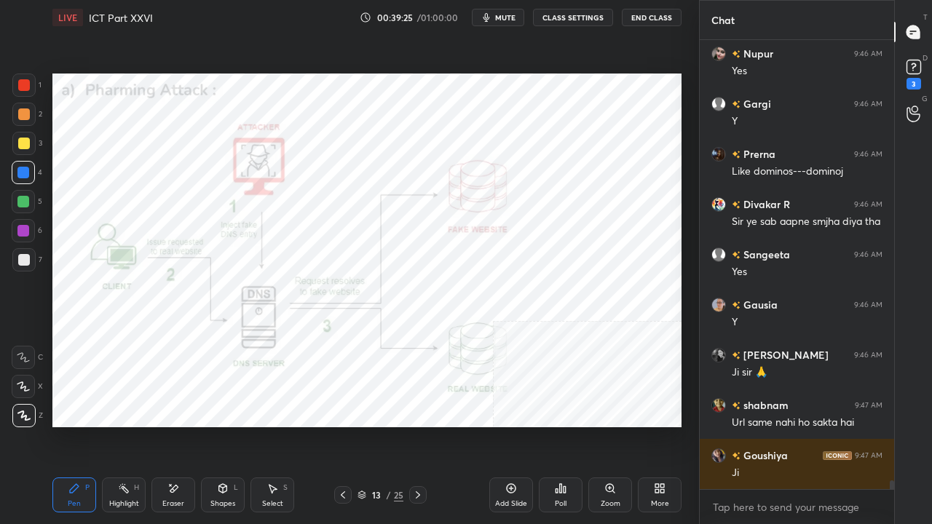
scroll to position [23556, 0]
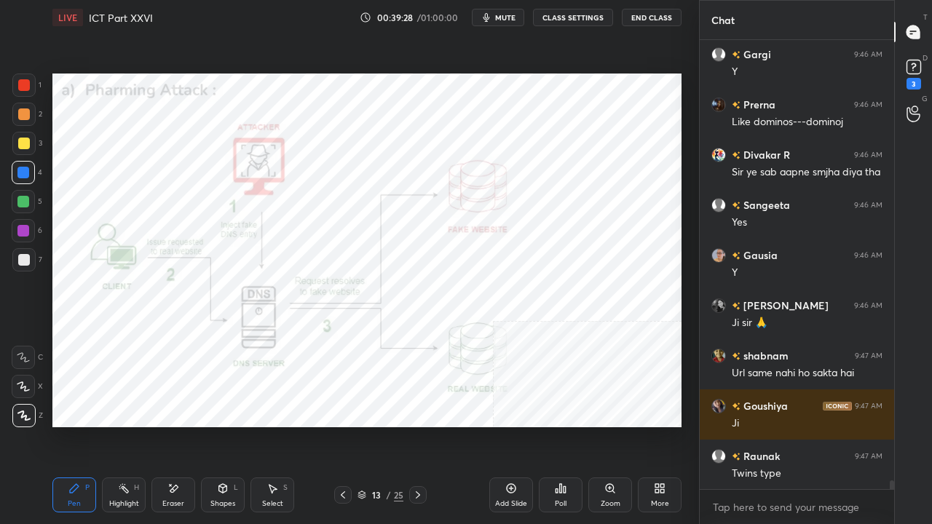
drag, startPoint x: 17, startPoint y: 89, endPoint x: 24, endPoint y: 87, distance: 7.4
click at [19, 87] on div at bounding box center [23, 85] width 23 height 23
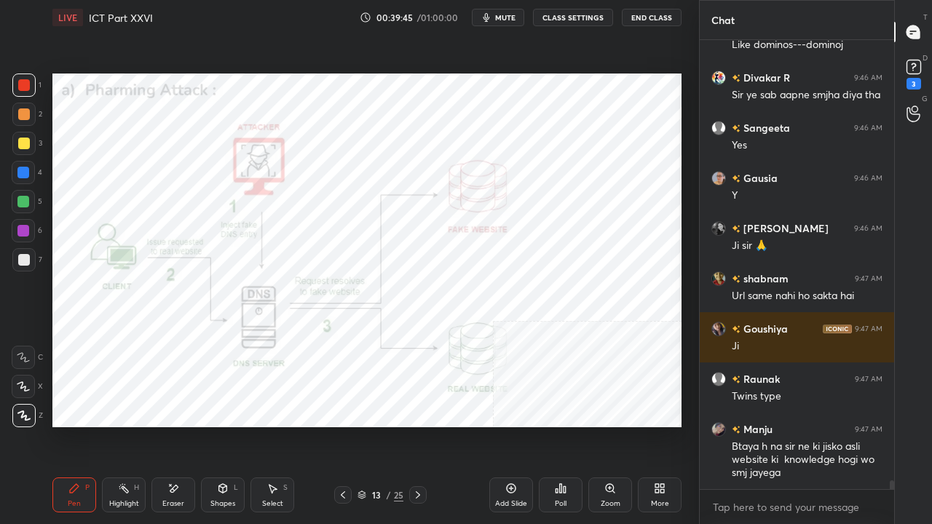
scroll to position [23682, 0]
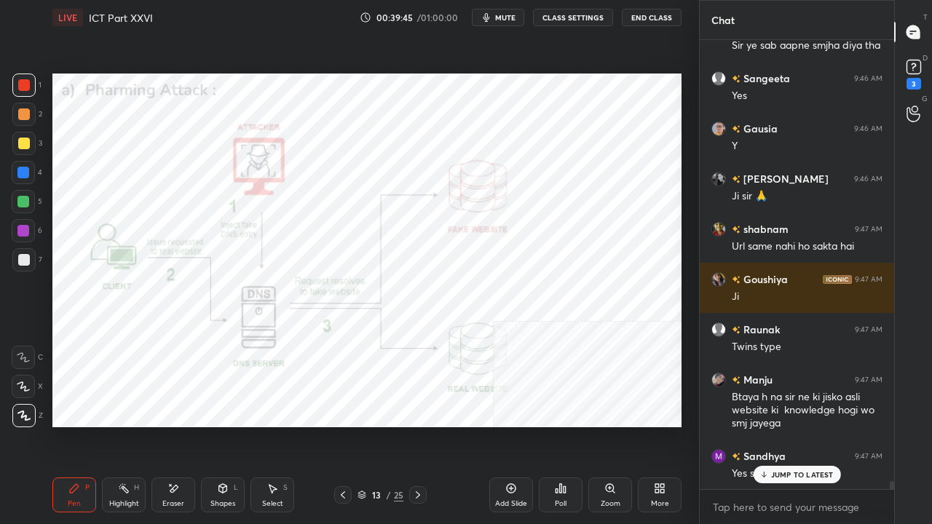
drag, startPoint x: 20, startPoint y: 87, endPoint x: 45, endPoint y: 115, distance: 37.1
click at [22, 87] on div at bounding box center [24, 85] width 12 height 12
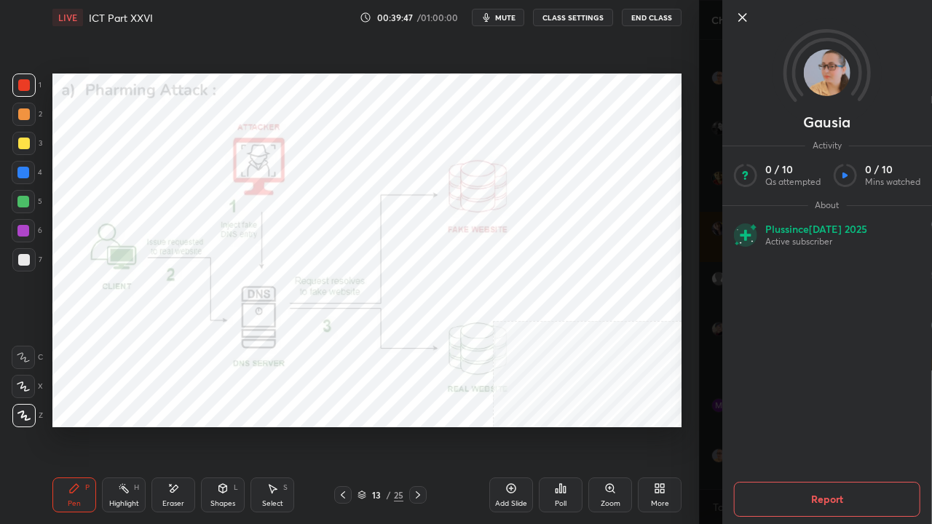
click at [519, 425] on div "Setting up your live class Poll for secs No correct answer Start poll" at bounding box center [367, 250] width 641 height 431
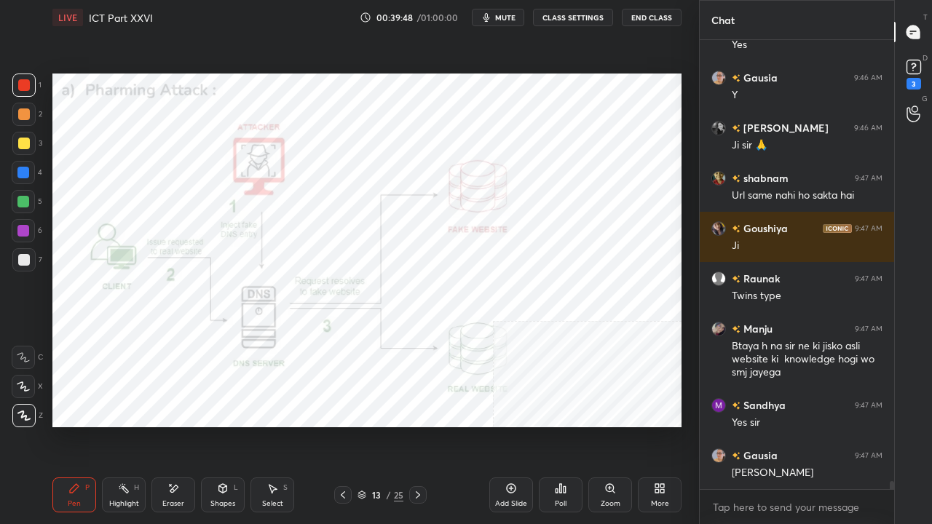
click at [380, 425] on div "13" at bounding box center [376, 495] width 15 height 9
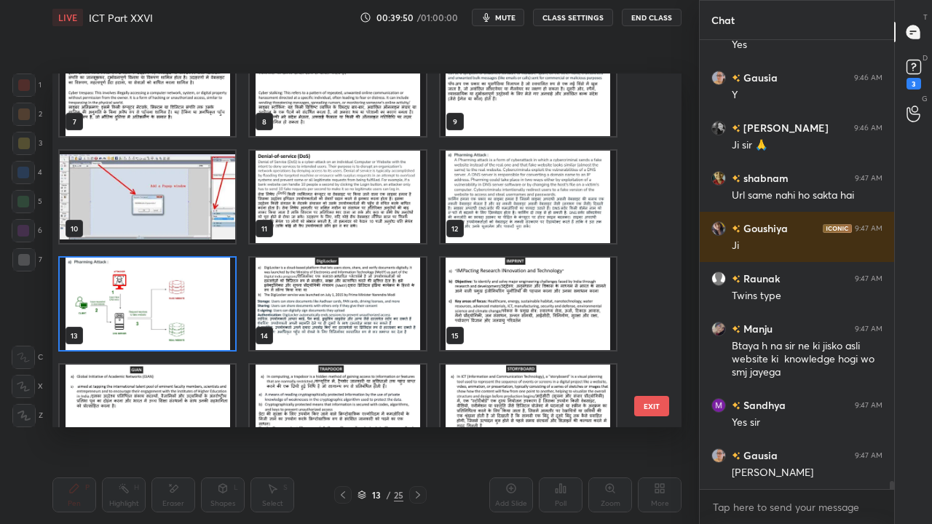
scroll to position [245, 0]
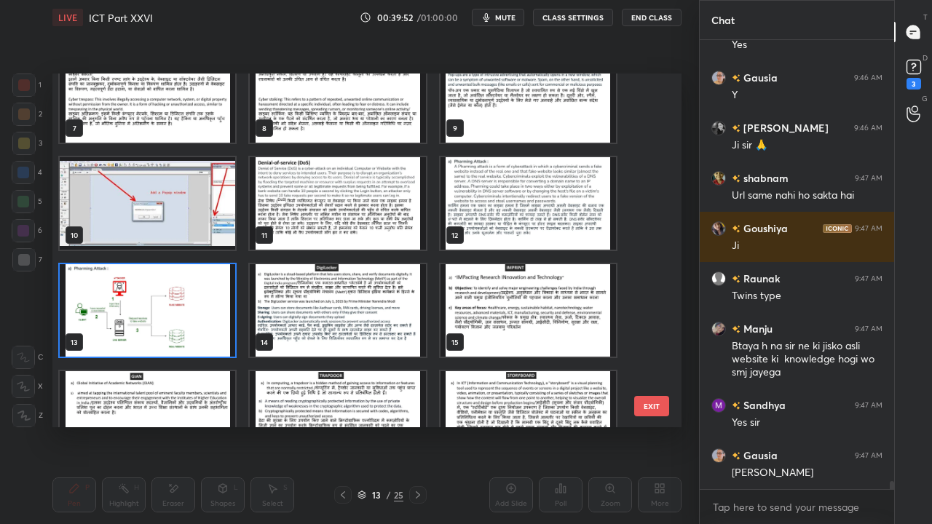
click at [492, 211] on img "grid" at bounding box center [529, 203] width 176 height 93
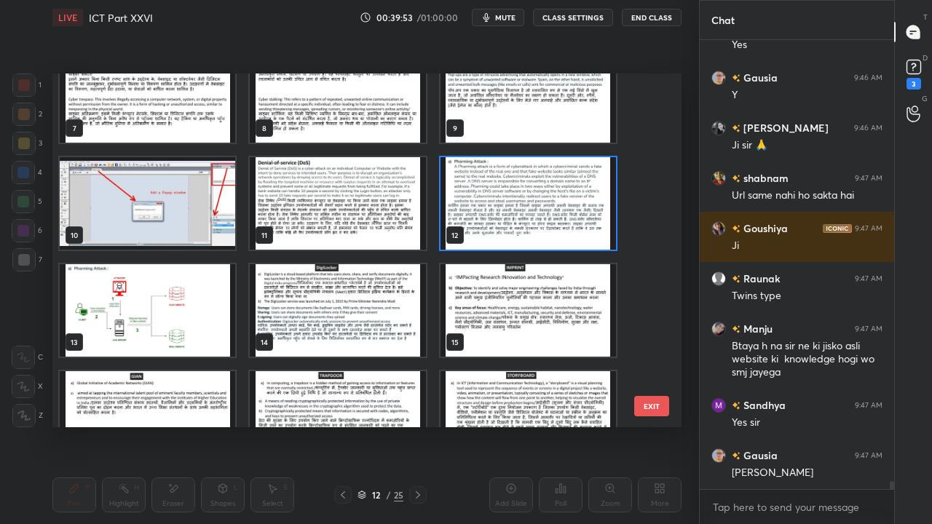
scroll to position [4, 4]
click at [491, 213] on img "grid" at bounding box center [529, 203] width 176 height 93
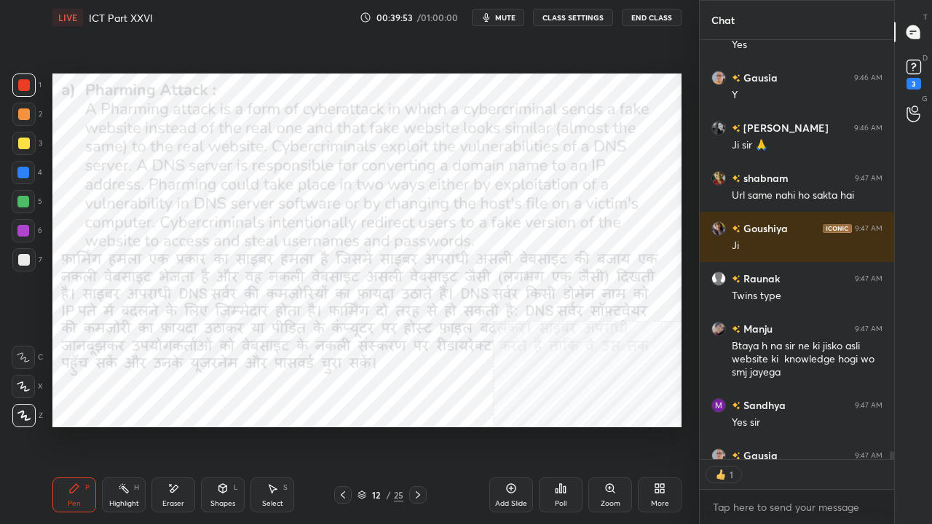
click at [491, 213] on img "grid" at bounding box center [529, 203] width 176 height 93
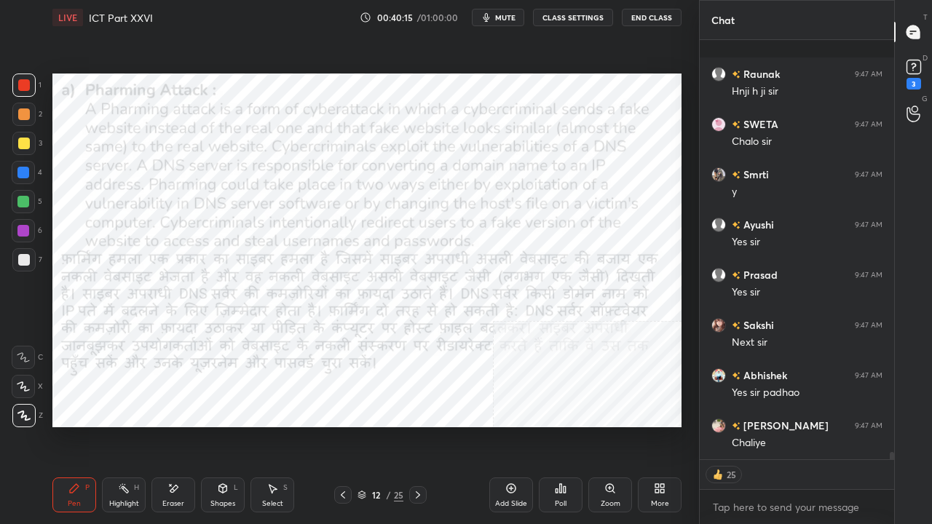
scroll to position [24718, 0]
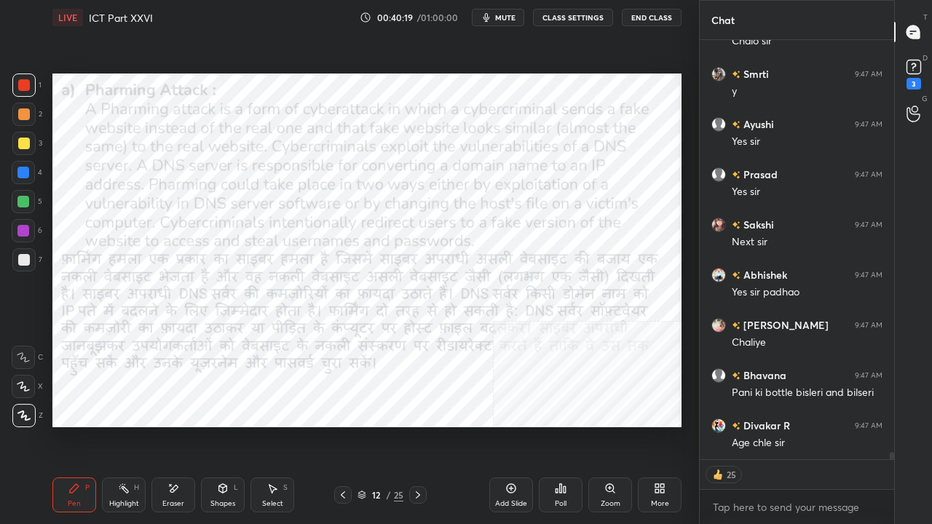
drag, startPoint x: 382, startPoint y: 495, endPoint x: 390, endPoint y: 471, distance: 26.0
click at [380, 425] on div "12" at bounding box center [376, 495] width 15 height 9
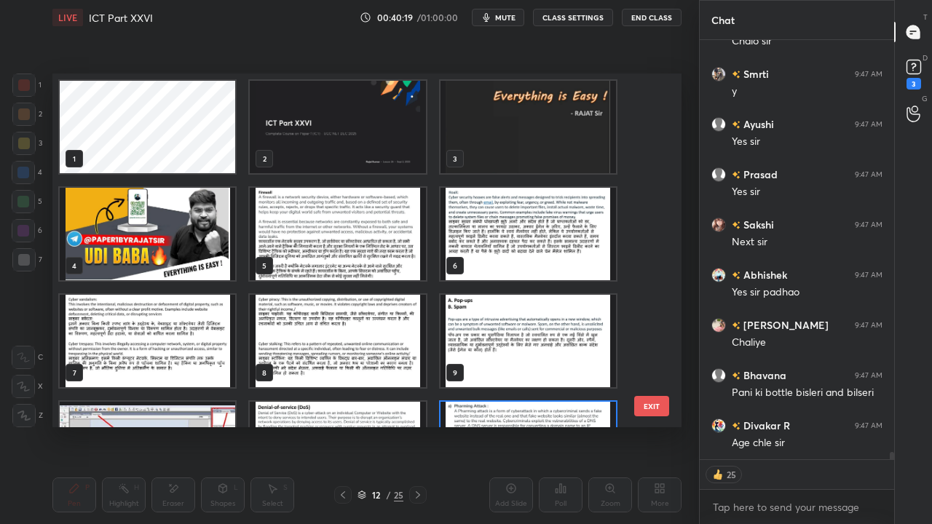
scroll to position [74, 0]
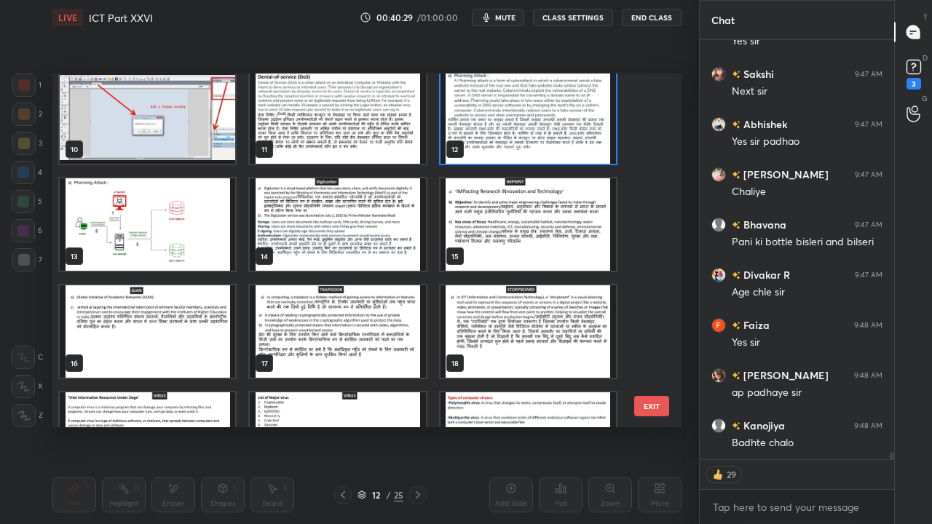
click at [339, 235] on img "grid" at bounding box center [338, 224] width 176 height 93
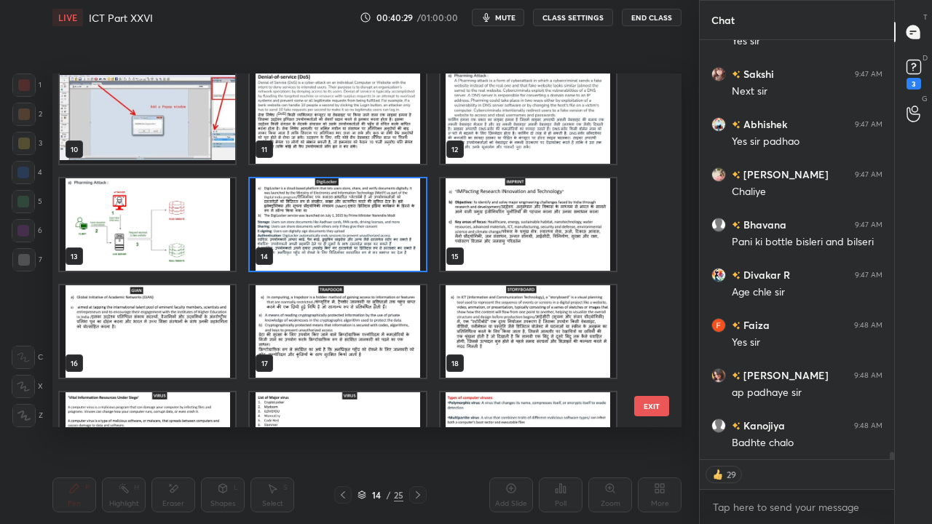
click at [339, 233] on img "grid" at bounding box center [338, 224] width 176 height 93
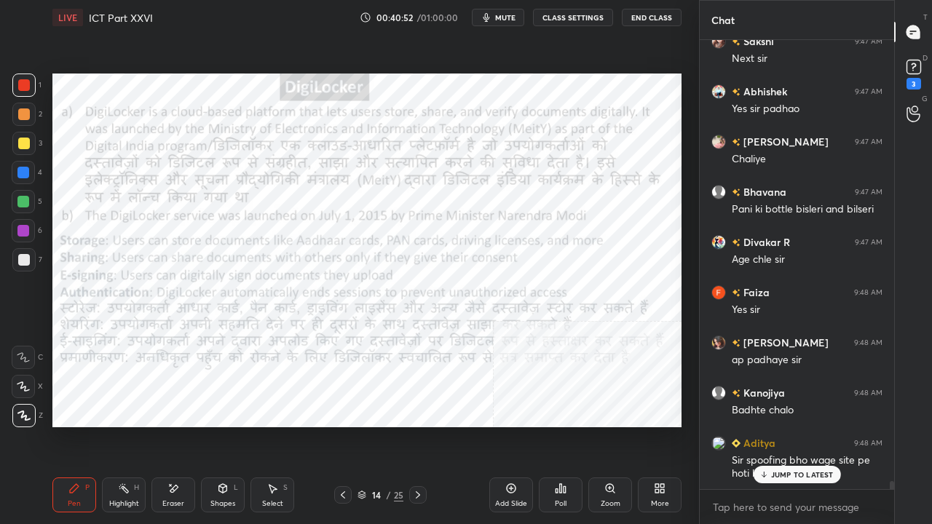
click at [342, 425] on icon at bounding box center [343, 496] width 12 height 12
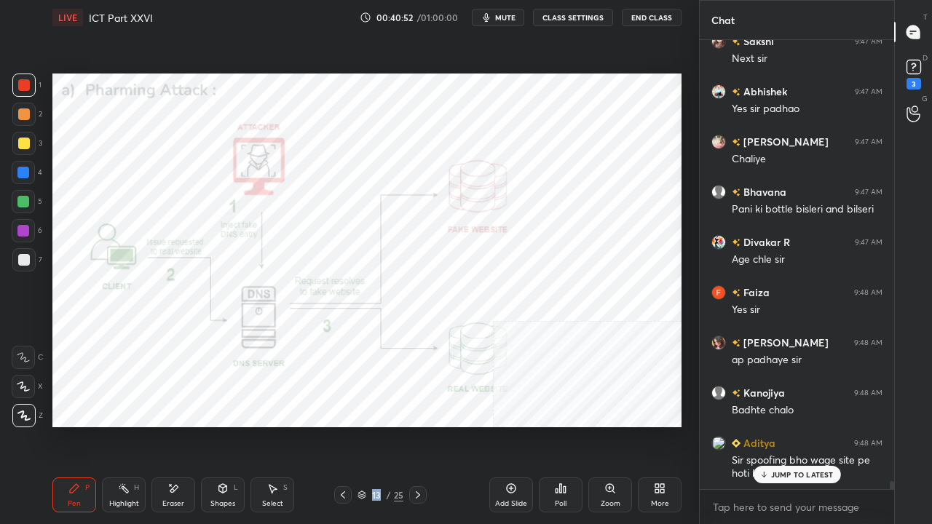
click at [344, 425] on icon at bounding box center [343, 496] width 12 height 12
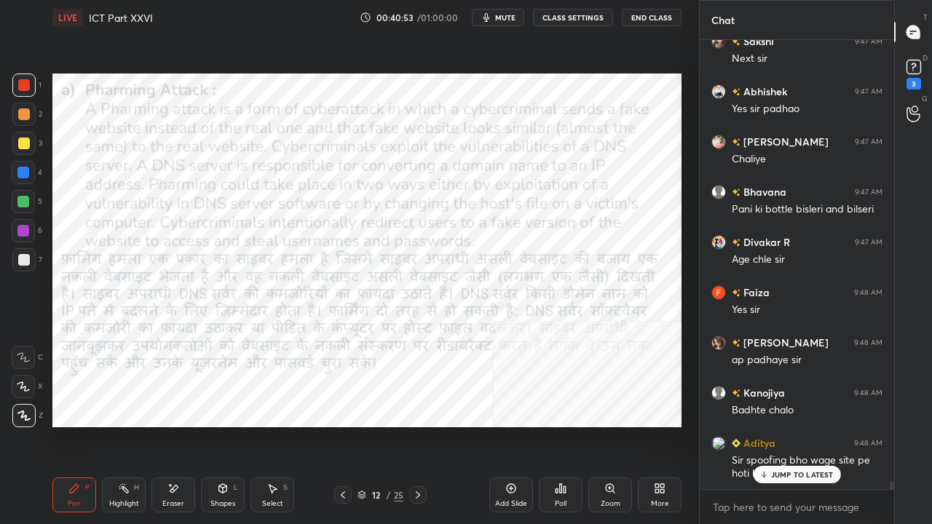
click at [345, 425] on icon at bounding box center [343, 496] width 12 height 12
click at [423, 425] on icon at bounding box center [418, 496] width 12 height 12
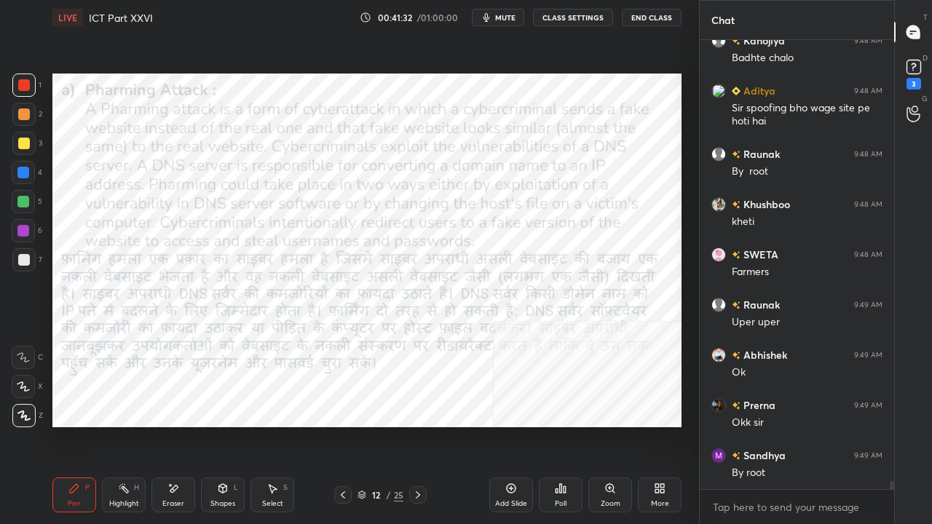
scroll to position [25304, 0]
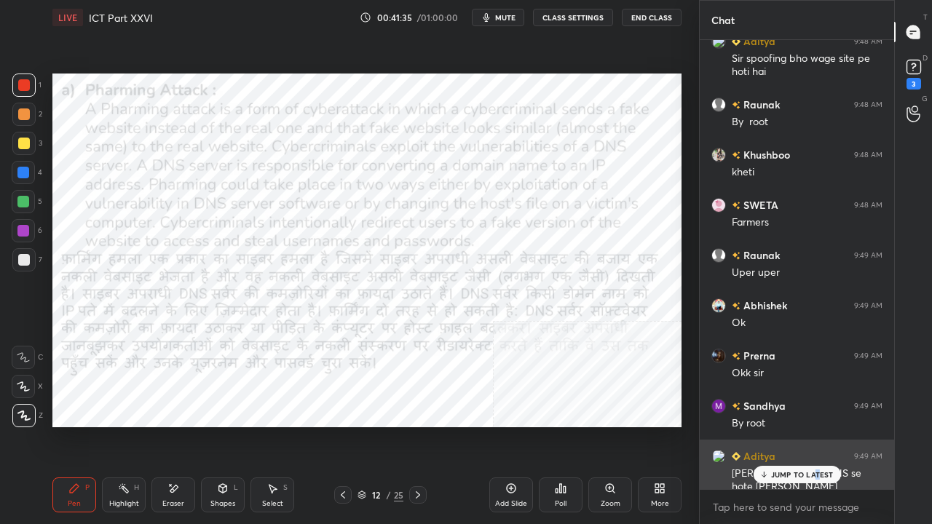
click at [817, 425] on p "JUMP TO LATEST" at bounding box center [802, 475] width 63 height 9
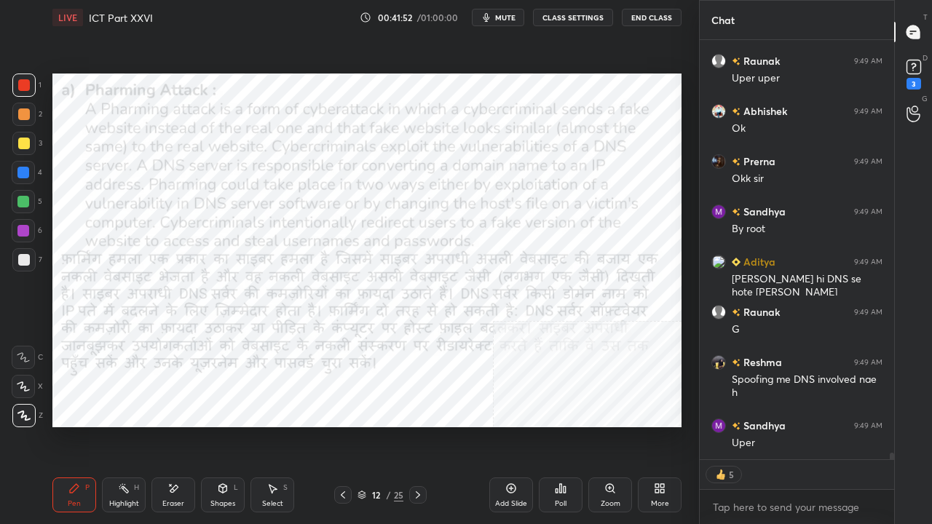
scroll to position [25549, 0]
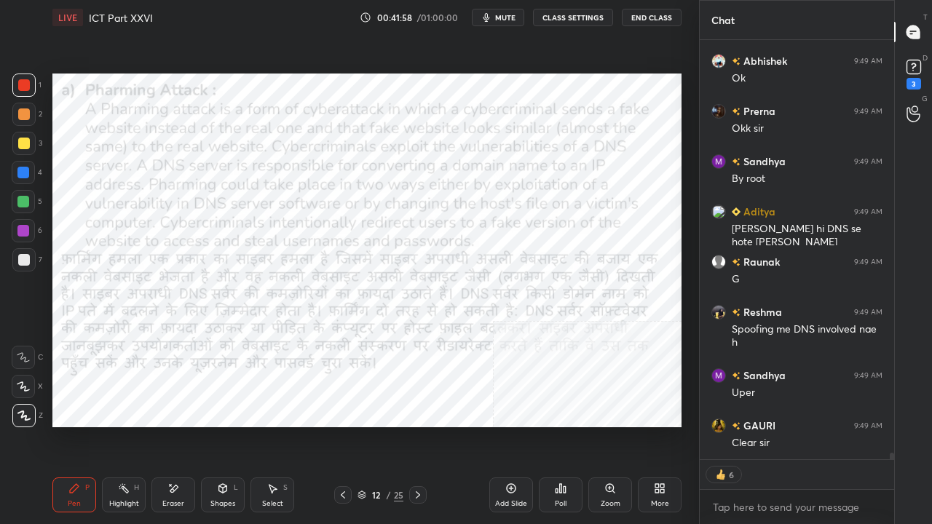
click at [22, 174] on div at bounding box center [23, 173] width 12 height 12
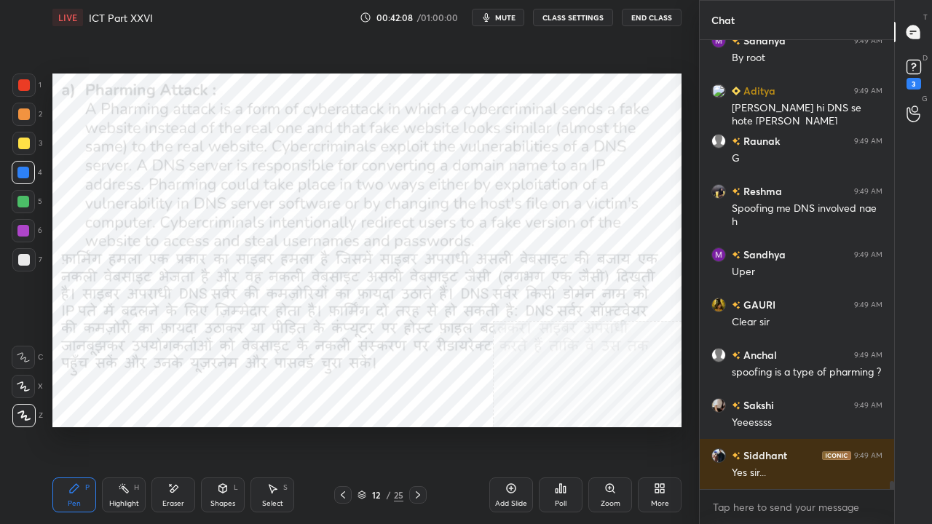
scroll to position [25719, 0]
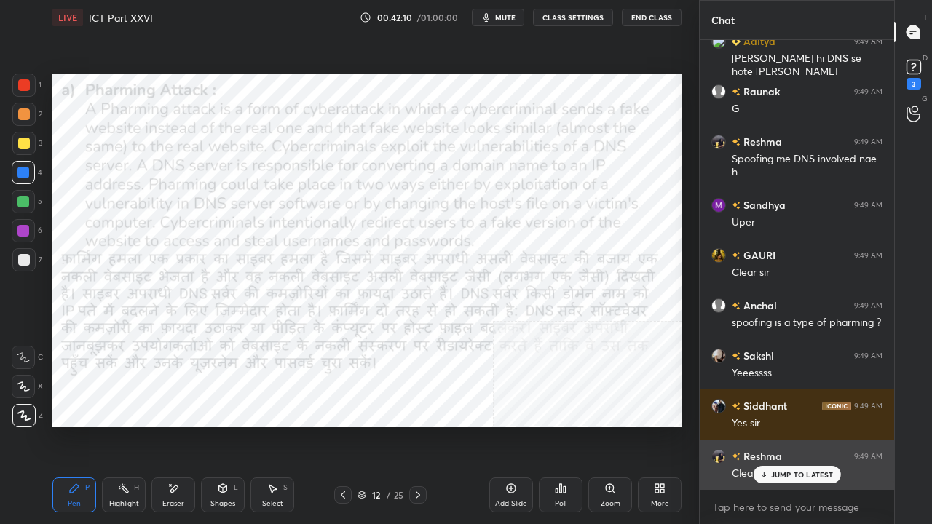
click at [782, 425] on p "JUMP TO LATEST" at bounding box center [802, 475] width 63 height 9
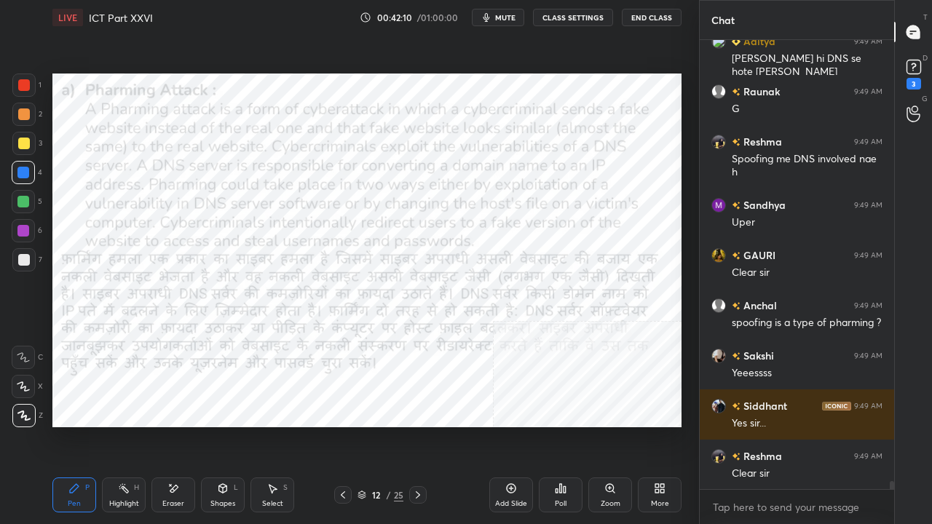
click at [369, 425] on div "12" at bounding box center [376, 495] width 15 height 9
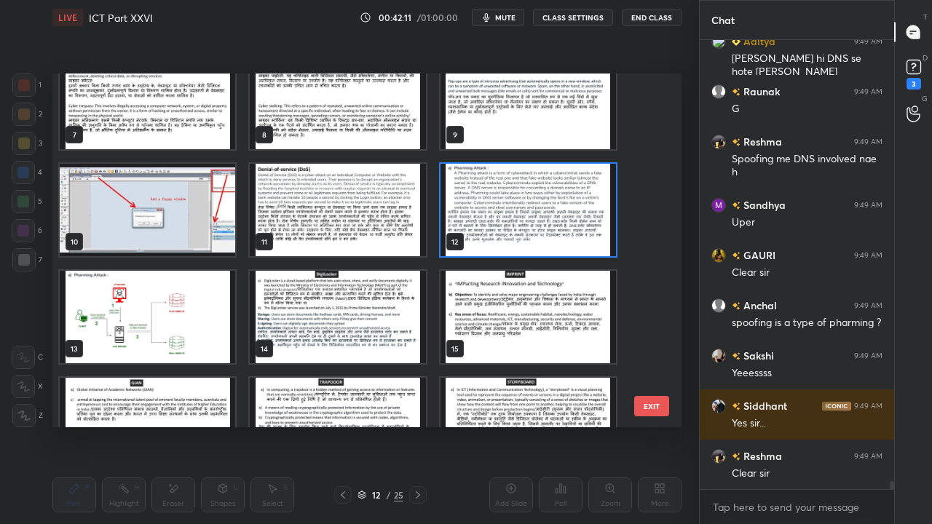
scroll to position [240, 0]
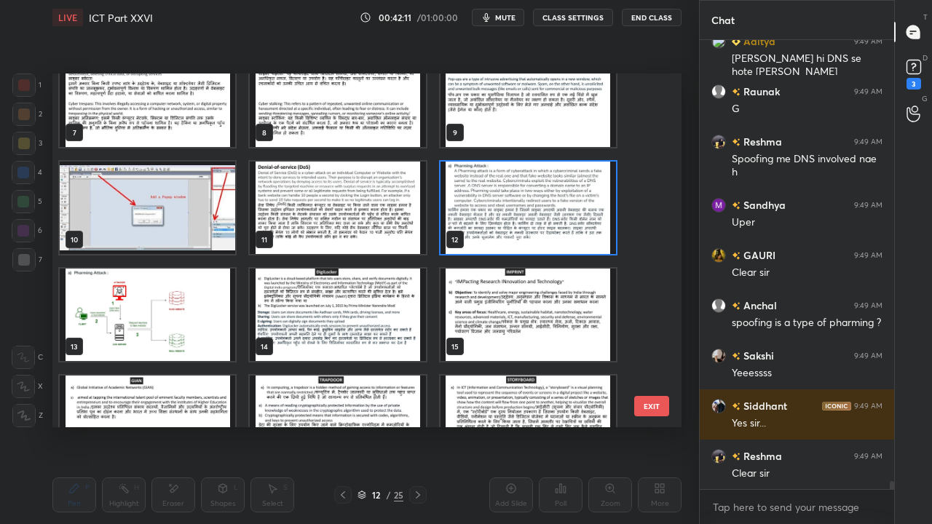
click at [335, 304] on img "grid" at bounding box center [338, 315] width 176 height 93
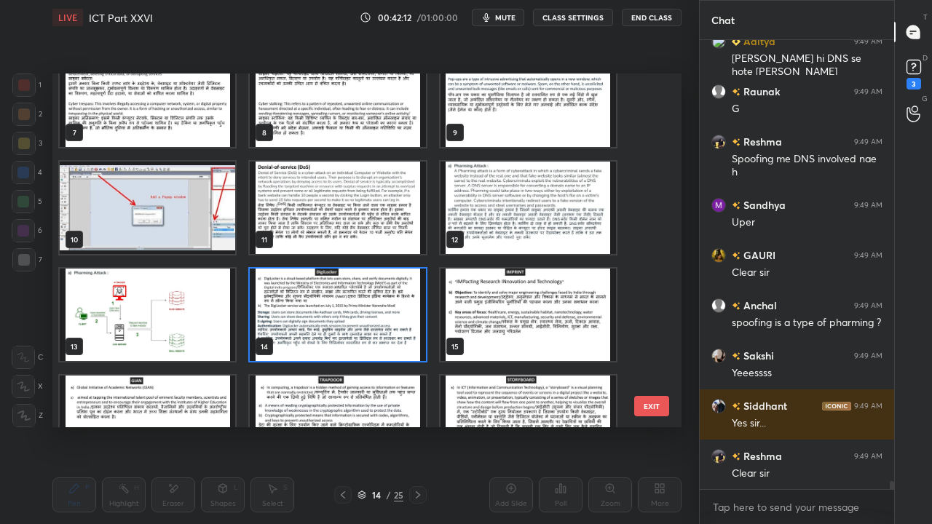
click at [335, 304] on img "grid" at bounding box center [338, 315] width 176 height 93
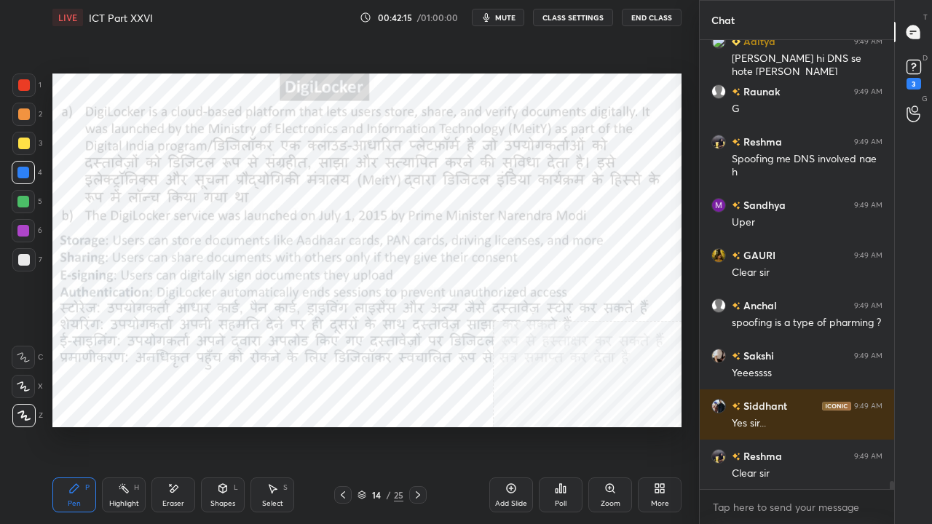
scroll to position [25770, 0]
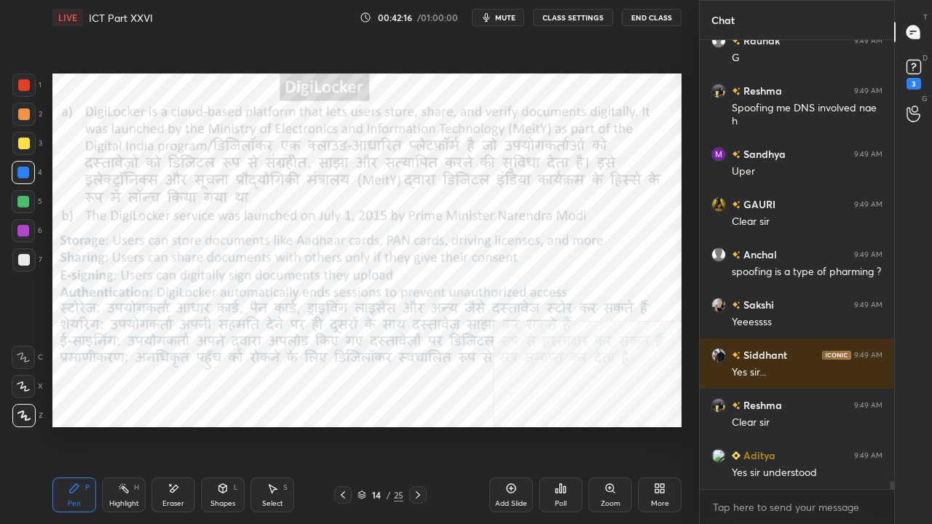
click at [22, 80] on div at bounding box center [24, 85] width 12 height 12
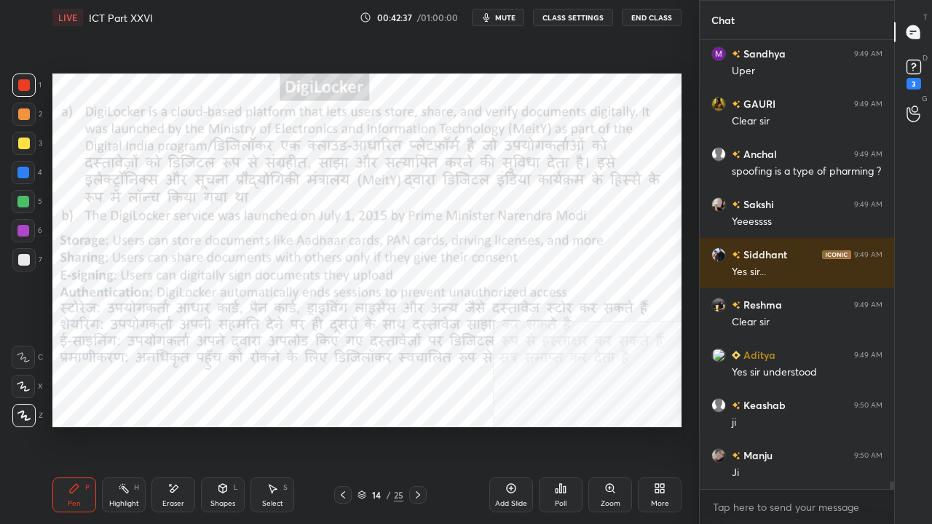
scroll to position [25920, 0]
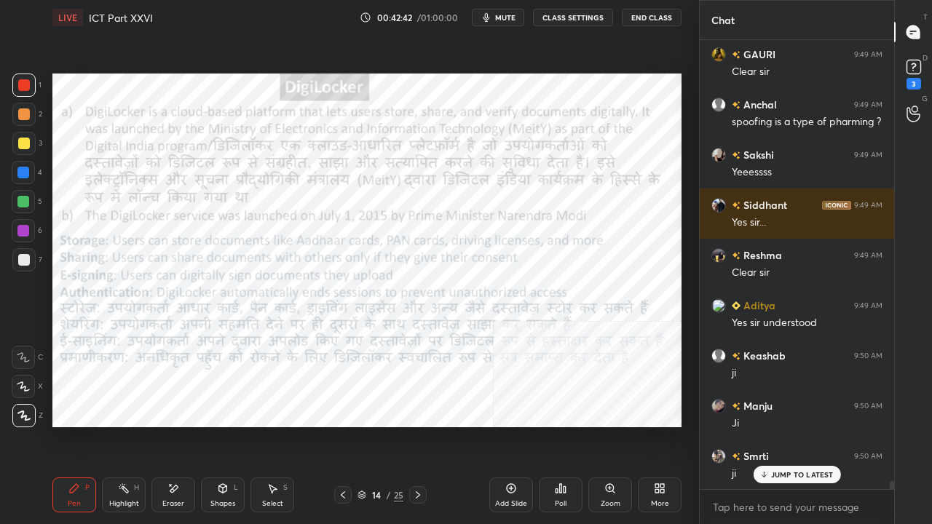
click at [22, 171] on div at bounding box center [23, 173] width 12 height 12
click at [22, 170] on div at bounding box center [23, 173] width 12 height 12
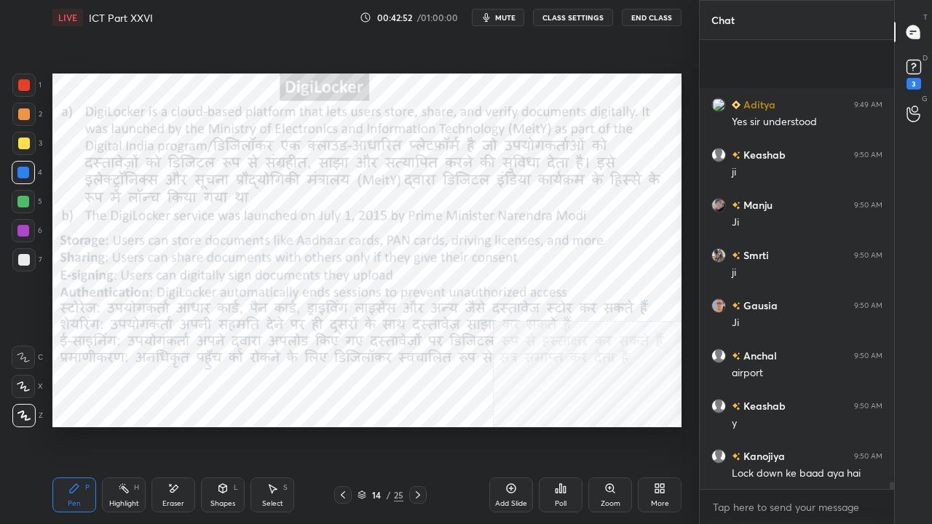
scroll to position [26222, 0]
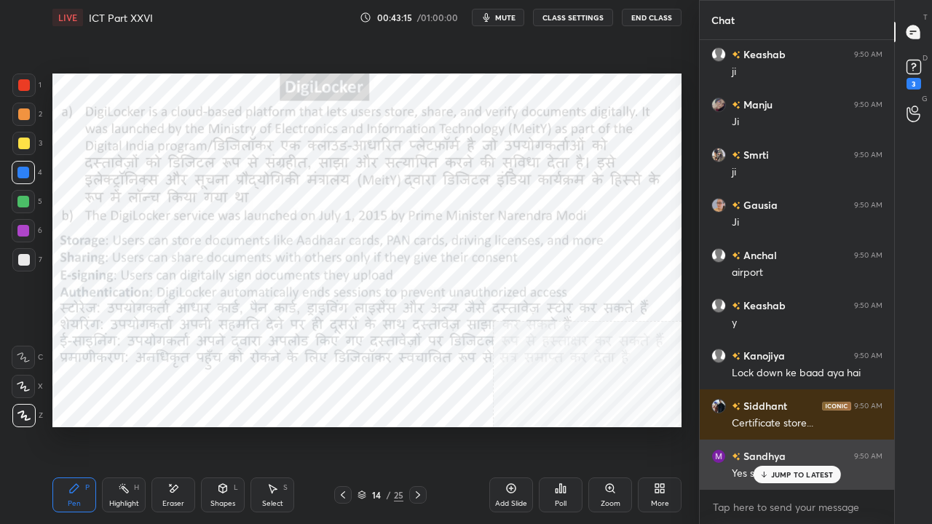
click at [774, 425] on p "JUMP TO LATEST" at bounding box center [802, 475] width 63 height 9
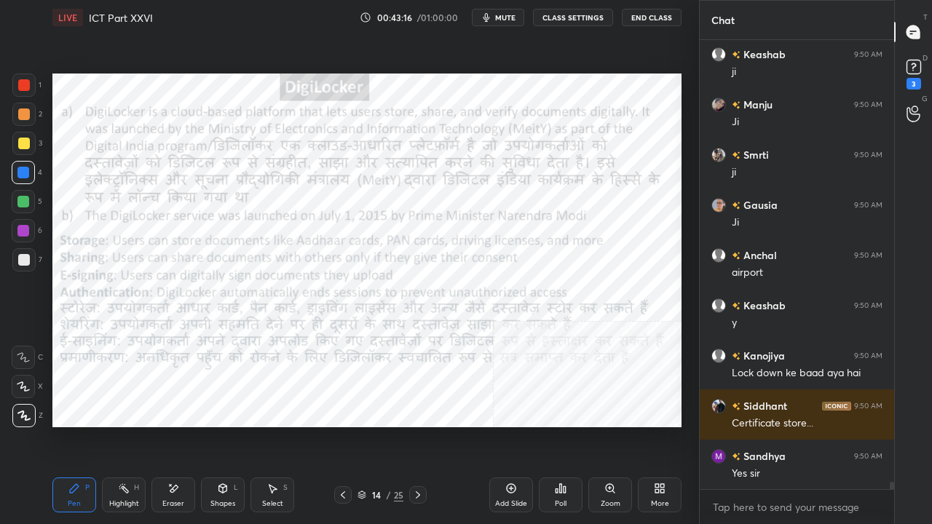
click at [22, 84] on div at bounding box center [24, 85] width 12 height 12
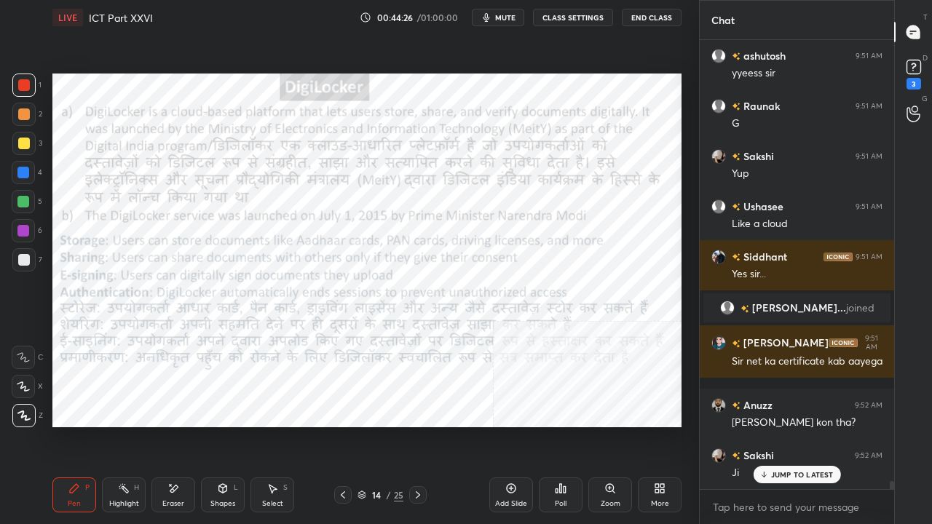
scroll to position [25135, 0]
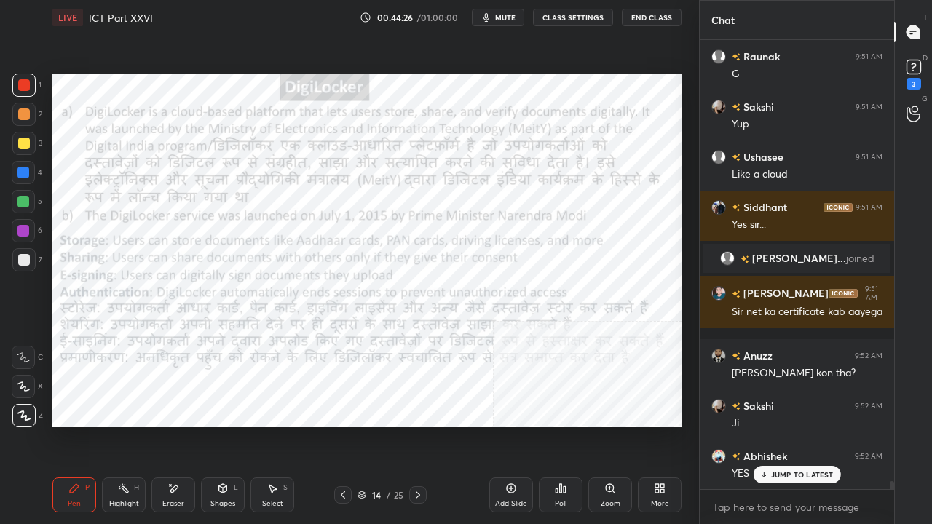
drag, startPoint x: 23, startPoint y: 81, endPoint x: 36, endPoint y: 87, distance: 15.3
click at [24, 82] on div at bounding box center [24, 85] width 12 height 12
click at [25, 172] on div at bounding box center [23, 173] width 12 height 12
click at [787, 425] on p "JUMP TO LATEST" at bounding box center [802, 475] width 63 height 9
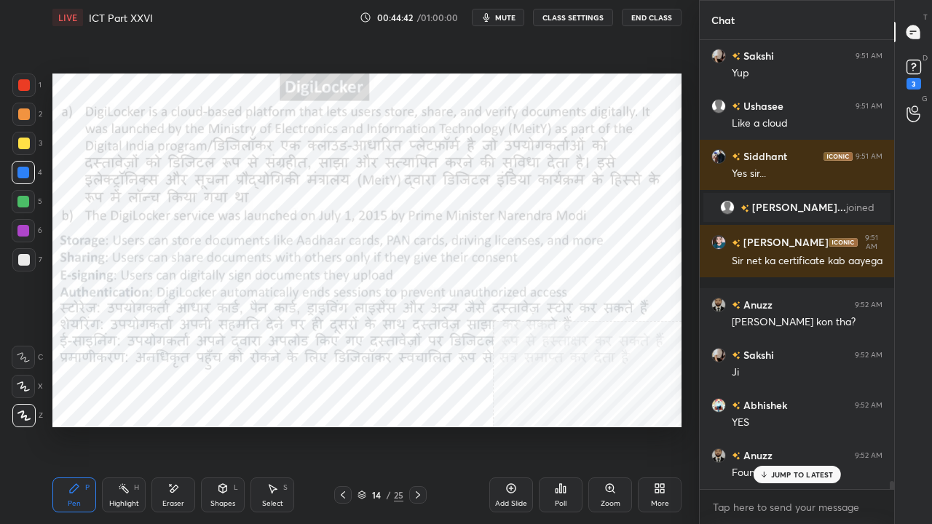
scroll to position [25236, 0]
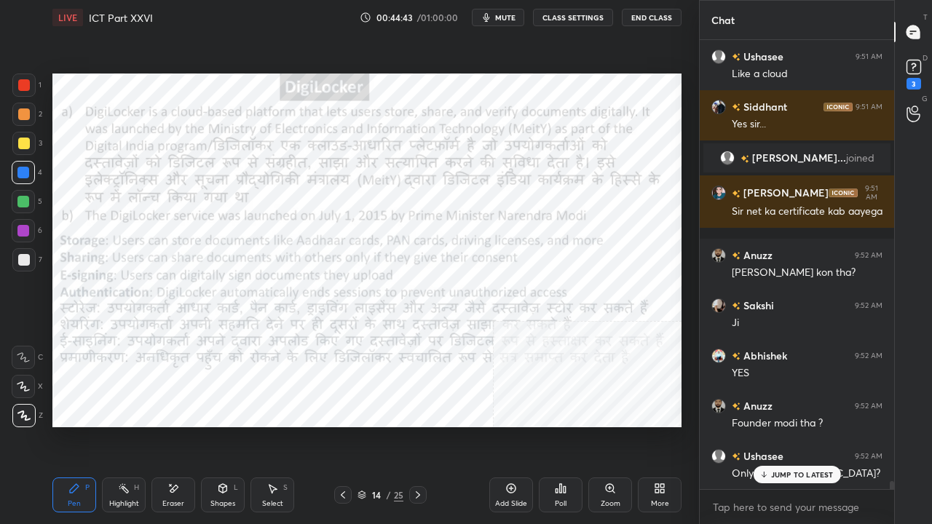
click at [18, 85] on div at bounding box center [24, 85] width 12 height 12
drag, startPoint x: 763, startPoint y: 474, endPoint x: 751, endPoint y: 460, distance: 18.0
click at [763, 425] on icon at bounding box center [763, 475] width 9 height 9
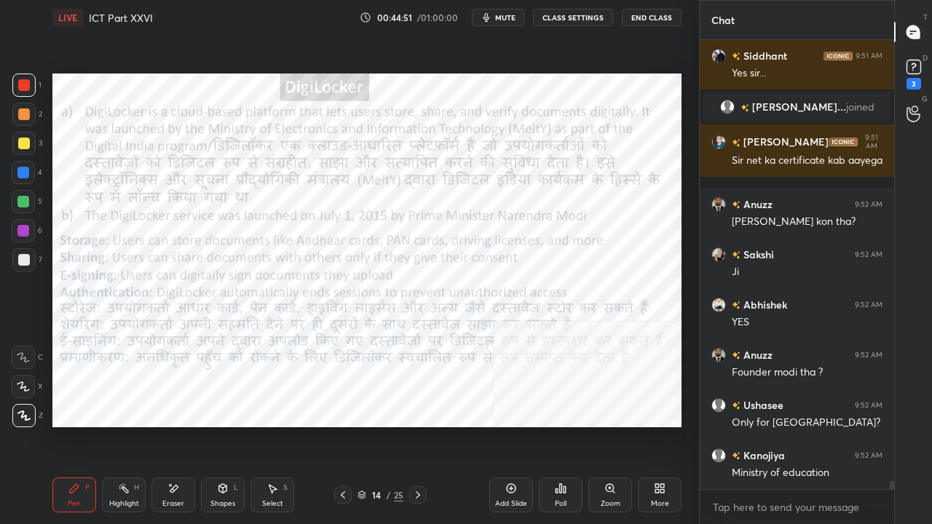
click at [23, 93] on div at bounding box center [23, 85] width 23 height 23
click at [22, 173] on div at bounding box center [23, 173] width 12 height 12
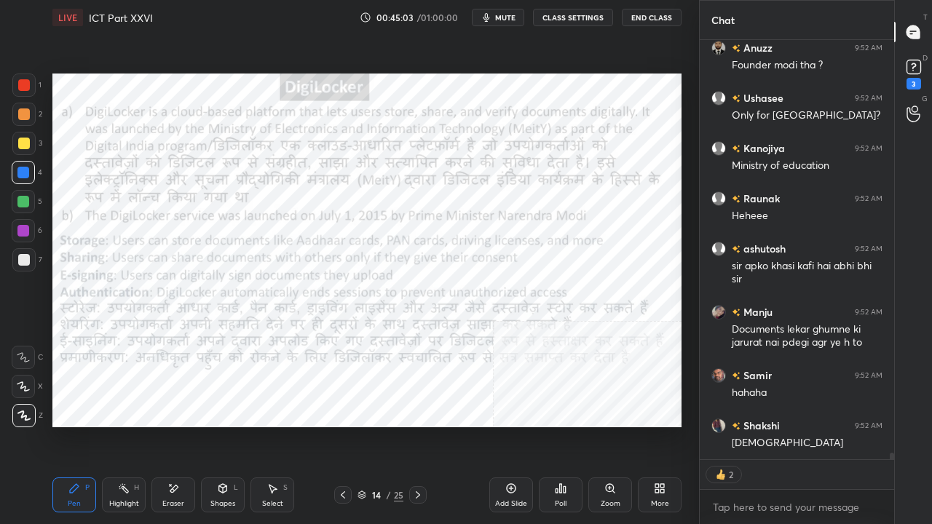
scroll to position [25679, 0]
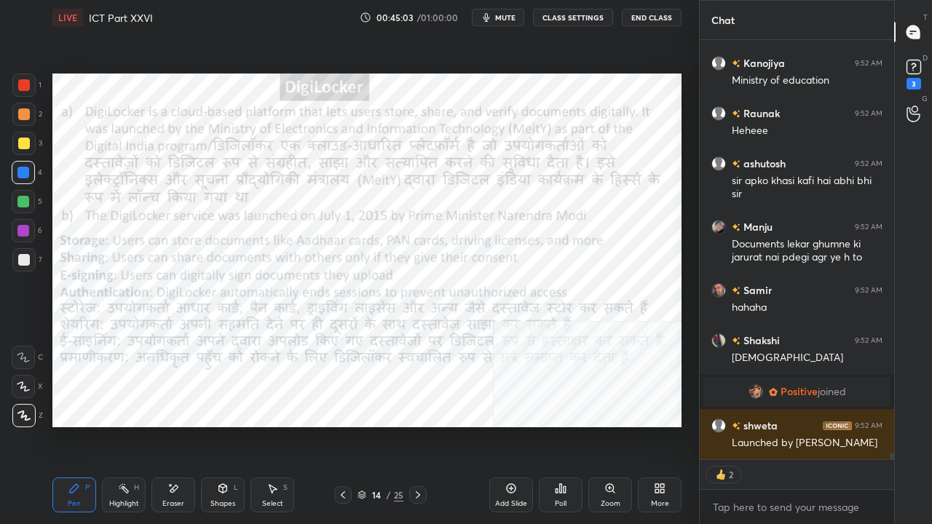
click at [25, 86] on div at bounding box center [24, 85] width 12 height 12
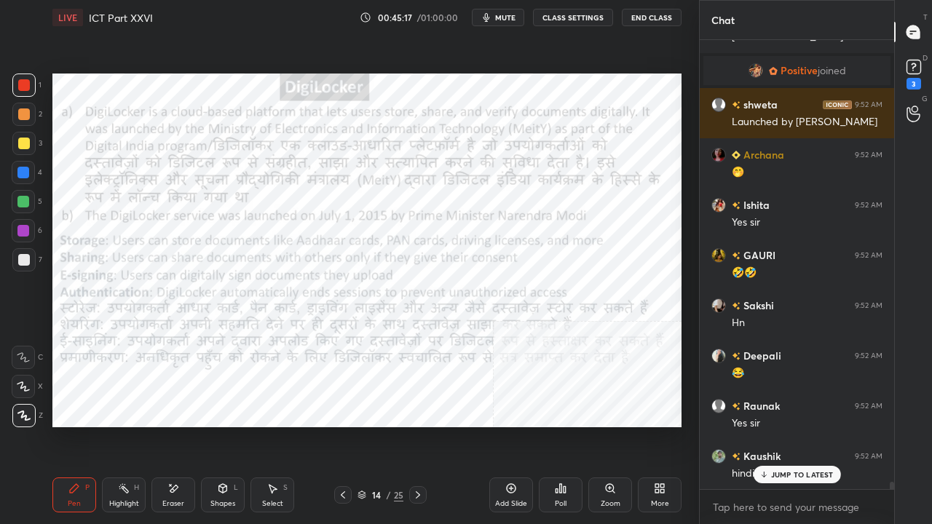
scroll to position [26051, 0]
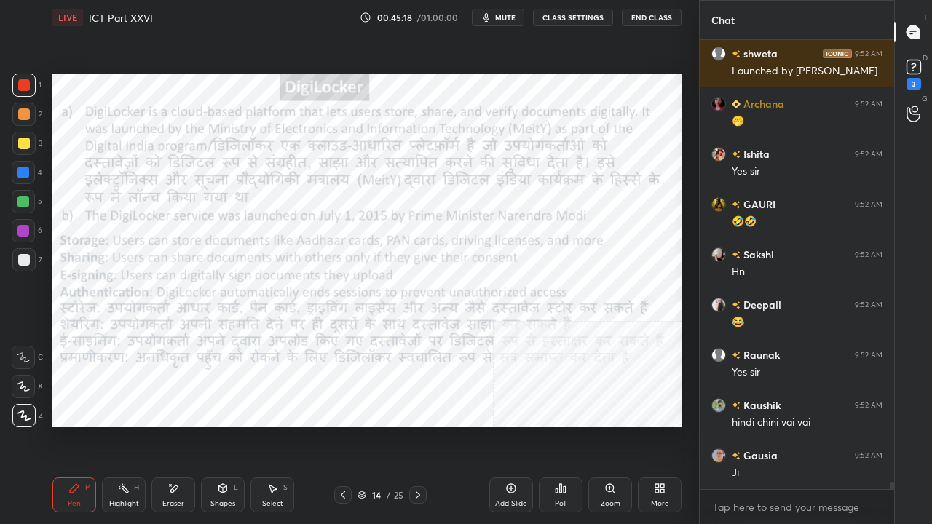
click at [29, 171] on div at bounding box center [23, 172] width 23 height 23
click at [28, 172] on div at bounding box center [23, 173] width 12 height 12
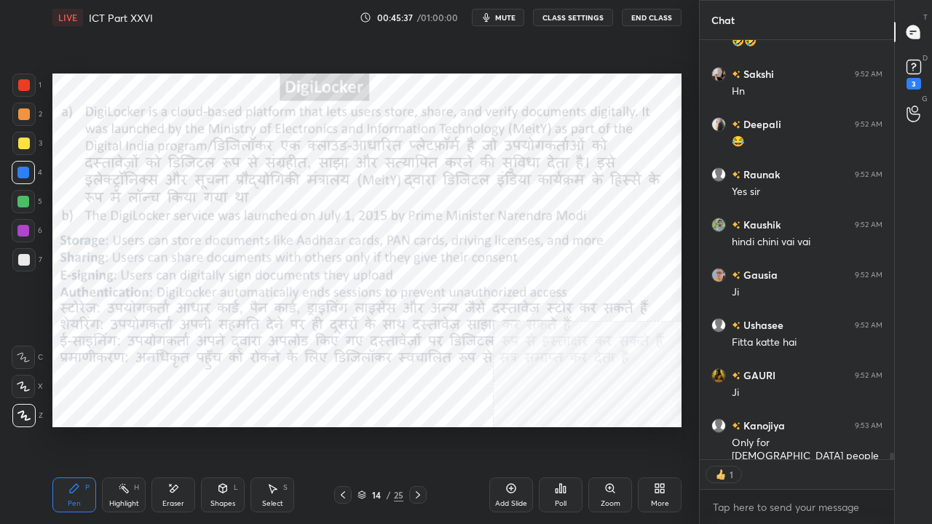
scroll to position [4, 4]
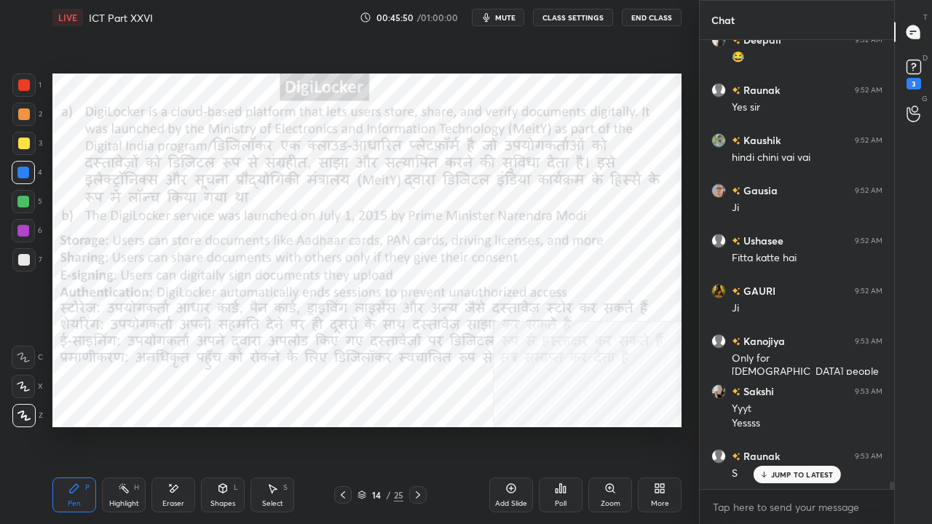
drag, startPoint x: 377, startPoint y: 499, endPoint x: 404, endPoint y: 435, distance: 69.3
click at [377, 425] on div "14" at bounding box center [376, 495] width 15 height 9
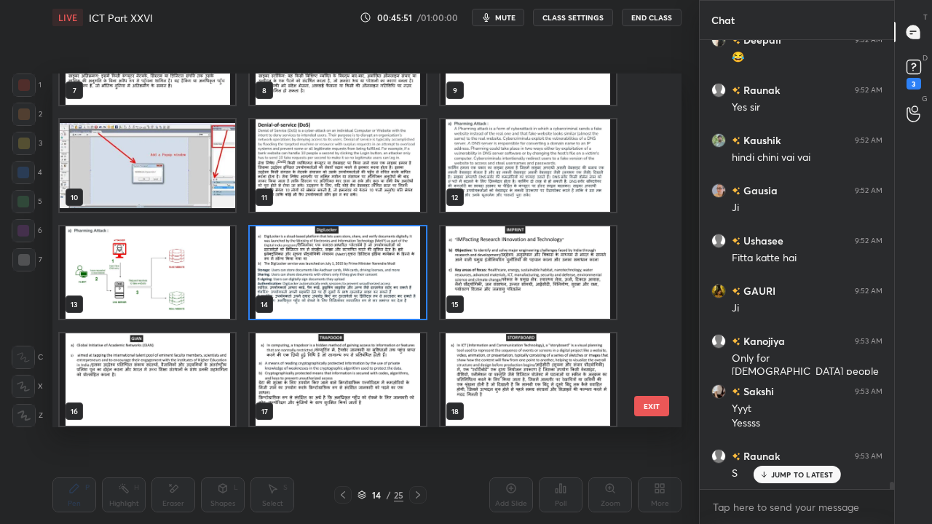
click at [535, 251] on img "grid" at bounding box center [529, 273] width 176 height 93
click at [536, 251] on img "grid" at bounding box center [529, 273] width 176 height 93
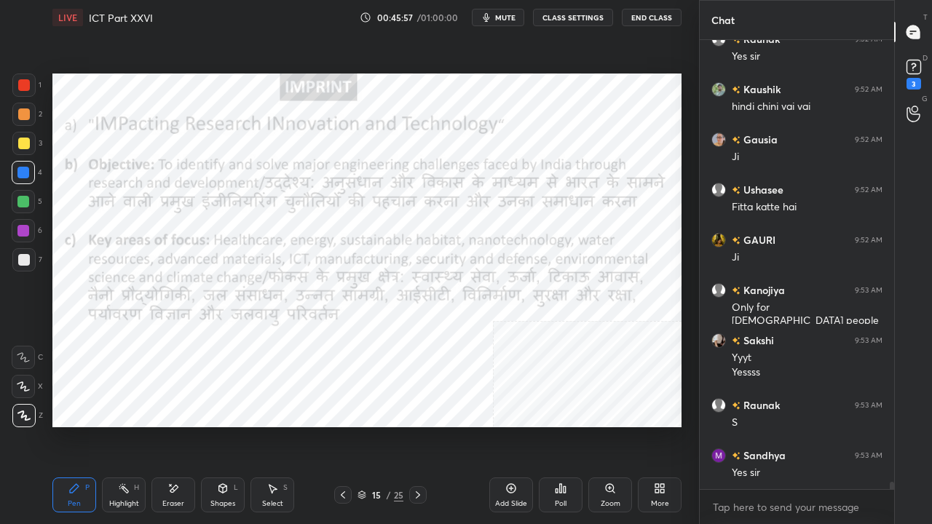
click at [511, 15] on span "mute" at bounding box center [505, 17] width 20 height 10
click at [504, 18] on span "unmute" at bounding box center [504, 17] width 31 height 10
click at [26, 82] on div at bounding box center [24, 85] width 12 height 12
drag, startPoint x: 26, startPoint y: 82, endPoint x: 41, endPoint y: 97, distance: 21.1
click at [26, 83] on div at bounding box center [24, 85] width 12 height 12
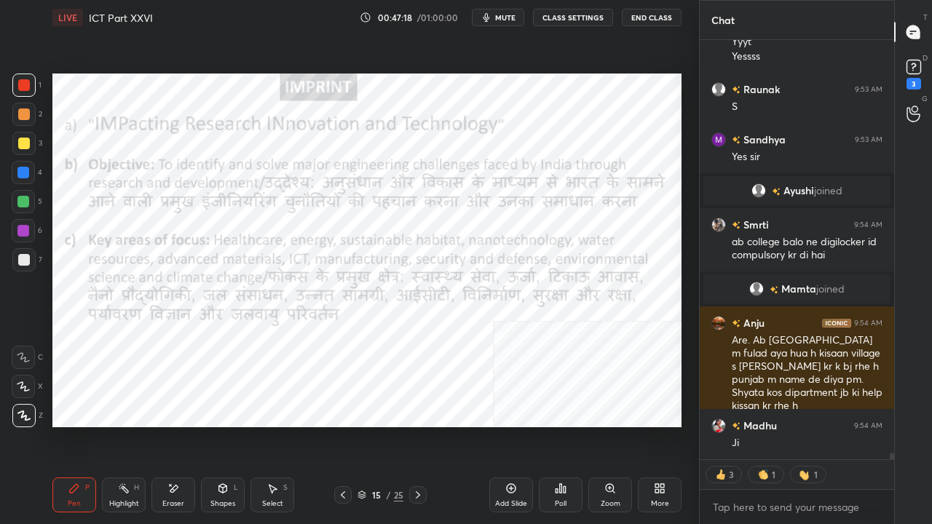
scroll to position [26254, 0]
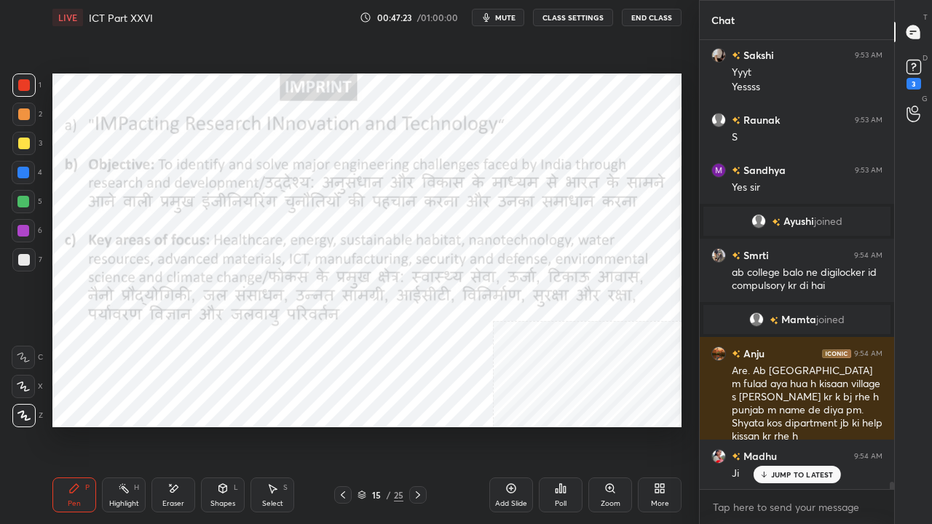
click at [23, 170] on div at bounding box center [23, 173] width 12 height 12
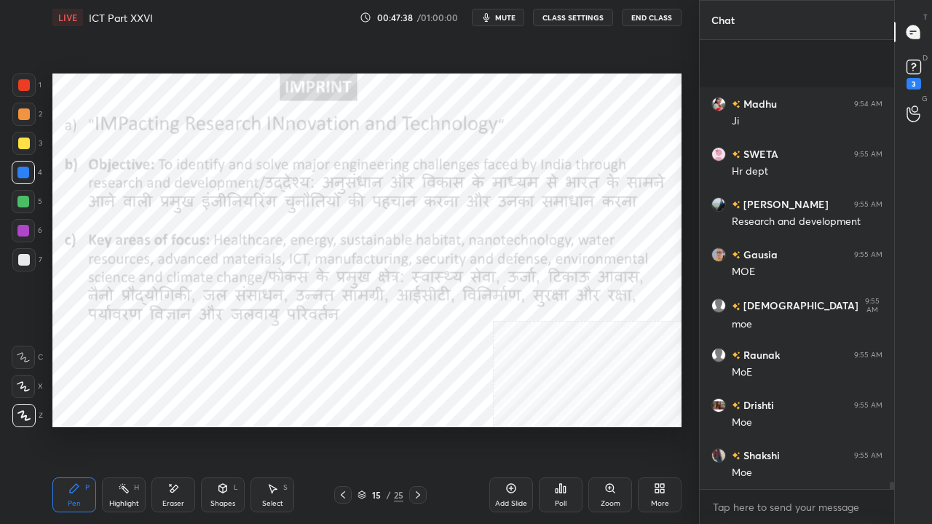
scroll to position [26707, 0]
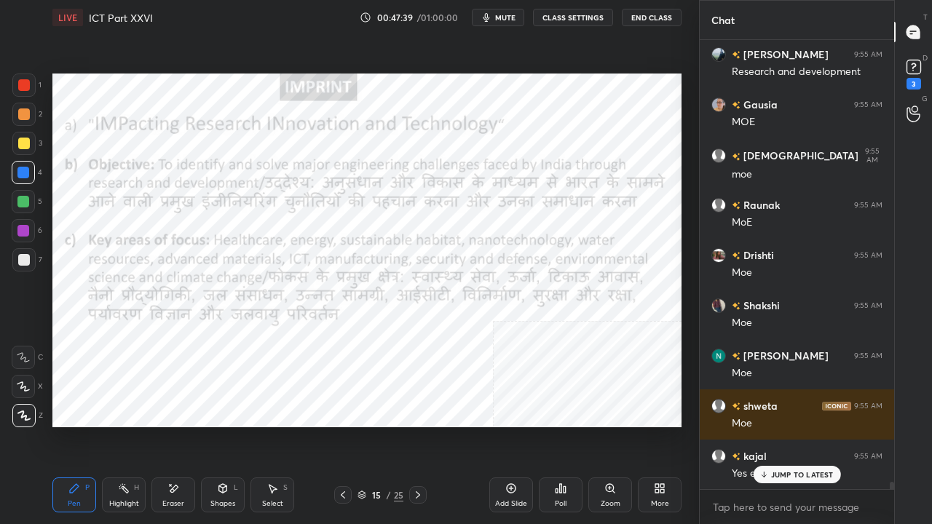
click at [23, 81] on div at bounding box center [24, 85] width 12 height 12
drag, startPoint x: 23, startPoint y: 81, endPoint x: 34, endPoint y: 89, distance: 13.6
click at [29, 84] on div at bounding box center [24, 85] width 12 height 12
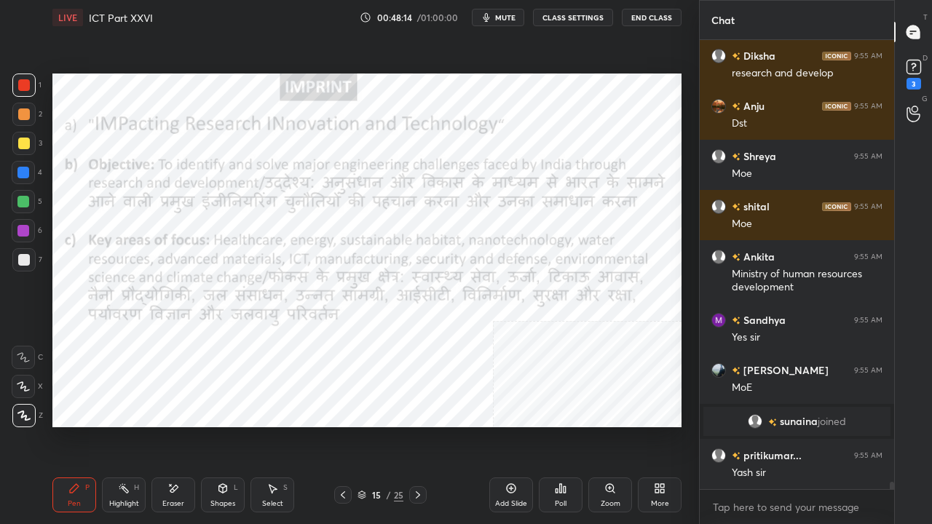
scroll to position [27307, 0]
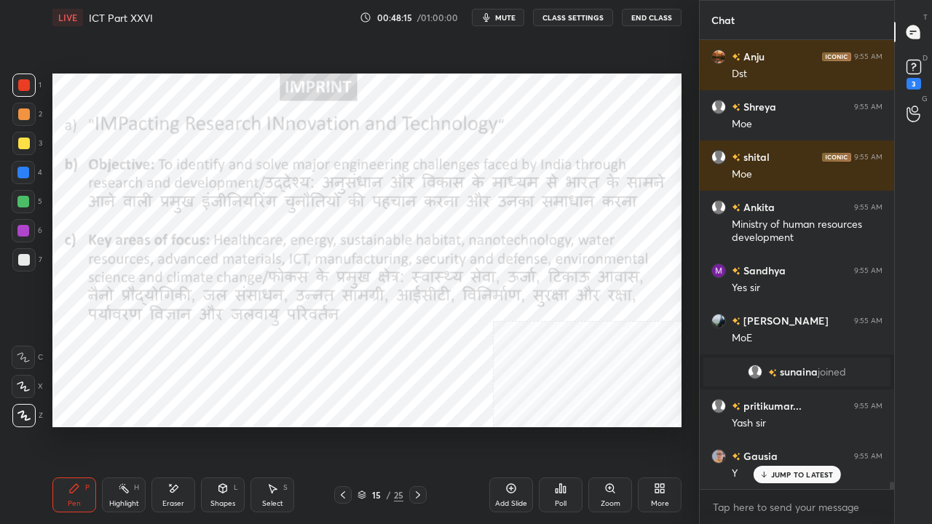
click at [18, 170] on div at bounding box center [23, 173] width 12 height 12
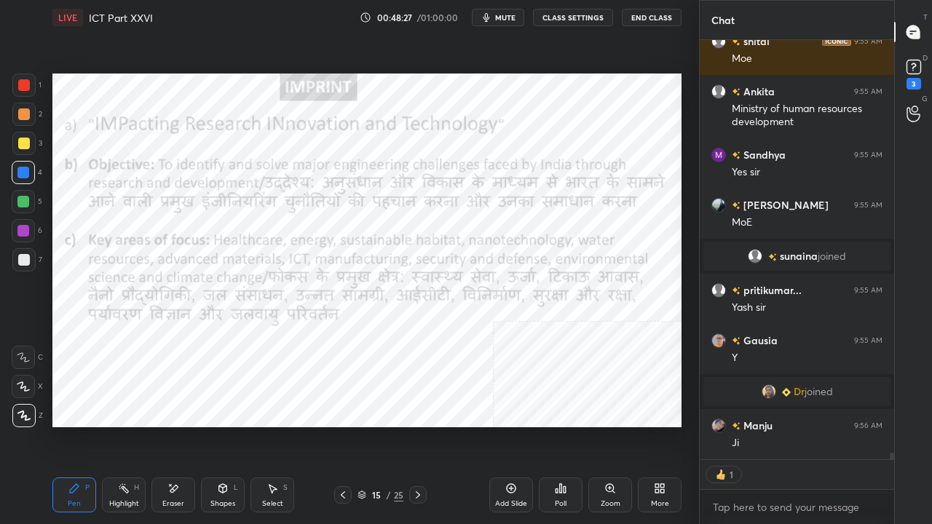
scroll to position [27458, 0]
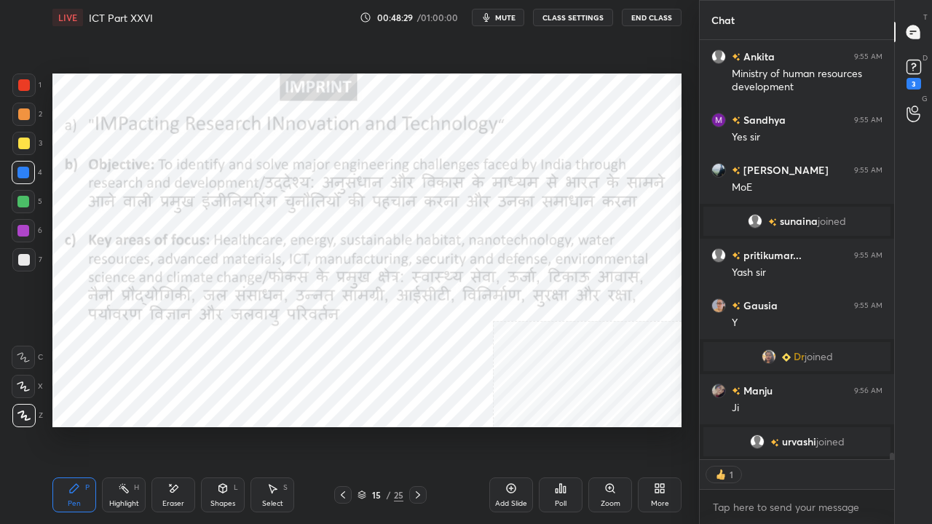
click at [412, 425] on icon at bounding box center [418, 496] width 12 height 12
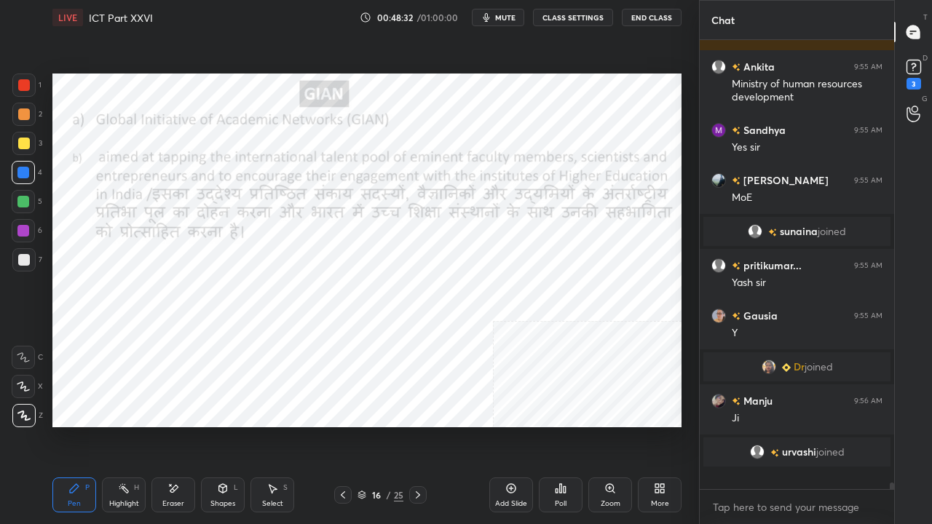
scroll to position [431, 190]
drag, startPoint x: 22, startPoint y: 80, endPoint x: 52, endPoint y: 89, distance: 31.1
click at [22, 80] on div at bounding box center [24, 85] width 12 height 12
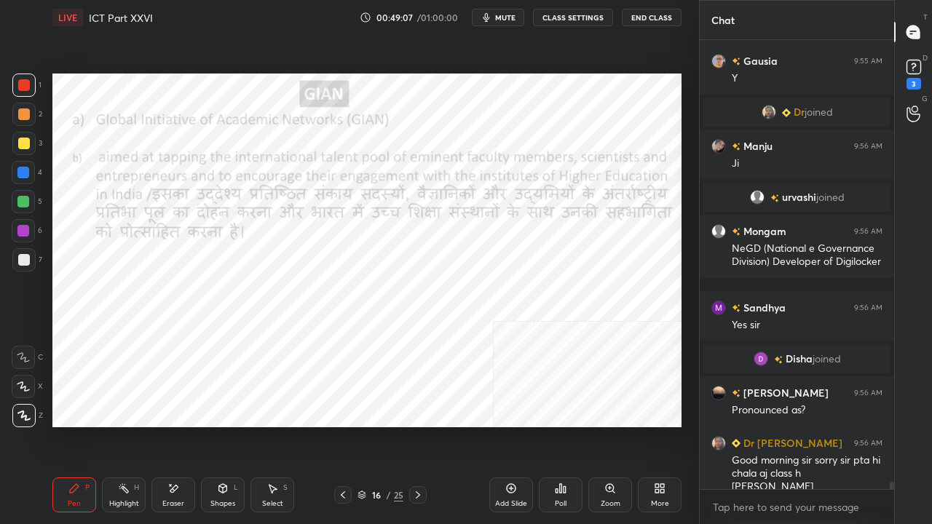
scroll to position [27278, 0]
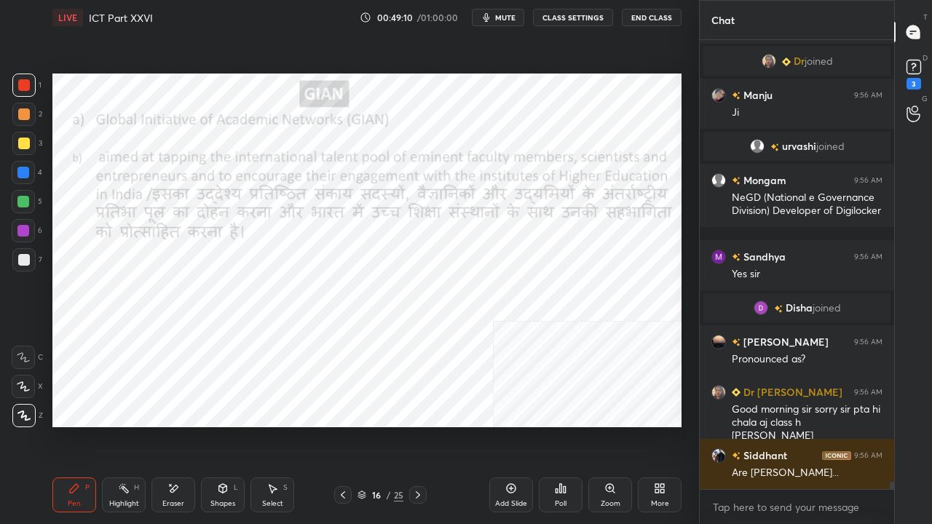
drag, startPoint x: 28, startPoint y: 80, endPoint x: 51, endPoint y: 87, distance: 24.2
click at [29, 80] on div at bounding box center [24, 85] width 12 height 12
drag, startPoint x: 393, startPoint y: 495, endPoint x: 411, endPoint y: 455, distance: 44.0
click at [393, 425] on div "16 / 25" at bounding box center [381, 495] width 46 height 13
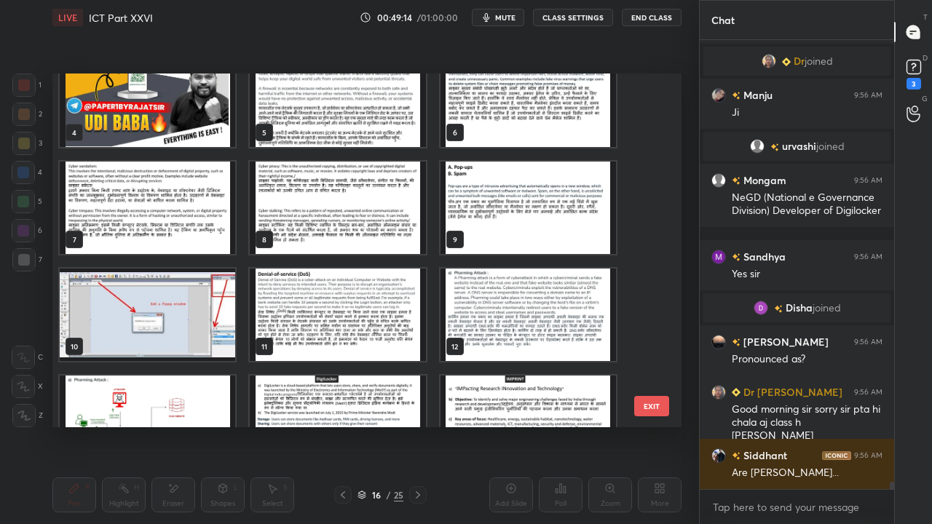
scroll to position [0, 0]
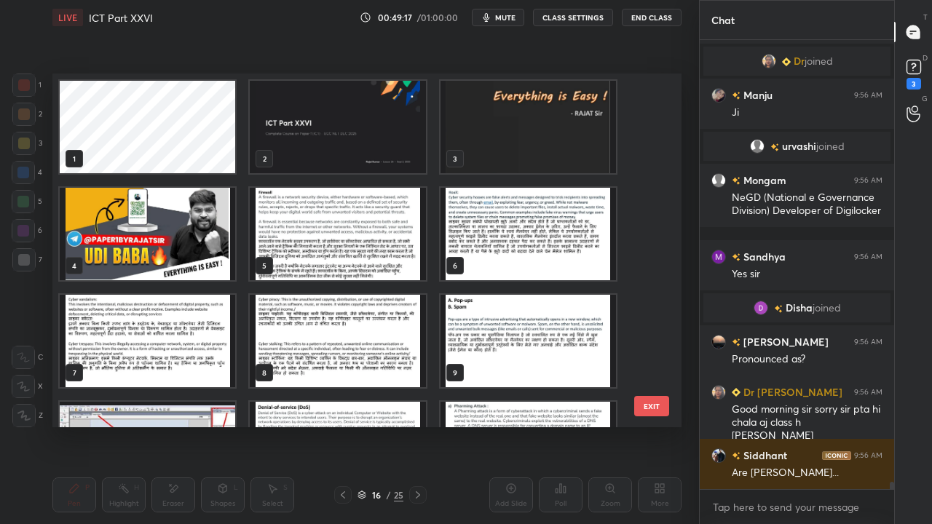
click at [651, 403] on button "EXIT" at bounding box center [651, 406] width 35 height 20
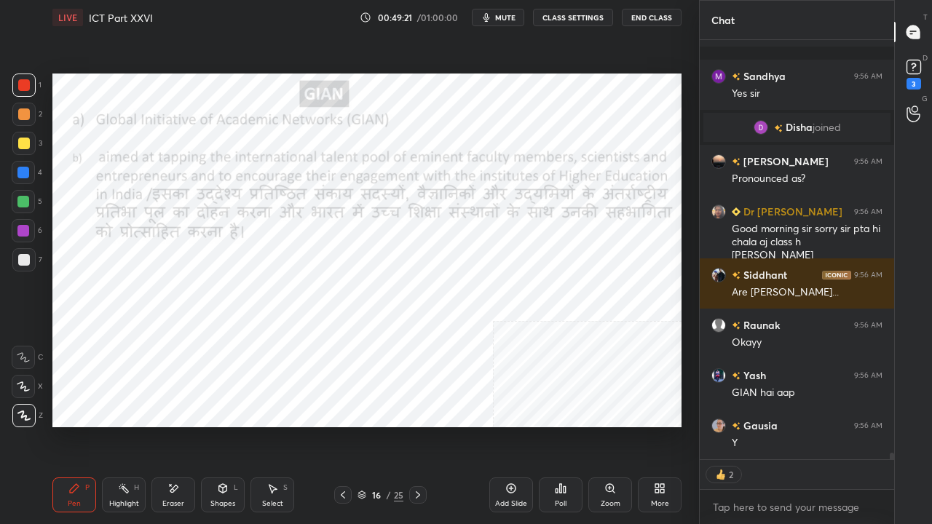
scroll to position [27509, 0]
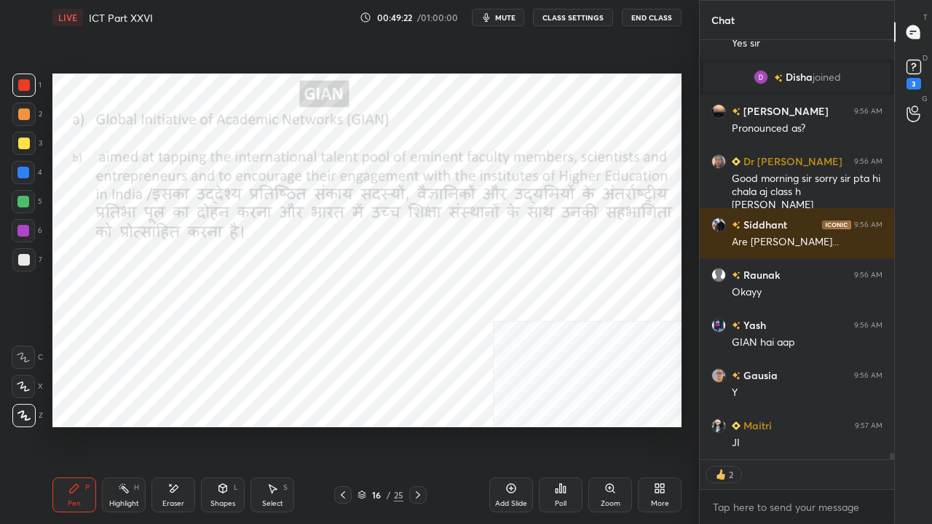
click at [512, 15] on span "mute" at bounding box center [505, 17] width 20 height 10
click at [511, 14] on span "unmute" at bounding box center [504, 17] width 31 height 10
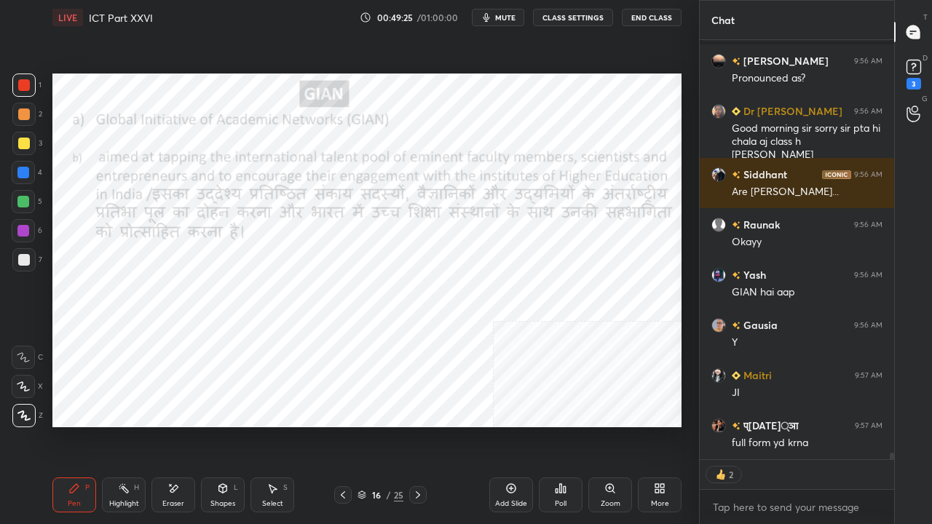
click at [22, 230] on div at bounding box center [23, 231] width 12 height 12
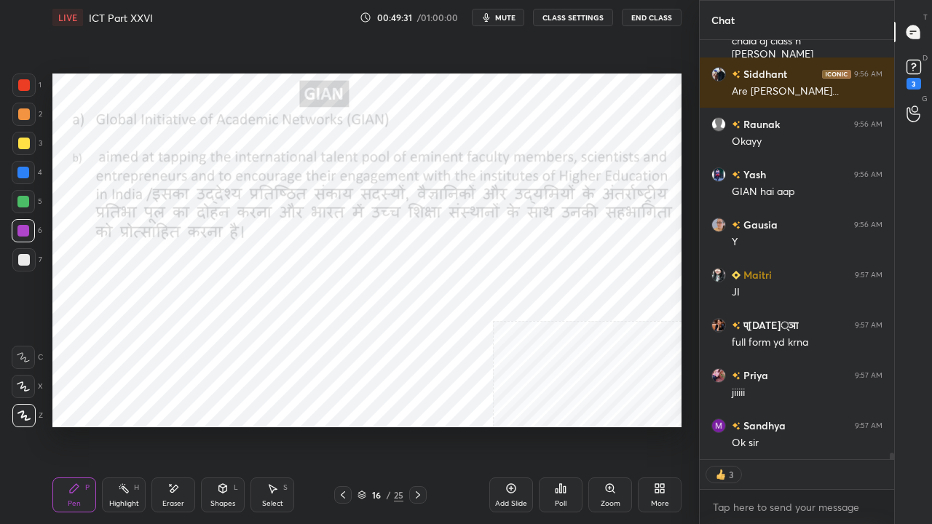
scroll to position [27710, 0]
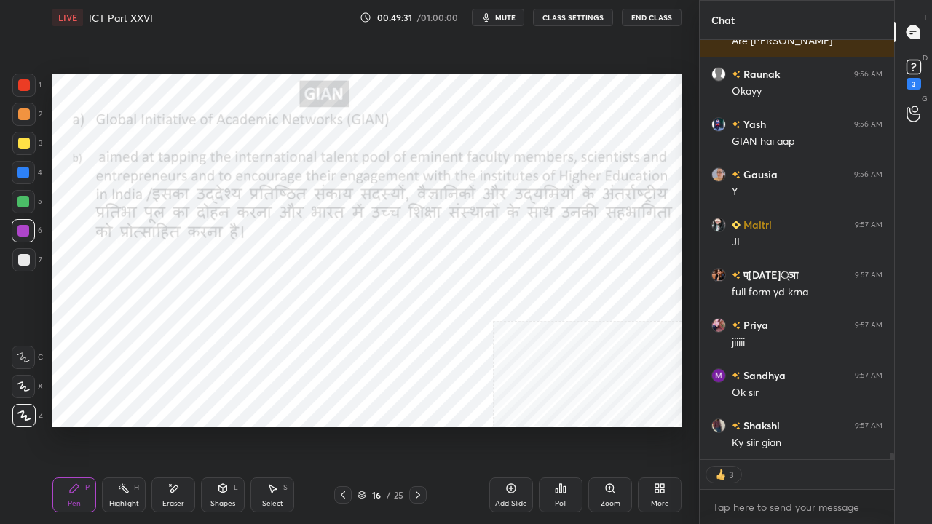
click at [173, 425] on div "Eraser" at bounding box center [173, 503] width 22 height 7
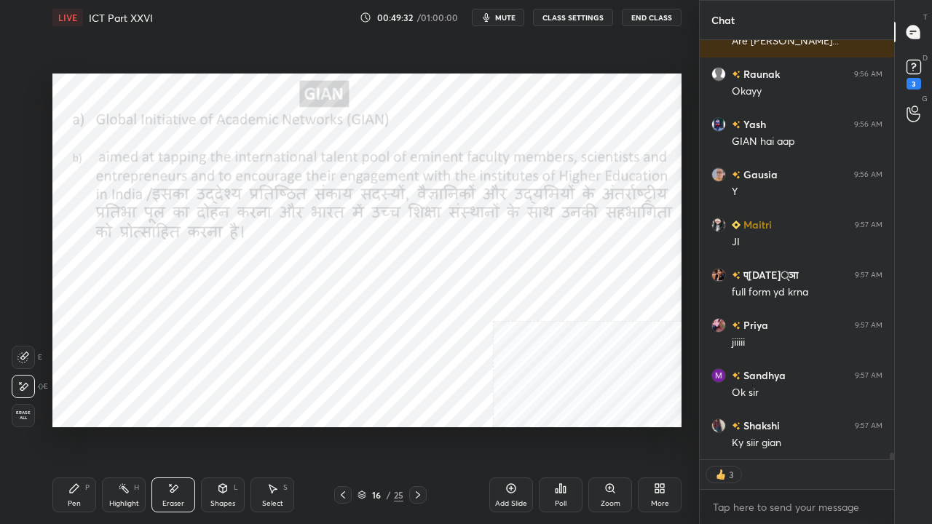
scroll to position [27760, 0]
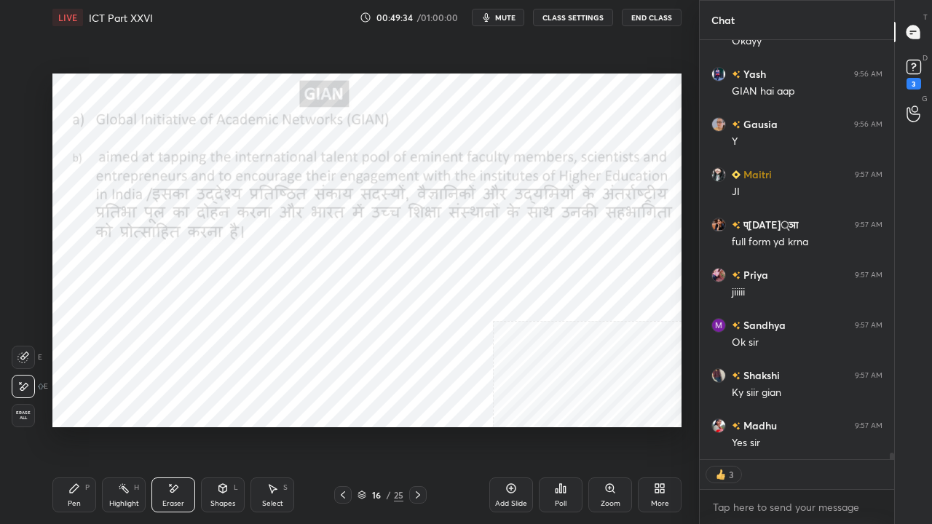
click at [73, 425] on div "Pen" at bounding box center [74, 503] width 13 height 7
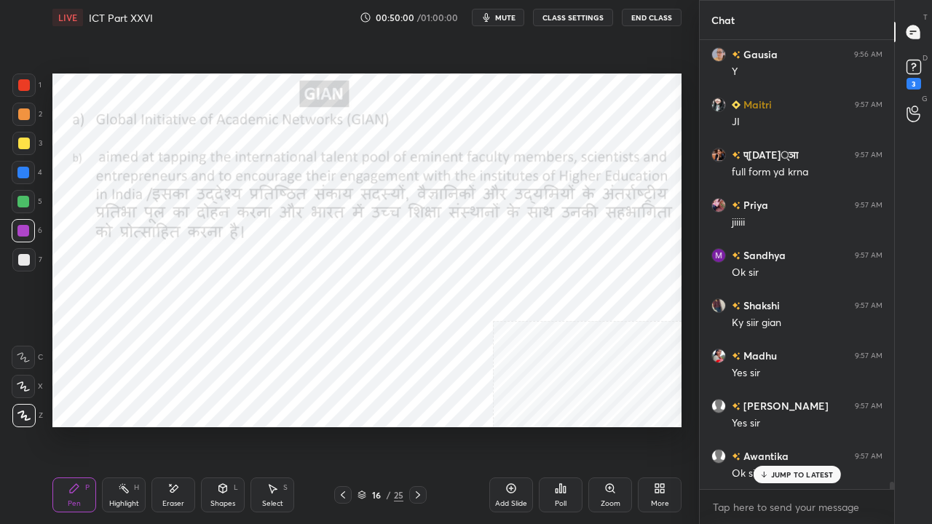
scroll to position [27881, 0]
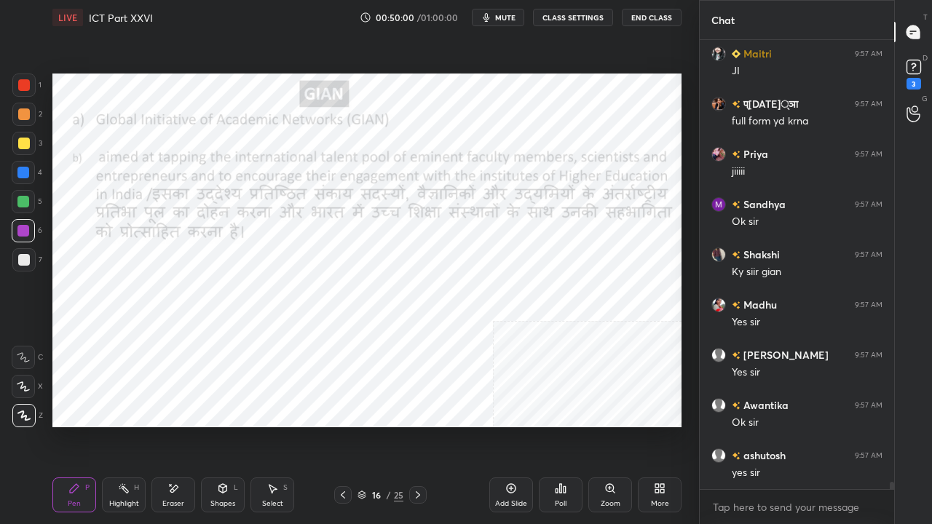
click at [23, 77] on div at bounding box center [23, 85] width 23 height 23
click at [344, 425] on icon at bounding box center [343, 495] width 4 height 7
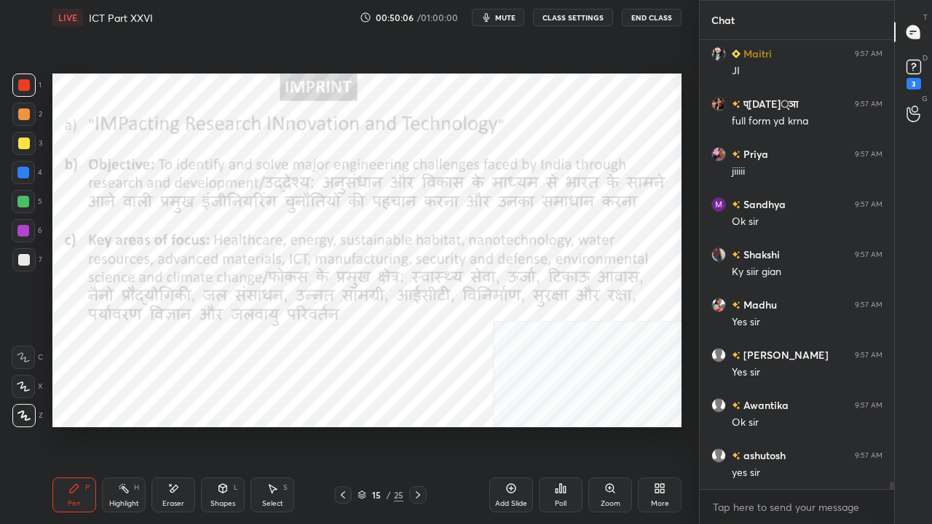
click at [346, 425] on icon at bounding box center [343, 496] width 12 height 12
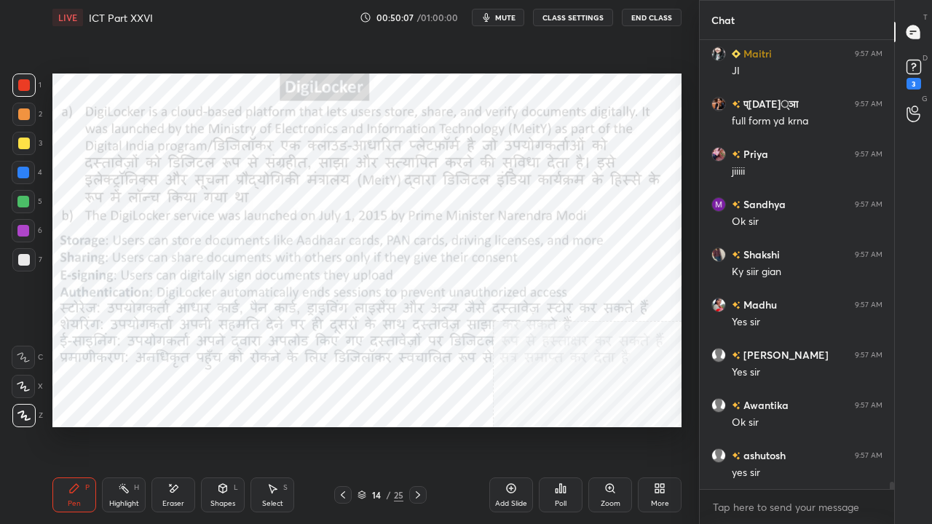
drag, startPoint x: 370, startPoint y: 493, endPoint x: 391, endPoint y: 455, distance: 43.4
click at [370, 425] on div "14" at bounding box center [376, 495] width 15 height 9
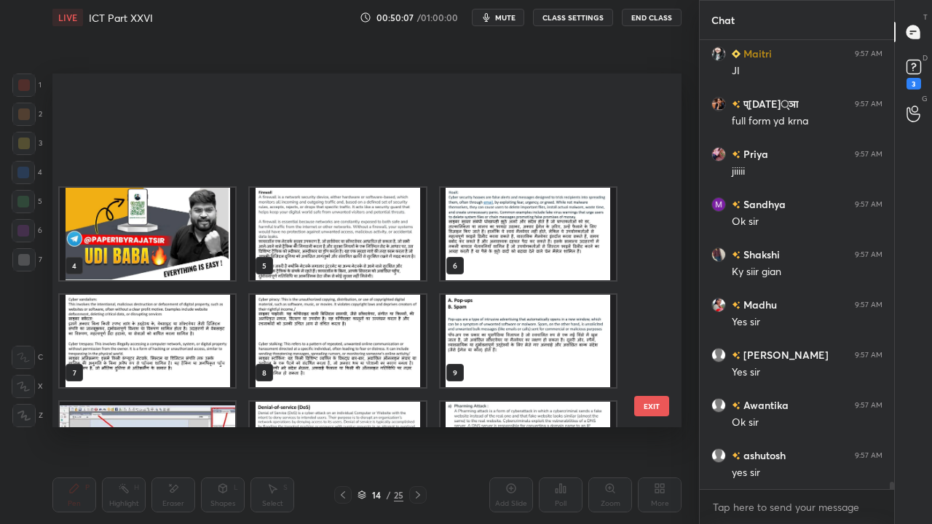
scroll to position [350, 622]
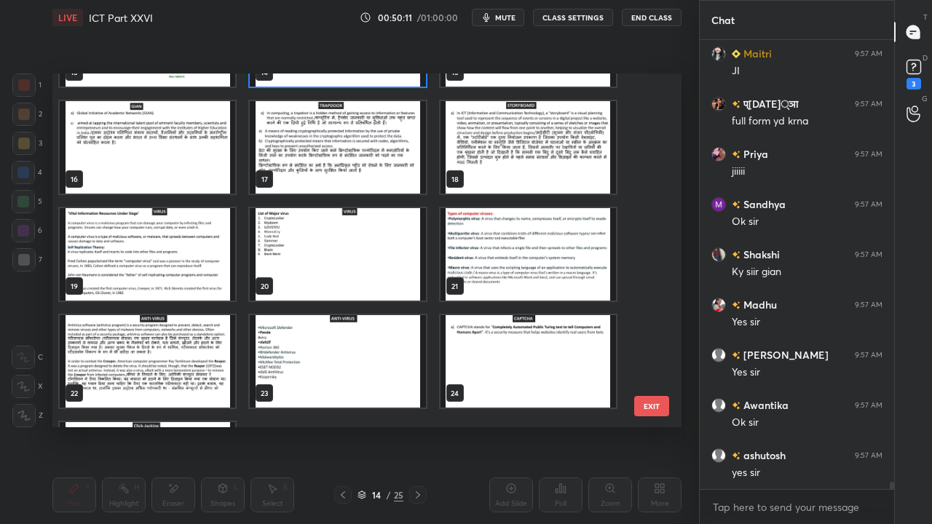
click at [361, 151] on img "grid" at bounding box center [338, 147] width 176 height 93
click at [360, 149] on img "grid" at bounding box center [338, 147] width 176 height 93
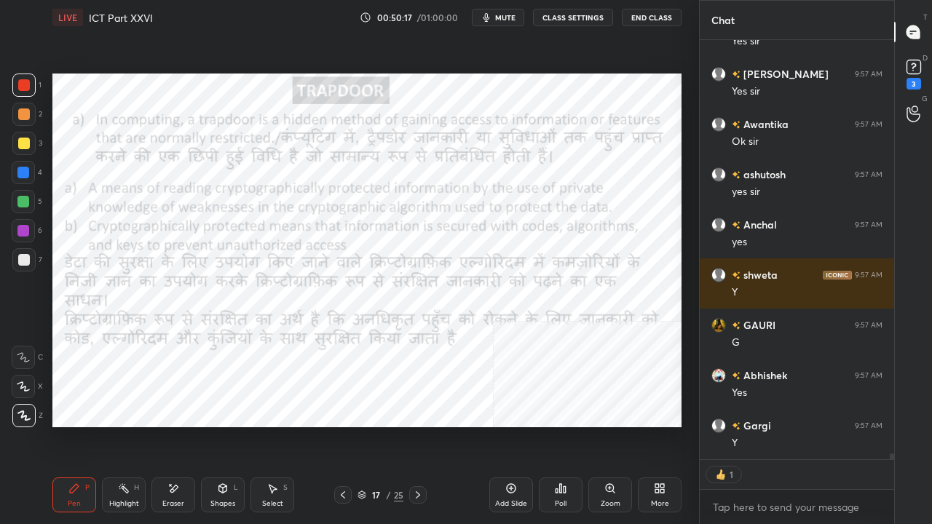
scroll to position [28213, 0]
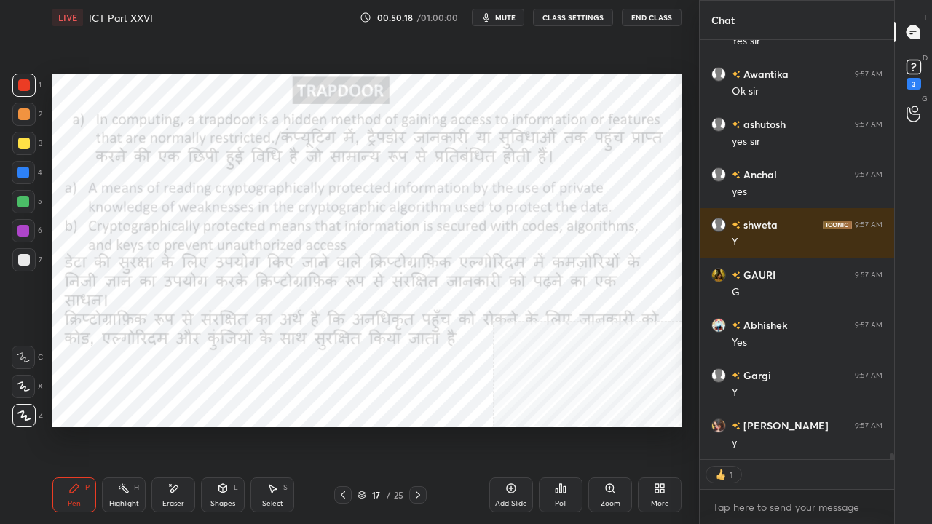
drag, startPoint x: 22, startPoint y: 171, endPoint x: 30, endPoint y: 166, distance: 9.5
click at [22, 170] on div at bounding box center [23, 173] width 12 height 12
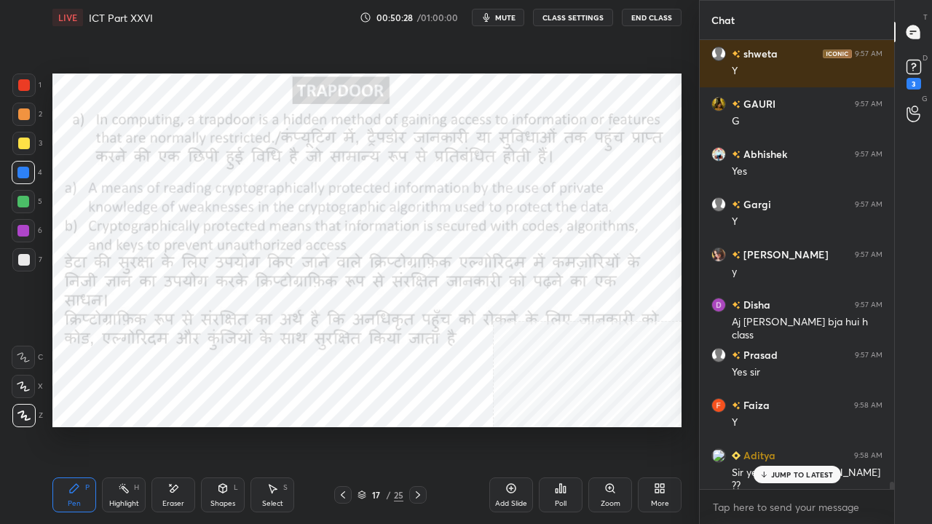
scroll to position [28433, 0]
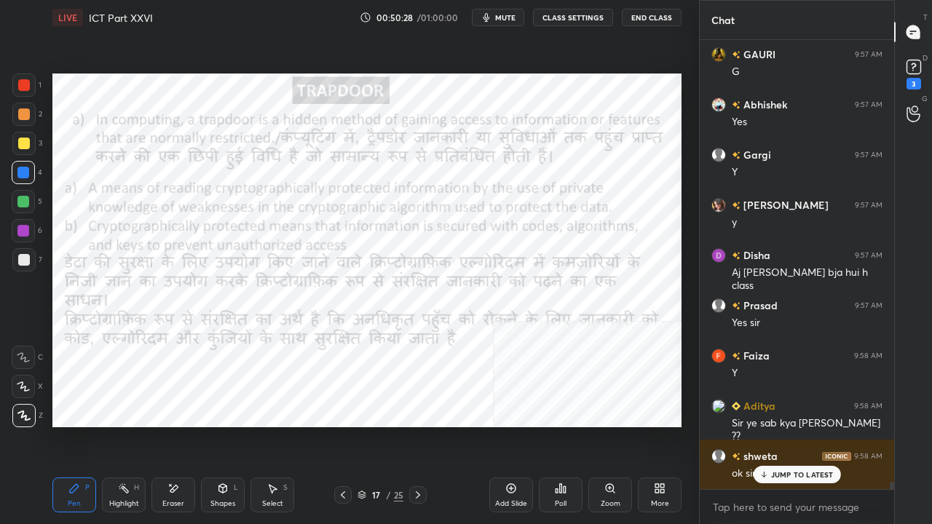
click at [342, 425] on icon at bounding box center [343, 496] width 12 height 12
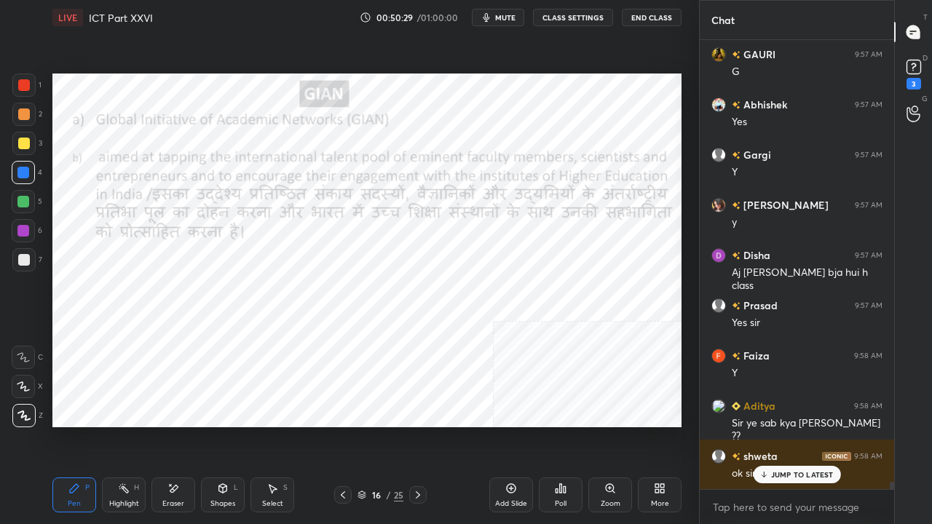
click at [339, 425] on icon at bounding box center [343, 496] width 12 height 12
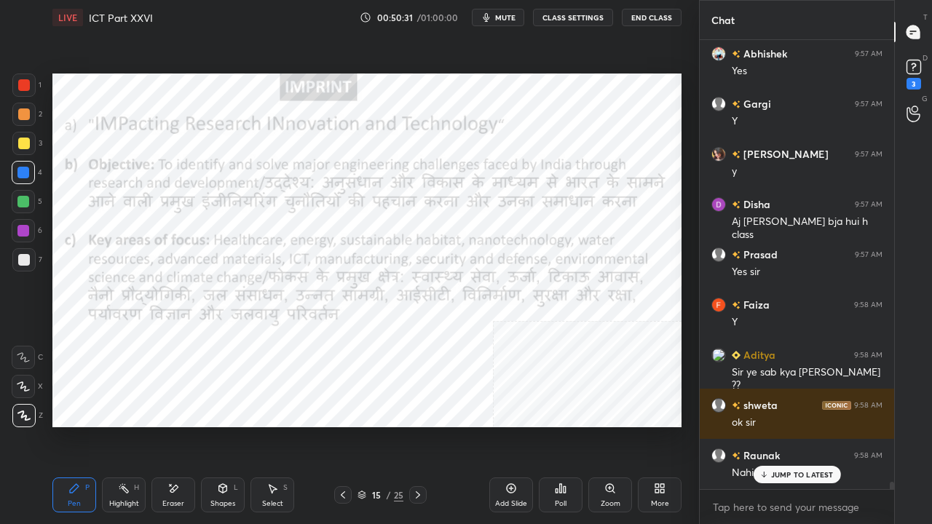
scroll to position [28534, 0]
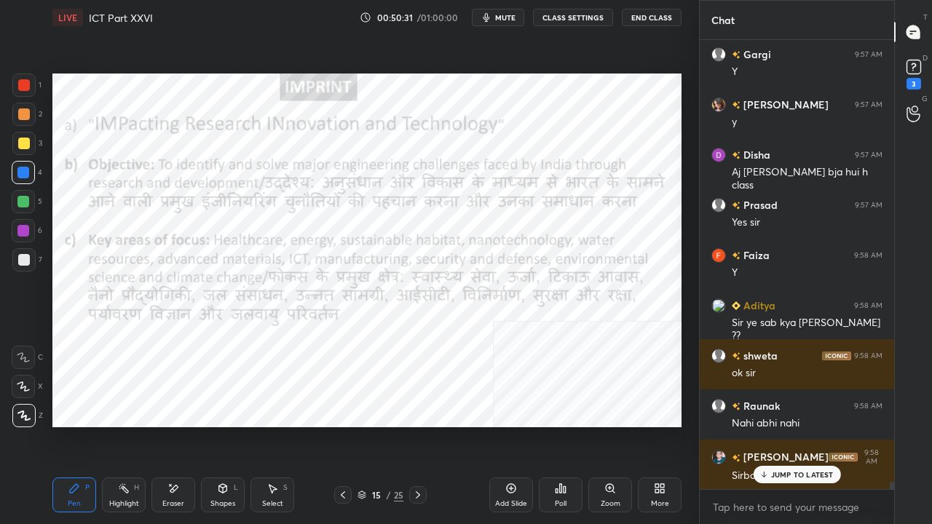
click at [415, 425] on icon at bounding box center [418, 496] width 12 height 12
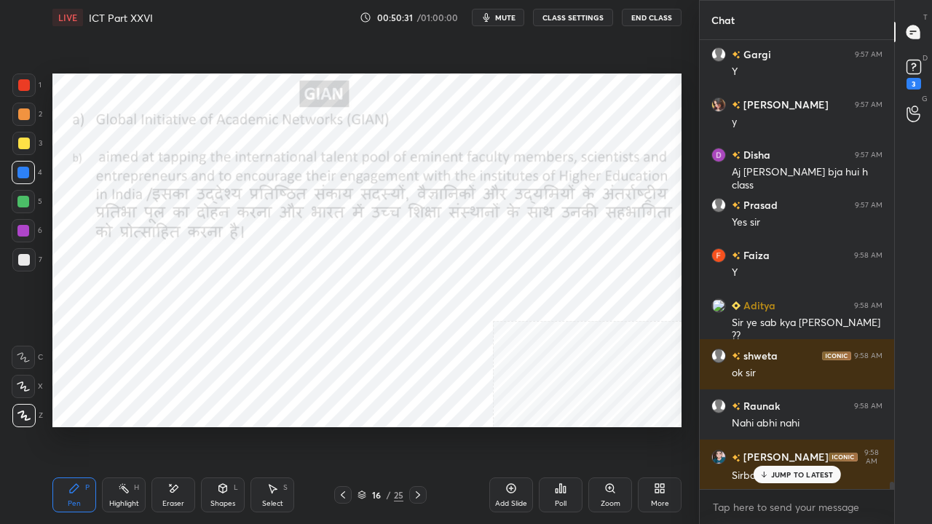
click at [417, 425] on icon at bounding box center [418, 496] width 12 height 12
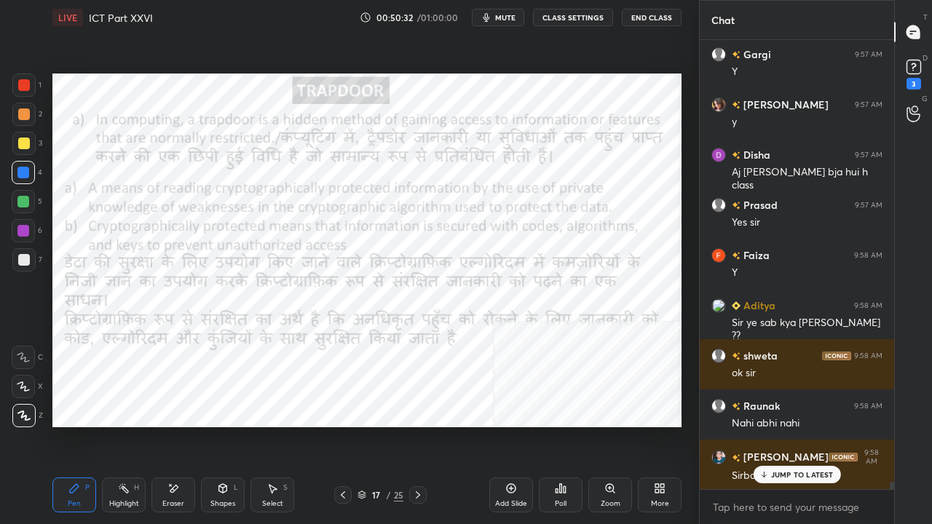
scroll to position [28585, 0]
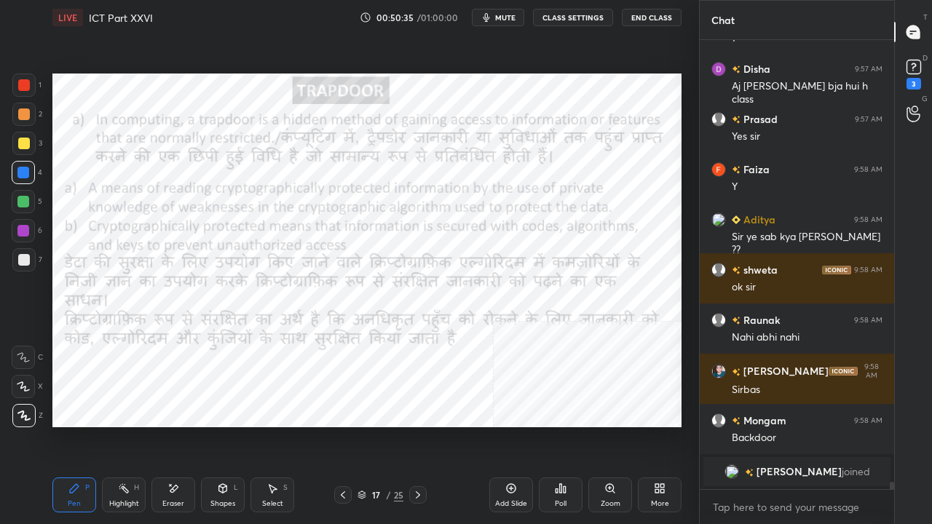
click at [342, 425] on icon at bounding box center [343, 495] width 4 height 7
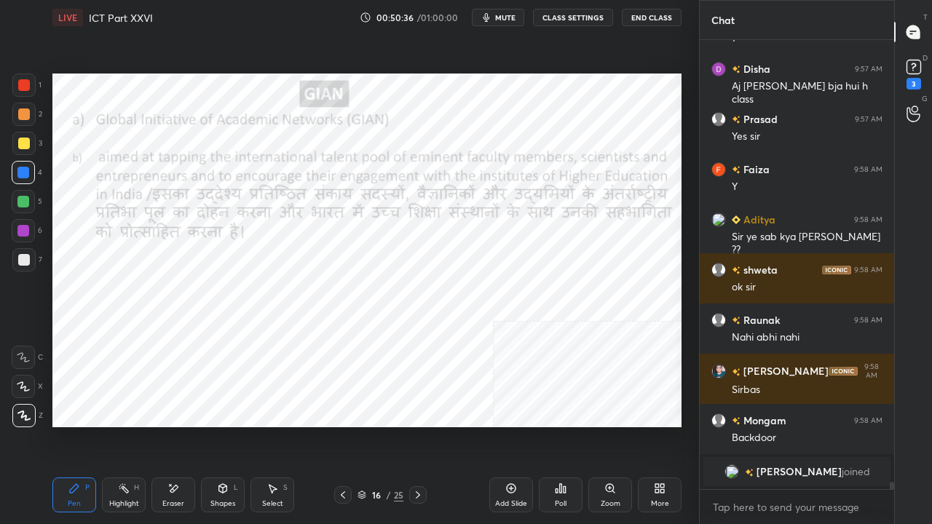
click at [345, 425] on icon at bounding box center [343, 496] width 12 height 12
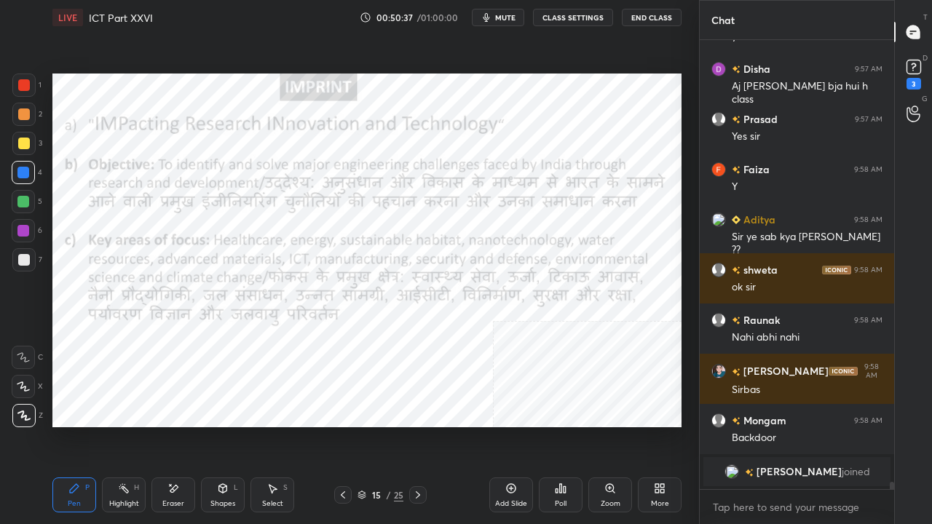
click at [345, 425] on icon at bounding box center [343, 496] width 12 height 12
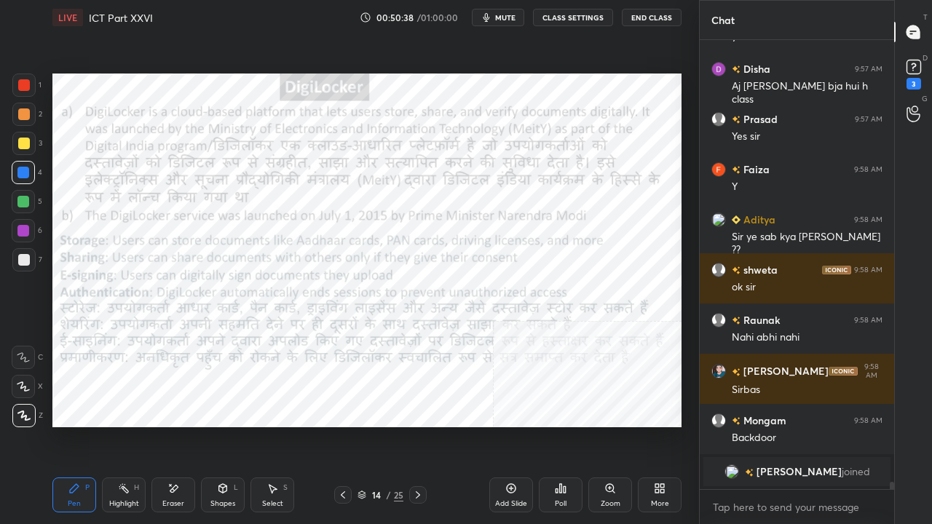
scroll to position [28250, 0]
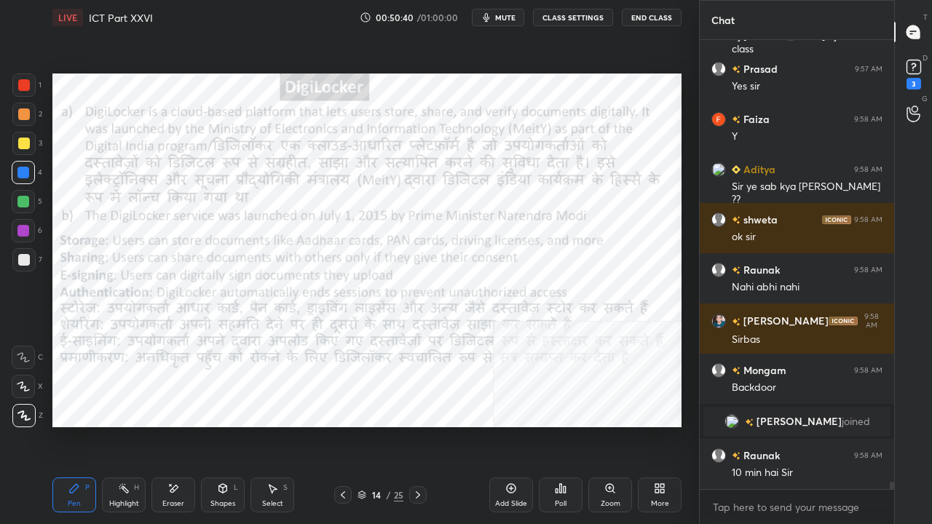
click at [424, 425] on div at bounding box center [417, 495] width 17 height 17
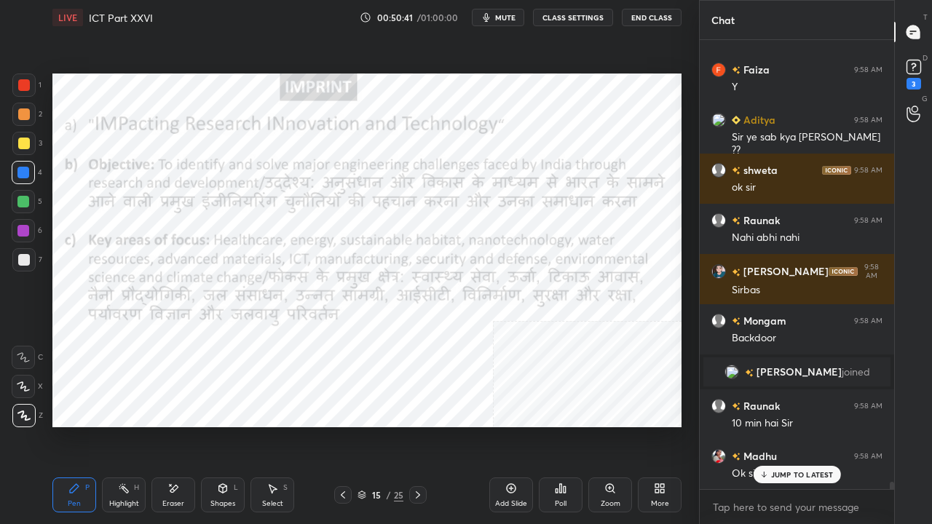
click at [423, 425] on icon at bounding box center [418, 496] width 12 height 12
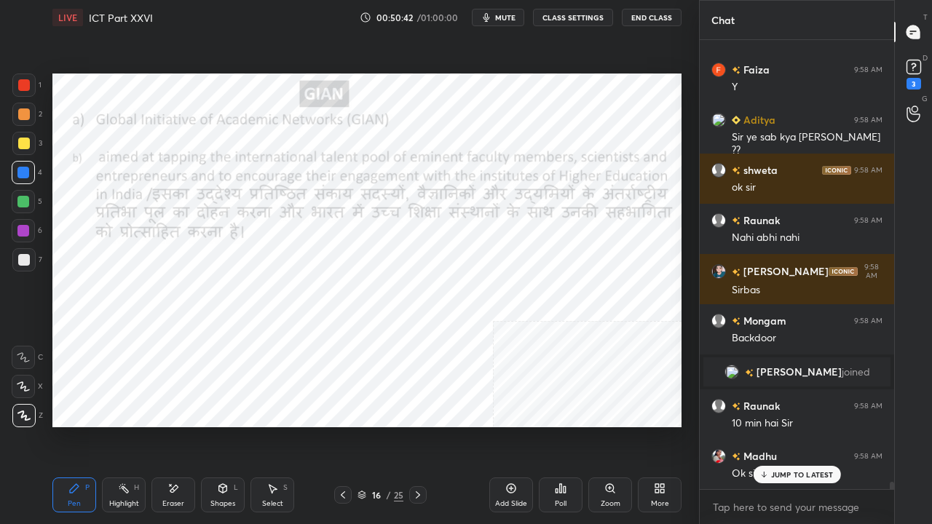
click at [423, 425] on icon at bounding box center [418, 496] width 12 height 12
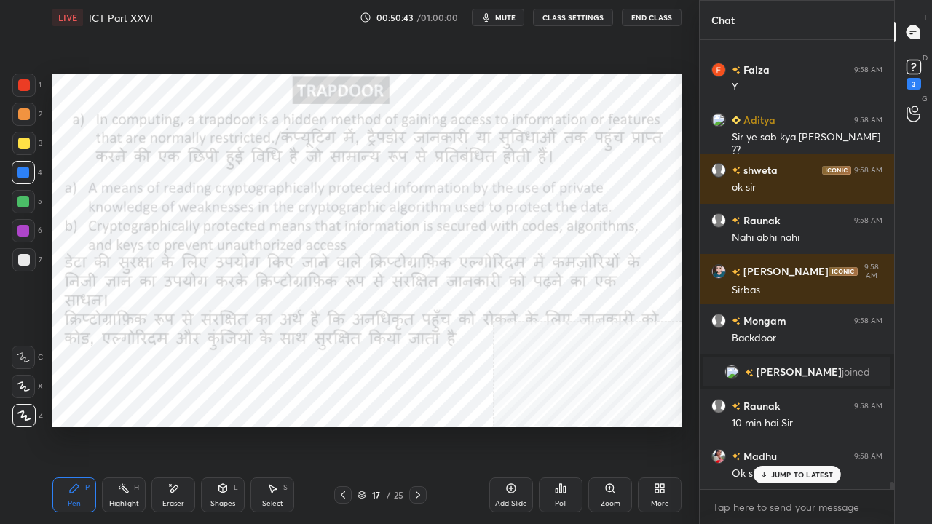
click at [772, 425] on div "JUMP TO LATEST" at bounding box center [796, 474] width 87 height 17
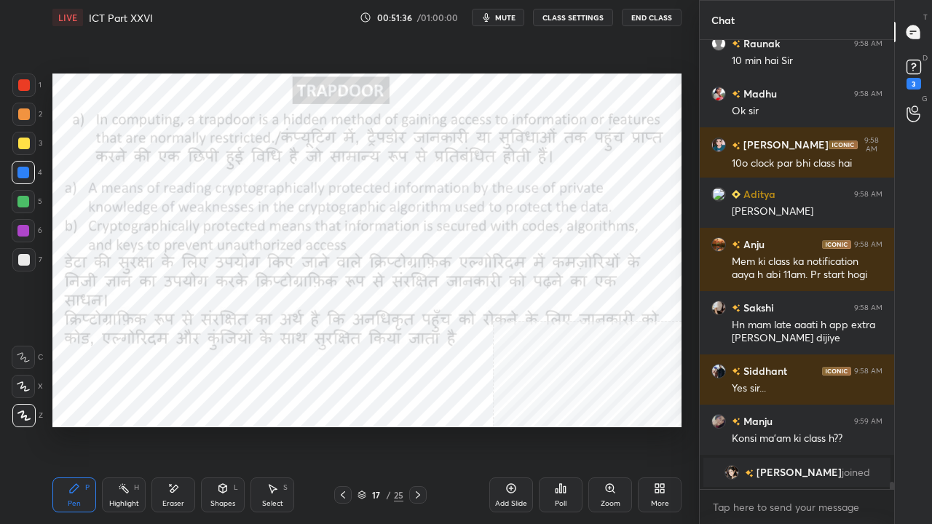
scroll to position [28713, 0]
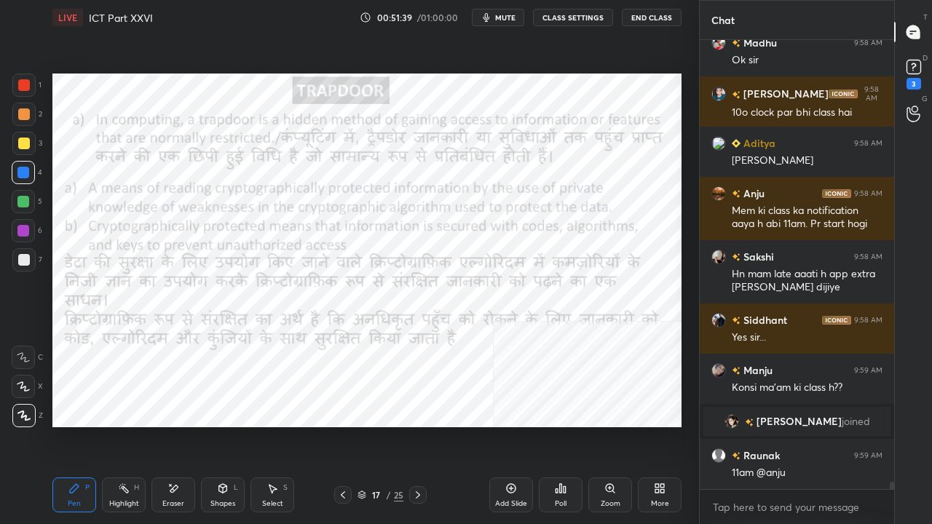
click at [22, 79] on div at bounding box center [24, 85] width 12 height 12
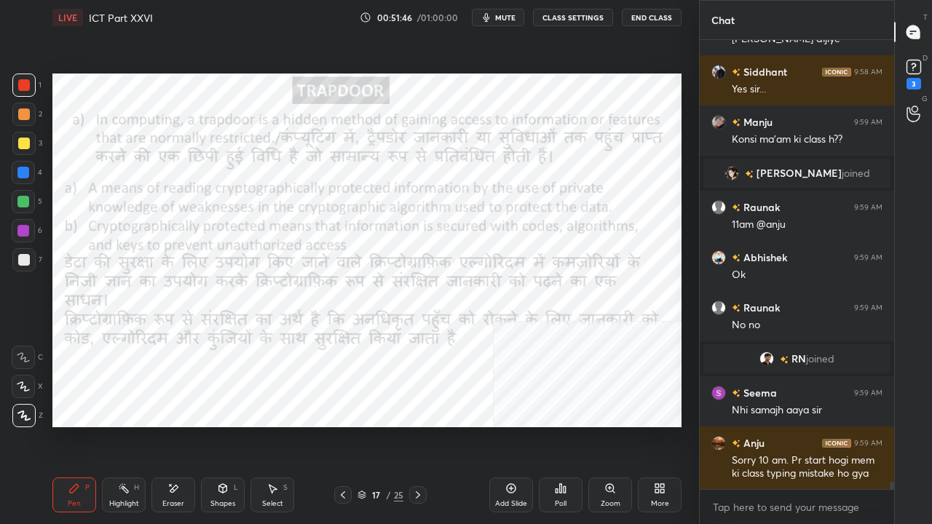
scroll to position [28805, 0]
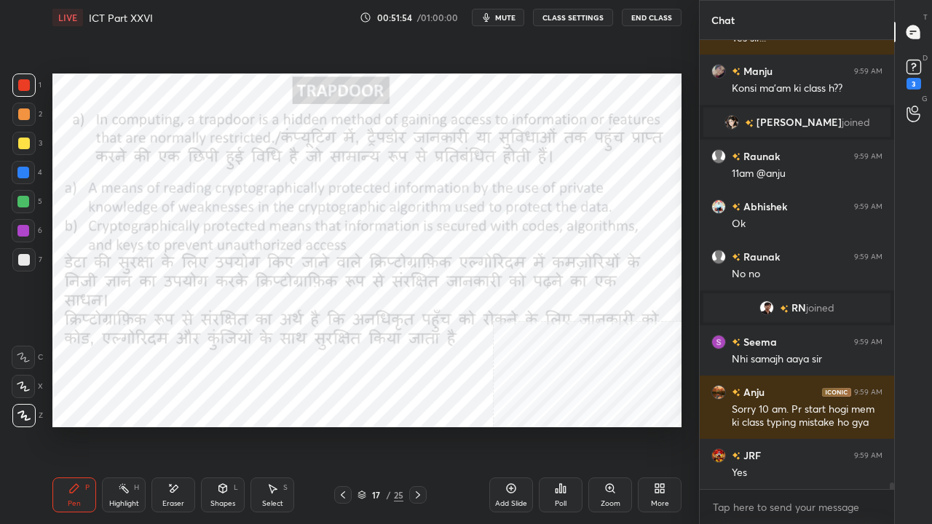
click at [21, 232] on div at bounding box center [23, 231] width 12 height 12
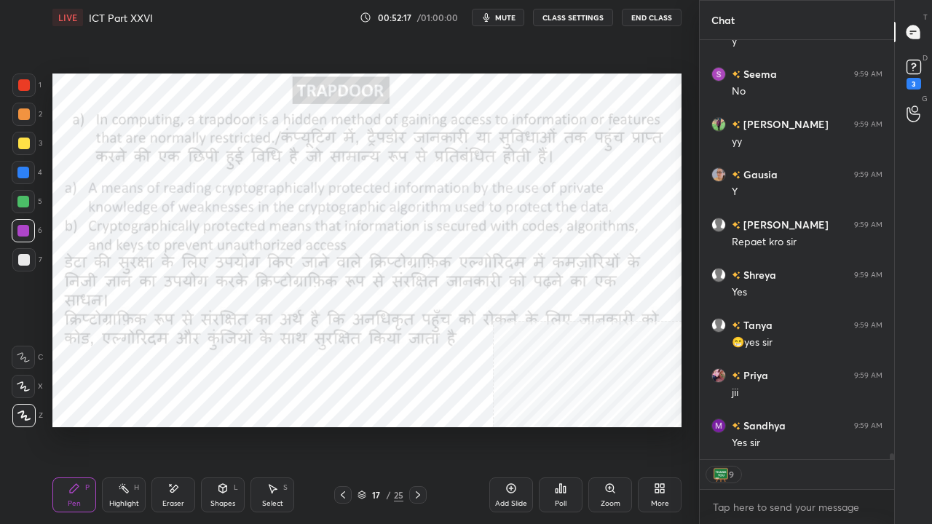
scroll to position [29509, 0]
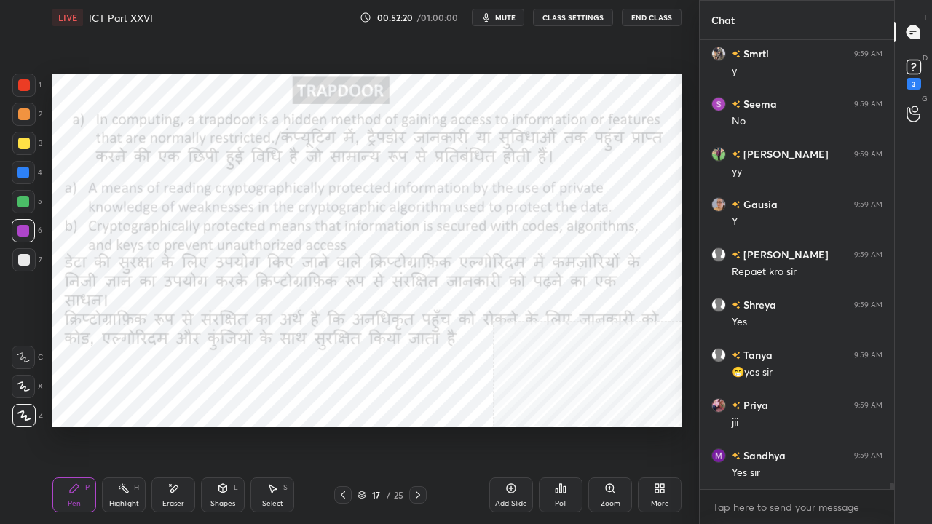
drag, startPoint x: 385, startPoint y: 494, endPoint x: 388, endPoint y: 482, distance: 12.0
click at [385, 425] on div "17 / 25" at bounding box center [380, 495] width 93 height 17
drag, startPoint x: 375, startPoint y: 497, endPoint x: 393, endPoint y: 471, distance: 31.9
click at [375, 425] on div "17" at bounding box center [376, 495] width 15 height 9
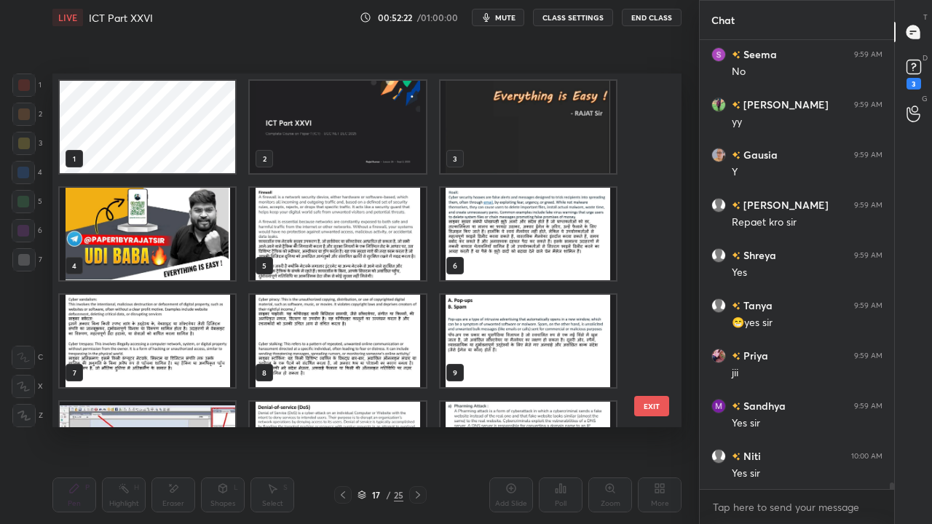
scroll to position [29609, 0]
click at [359, 225] on img "grid" at bounding box center [338, 234] width 176 height 93
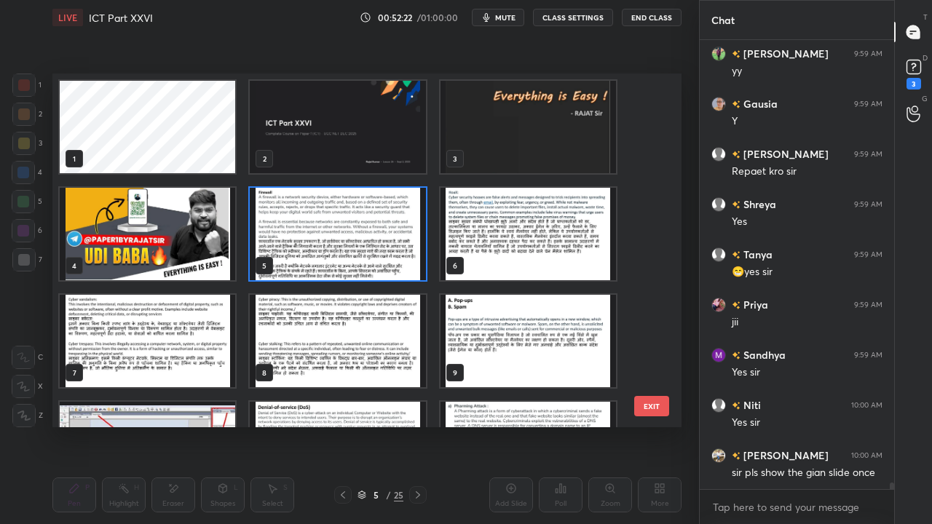
click at [360, 224] on img "grid" at bounding box center [338, 234] width 176 height 93
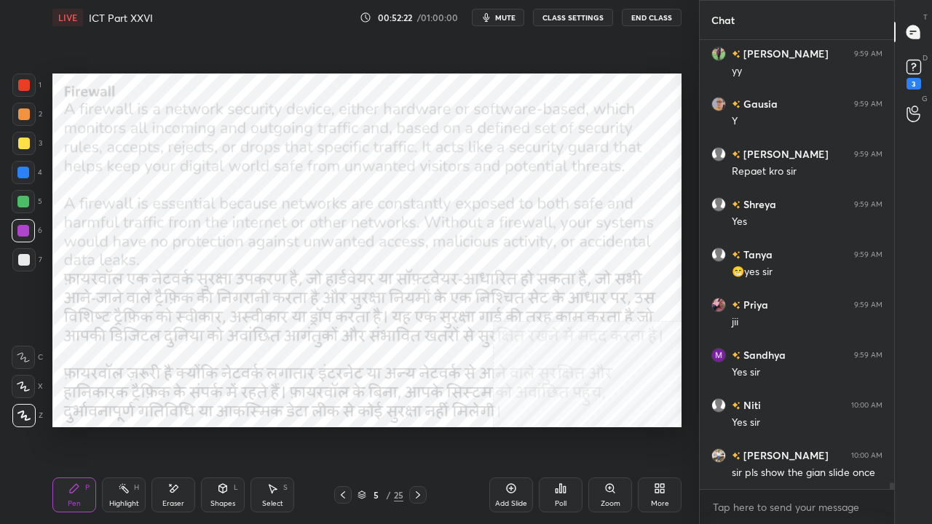
click at [360, 224] on img "grid" at bounding box center [338, 234] width 176 height 93
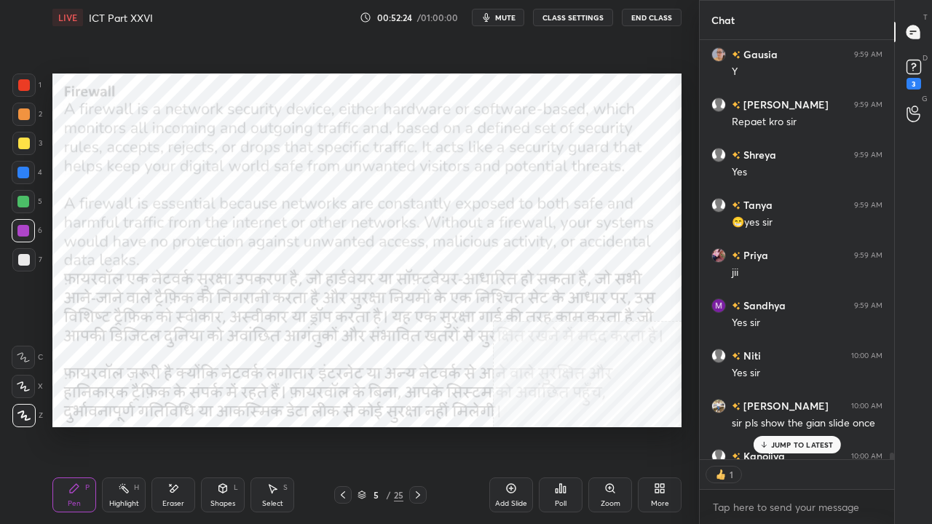
scroll to position [415, 190]
click at [22, 82] on div at bounding box center [24, 85] width 12 height 12
drag, startPoint x: 22, startPoint y: 83, endPoint x: 47, endPoint y: 85, distance: 25.5
click at [22, 83] on div at bounding box center [24, 85] width 12 height 12
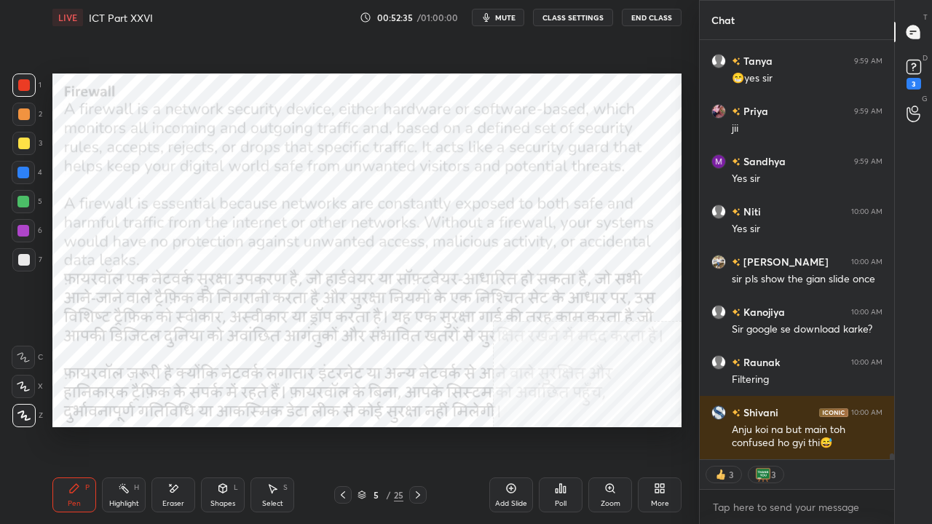
scroll to position [29853, 0]
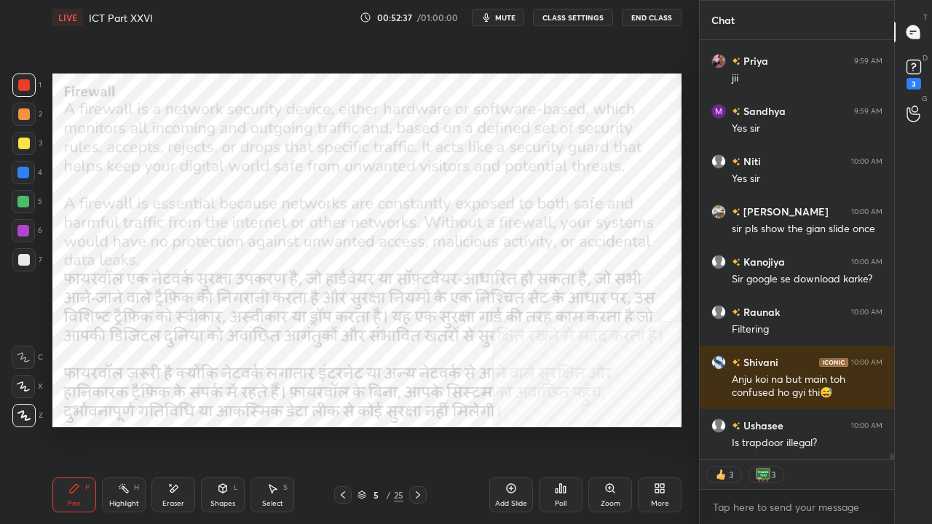
click at [29, 170] on div at bounding box center [23, 172] width 23 height 23
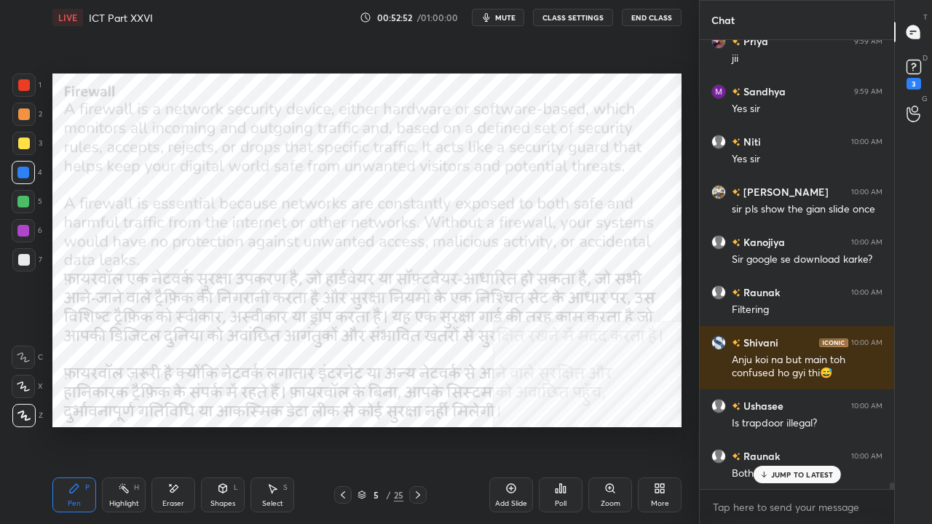
scroll to position [29887, 0]
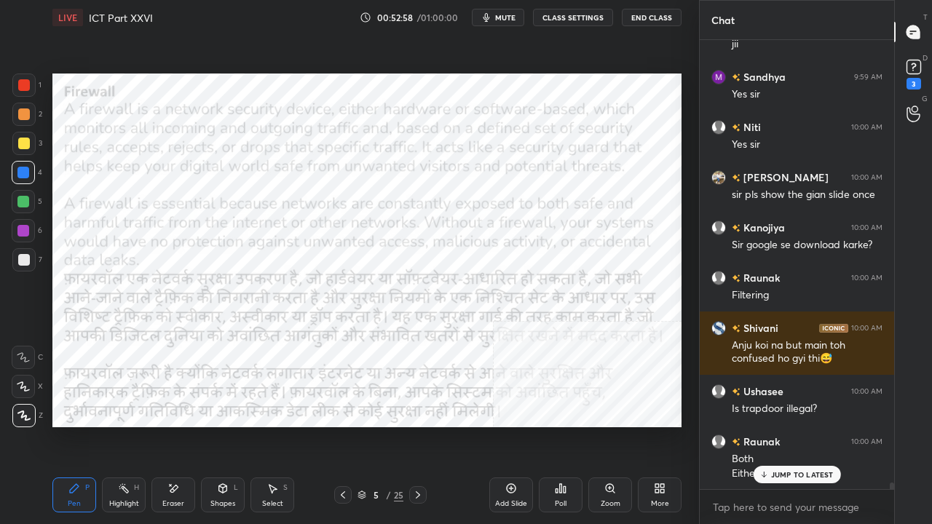
click at [22, 82] on div at bounding box center [24, 85] width 12 height 12
drag, startPoint x: 22, startPoint y: 82, endPoint x: 35, endPoint y: 92, distance: 16.6
click at [23, 85] on div at bounding box center [24, 85] width 12 height 12
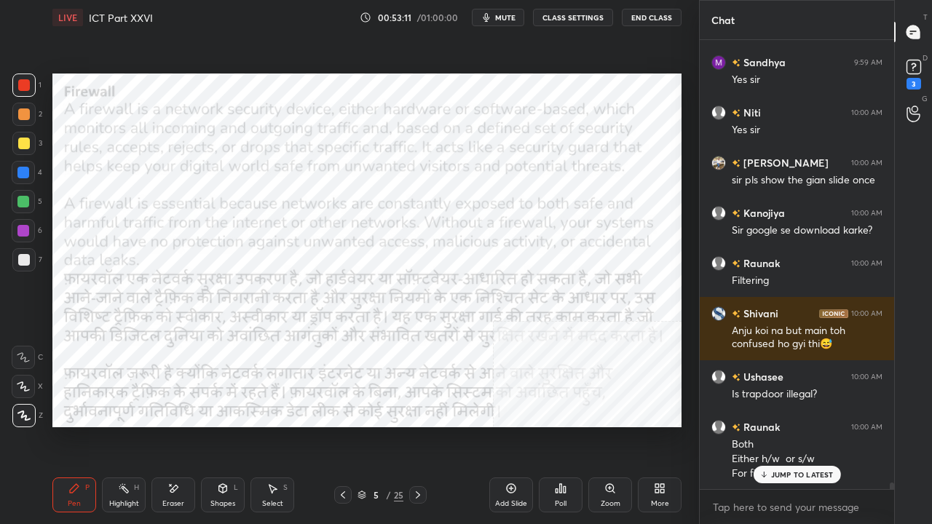
scroll to position [29953, 0]
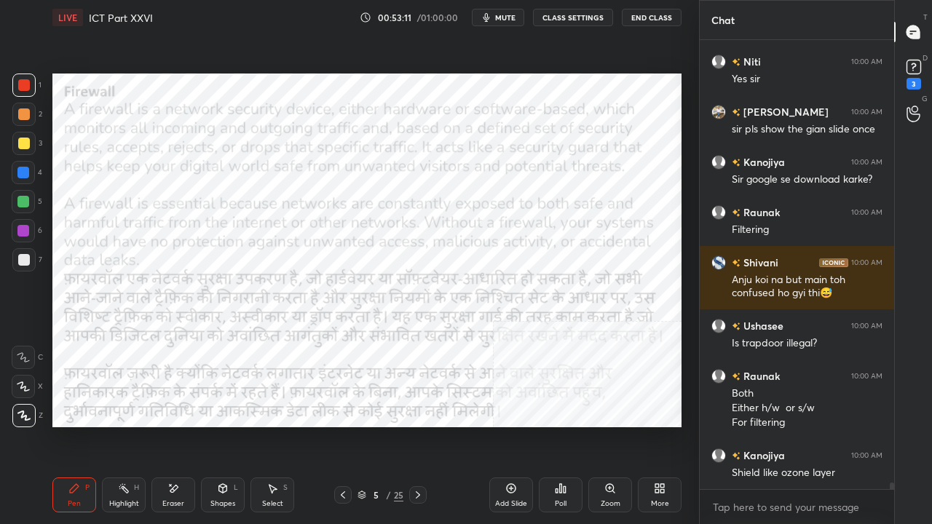
click at [26, 85] on div at bounding box center [24, 85] width 12 height 12
click at [414, 425] on icon at bounding box center [418, 496] width 12 height 12
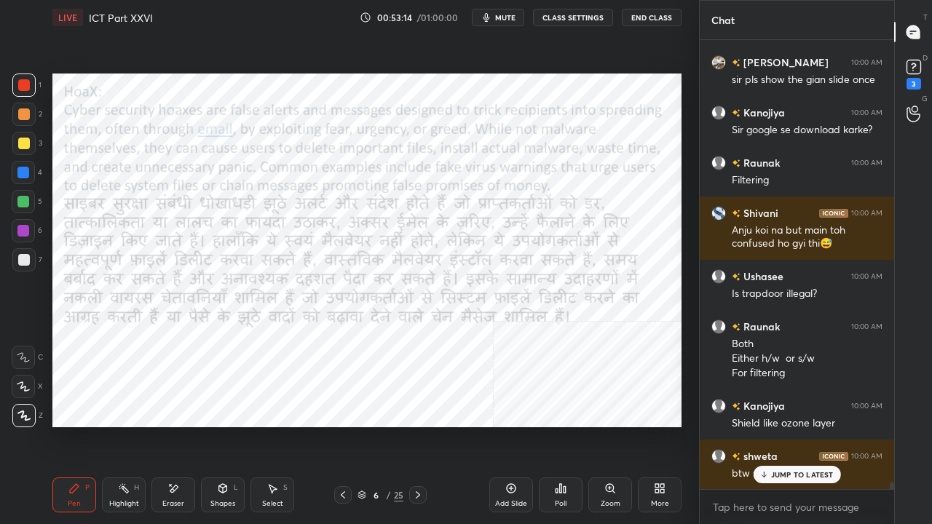
click at [344, 425] on icon at bounding box center [343, 496] width 12 height 12
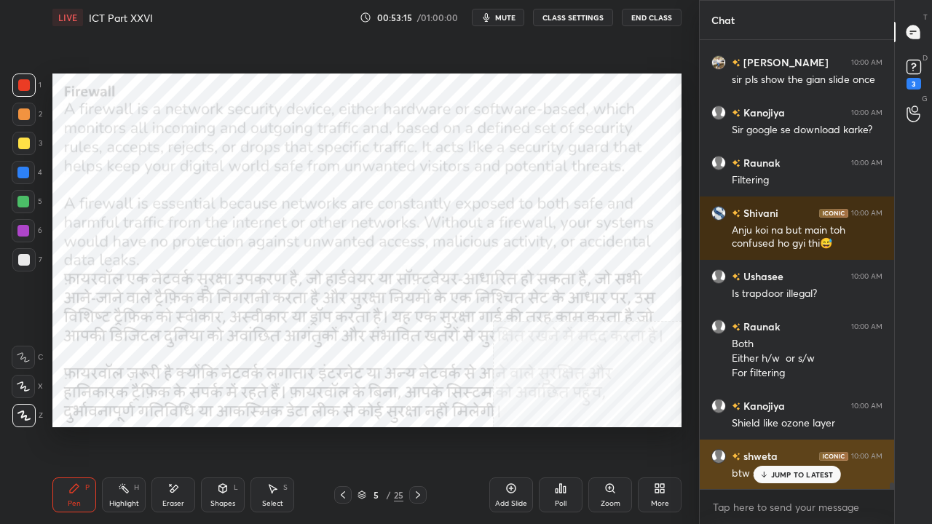
scroll to position [30054, 0]
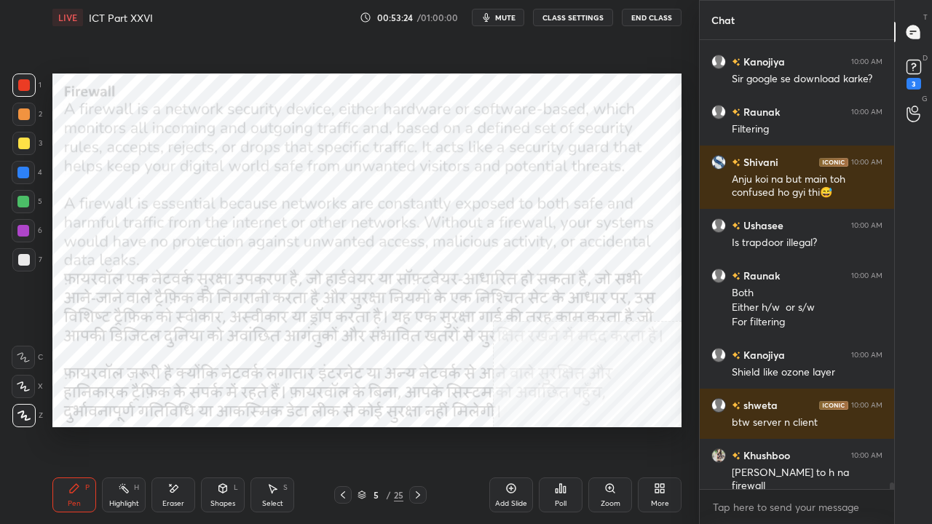
click at [22, 231] on div at bounding box center [23, 231] width 12 height 12
click at [23, 229] on div at bounding box center [23, 231] width 12 height 12
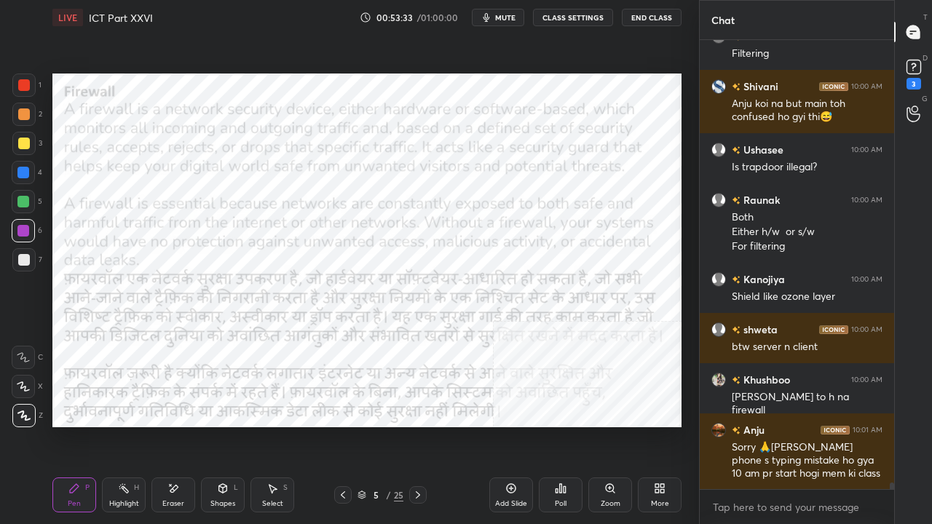
scroll to position [30180, 0]
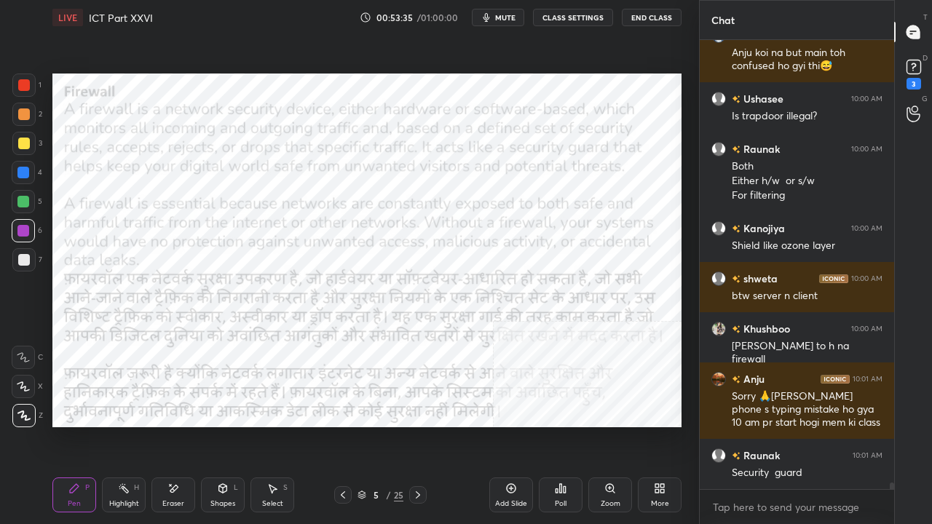
click at [109, 66] on div "Setting up your live class Poll for secs No correct answer Start poll" at bounding box center [367, 250] width 641 height 431
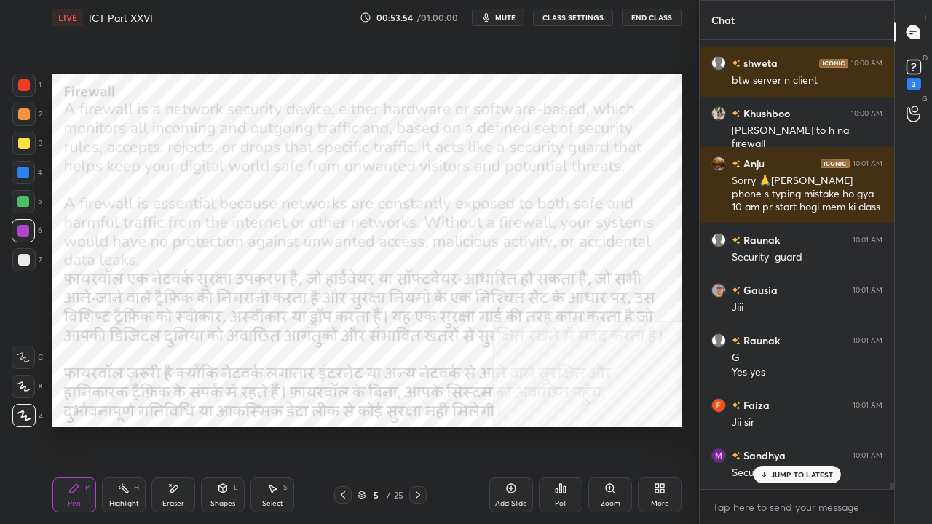
scroll to position [30445, 0]
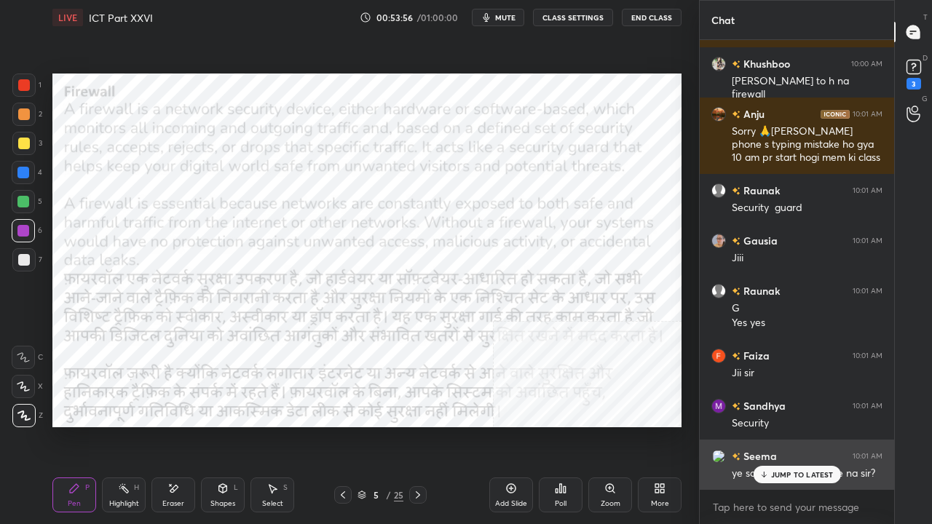
click at [787, 425] on div "JUMP TO LATEST" at bounding box center [796, 474] width 87 height 17
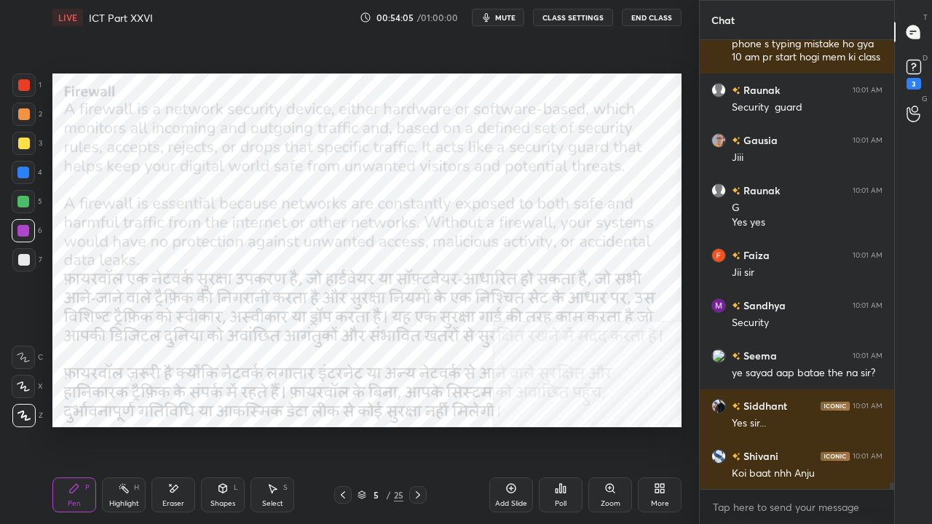
scroll to position [30597, 0]
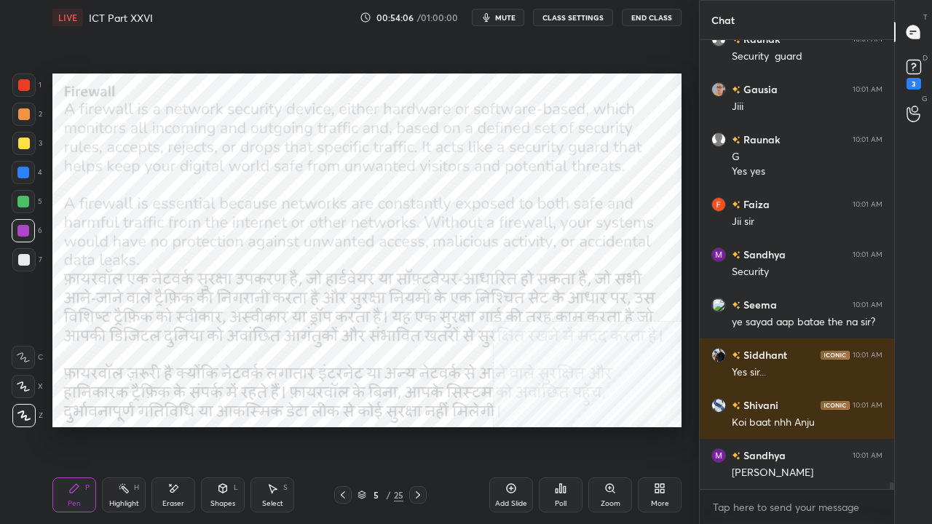
click at [385, 425] on div "5 / 25" at bounding box center [381, 495] width 46 height 13
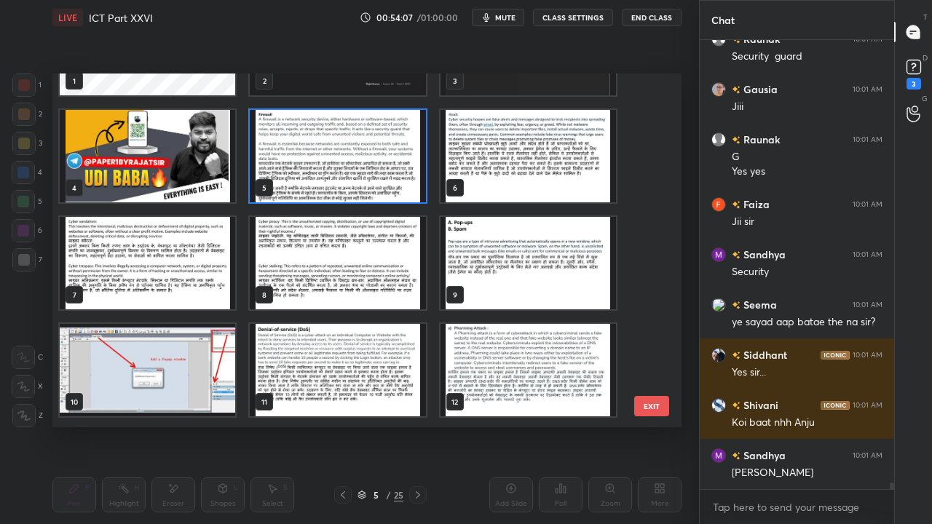
scroll to position [79, 0]
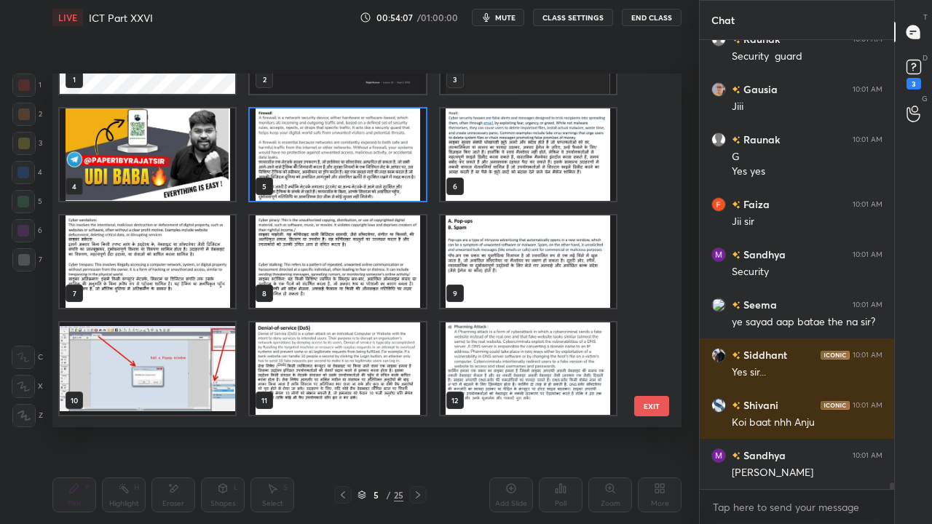
click at [500, 157] on img "grid" at bounding box center [529, 155] width 176 height 93
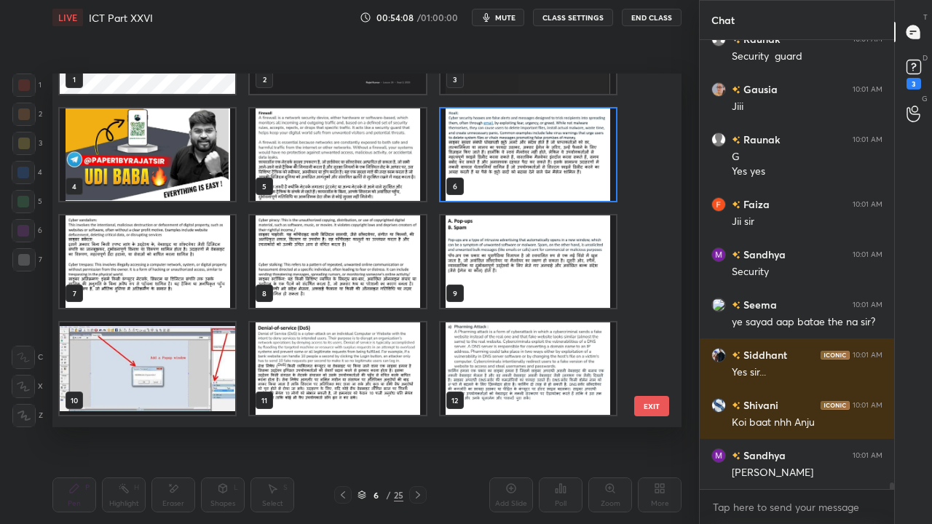
click at [501, 157] on img "grid" at bounding box center [529, 155] width 176 height 93
click at [503, 157] on img "grid" at bounding box center [529, 155] width 176 height 93
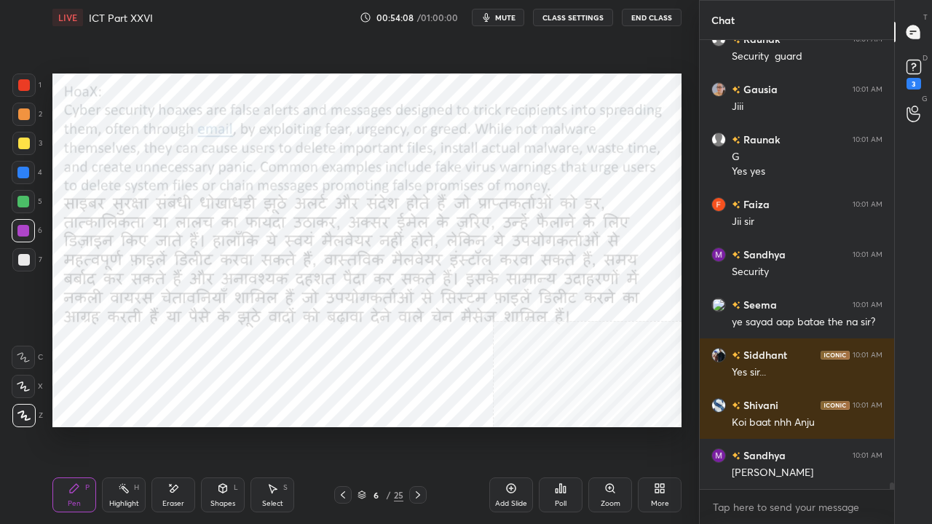
scroll to position [30647, 0]
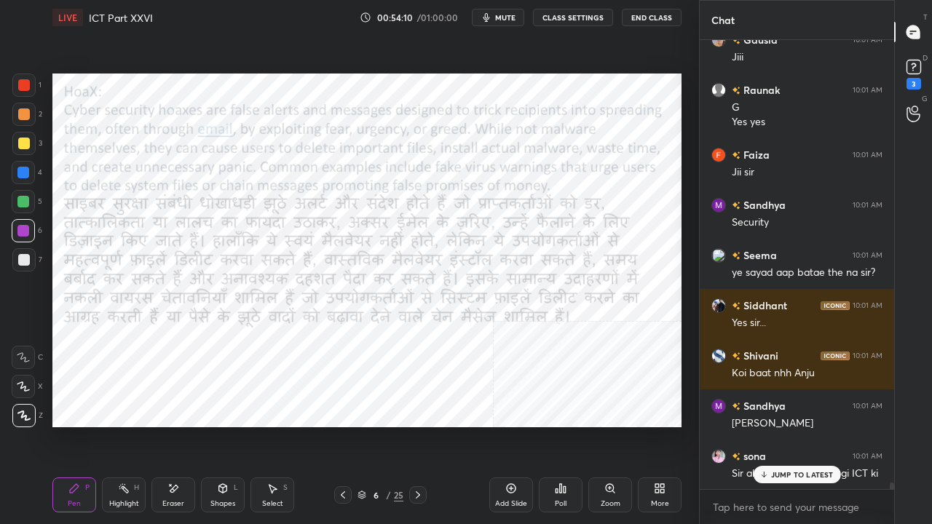
click at [775, 425] on p "JUMP TO LATEST" at bounding box center [802, 475] width 63 height 9
click at [19, 83] on div at bounding box center [24, 85] width 12 height 12
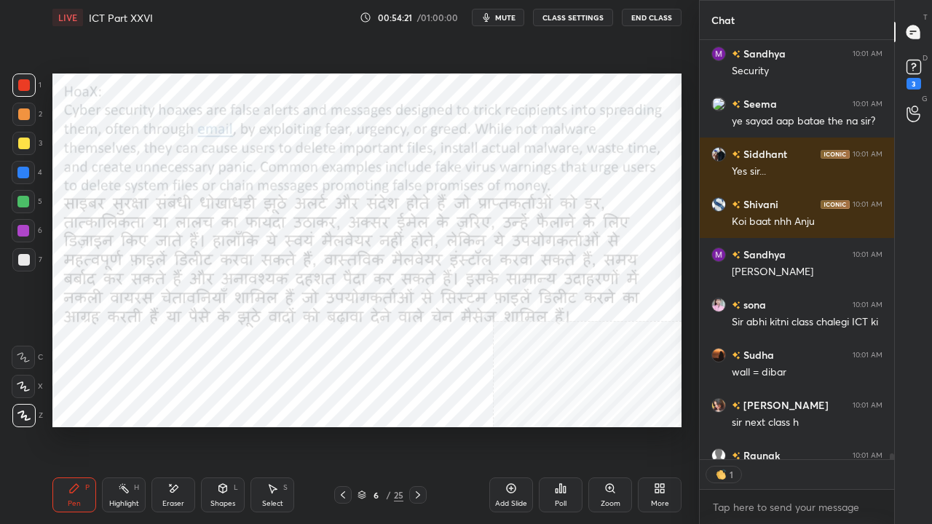
scroll to position [4, 4]
click at [22, 227] on div at bounding box center [23, 231] width 12 height 12
drag, startPoint x: 22, startPoint y: 227, endPoint x: 43, endPoint y: 215, distance: 24.1
click at [23, 227] on div at bounding box center [23, 231] width 12 height 12
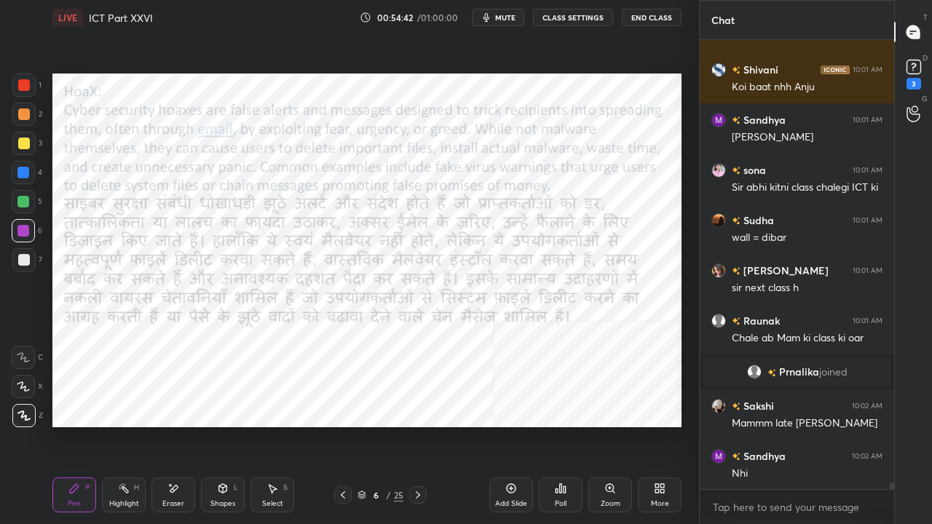
scroll to position [30464, 0]
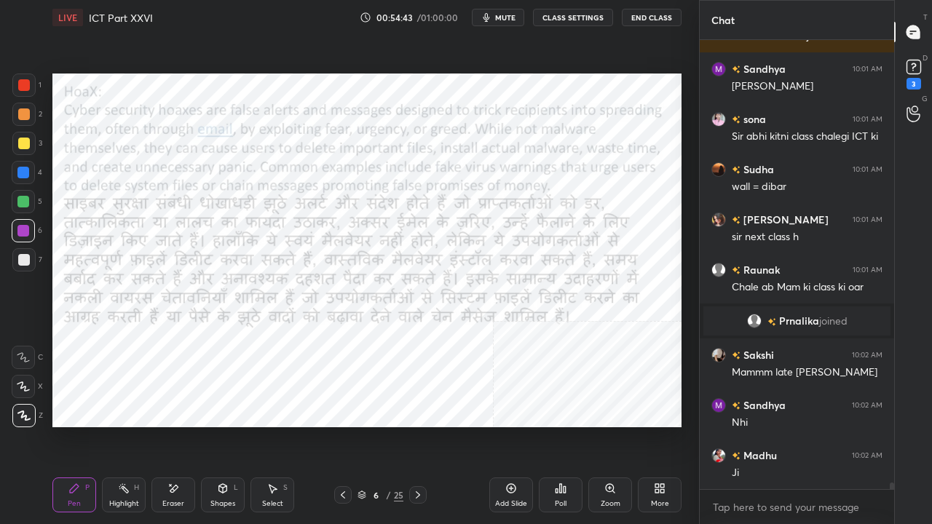
click at [22, 85] on div at bounding box center [24, 85] width 12 height 12
click at [22, 84] on div at bounding box center [24, 85] width 12 height 12
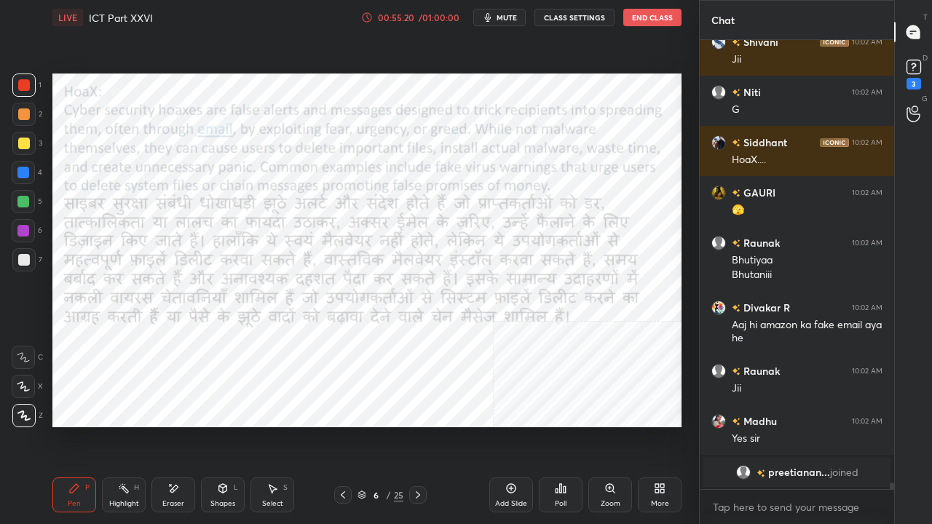
scroll to position [31030, 0]
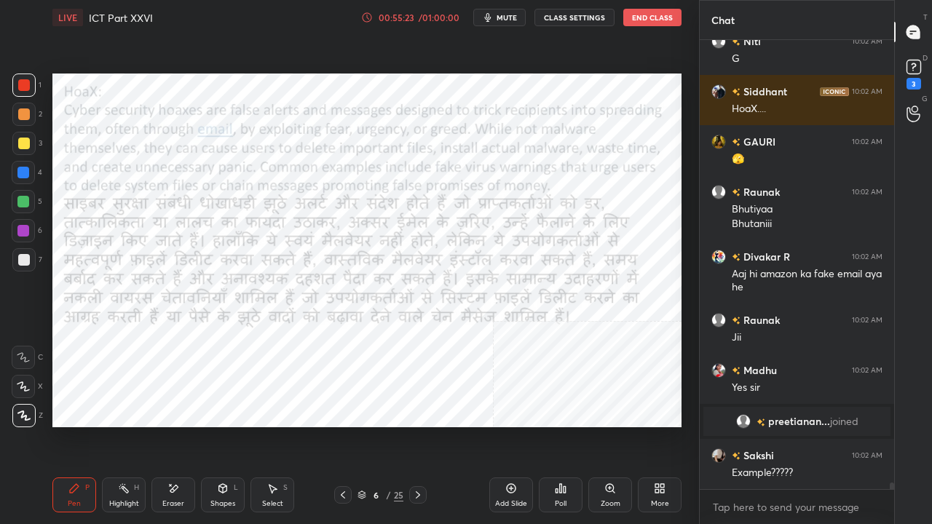
click at [20, 178] on div at bounding box center [23, 172] width 23 height 23
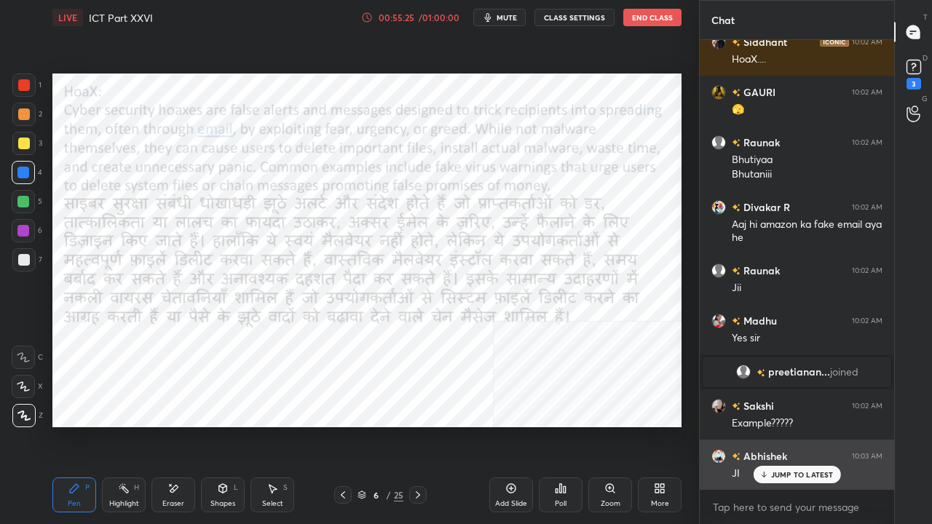
click at [769, 425] on div "JUMP TO LATEST" at bounding box center [796, 474] width 87 height 17
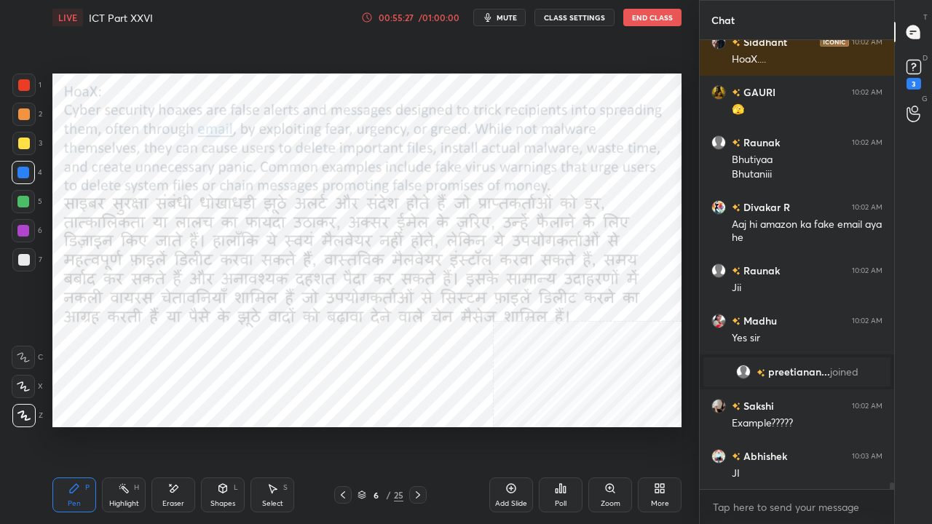
scroll to position [31130, 0]
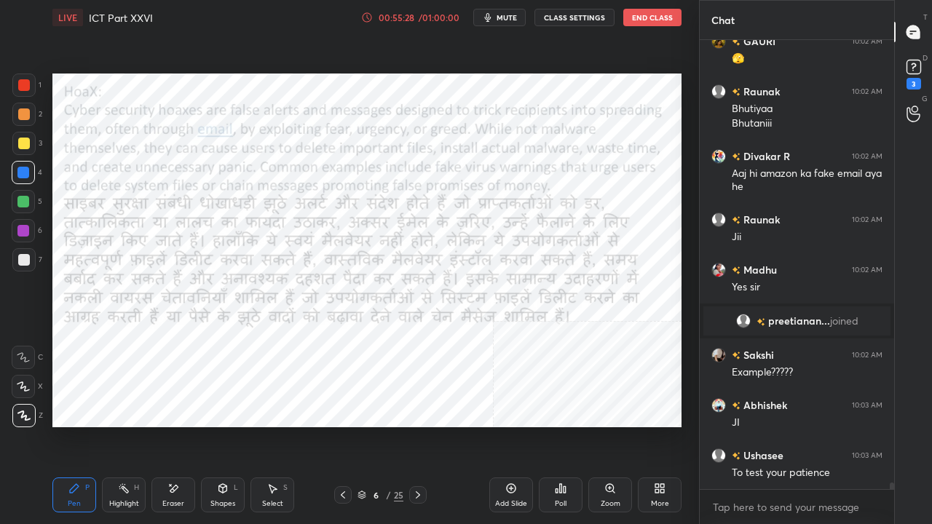
click at [22, 85] on div at bounding box center [24, 85] width 12 height 12
click at [23, 85] on div at bounding box center [24, 85] width 12 height 12
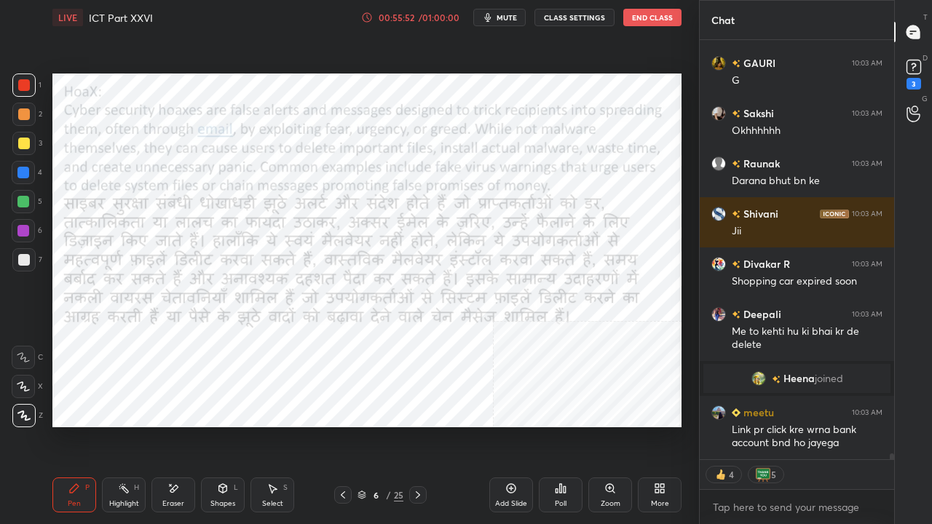
scroll to position [31305, 0]
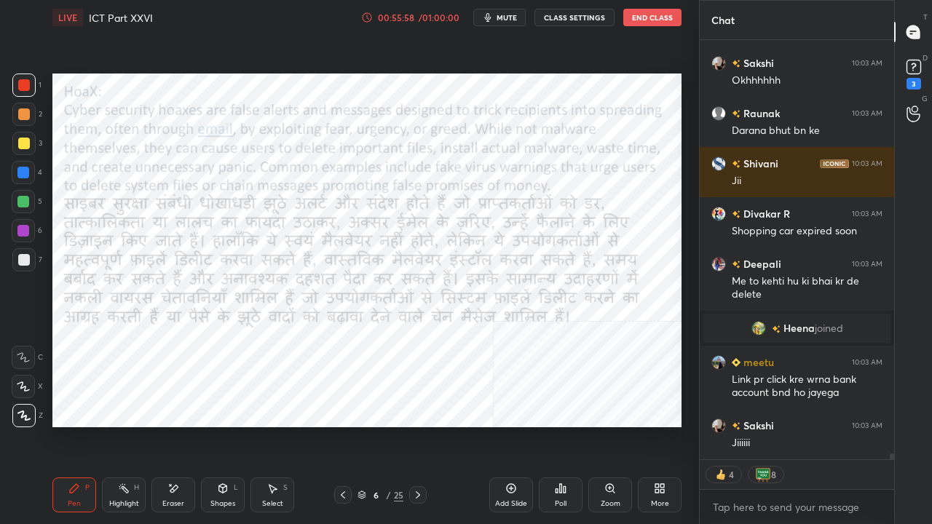
click at [27, 228] on div at bounding box center [23, 231] width 12 height 12
click at [27, 227] on div at bounding box center [23, 231] width 12 height 12
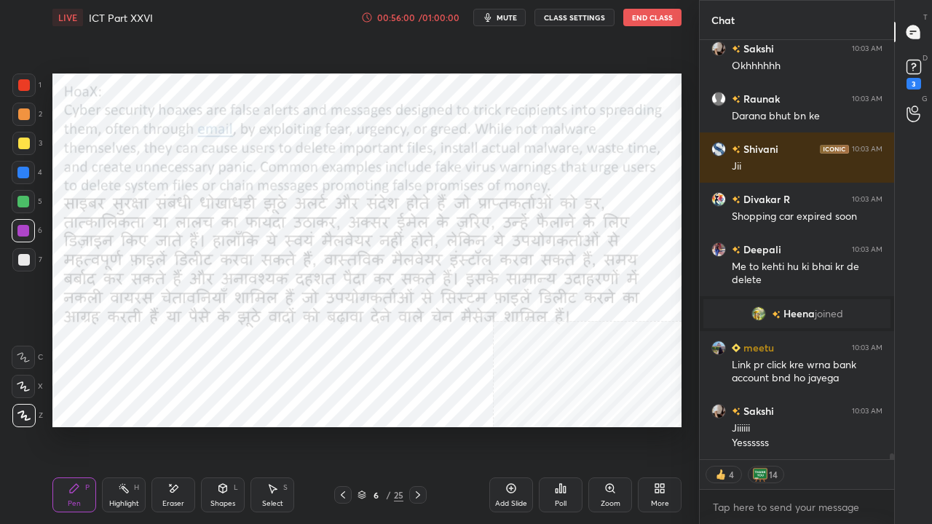
scroll to position [31370, 0]
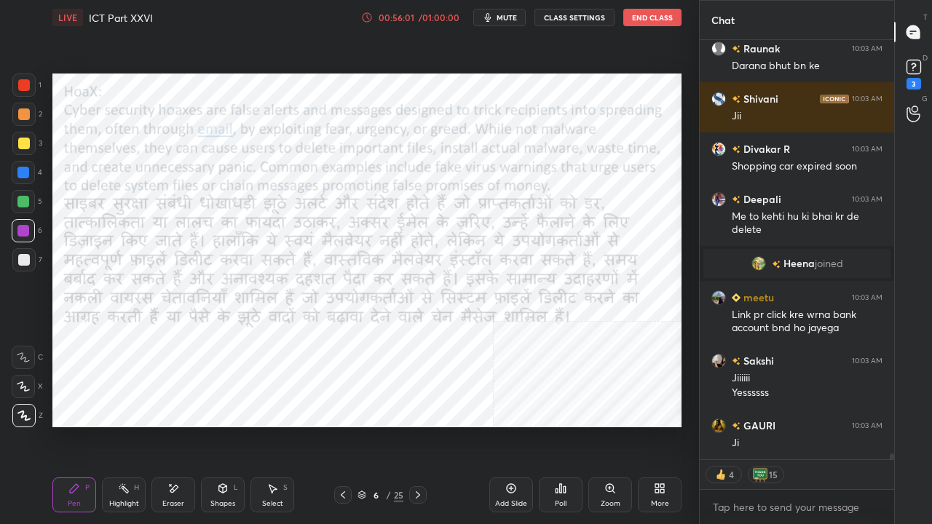
click at [406, 425] on div "6 / 25" at bounding box center [380, 495] width 93 height 17
click at [415, 425] on icon at bounding box center [418, 496] width 12 height 12
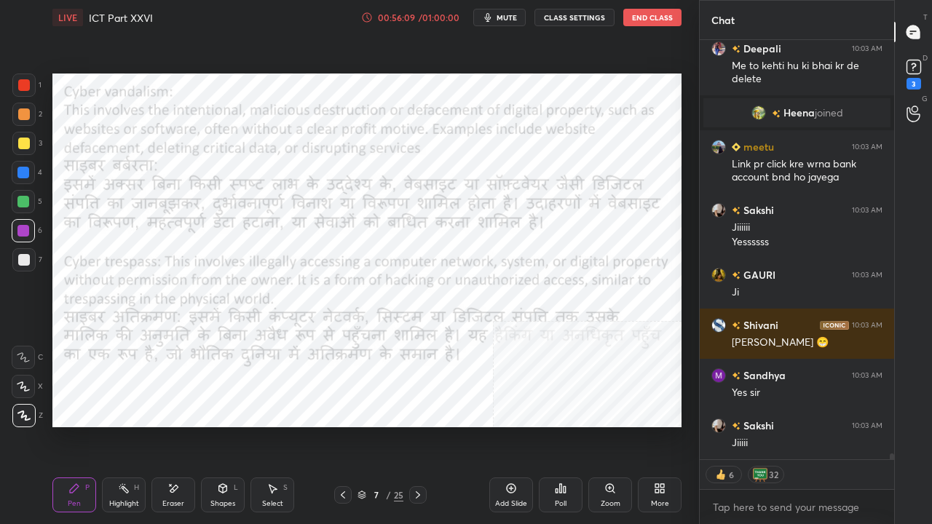
scroll to position [31571, 0]
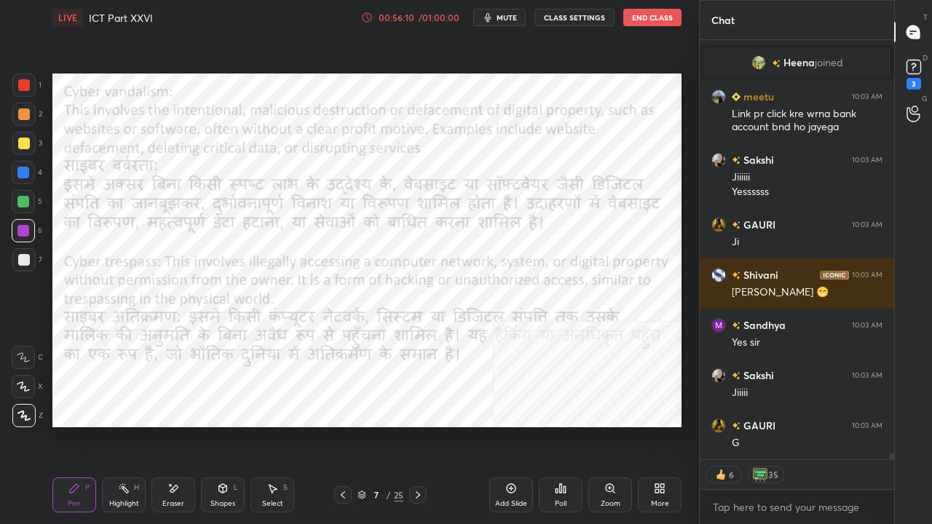
click at [426, 425] on div "7 / 25" at bounding box center [380, 495] width 219 height 17
click at [414, 425] on icon at bounding box center [418, 496] width 12 height 12
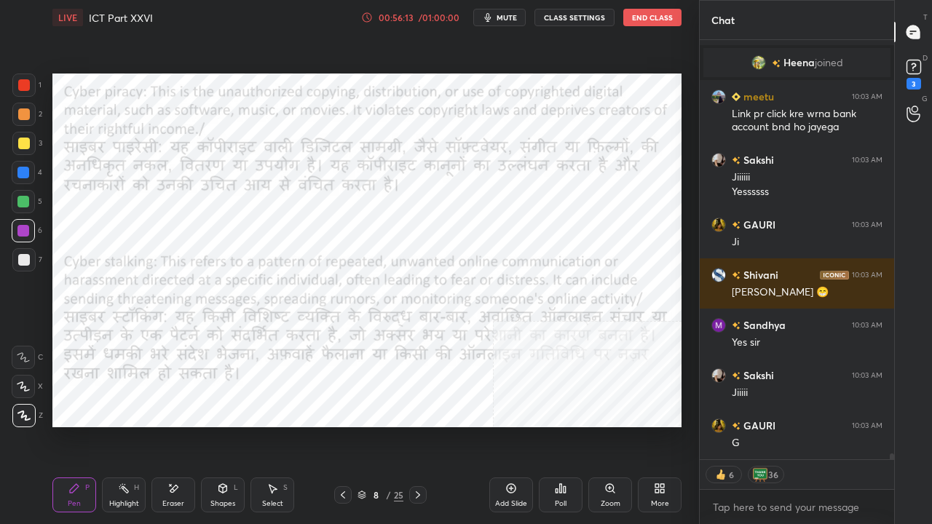
scroll to position [31621, 0]
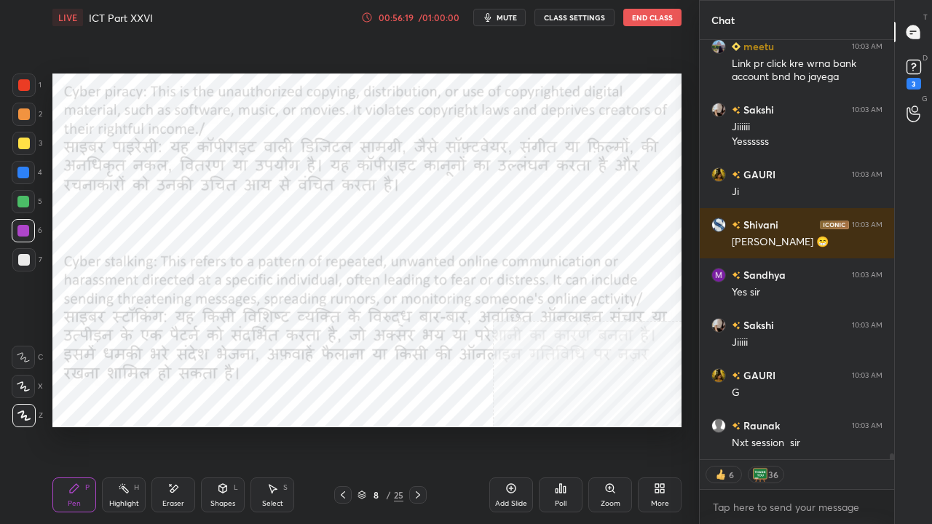
drag, startPoint x: 22, startPoint y: 86, endPoint x: 32, endPoint y: 98, distance: 15.5
click at [22, 86] on div at bounding box center [24, 85] width 12 height 12
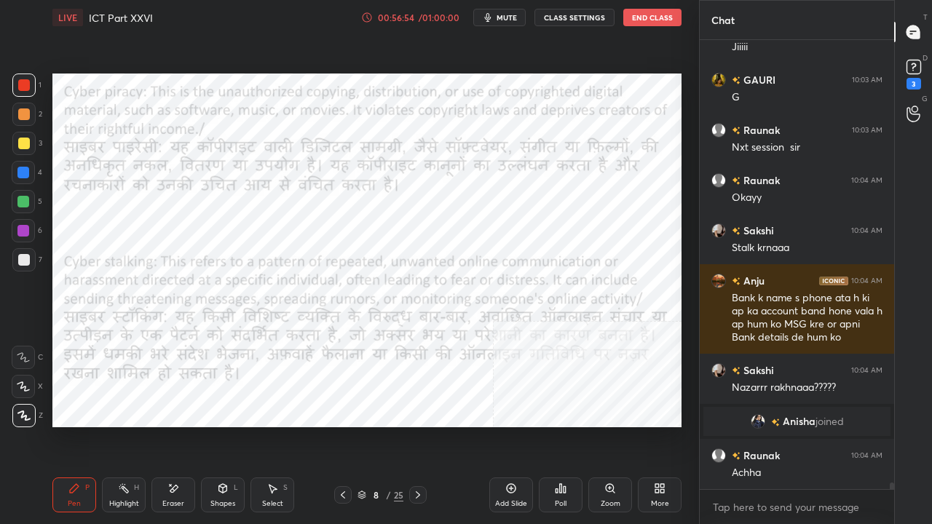
scroll to position [31967, 0]
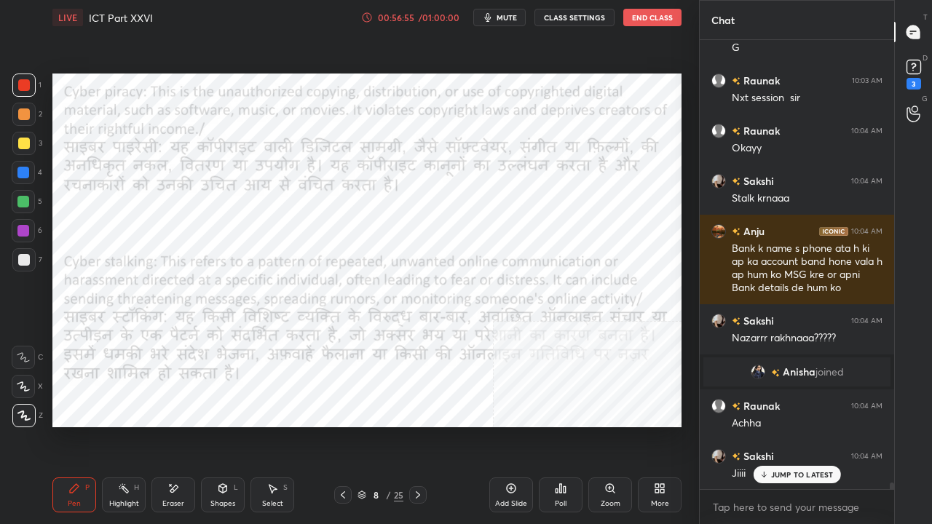
click at [17, 229] on div at bounding box center [23, 230] width 23 height 23
click at [20, 231] on div at bounding box center [23, 231] width 12 height 12
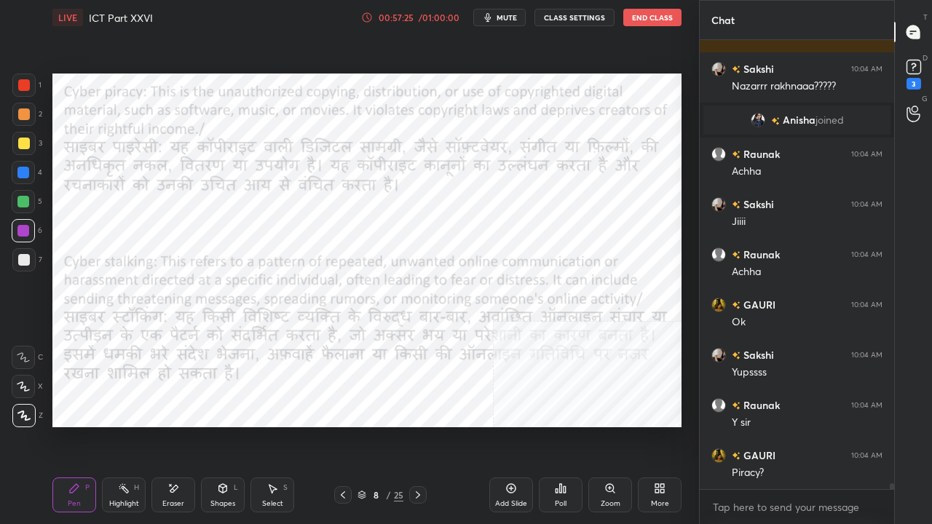
scroll to position [32268, 0]
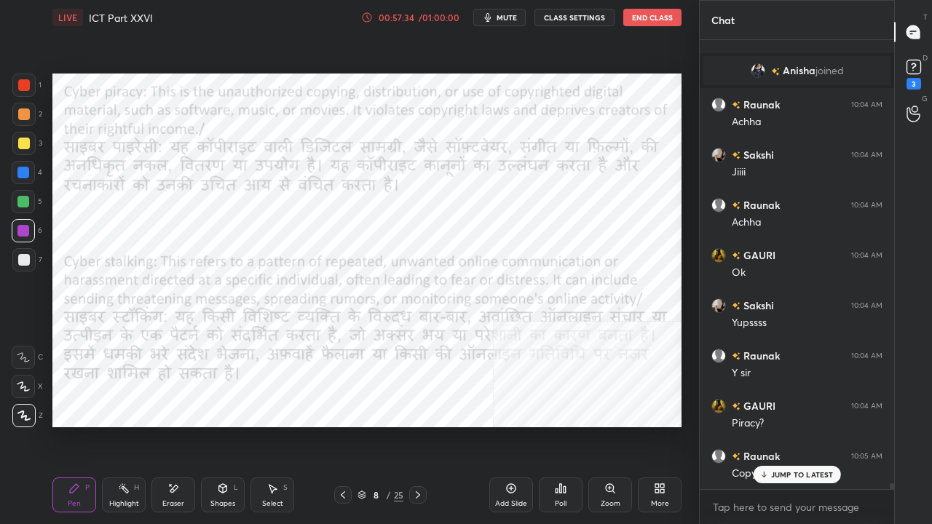
drag, startPoint x: 23, startPoint y: 82, endPoint x: 47, endPoint y: 90, distance: 25.1
click at [23, 82] on div at bounding box center [24, 85] width 12 height 12
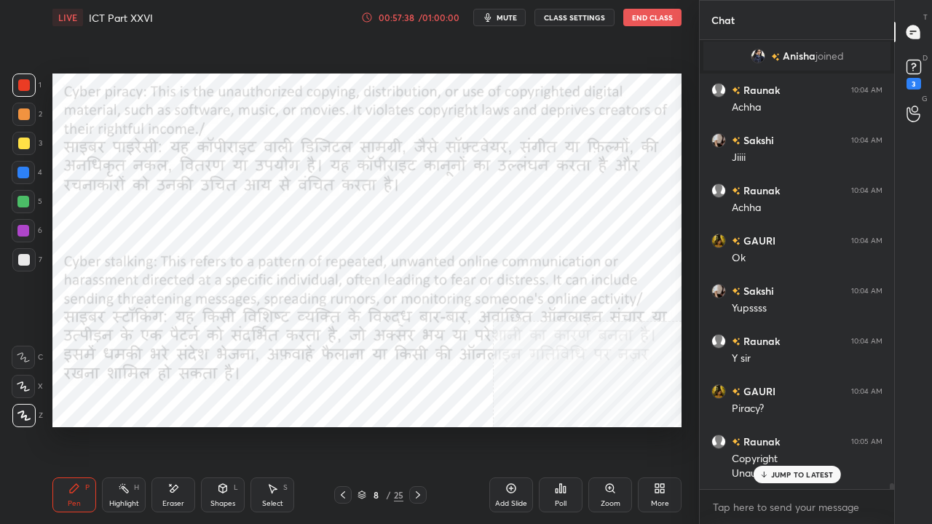
click at [793, 425] on p "JUMP TO LATEST" at bounding box center [802, 475] width 63 height 9
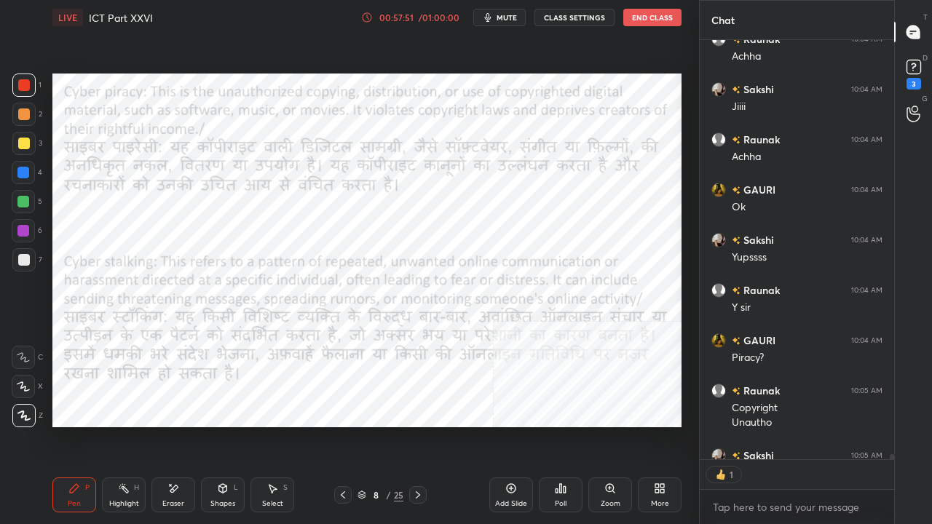
scroll to position [32414, 0]
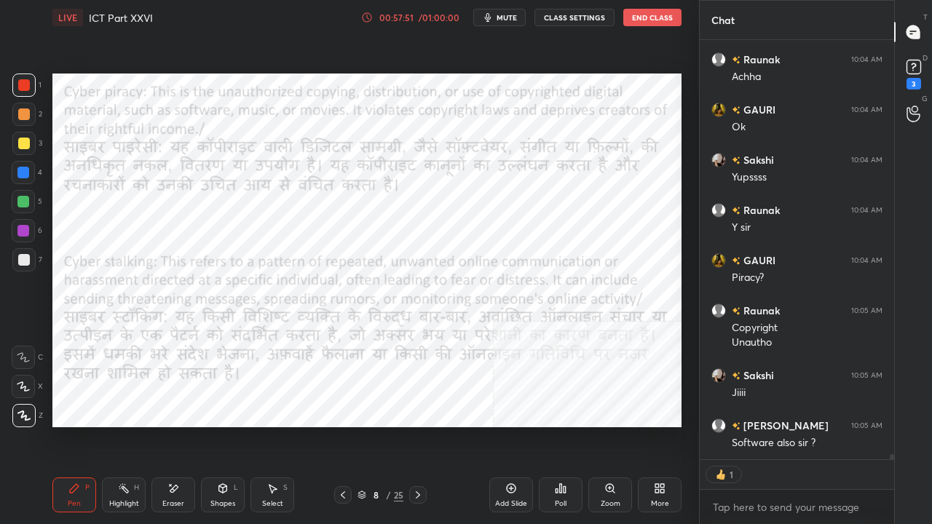
click at [25, 172] on div at bounding box center [23, 173] width 12 height 12
click at [23, 172] on div at bounding box center [23, 173] width 12 height 12
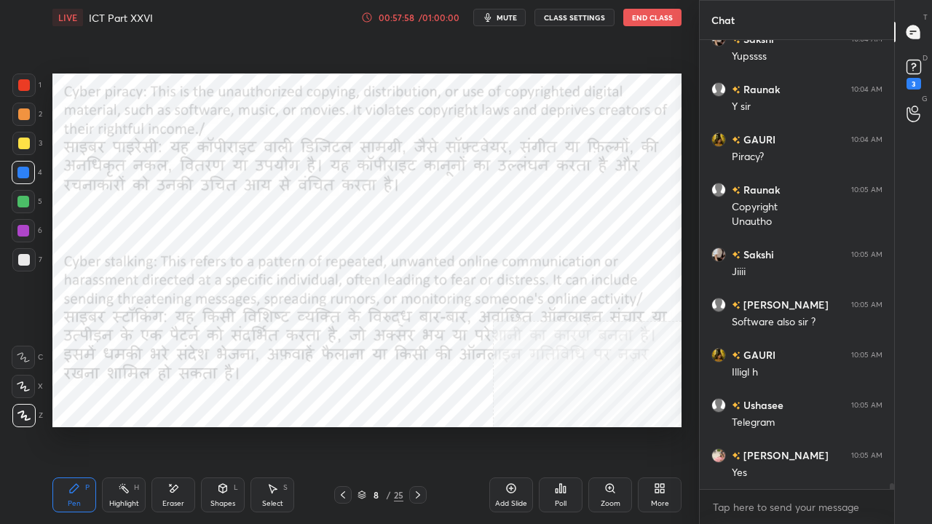
scroll to position [32584, 0]
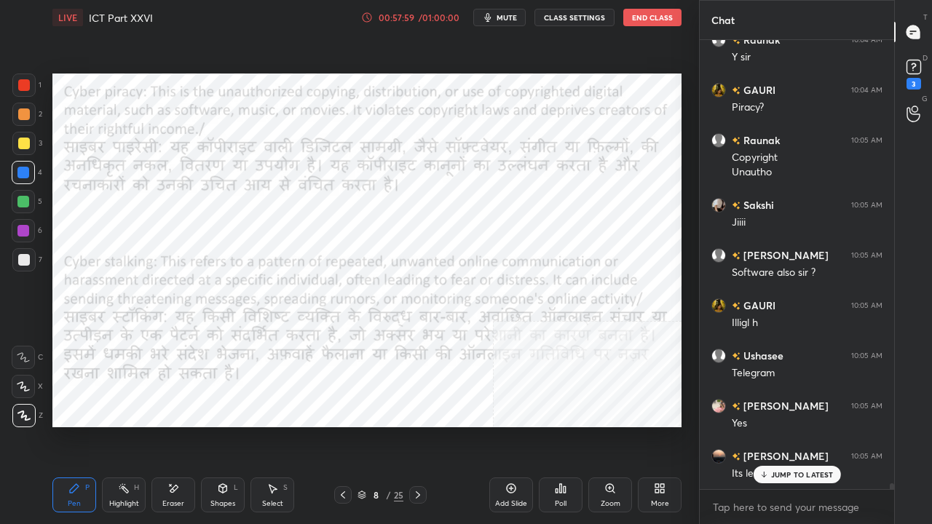
click at [22, 82] on div at bounding box center [24, 85] width 12 height 12
drag, startPoint x: 23, startPoint y: 80, endPoint x: 42, endPoint y: 85, distance: 20.1
click at [25, 82] on div at bounding box center [24, 85] width 12 height 12
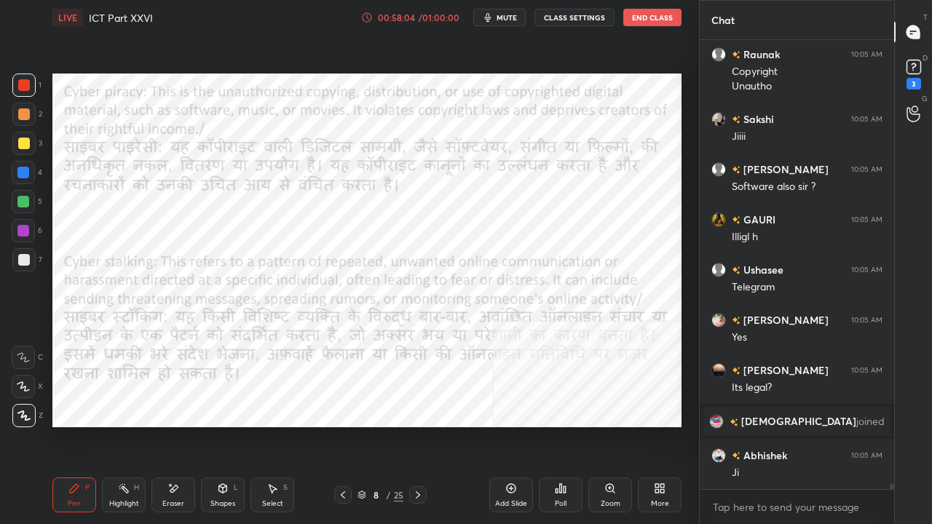
scroll to position [32720, 0]
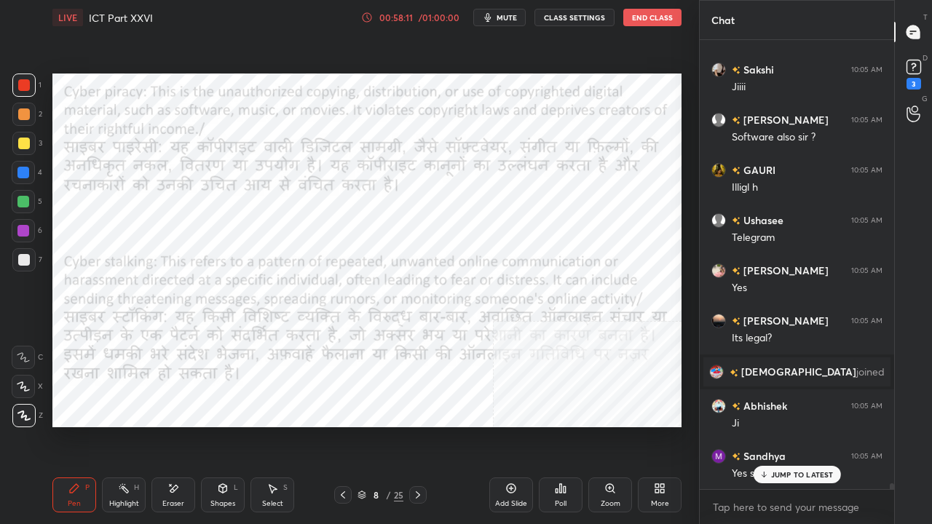
click at [19, 160] on div "3" at bounding box center [27, 146] width 30 height 29
click at [20, 156] on div "3" at bounding box center [27, 146] width 30 height 29
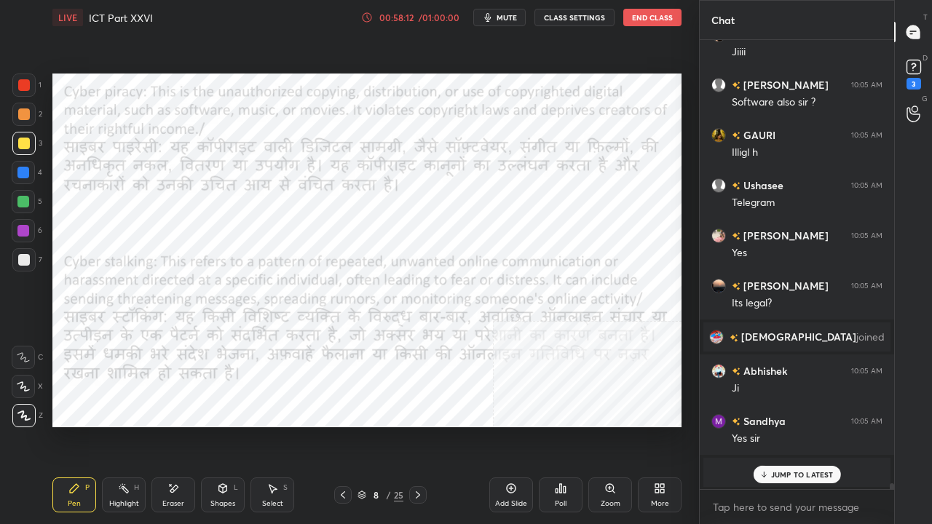
click at [32, 173] on div at bounding box center [23, 172] width 23 height 23
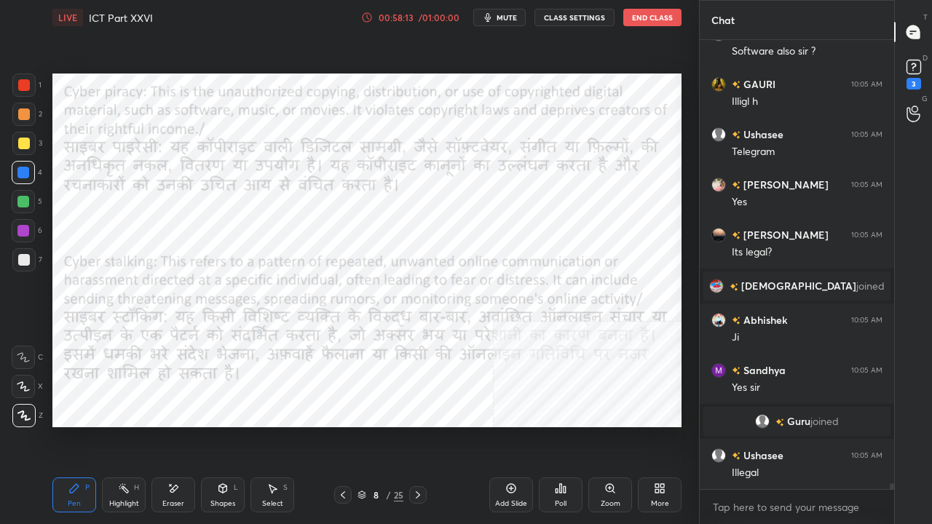
click at [30, 173] on div at bounding box center [23, 172] width 23 height 23
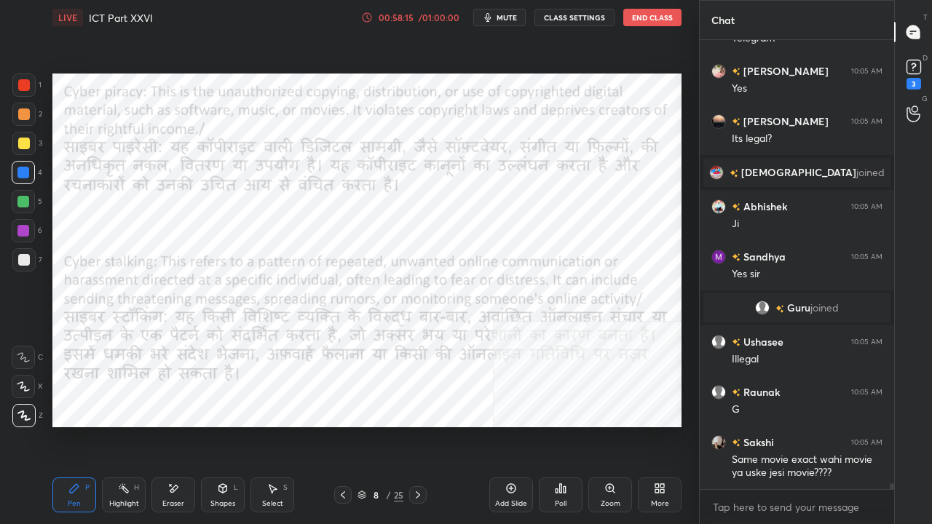
scroll to position [32969, 0]
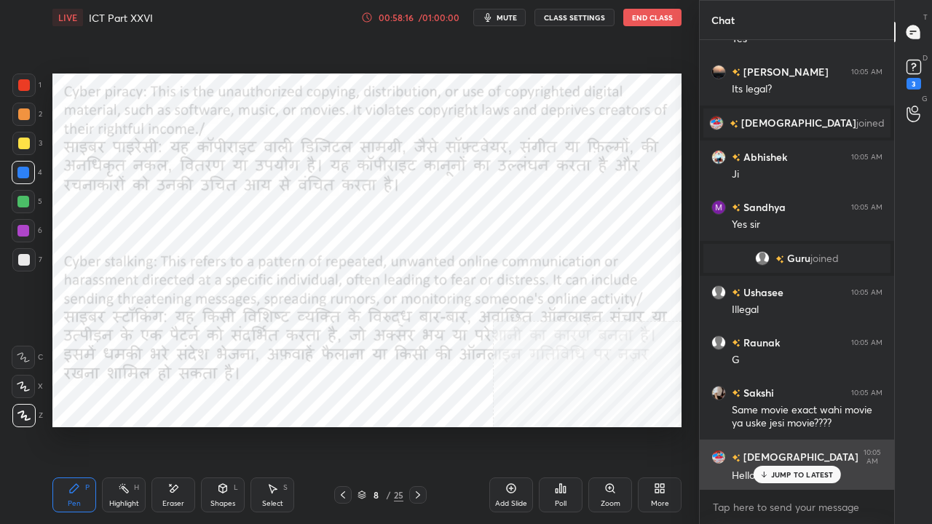
click at [797, 425] on div "JUMP TO LATEST" at bounding box center [796, 474] width 87 height 17
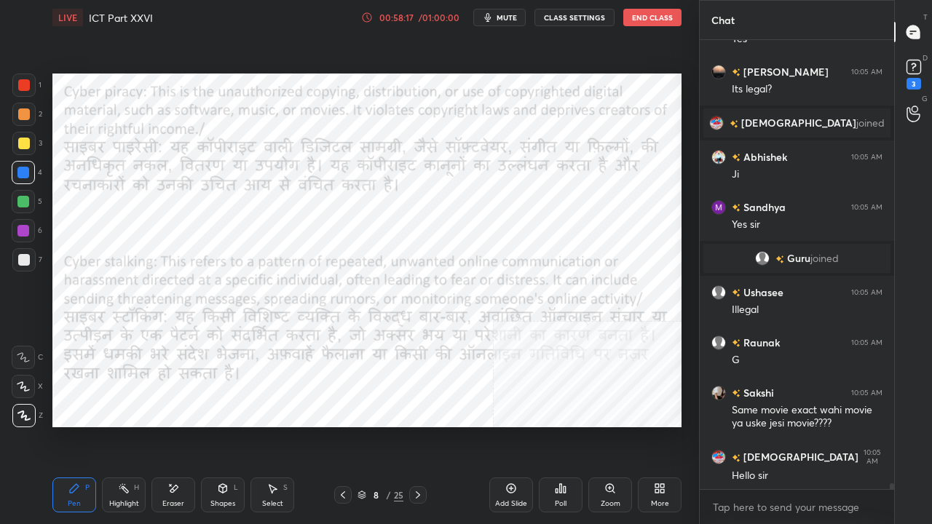
click at [340, 425] on icon at bounding box center [343, 496] width 12 height 12
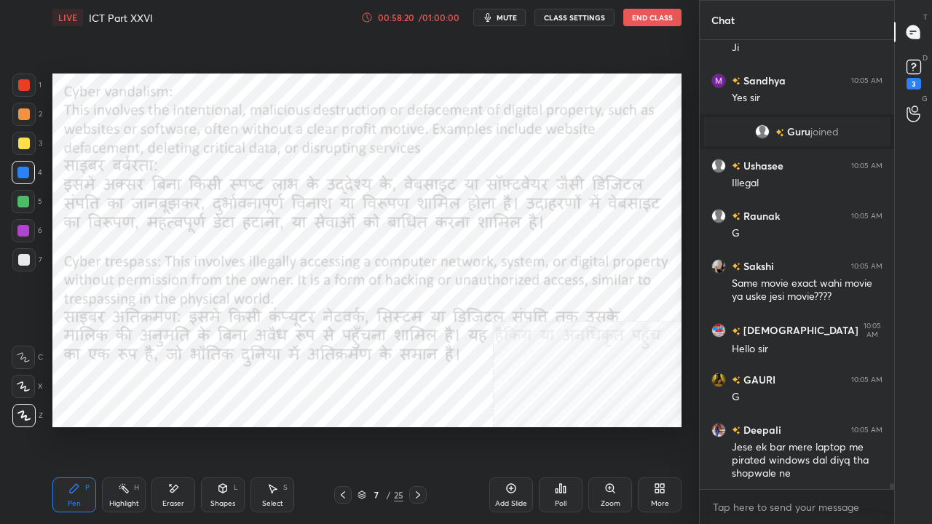
scroll to position [33147, 0]
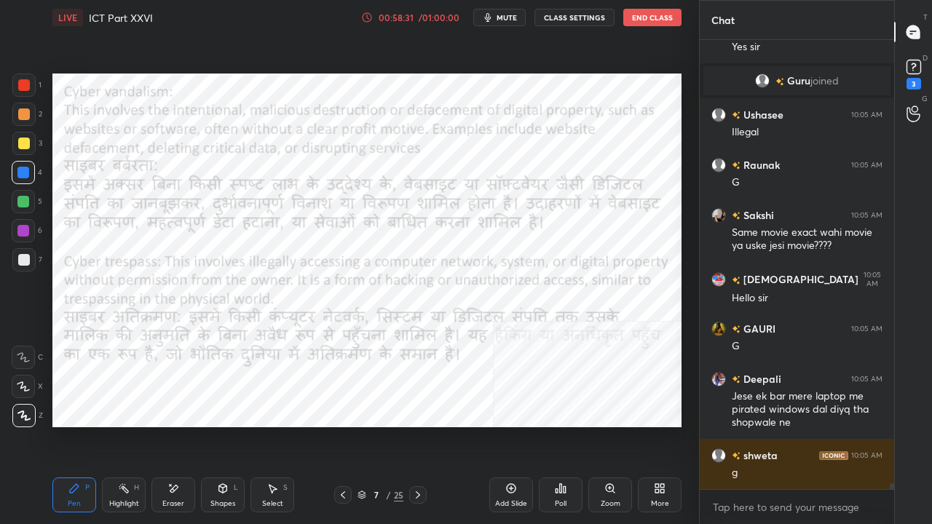
click at [18, 80] on div at bounding box center [23, 85] width 23 height 23
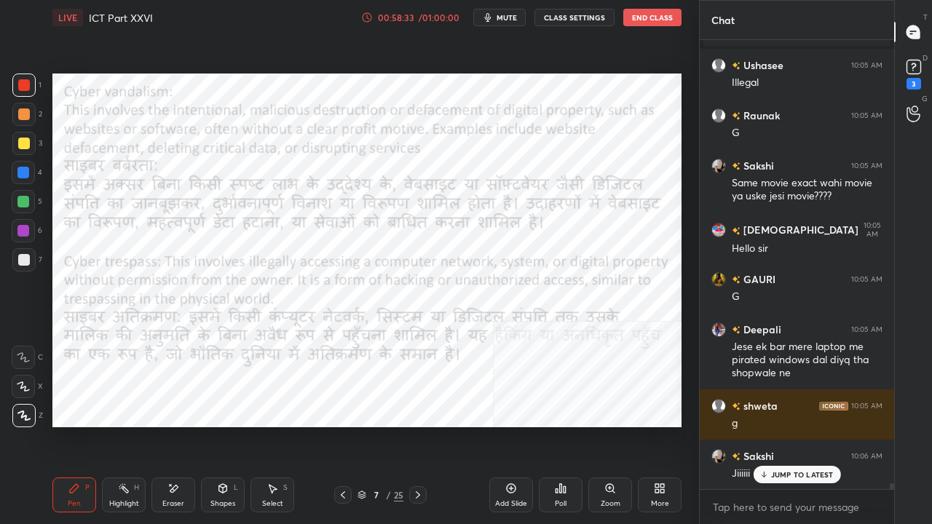
click at [410, 425] on div at bounding box center [417, 495] width 17 height 17
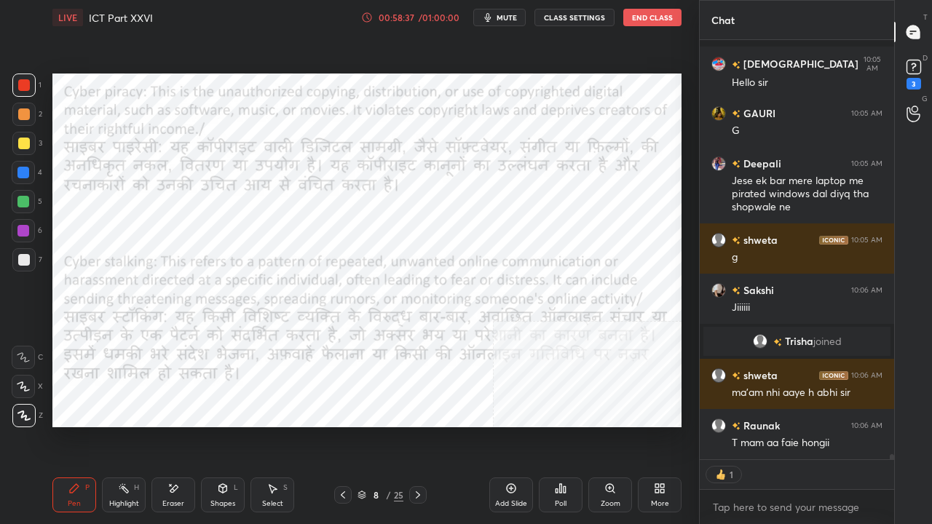
scroll to position [33463, 0]
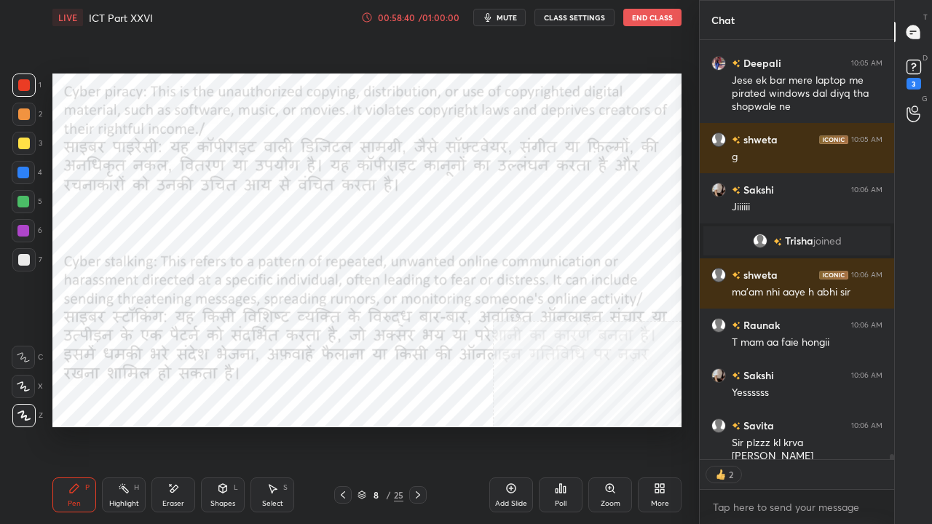
click at [347, 425] on icon at bounding box center [343, 496] width 12 height 12
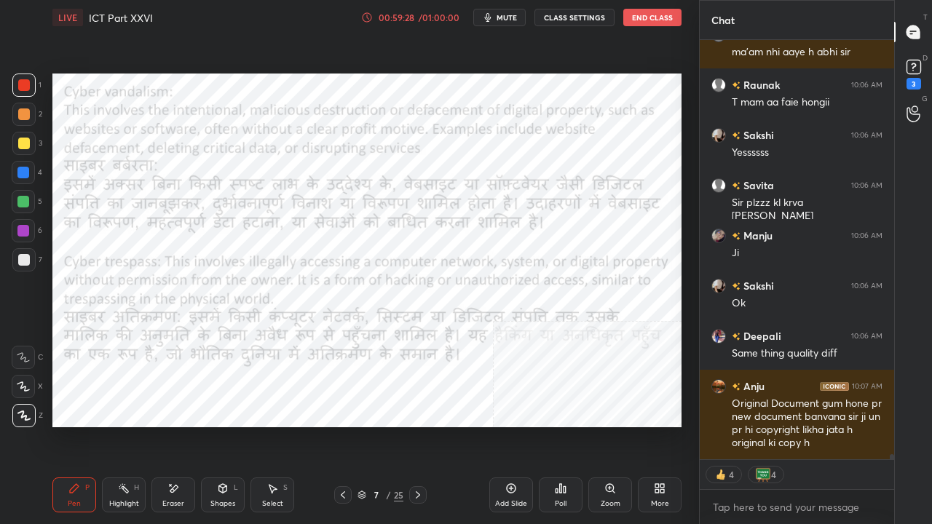
scroll to position [33753, 0]
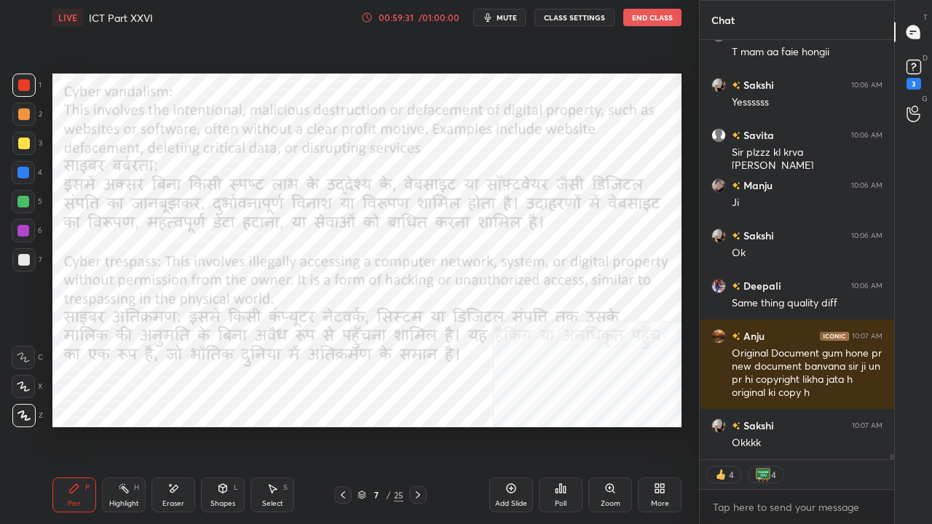
click at [27, 173] on div at bounding box center [23, 173] width 12 height 12
click at [23, 85] on div at bounding box center [24, 85] width 12 height 12
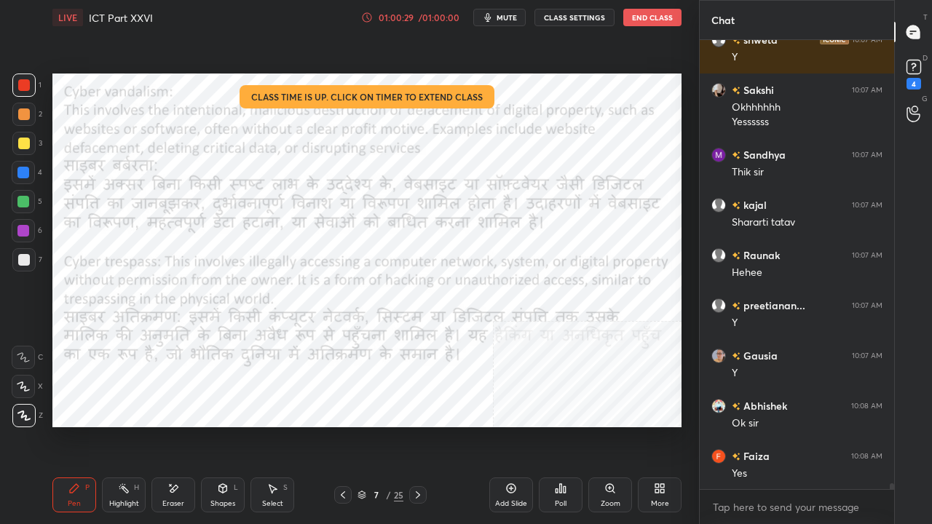
scroll to position [34341, 0]
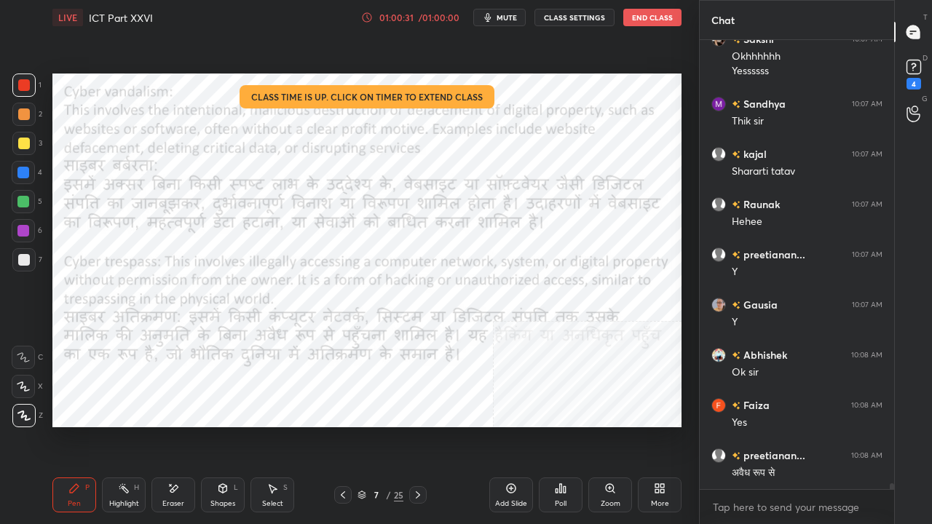
click at [418, 425] on icon at bounding box center [418, 495] width 4 height 7
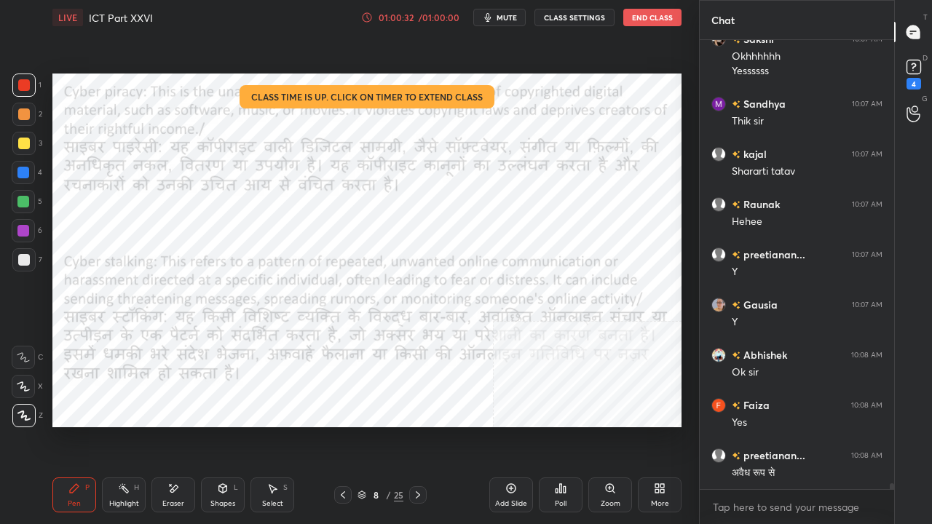
click at [416, 425] on icon at bounding box center [418, 496] width 12 height 12
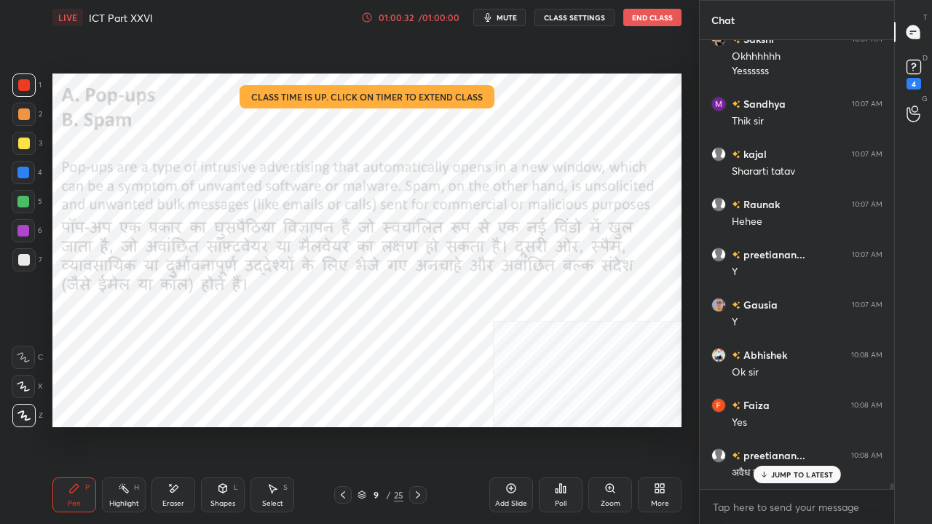
scroll to position [34391, 0]
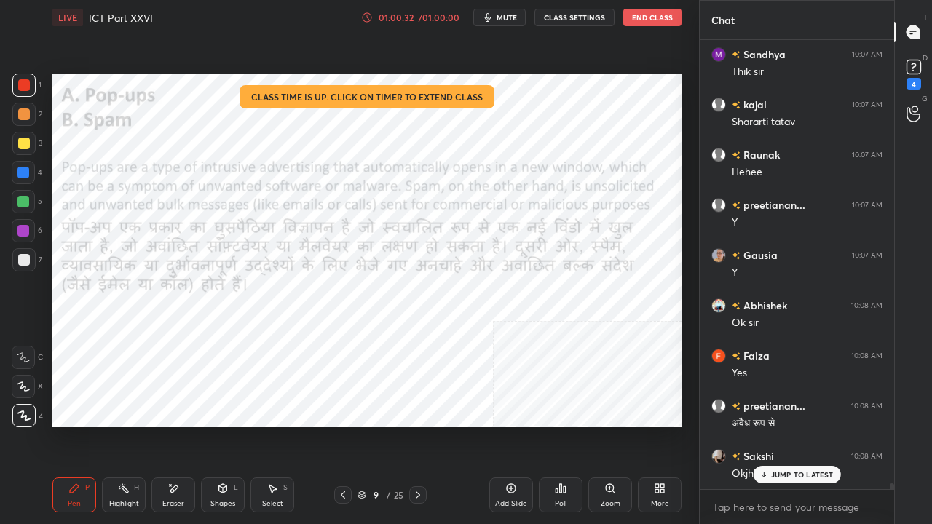
click at [417, 425] on icon at bounding box center [418, 496] width 12 height 12
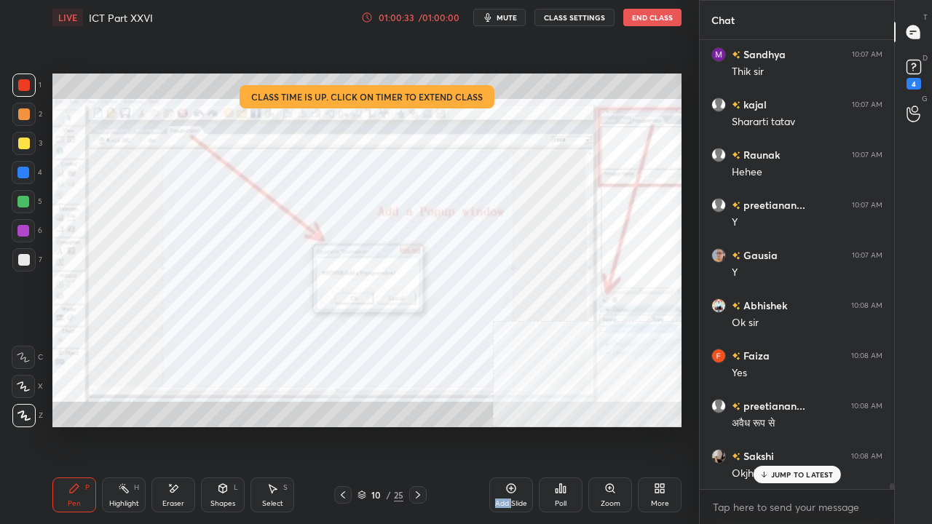
click at [417, 425] on icon at bounding box center [418, 496] width 12 height 12
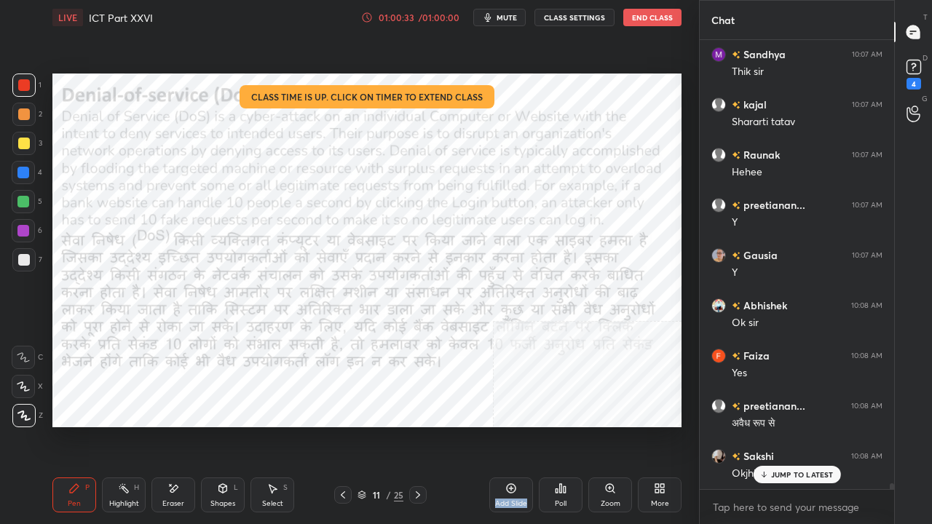
click at [417, 425] on icon at bounding box center [418, 496] width 12 height 12
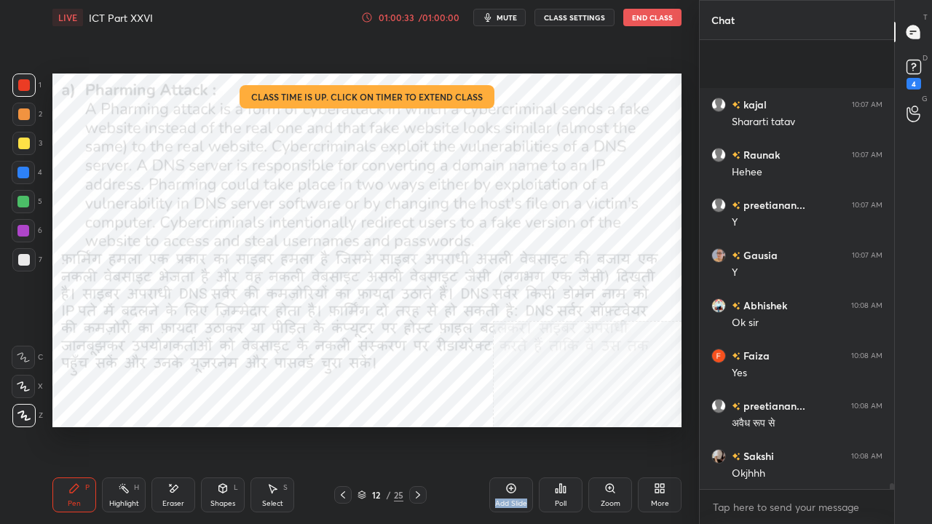
scroll to position [34442, 0]
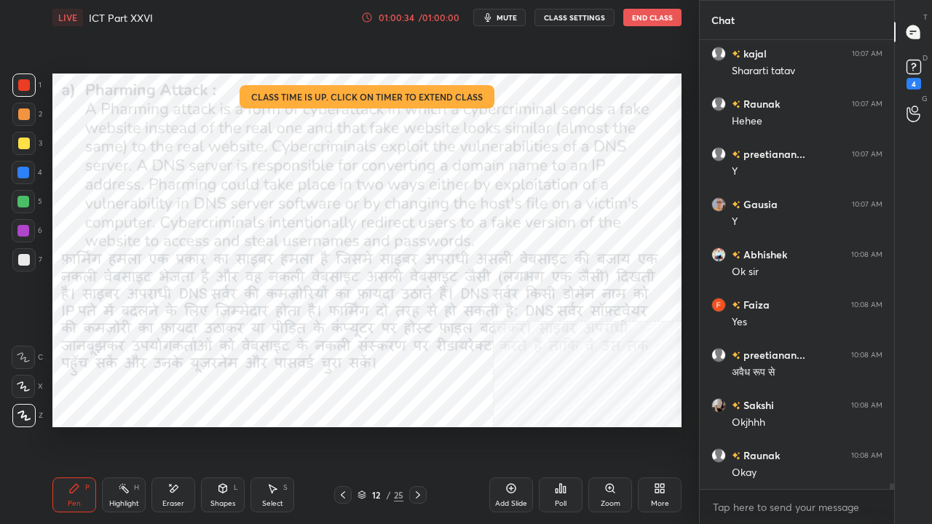
click at [417, 425] on icon at bounding box center [418, 496] width 12 height 12
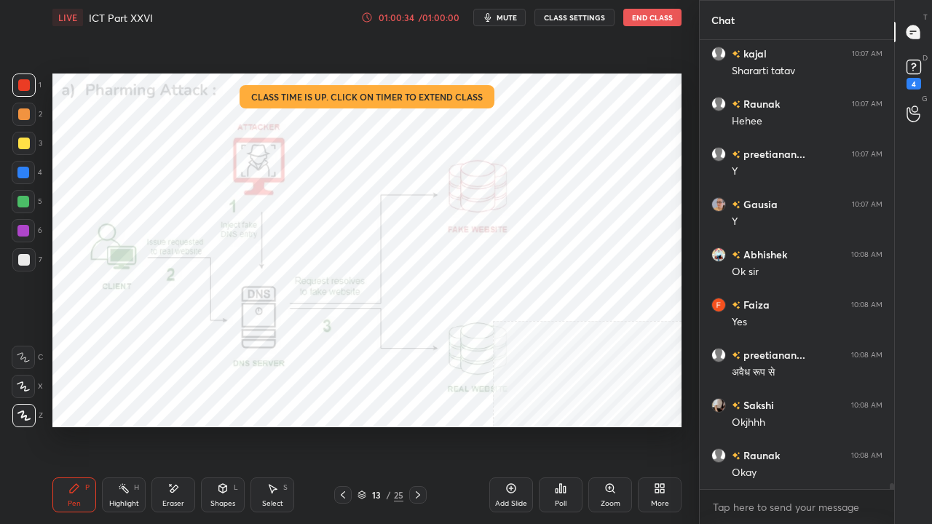
click at [417, 425] on icon at bounding box center [418, 496] width 12 height 12
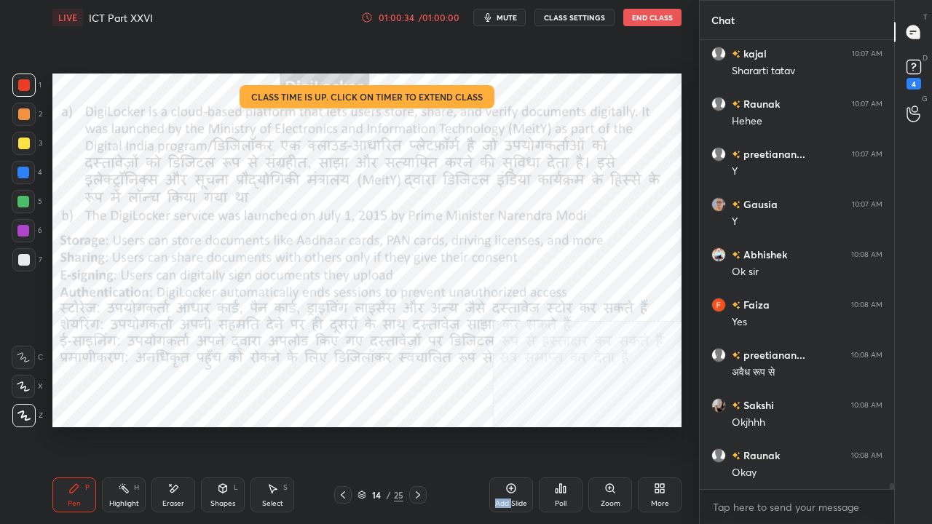
click at [417, 425] on icon at bounding box center [418, 496] width 12 height 12
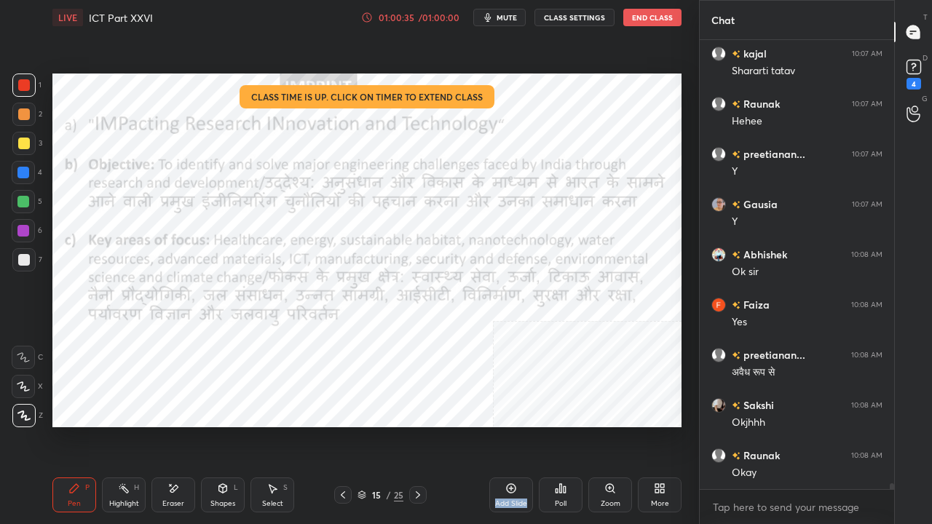
click at [417, 425] on icon at bounding box center [418, 496] width 12 height 12
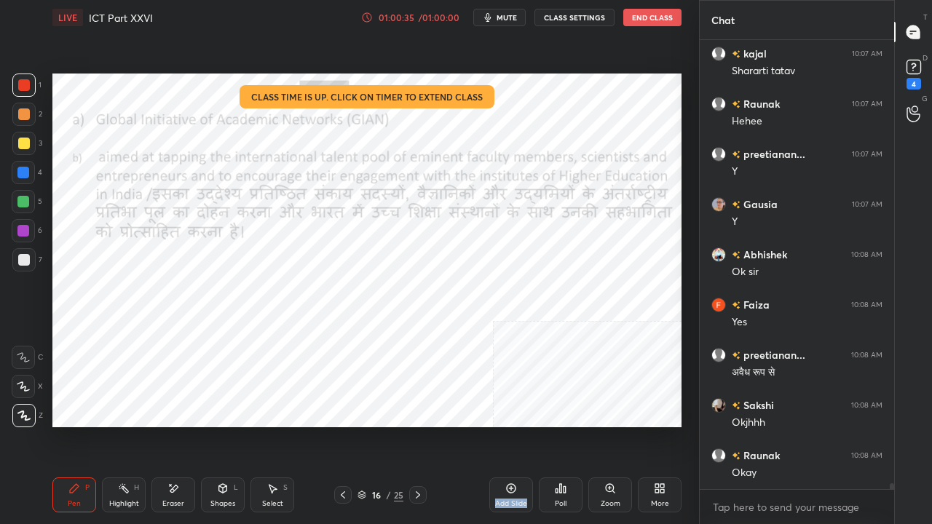
click at [417, 425] on icon at bounding box center [418, 496] width 12 height 12
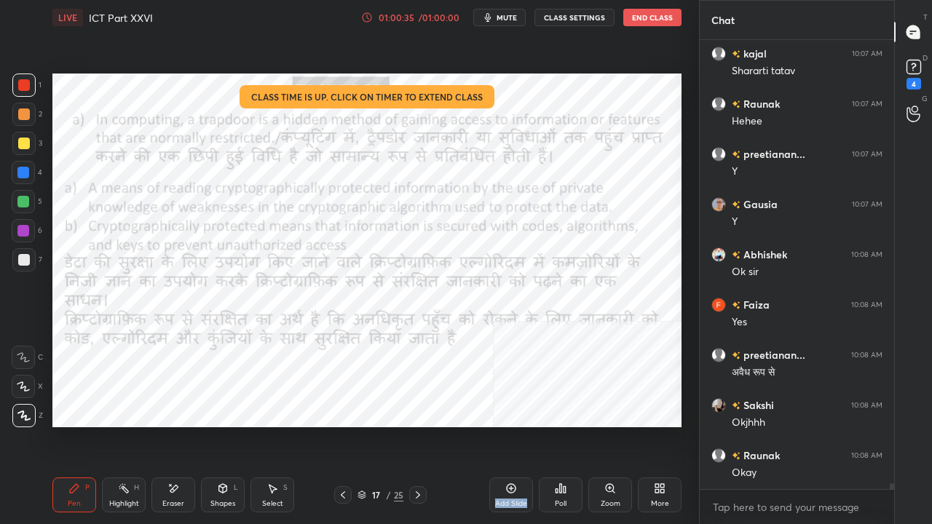
click at [416, 425] on icon at bounding box center [418, 496] width 12 height 12
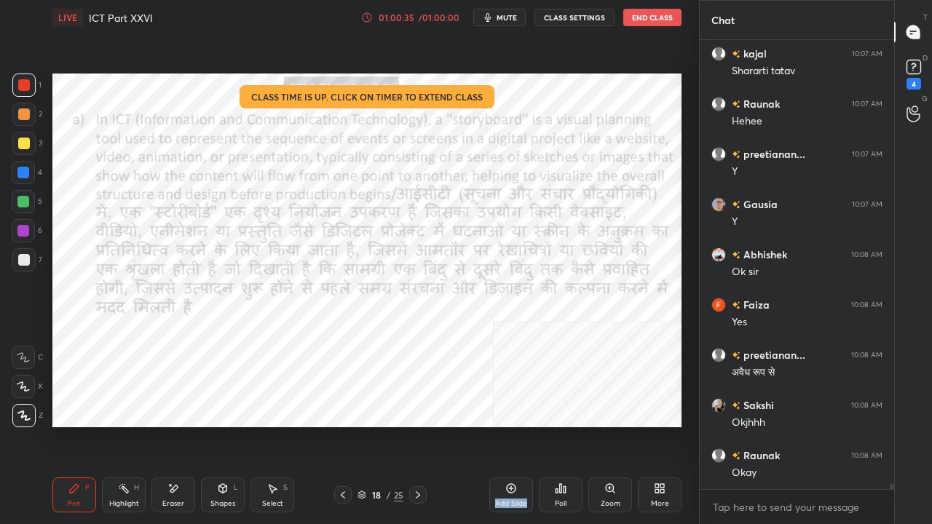
click at [416, 425] on icon at bounding box center [418, 496] width 12 height 12
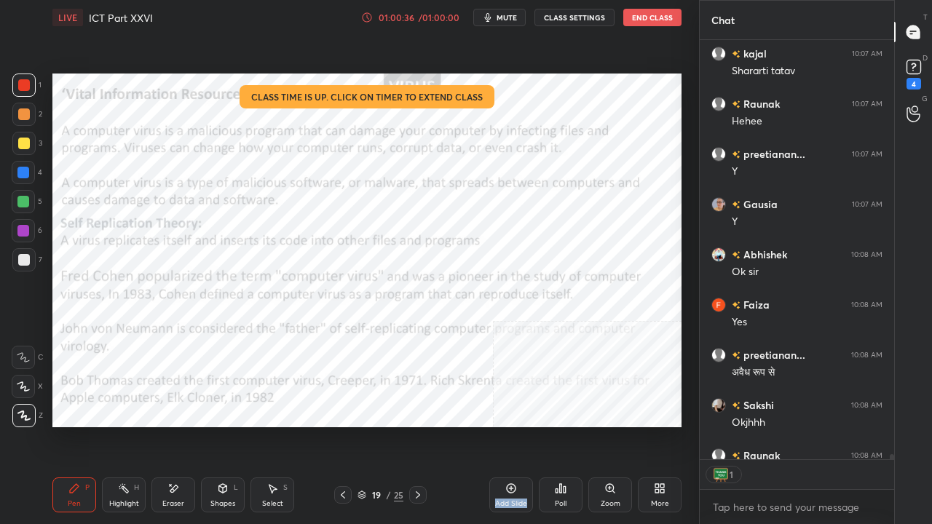
click at [416, 425] on icon at bounding box center [418, 496] width 12 height 12
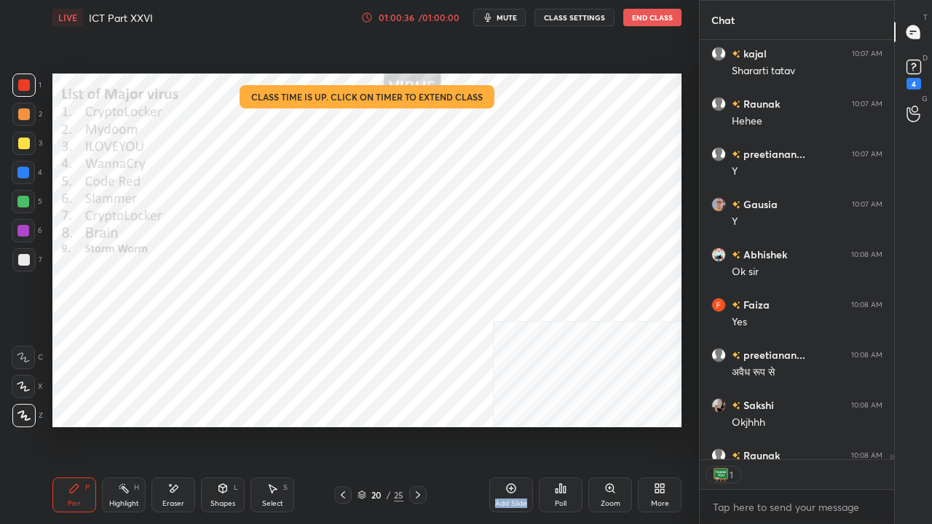
click at [416, 425] on icon at bounding box center [418, 496] width 12 height 12
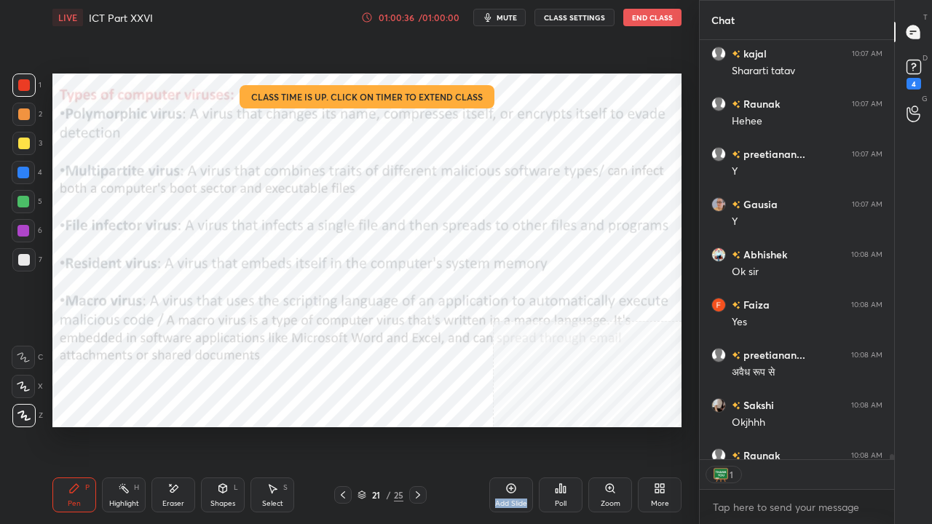
click at [416, 425] on icon at bounding box center [418, 496] width 12 height 12
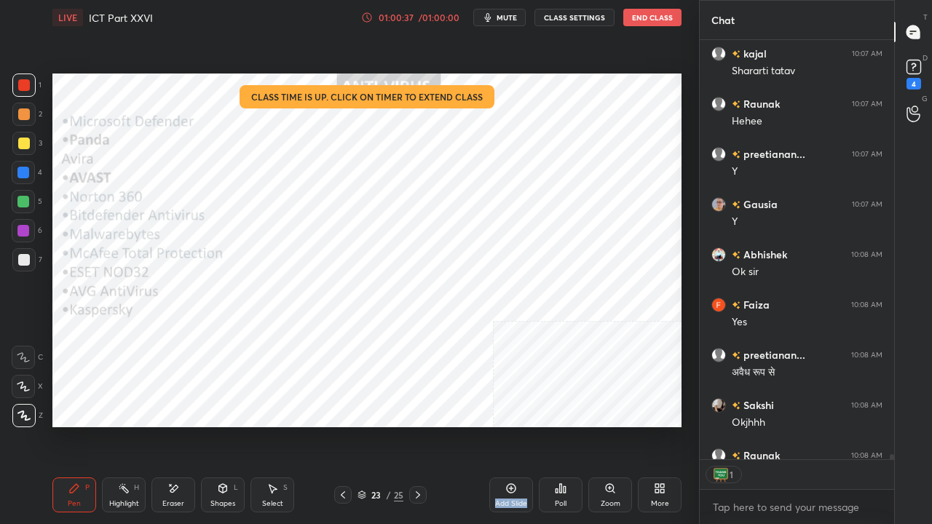
click at [416, 425] on icon at bounding box center [418, 496] width 12 height 12
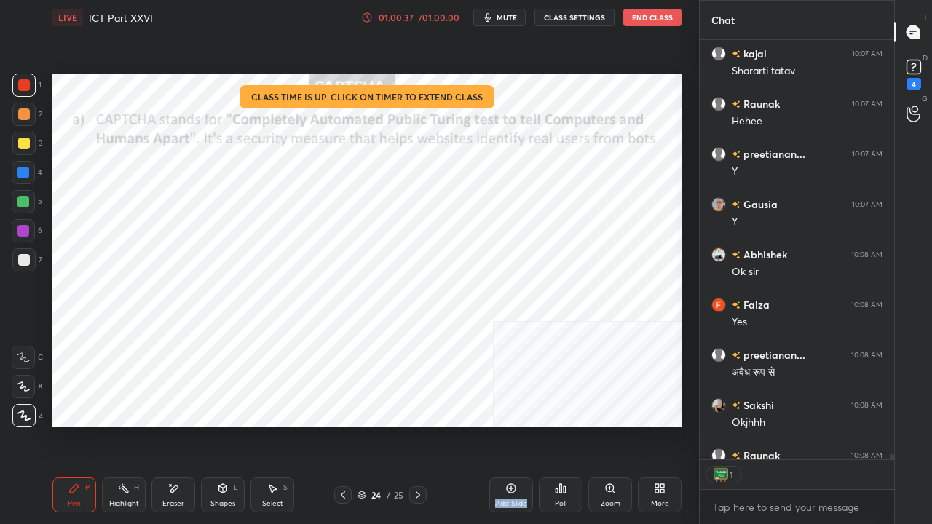
click at [416, 425] on icon at bounding box center [418, 496] width 12 height 12
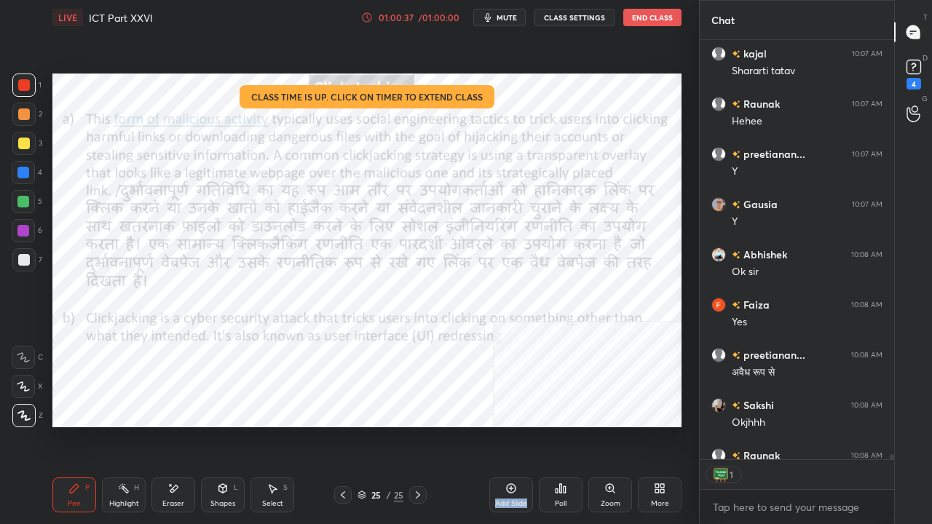
click at [416, 425] on icon at bounding box center [418, 496] width 12 height 12
click at [341, 425] on icon at bounding box center [343, 496] width 12 height 12
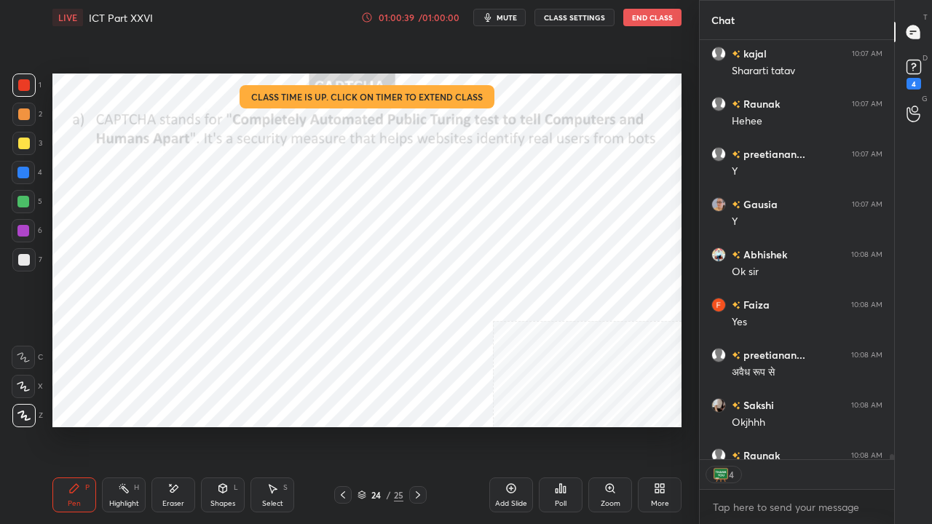
click at [364, 425] on icon at bounding box center [361, 498] width 7 height 2
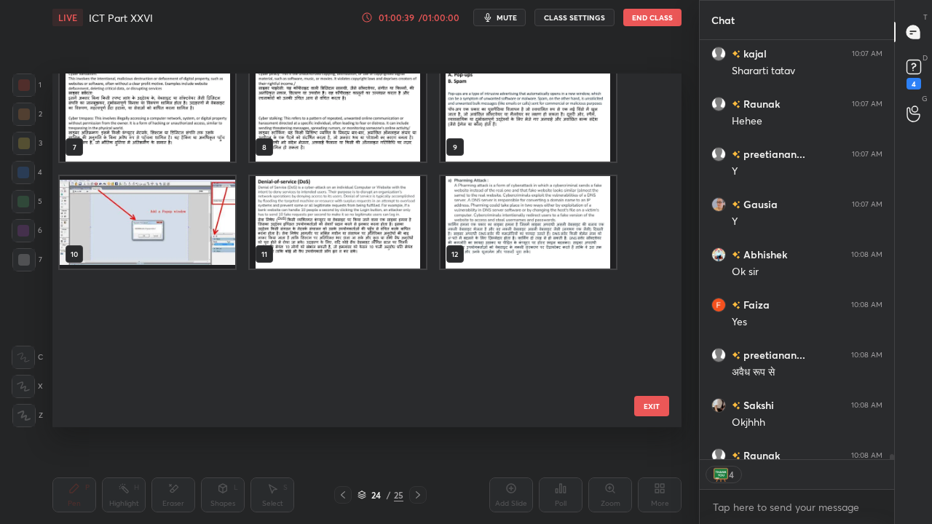
scroll to position [34522, 0]
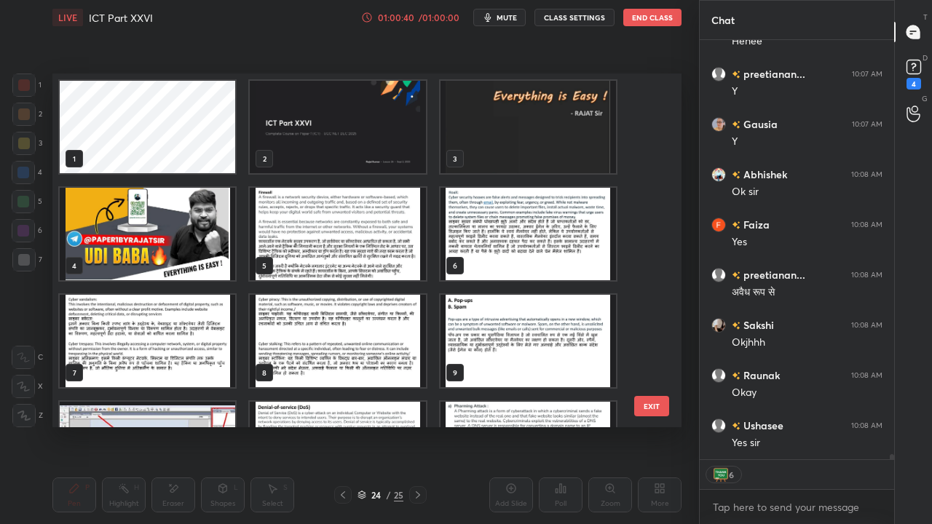
click at [357, 133] on img "grid" at bounding box center [338, 127] width 176 height 93
click at [358, 134] on img "grid" at bounding box center [338, 127] width 176 height 93
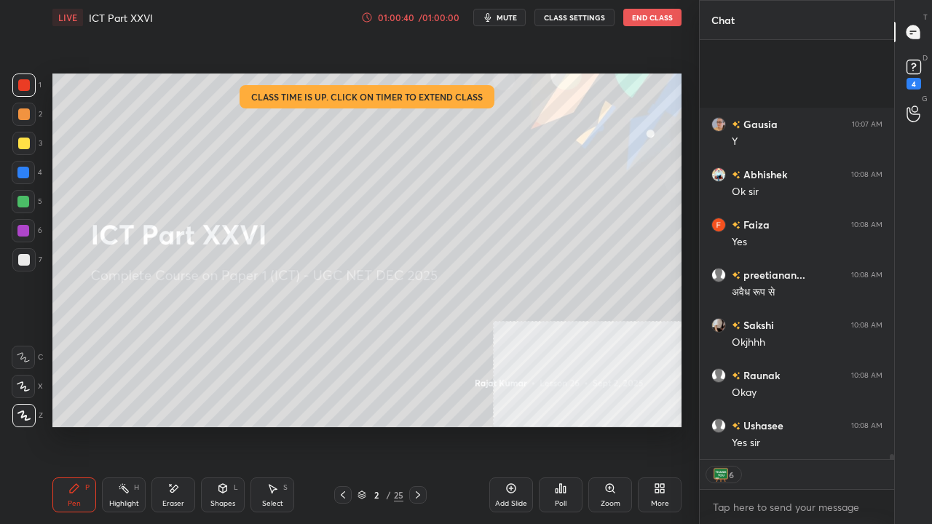
scroll to position [34673, 0]
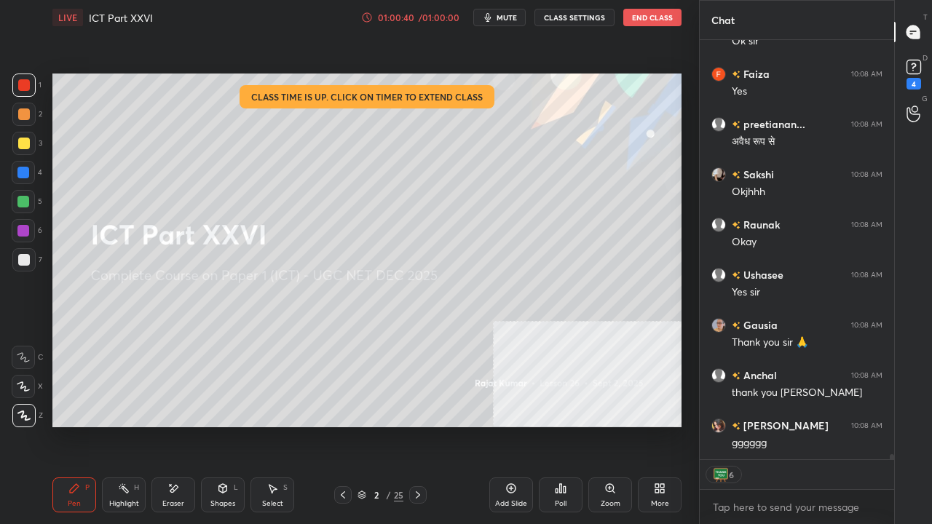
click at [360, 134] on img "grid" at bounding box center [338, 127] width 176 height 93
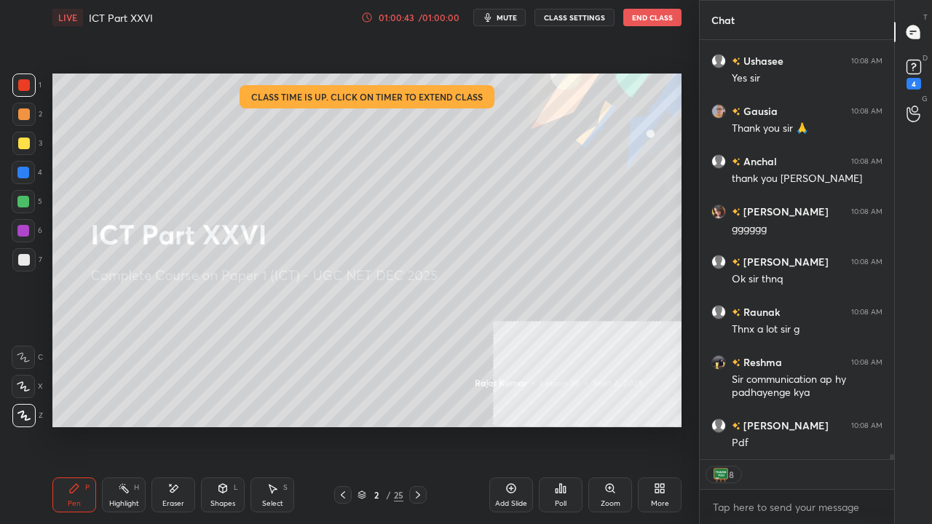
click at [647, 17] on button "End Class" at bounding box center [653, 17] width 58 height 17
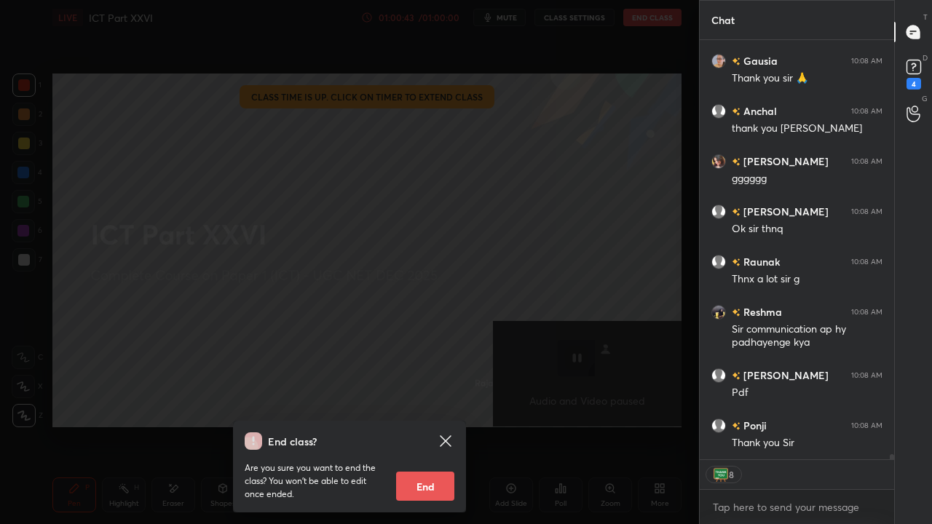
click at [431, 425] on div "Are you sure you want to end the class? You won’t be able to edit once ended. E…" at bounding box center [350, 475] width 210 height 51
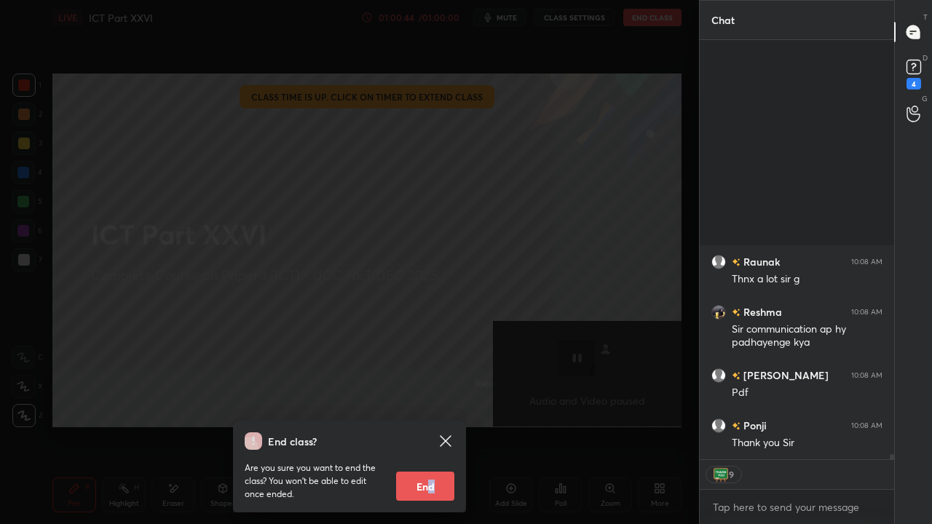
scroll to position [35202, 0]
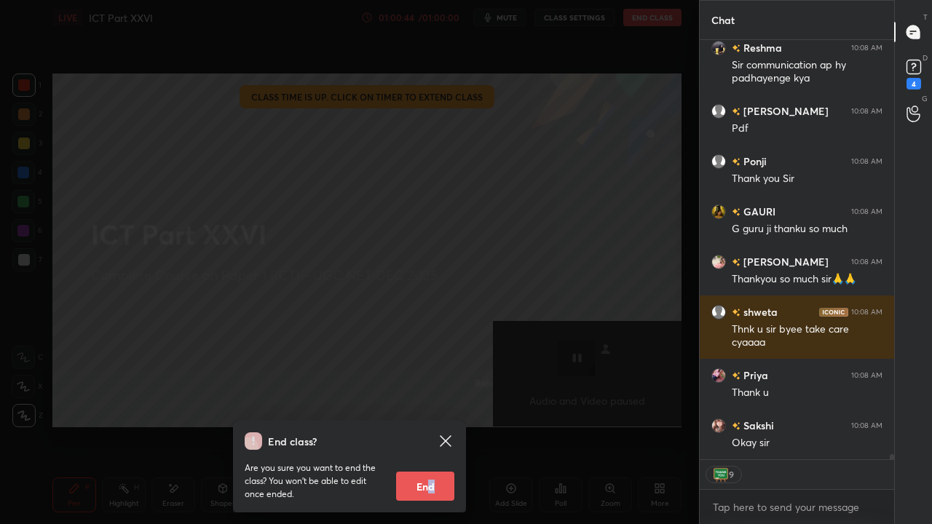
click at [431, 425] on button "End" at bounding box center [425, 486] width 58 height 29
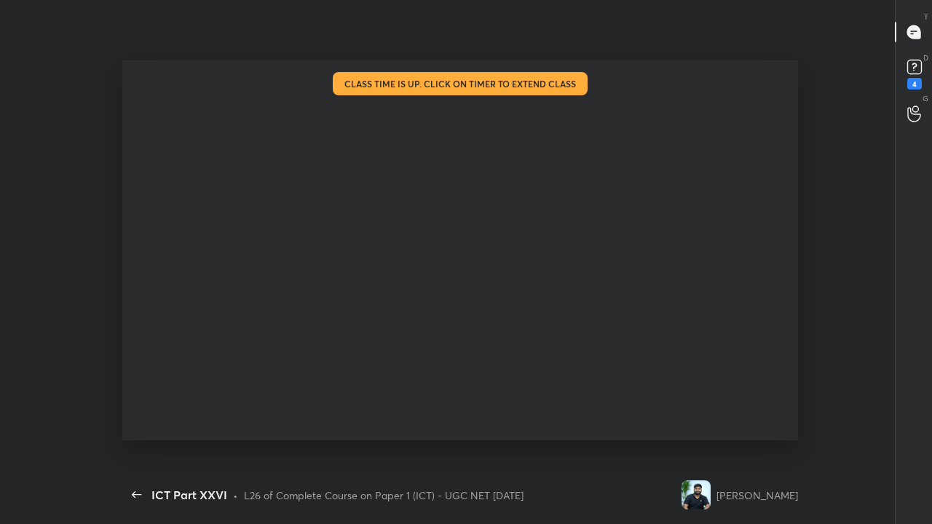
scroll to position [35162, 0]
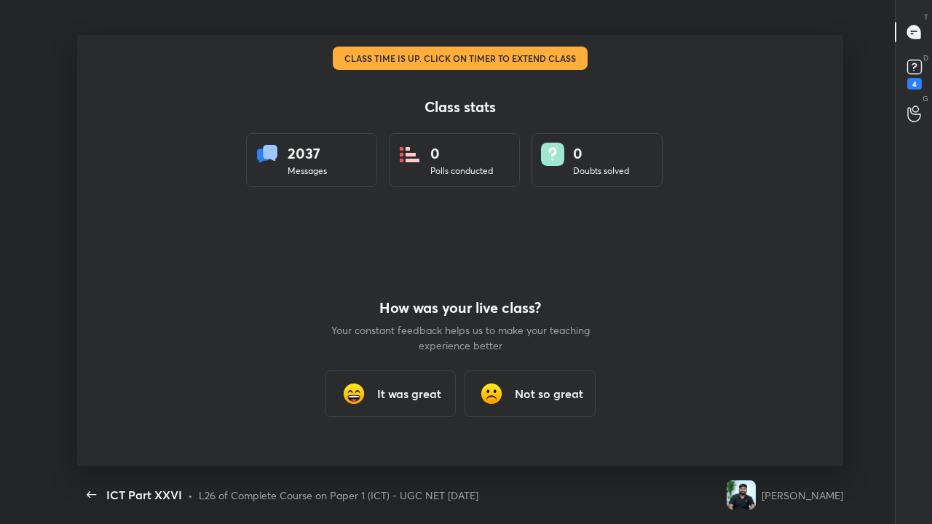
type textarea "x"
